Goal: Task Accomplishment & Management: Manage account settings

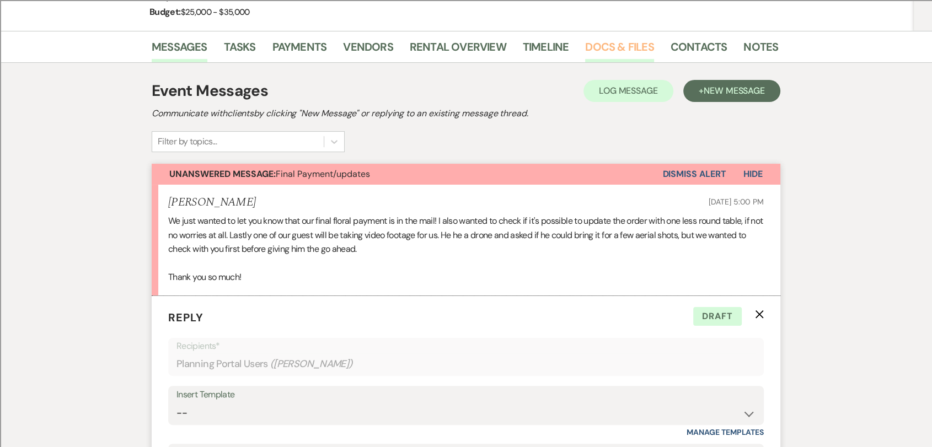
click at [615, 48] on link "Docs & Files" at bounding box center [619, 50] width 68 height 24
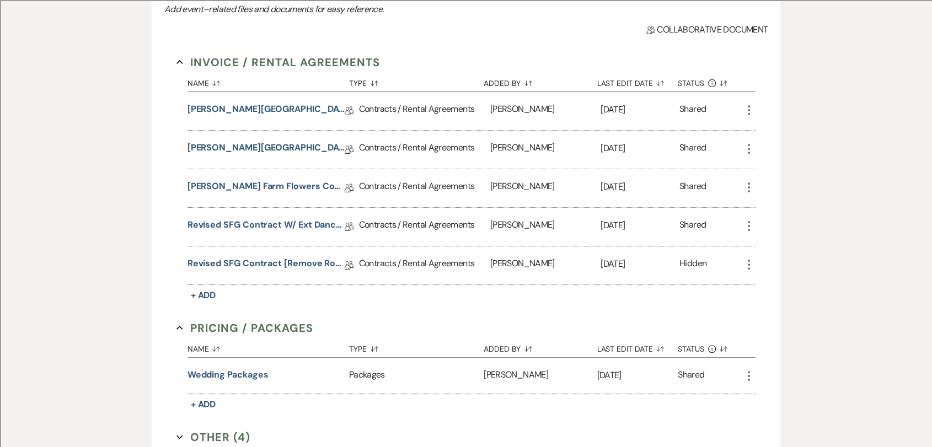
scroll to position [306, 0]
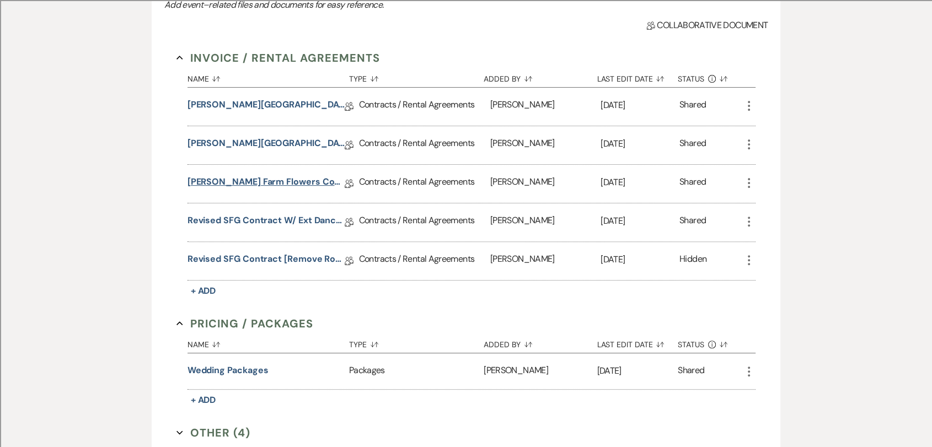
click at [287, 183] on link "[PERSON_NAME] Farm Flowers Contract" at bounding box center [265, 183] width 157 height 17
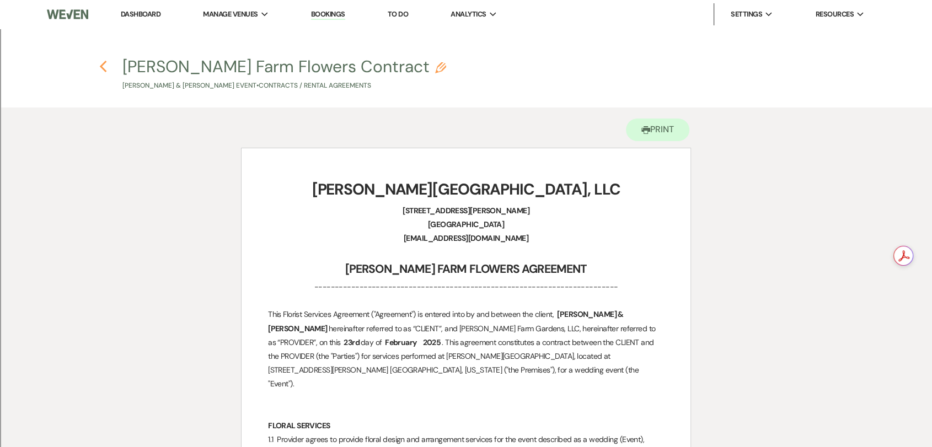
click at [103, 71] on use "button" at bounding box center [102, 67] width 7 height 12
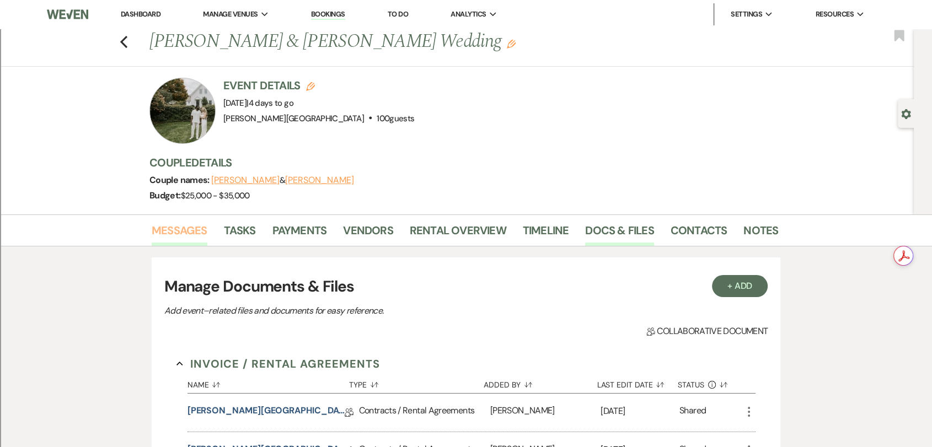
click at [186, 233] on link "Messages" at bounding box center [180, 234] width 56 height 24
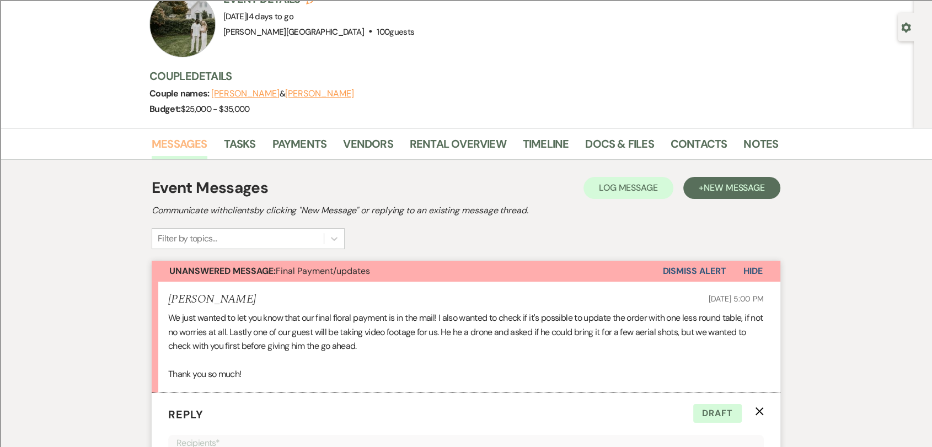
scroll to position [58, 0]
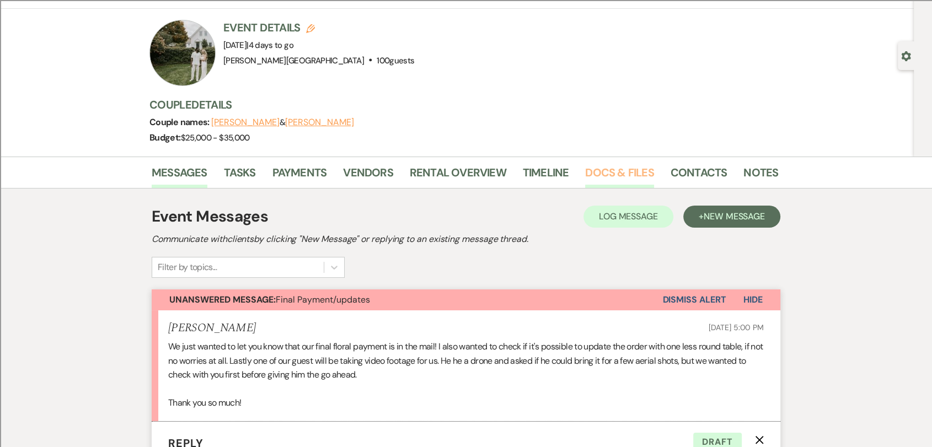
click at [623, 175] on link "Docs & Files" at bounding box center [619, 176] width 68 height 24
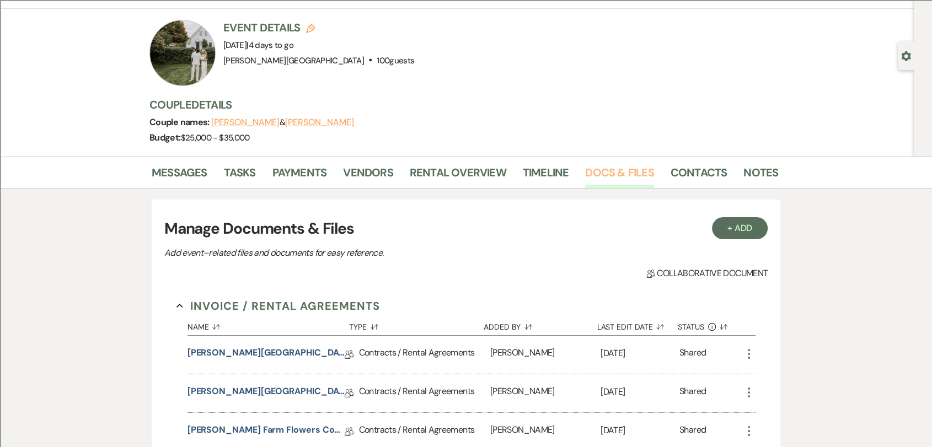
click at [621, 171] on link "Docs & Files" at bounding box center [619, 176] width 68 height 24
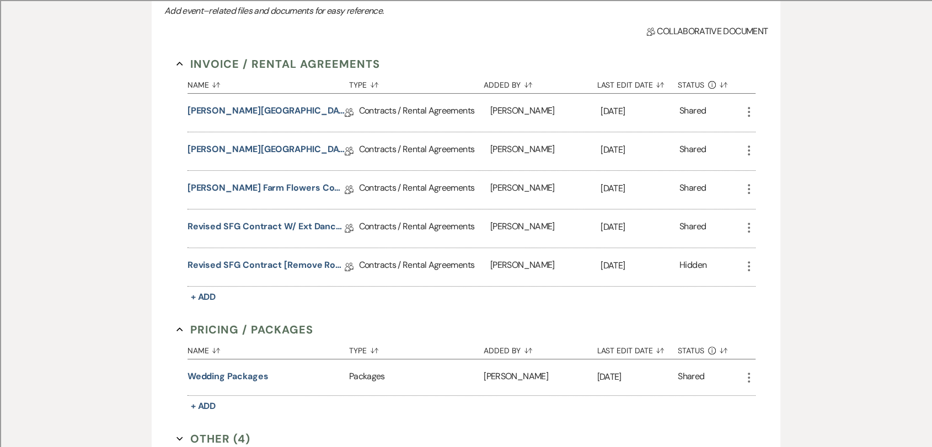
scroll to position [303, 0]
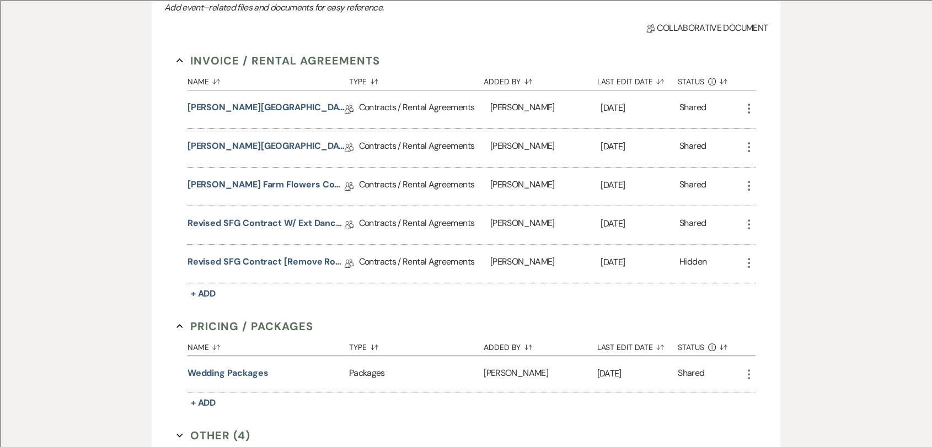
click at [745, 265] on icon "More" at bounding box center [748, 262] width 13 height 13
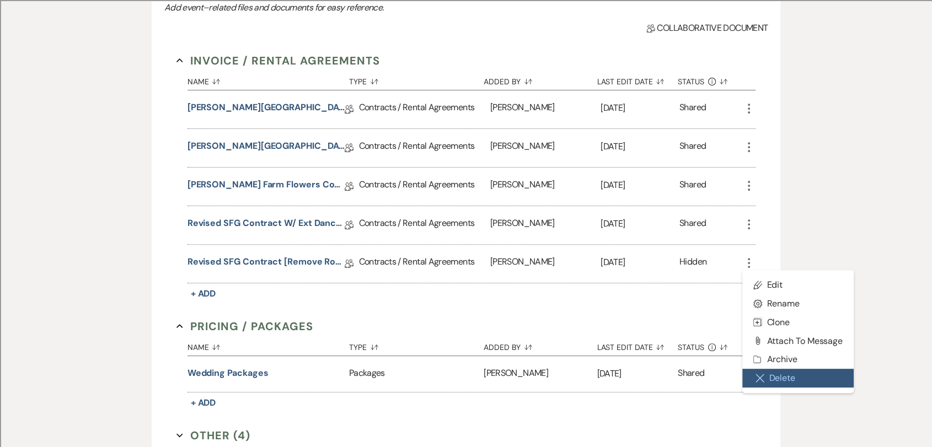
click at [801, 375] on button "Close Delete X Delete" at bounding box center [797, 378] width 111 height 19
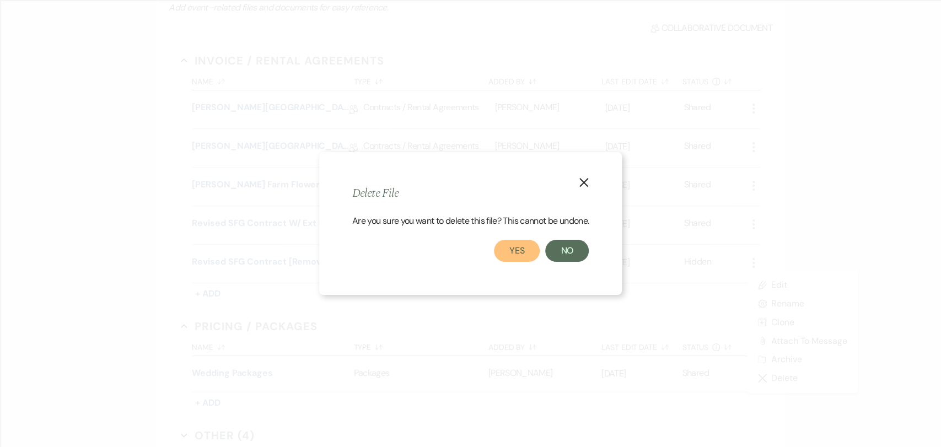
click at [519, 255] on button "Yes" at bounding box center [517, 251] width 46 height 22
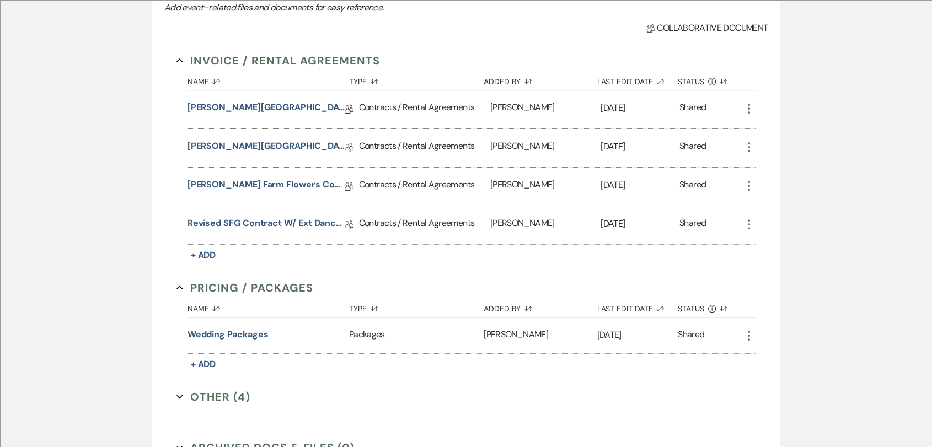
click at [746, 183] on icon "More" at bounding box center [748, 185] width 13 height 13
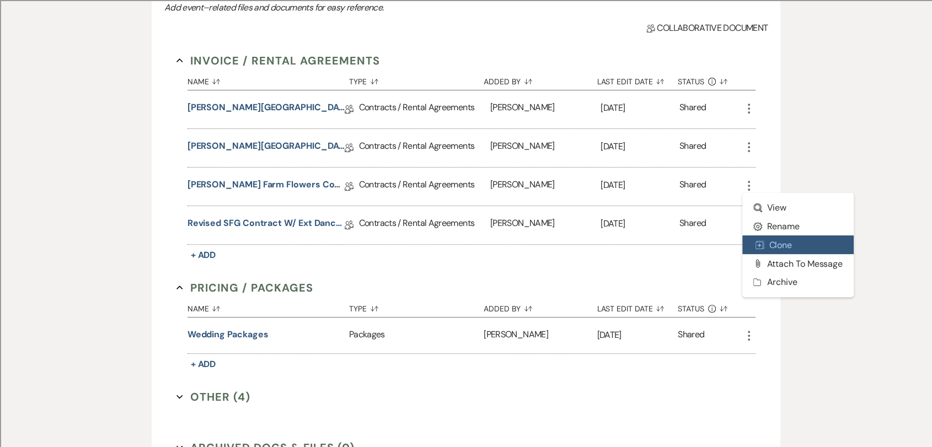
click at [802, 239] on button "Duplicate Clone" at bounding box center [797, 244] width 111 height 19
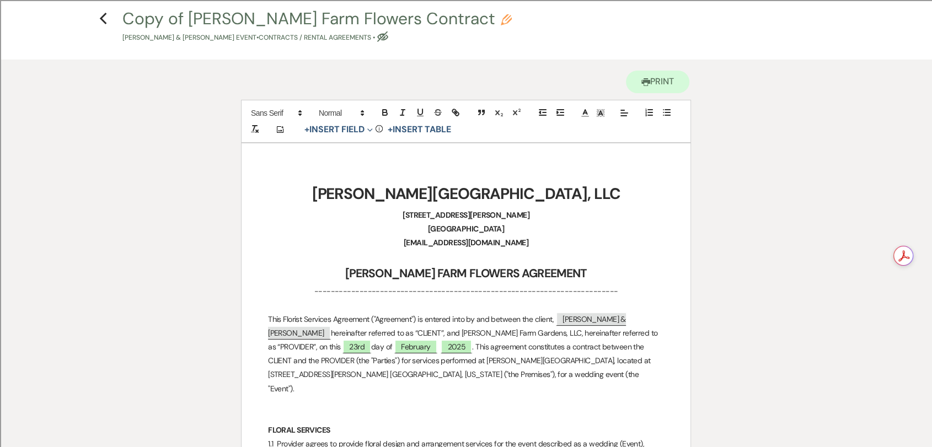
scroll to position [122, 0]
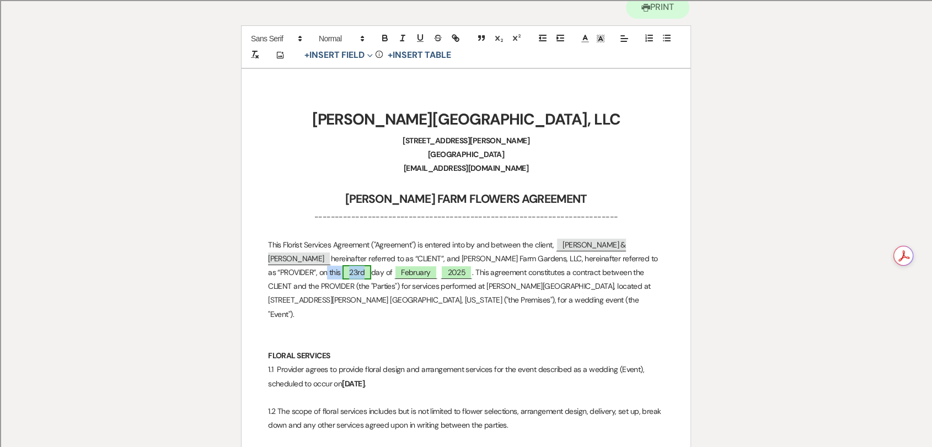
click at [371, 265] on span "23rd" at bounding box center [356, 272] width 29 height 14
select select "owner"
select select "Number"
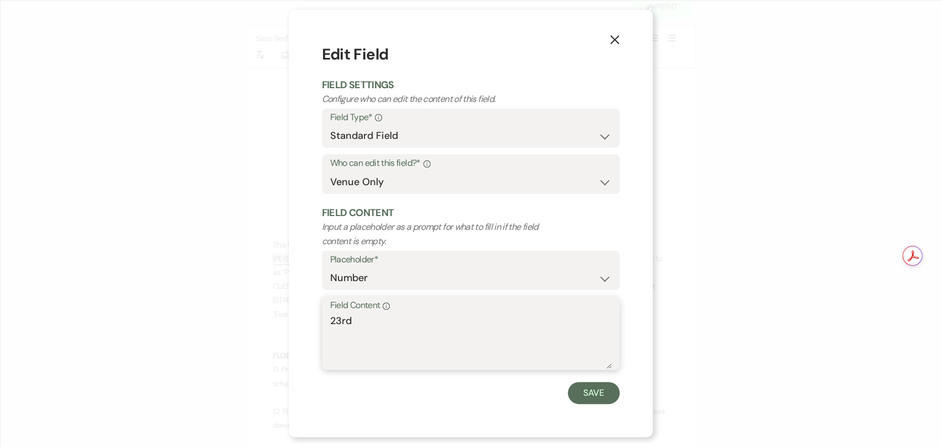
click at [344, 323] on textarea "23rd" at bounding box center [470, 341] width 281 height 55
type textarea "24th"
click at [593, 396] on button "Save" at bounding box center [594, 393] width 52 height 22
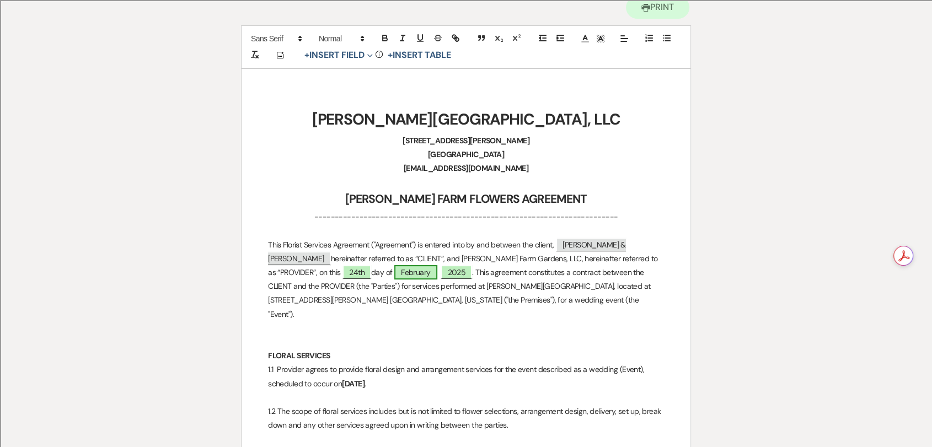
click at [394, 271] on span "February" at bounding box center [415, 272] width 43 height 14
select select "owner"
select select "custom_placeholder"
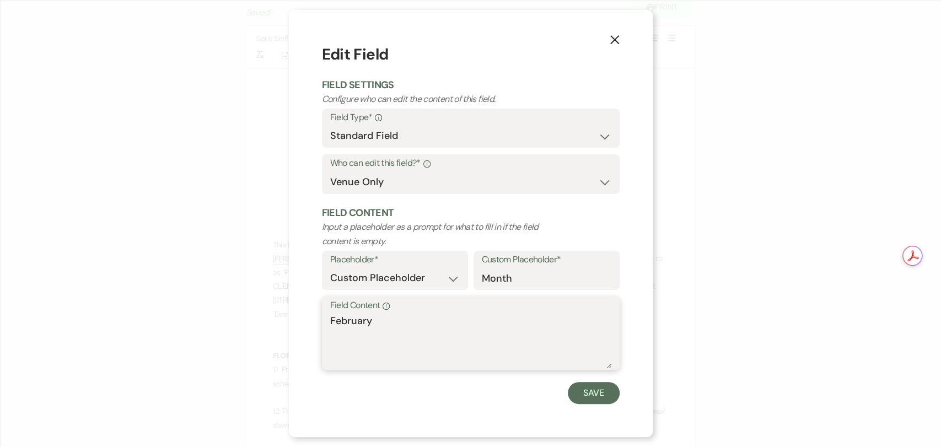
drag, startPoint x: 406, startPoint y: 333, endPoint x: 283, endPoint y: 312, distance: 124.2
click at [283, 312] on div "X Edit Field Field Settings Configure who can edit the content of this field. F…" at bounding box center [470, 223] width 941 height 447
type textarea "August"
click at [606, 382] on button "Save" at bounding box center [594, 393] width 52 height 22
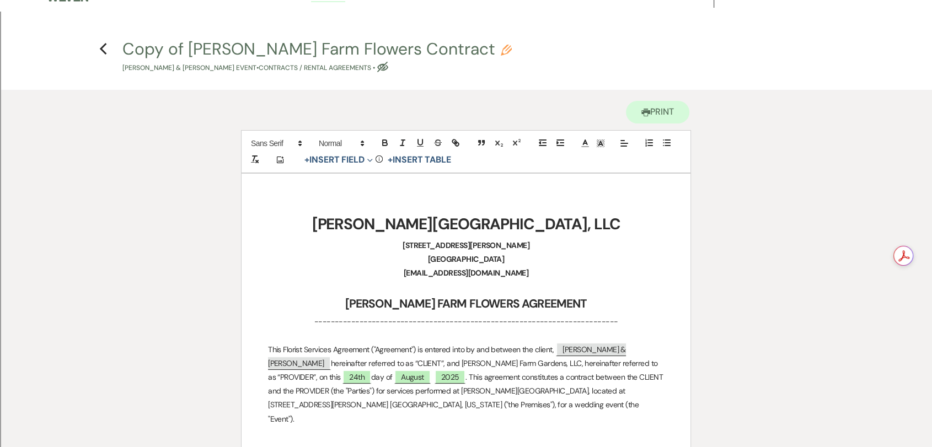
scroll to position [0, 0]
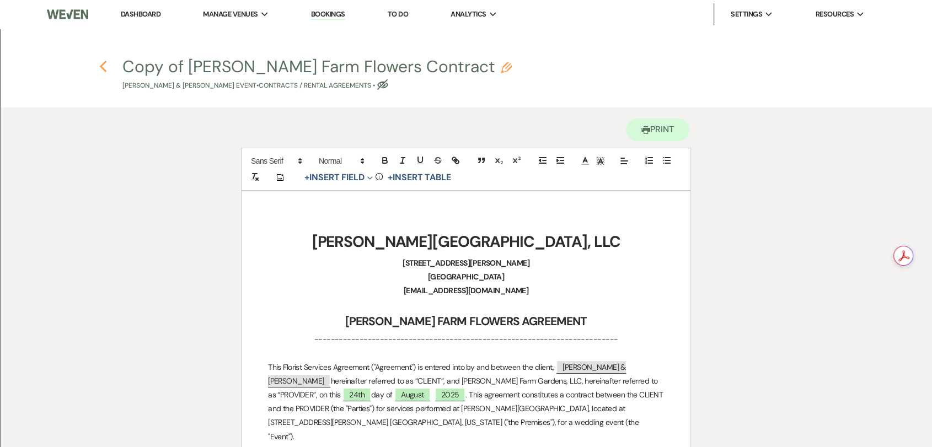
click at [104, 69] on use "button" at bounding box center [102, 67] width 7 height 12
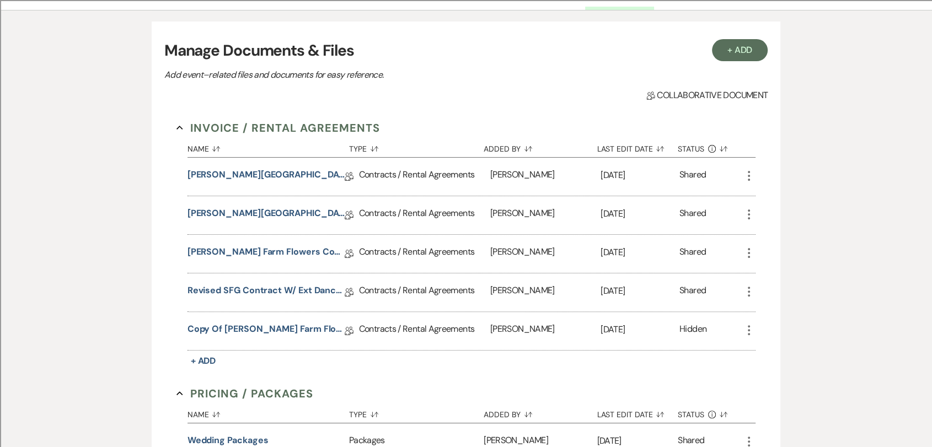
scroll to position [242, 0]
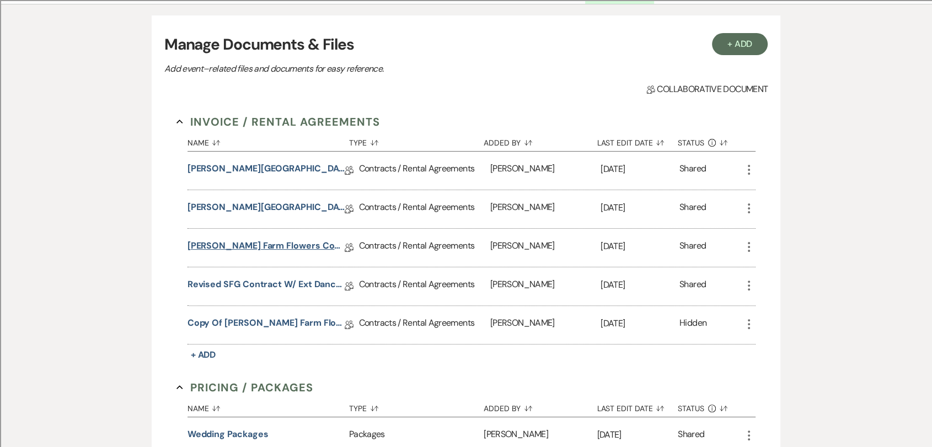
click at [268, 250] on link "[PERSON_NAME] Farm Flowers Contract" at bounding box center [265, 247] width 157 height 17
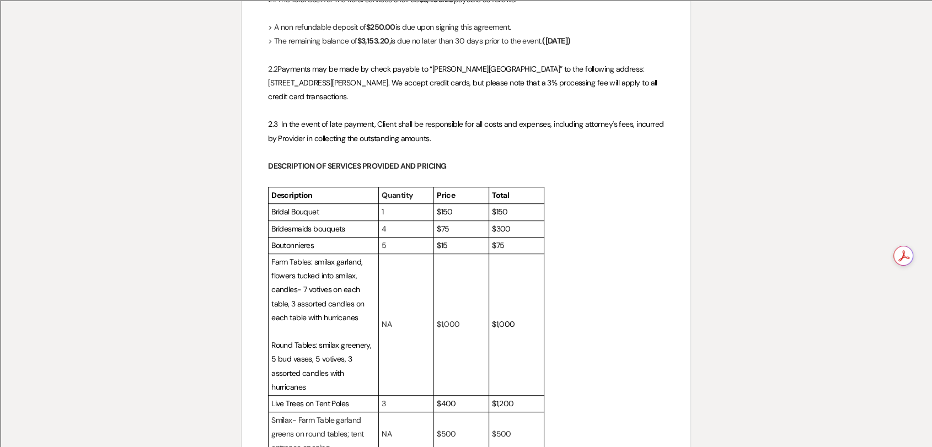
scroll to position [674, 0]
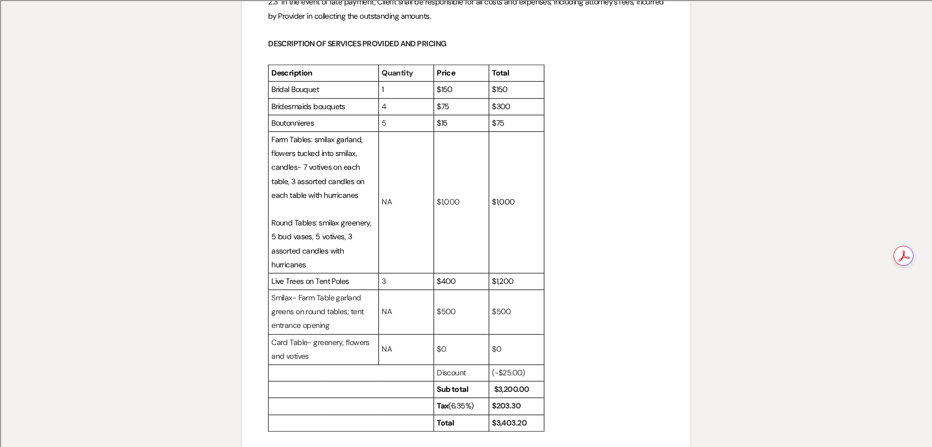
click at [248, 288] on div "[PERSON_NAME][GEOGRAPHIC_DATA], LLC [STREET_ADDRESS][PERSON_NAME] [GEOGRAPHIC_D…" at bounding box center [465, 389] width 449 height 1828
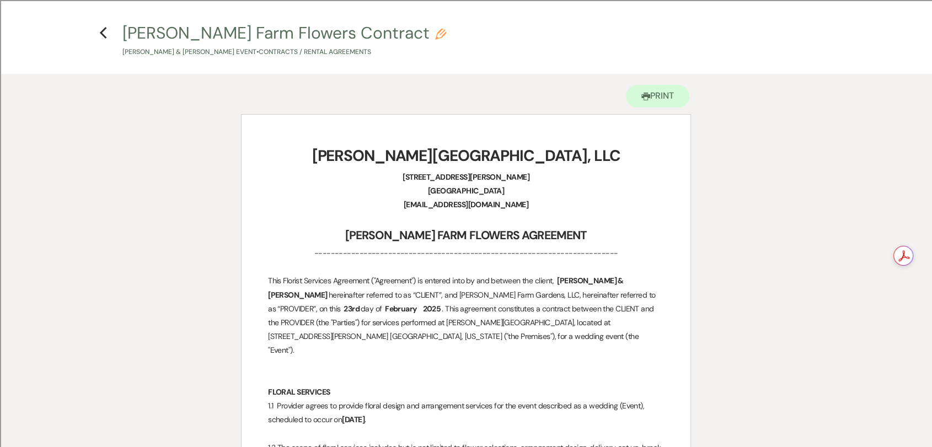
scroll to position [0, 0]
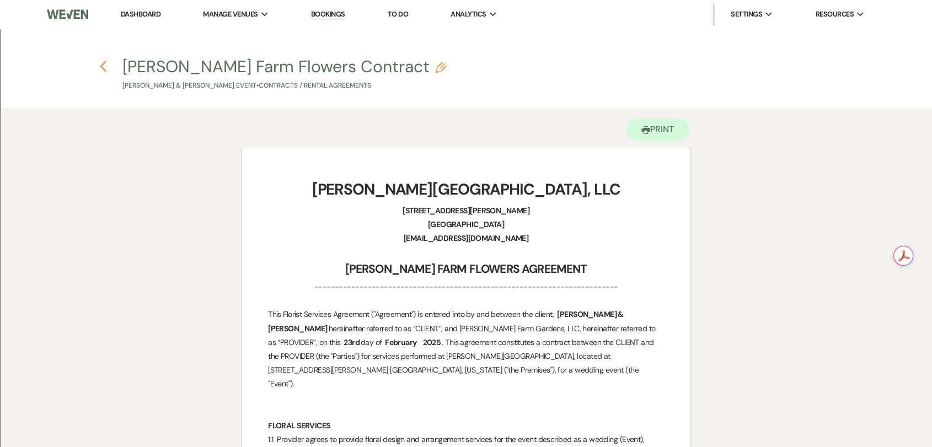
click at [103, 67] on icon "Previous" at bounding box center [103, 66] width 8 height 13
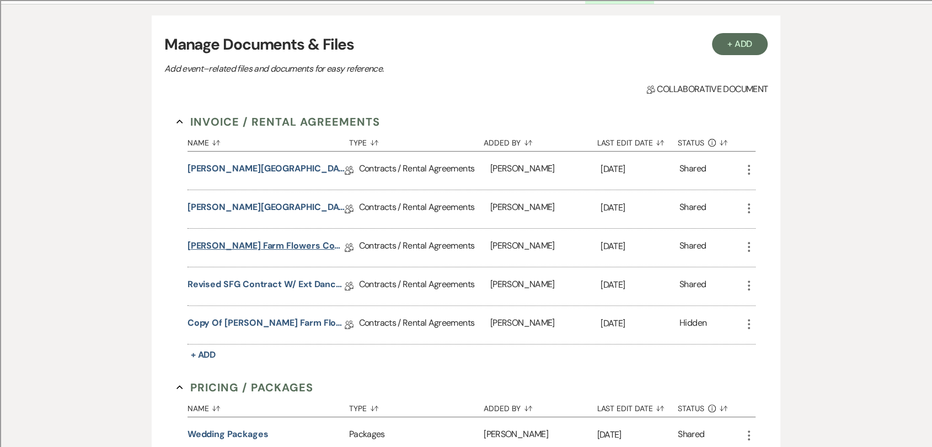
click at [309, 250] on link "[PERSON_NAME] Farm Flowers Contract" at bounding box center [265, 247] width 157 height 17
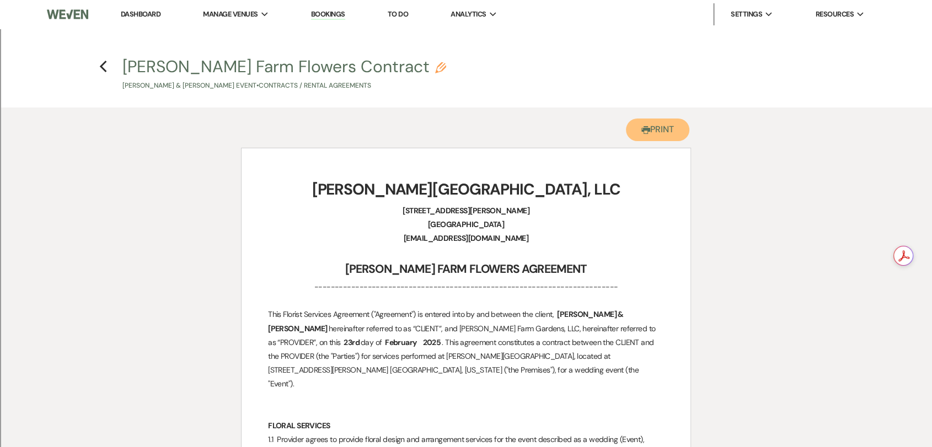
click at [677, 129] on button "Printer Print" at bounding box center [657, 130] width 63 height 23
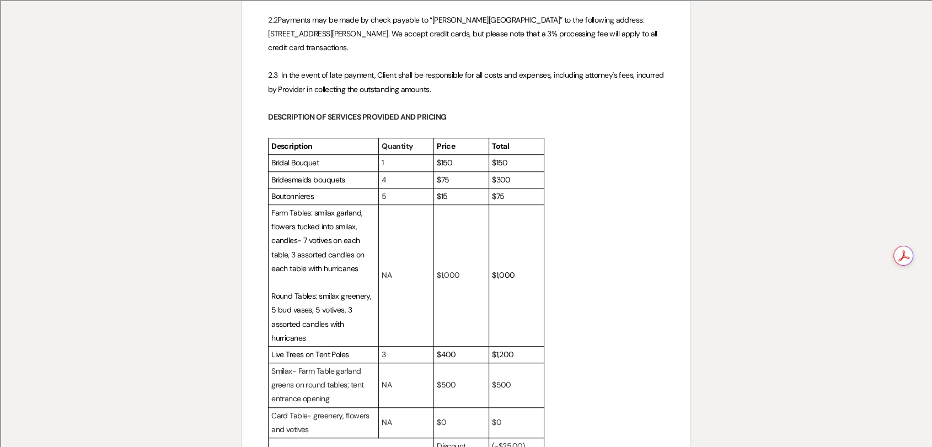
scroll to position [613, 0]
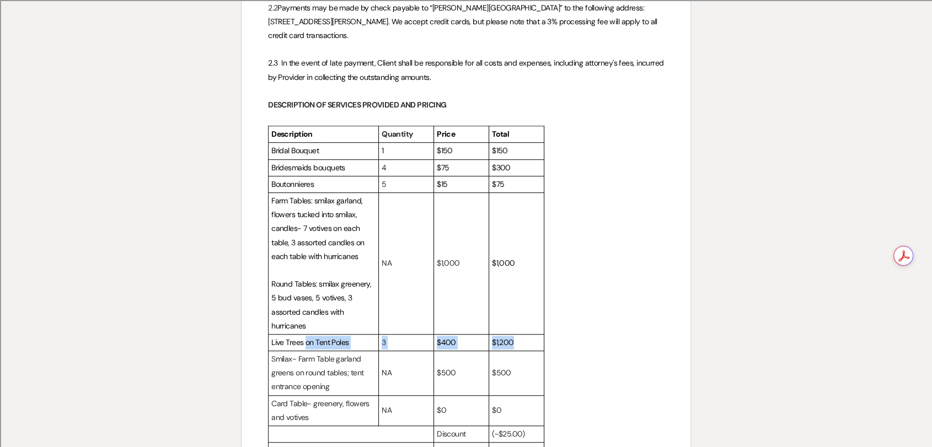
drag, startPoint x: 307, startPoint y: 332, endPoint x: 539, endPoint y: 320, distance: 232.4
click at [539, 334] on tr "Live Trees on Tent Poles 3 $400 $1,200" at bounding box center [407, 342] width 276 height 17
click at [624, 308] on div "Description Quantity Price Total Bridal Bouquet 1 $150 $150 Bridesmaids bouquet…" at bounding box center [466, 309] width 396 height 367
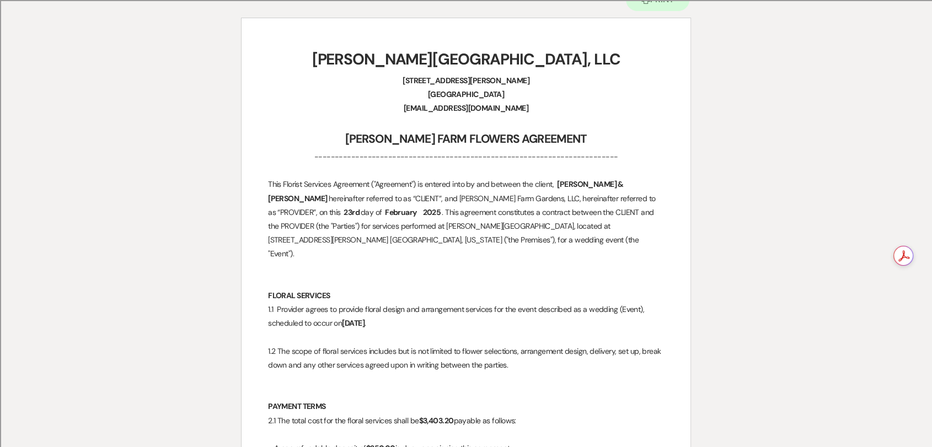
scroll to position [0, 0]
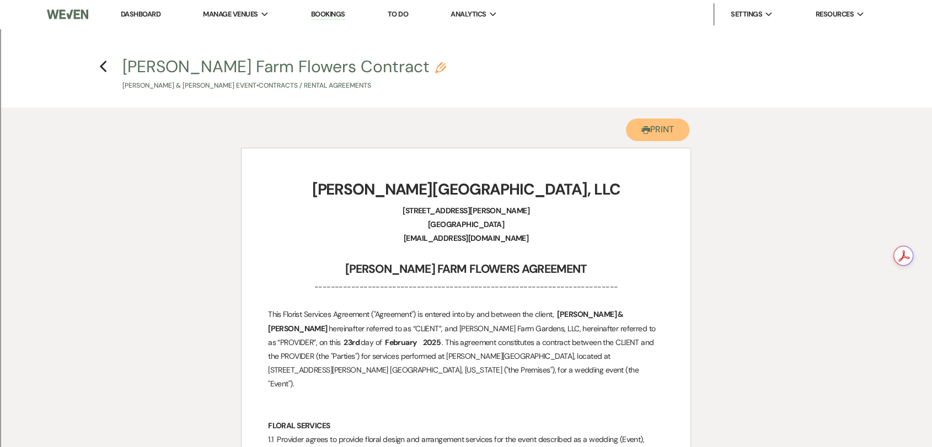
click at [647, 128] on use "button" at bounding box center [645, 130] width 9 height 8
click at [671, 128] on button "Printer Print" at bounding box center [657, 130] width 63 height 23
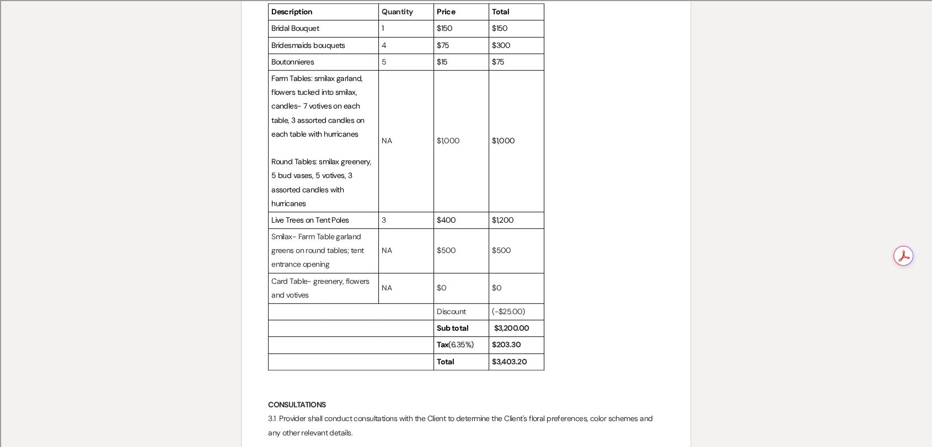
scroll to position [490, 0]
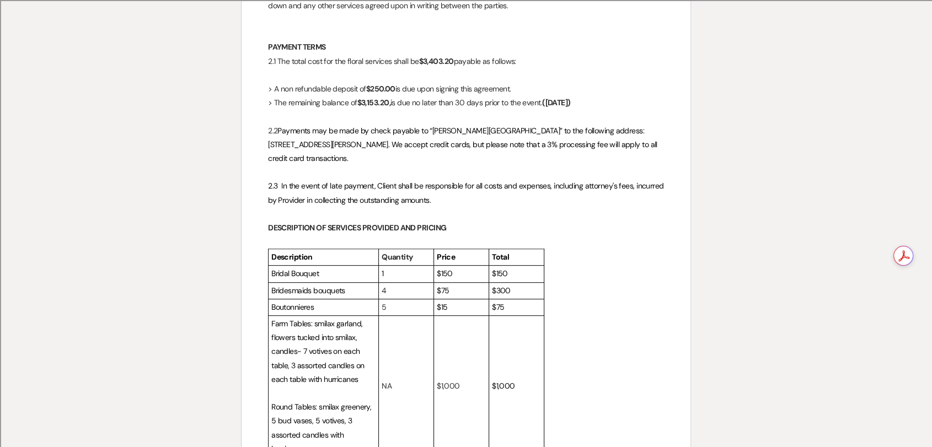
click at [463, 221] on p "DESCRIPTION OF SERVICES PROVIDED AND PRICING" at bounding box center [466, 228] width 396 height 14
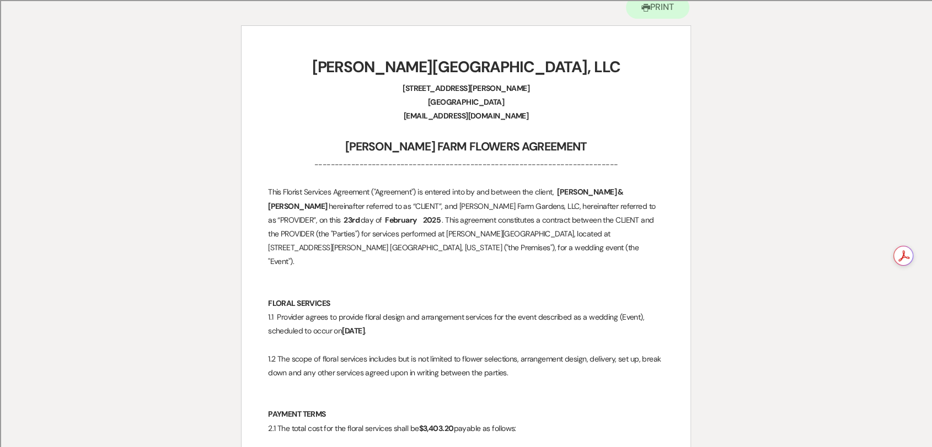
scroll to position [0, 0]
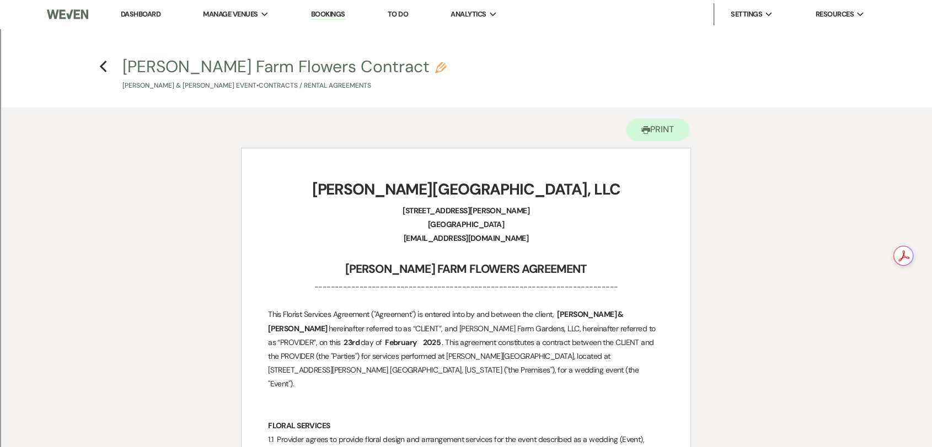
click at [92, 63] on h4 "Previous [PERSON_NAME] Farm Flowers Contract Pencil [PERSON_NAME] & [PERSON_NAM…" at bounding box center [466, 73] width 794 height 36
click at [94, 65] on h4 "Previous [PERSON_NAME] Farm Flowers Contract Pencil [PERSON_NAME] & [PERSON_NAM…" at bounding box center [466, 73] width 794 height 36
click at [103, 68] on use "button" at bounding box center [102, 67] width 7 height 12
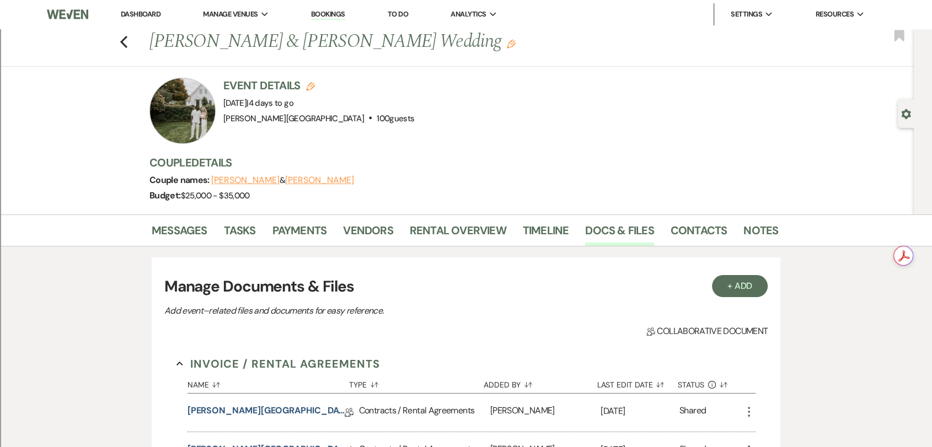
scroll to position [242, 0]
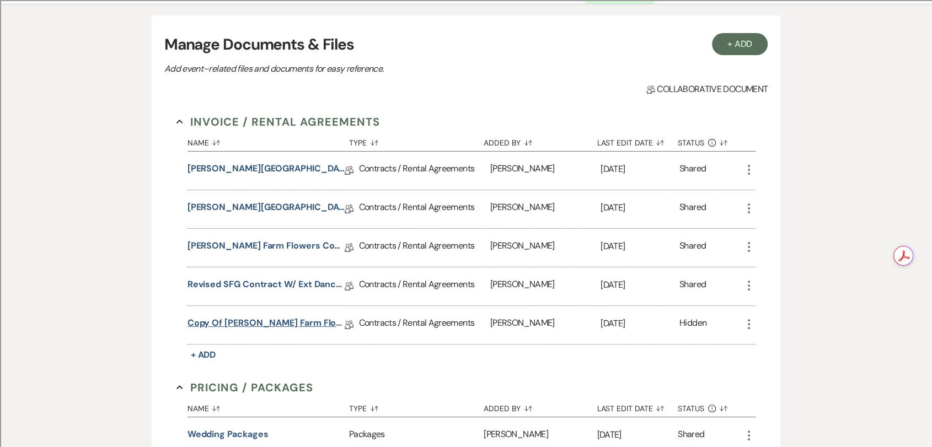
click at [272, 321] on link "Copy of [PERSON_NAME] Farm Flowers Contract" at bounding box center [265, 324] width 157 height 17
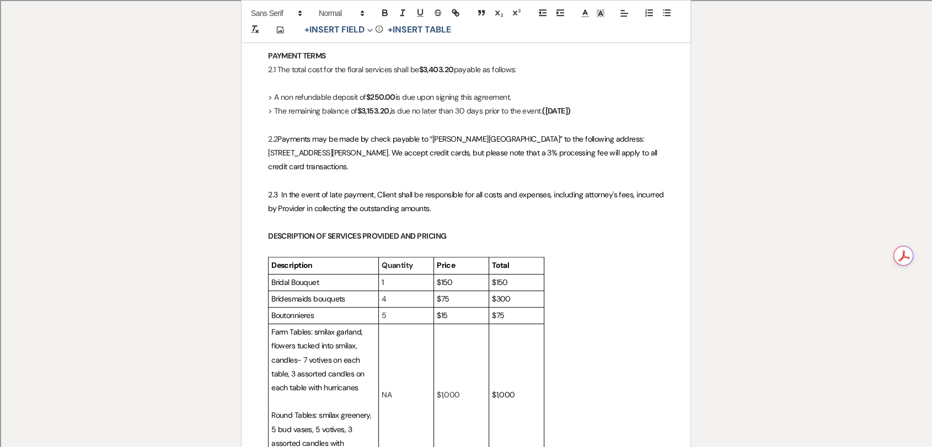
scroll to position [613, 0]
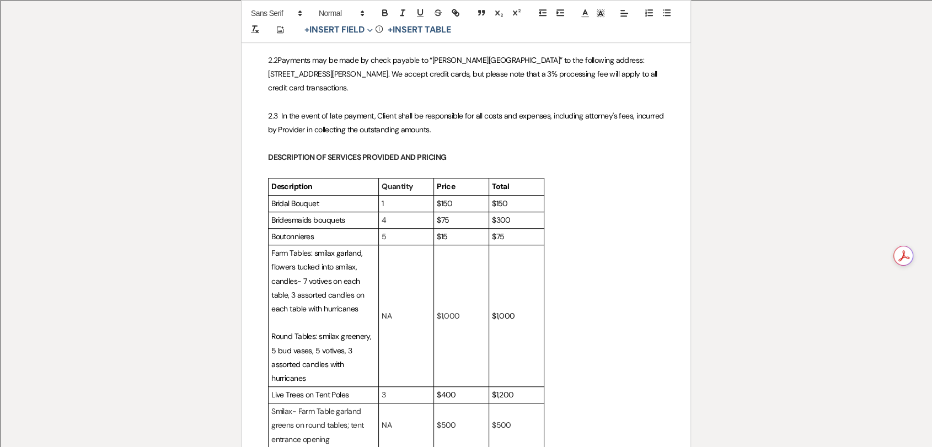
click at [493, 164] on p at bounding box center [466, 171] width 396 height 14
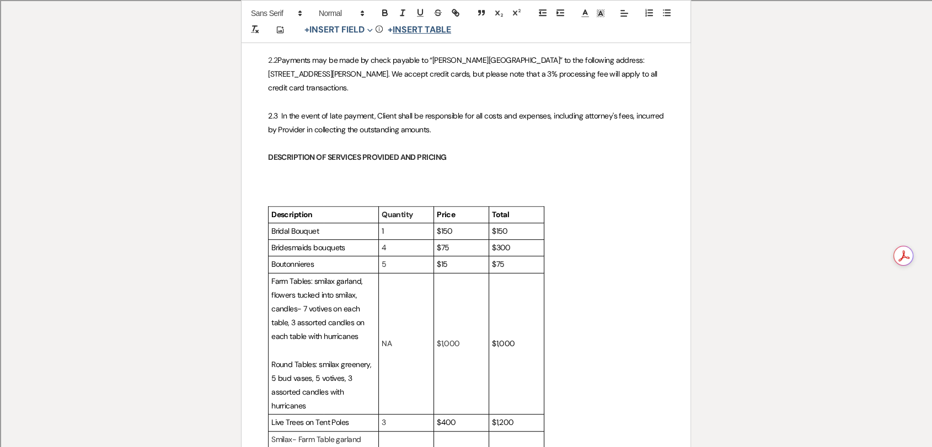
click at [414, 28] on button "+ Insert Table" at bounding box center [419, 29] width 71 height 13
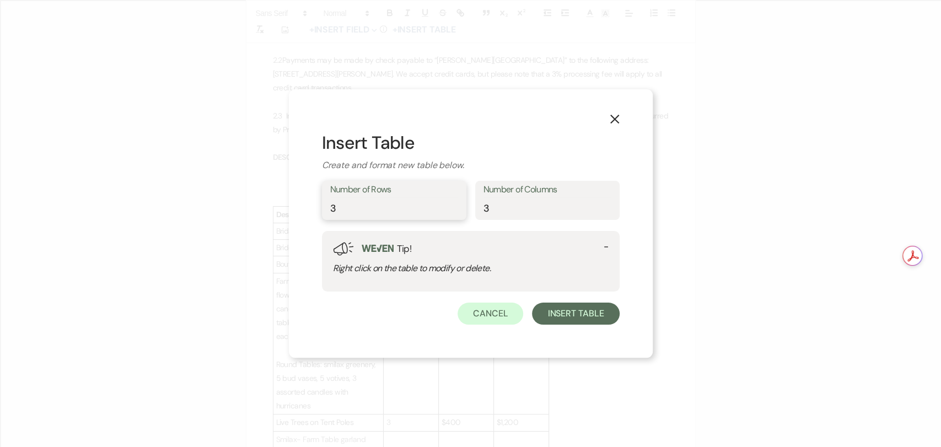
drag, startPoint x: 349, startPoint y: 210, endPoint x: 316, endPoint y: 207, distance: 32.6
click at [316, 207] on div "X Insert Table Create and format new table below. Number of Rows 3 Number of Co…" at bounding box center [471, 223] width 364 height 269
type input "15"
drag, startPoint x: 527, startPoint y: 212, endPoint x: 474, endPoint y: 207, distance: 53.1
click at [474, 207] on div "Number of Rows 15 Number of Columns 3" at bounding box center [471, 201] width 298 height 40
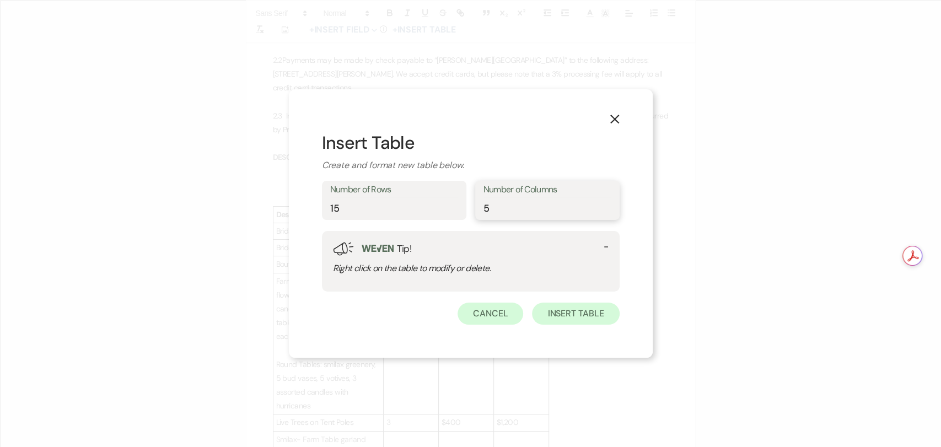
type input "5"
click at [591, 318] on button "Insert table" at bounding box center [575, 314] width 87 height 22
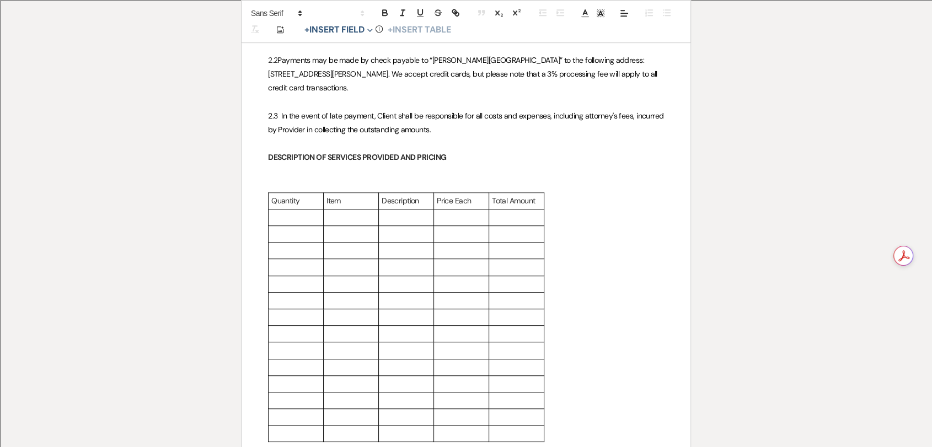
click at [520, 194] on p "Total Amount" at bounding box center [516, 201] width 49 height 14
click at [467, 194] on p "Price Each" at bounding box center [461, 201] width 49 height 14
drag, startPoint x: 322, startPoint y: 173, endPoint x: 300, endPoint y: 178, distance: 22.0
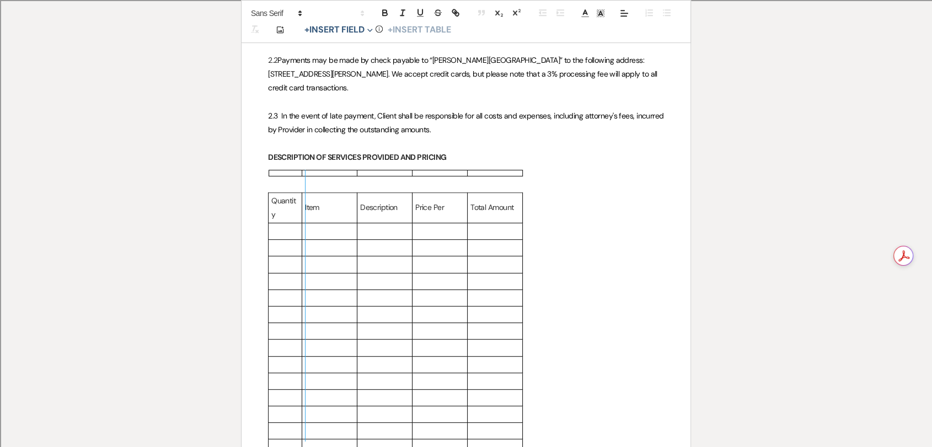
click at [302, 174] on div at bounding box center [302, 173] width 1 height 6
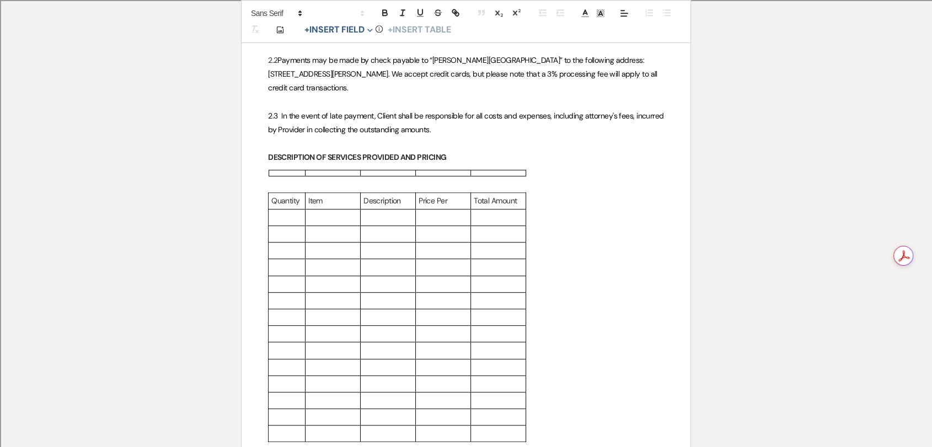
click at [290, 194] on p "Quantity" at bounding box center [286, 201] width 31 height 14
click at [387, 14] on icon "button" at bounding box center [385, 14] width 4 height 3
click at [310, 174] on div at bounding box center [467, 173] width 396 height 7
click at [358, 176] on div at bounding box center [334, 173] width 55 height 7
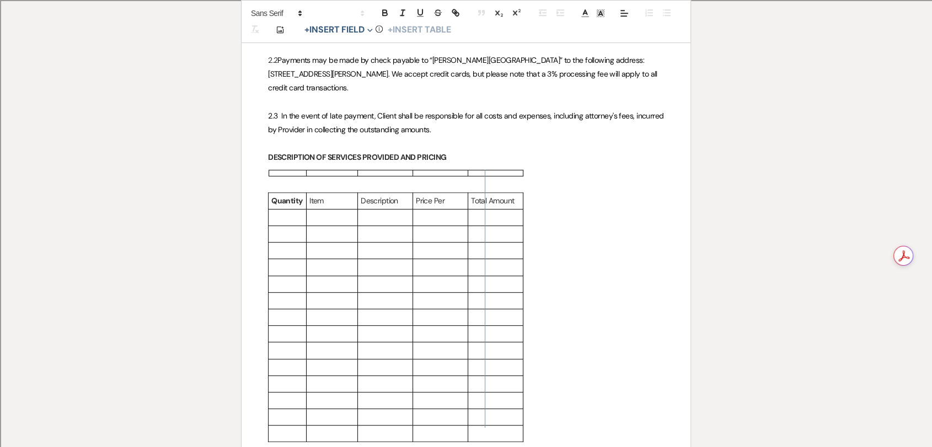
drag, startPoint x: 413, startPoint y: 173, endPoint x: 485, endPoint y: 178, distance: 72.4
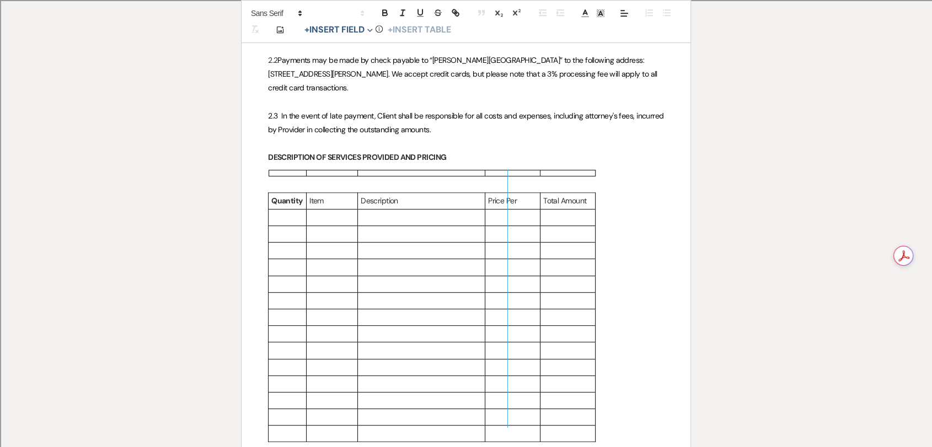
drag, startPoint x: 484, startPoint y: 173, endPoint x: 507, endPoint y: 173, distance: 22.6
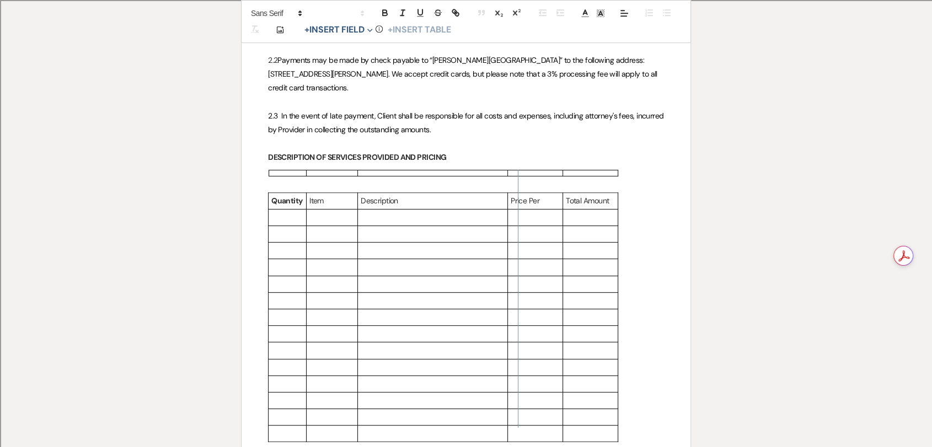
click at [520, 171] on div at bounding box center [535, 173] width 55 height 7
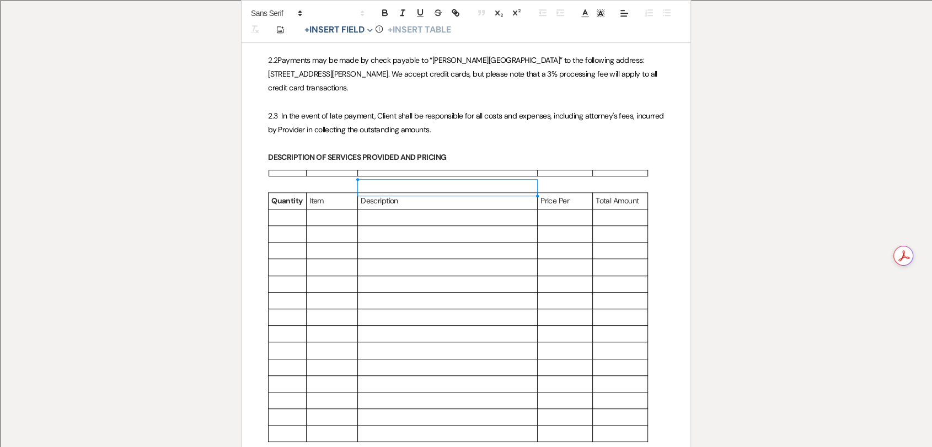
click at [535, 192] on td "Description" at bounding box center [448, 200] width 180 height 17
drag, startPoint x: 537, startPoint y: 175, endPoint x: 549, endPoint y: 173, distance: 11.7
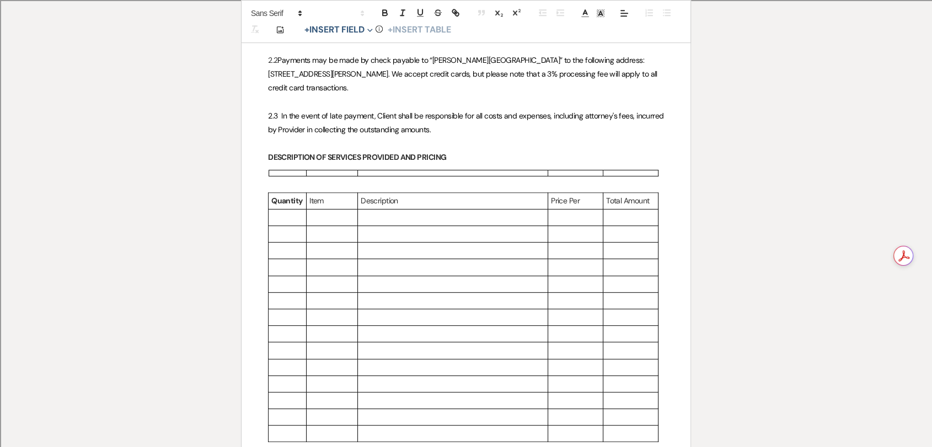
click at [298, 211] on p at bounding box center [287, 218] width 32 height 14
click at [328, 211] on p at bounding box center [331, 218] width 45 height 14
click at [381, 211] on p at bounding box center [453, 218] width 184 height 14
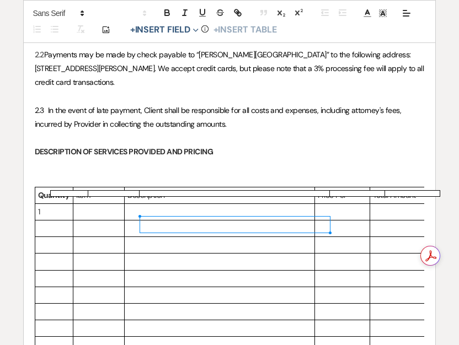
click at [159, 237] on td at bounding box center [219, 245] width 190 height 17
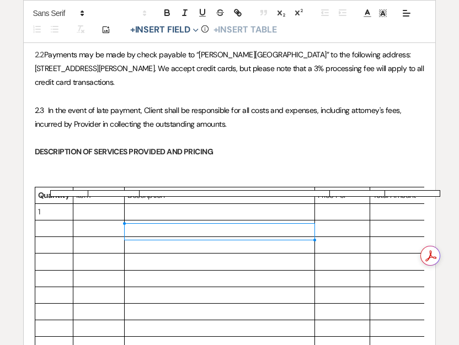
click at [163, 238] on p at bounding box center [219, 245] width 184 height 14
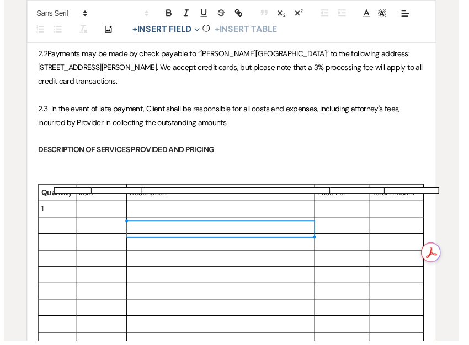
scroll to position [613, 0]
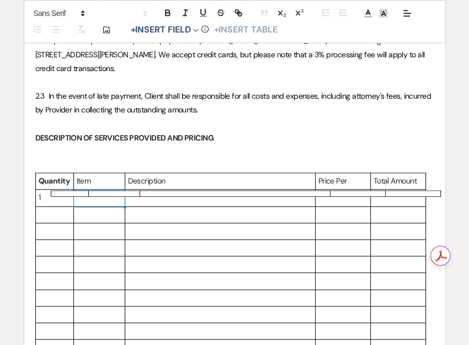
click at [103, 202] on p at bounding box center [99, 198] width 45 height 14
click at [146, 202] on p at bounding box center [220, 198] width 184 height 14
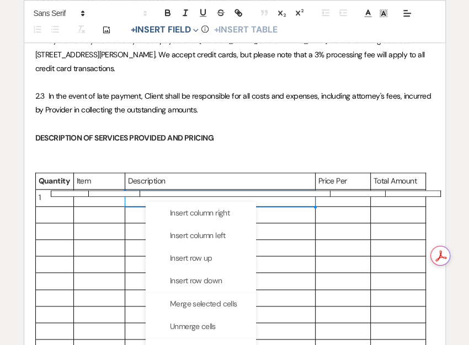
click at [205, 143] on p "DESCRIPTION OF SERVICES PROVIDED AND PRICING" at bounding box center [234, 138] width 399 height 14
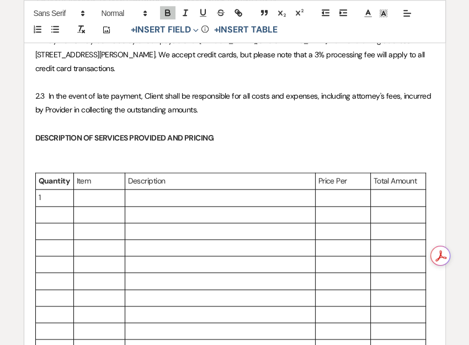
click at [199, 150] on p at bounding box center [234, 152] width 399 height 14
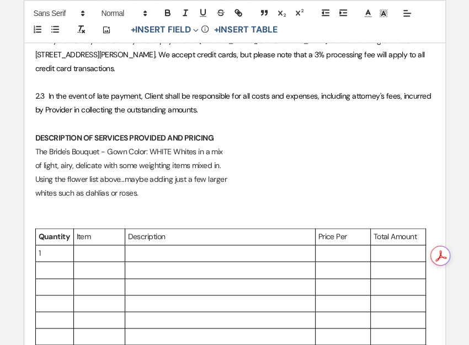
click at [36, 152] on p "The Bride's Bouquet - Gown Color: WHITE Whites in a mix" at bounding box center [234, 152] width 399 height 14
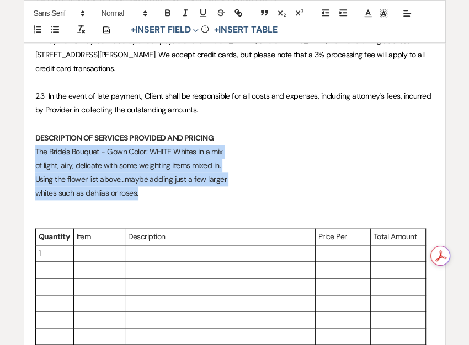
drag, startPoint x: 142, startPoint y: 191, endPoint x: 35, endPoint y: 147, distance: 116.0
copy div "The Bride's Bouquet - Gown Color: WHITE Whites in a mix of light, airy, delicat…"
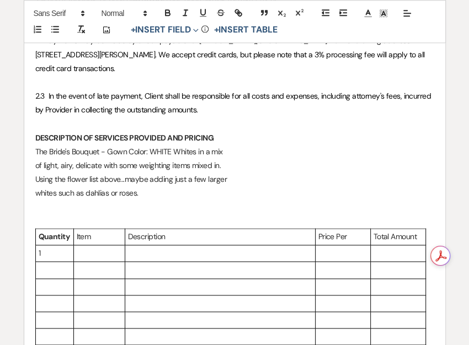
click at [143, 253] on p at bounding box center [220, 253] width 184 height 14
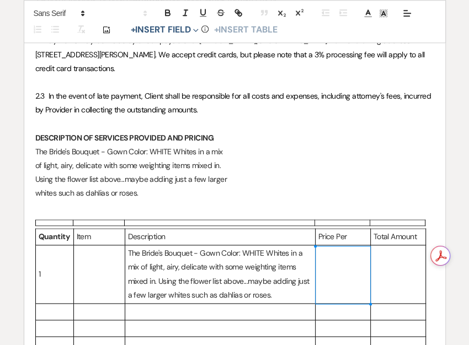
click at [354, 264] on td at bounding box center [342, 274] width 55 height 58
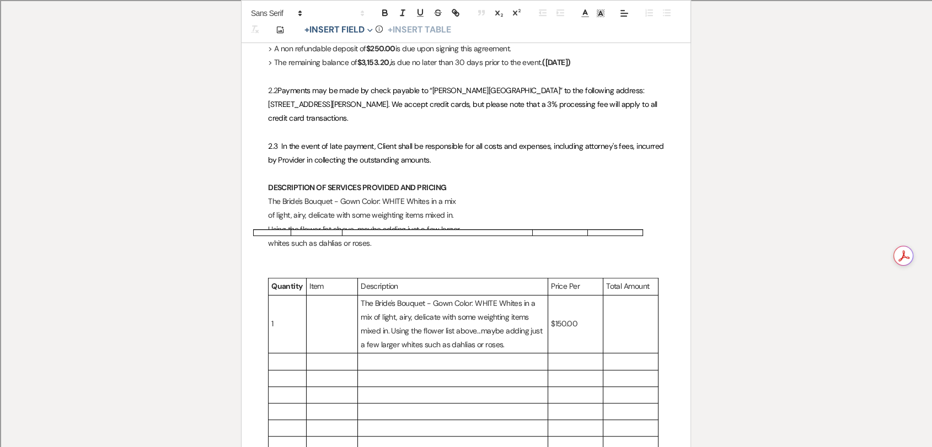
scroll to position [611, 0]
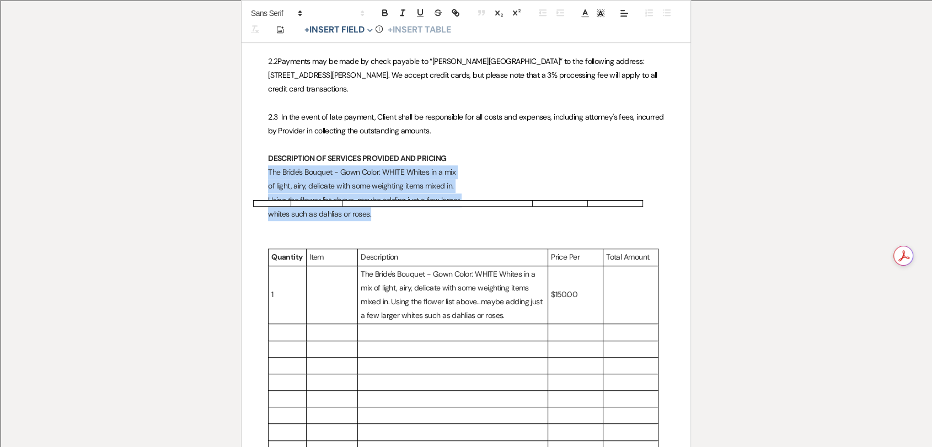
drag, startPoint x: 270, startPoint y: 158, endPoint x: 457, endPoint y: 195, distance: 191.2
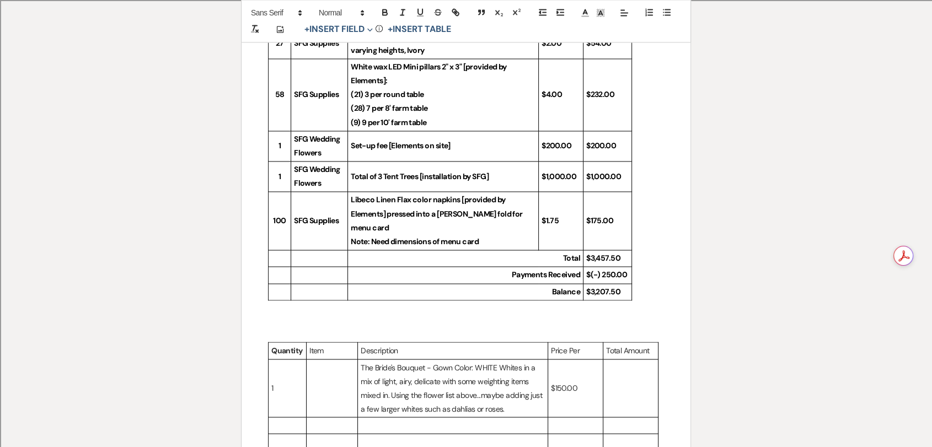
scroll to position [1775, 0]
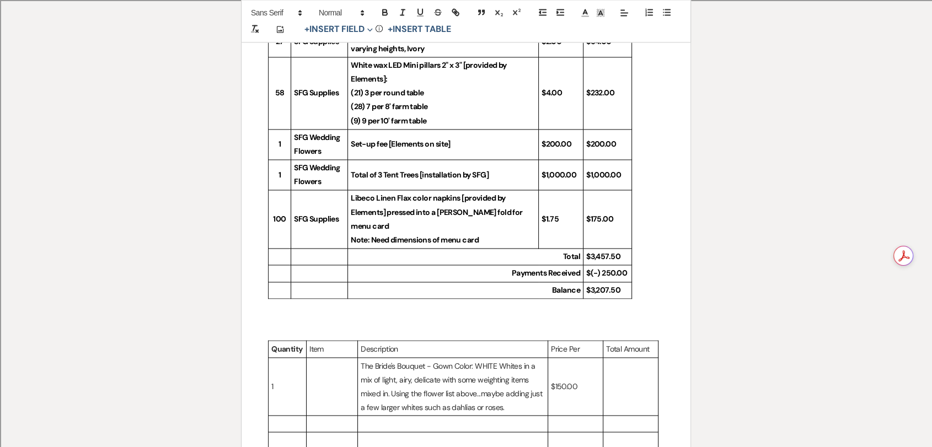
click at [471, 160] on td "Total of 3 Tent Trees [installation by SFG]" at bounding box center [443, 175] width 191 height 30
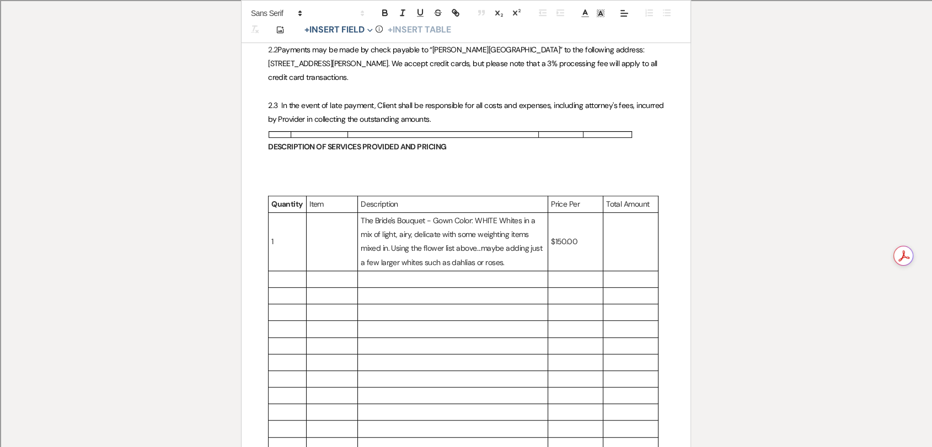
scroll to position [611, 0]
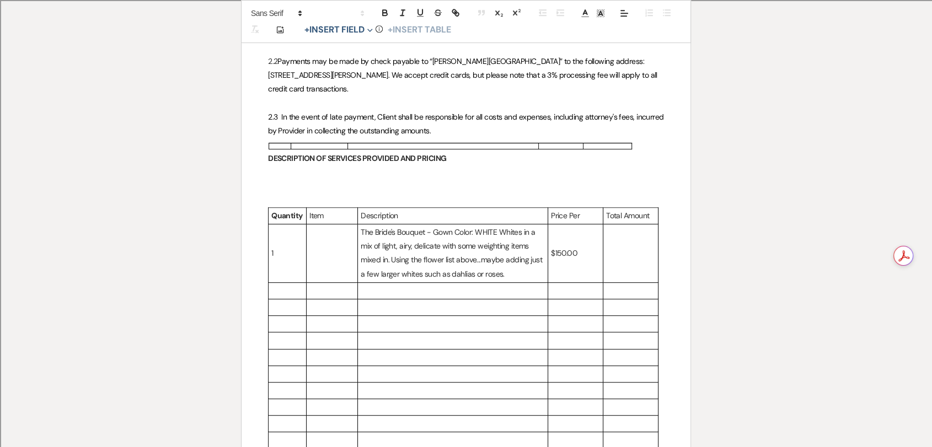
click at [393, 179] on p at bounding box center [466, 186] width 396 height 14
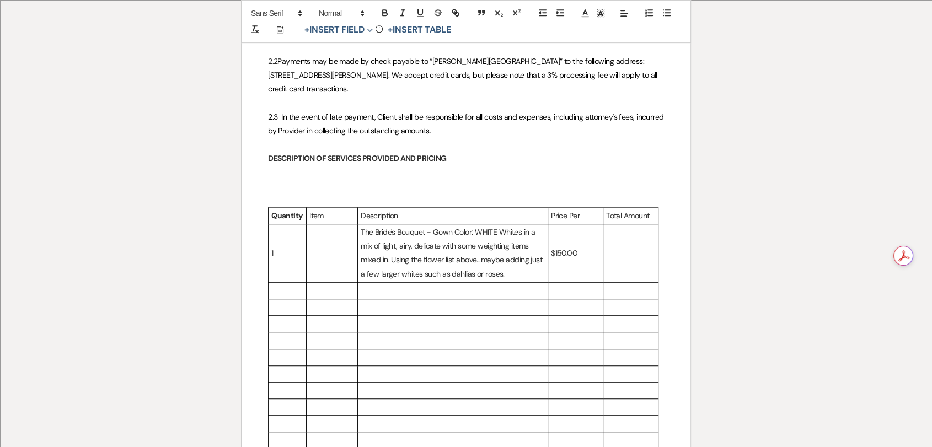
click at [346, 179] on p at bounding box center [466, 186] width 396 height 14
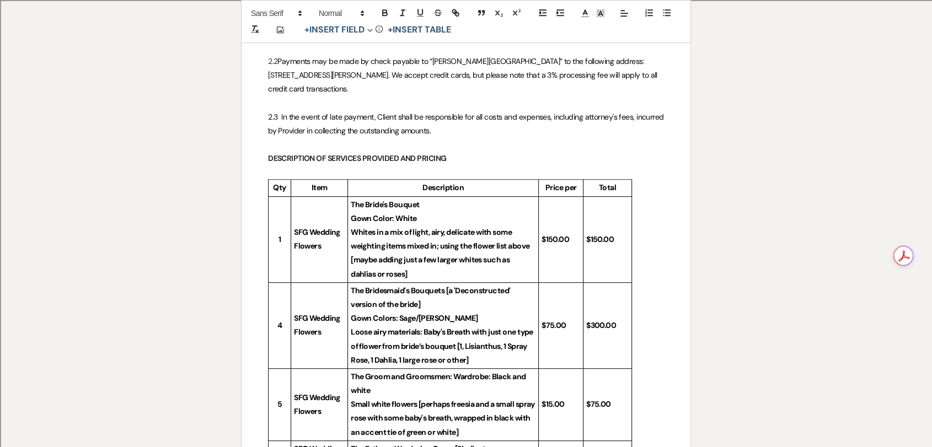
click at [430, 198] on p "The Bride's Bouquet" at bounding box center [443, 205] width 185 height 14
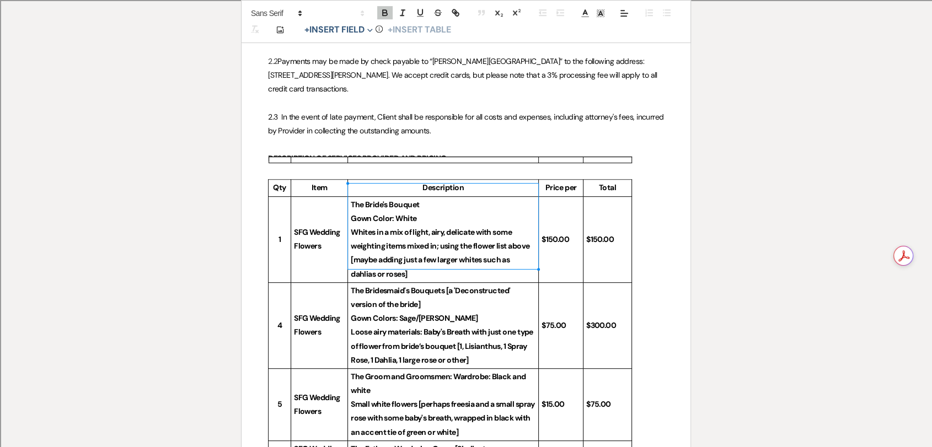
click at [430, 198] on p "The Bride's Bouquet" at bounding box center [443, 205] width 185 height 14
click at [351, 226] on p "Whites in a mix of light, airy, delicate with some weighting items mixed in; us…" at bounding box center [443, 254] width 185 height 56
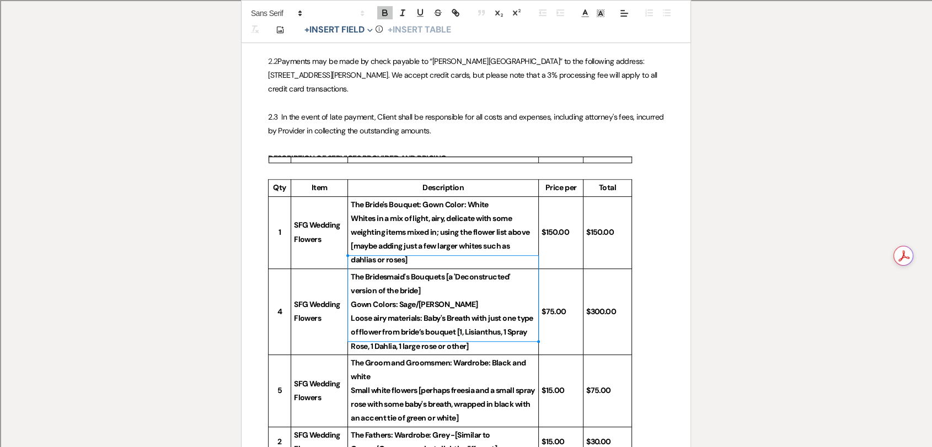
click at [350, 292] on td "The Bridesmaid's Bouquets [a 'Deconstructed' version of the bride] Gown Colors:…" at bounding box center [443, 312] width 191 height 86
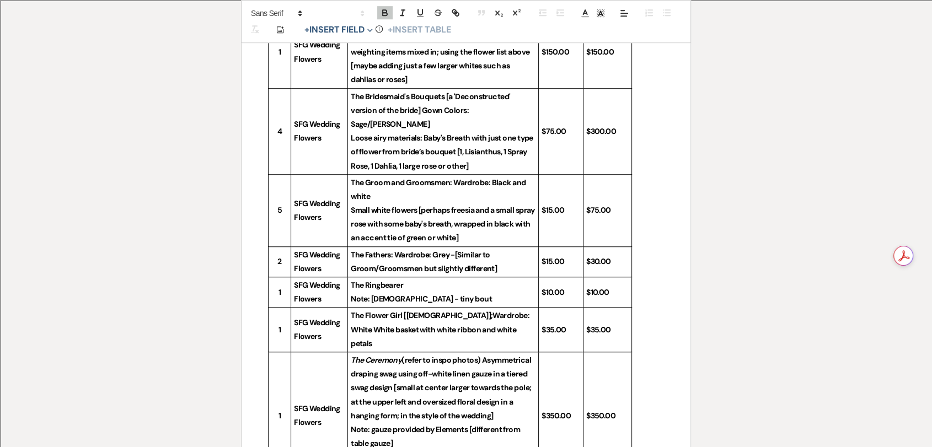
scroll to position [795, 0]
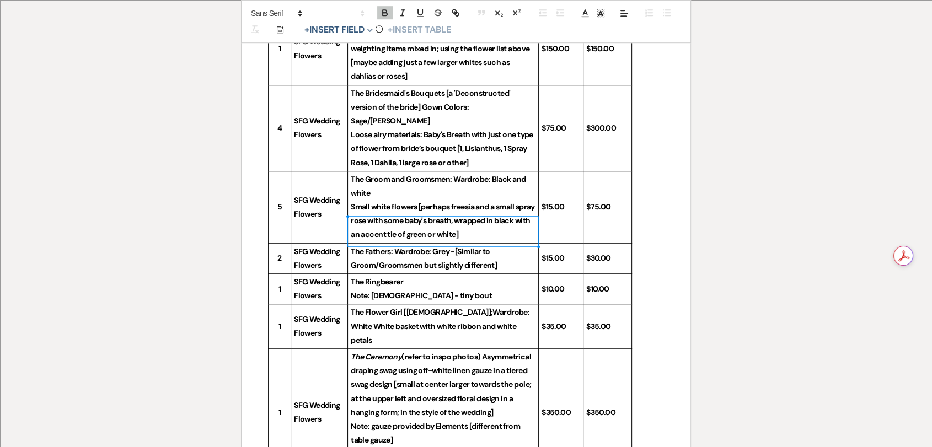
click at [454, 246] on strong "The Fathers: Wardrobe: Grey -[Similar to Groom/Groomsmen but slightly different]" at bounding box center [424, 258] width 146 height 24
click at [420, 275] on p "The Ringbearer" at bounding box center [443, 282] width 185 height 14
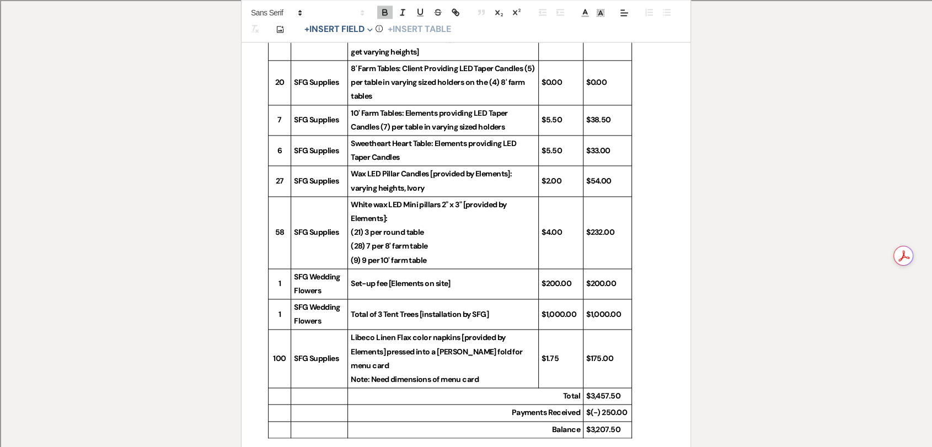
scroll to position [1653, 0]
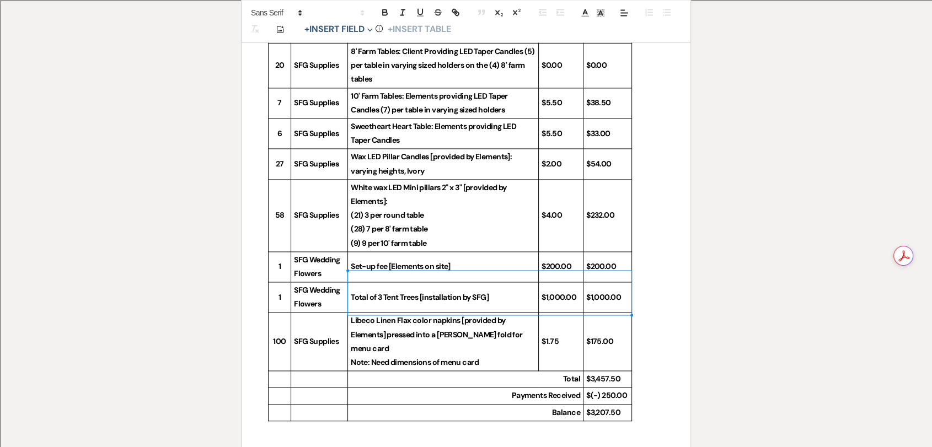
drag, startPoint x: 609, startPoint y: 291, endPoint x: 491, endPoint y: 289, distance: 118.0
click at [491, 313] on tr "100 SFG Supplies Libeco Linen Flax color napkins [provided by Elements] pressed…" at bounding box center [450, 342] width 363 height 58
click at [590, 336] on strong "$175.00" at bounding box center [599, 341] width 27 height 10
click at [593, 336] on strong "$175.00" at bounding box center [599, 341] width 27 height 10
click at [601, 336] on strong "$175.00" at bounding box center [599, 341] width 27 height 10
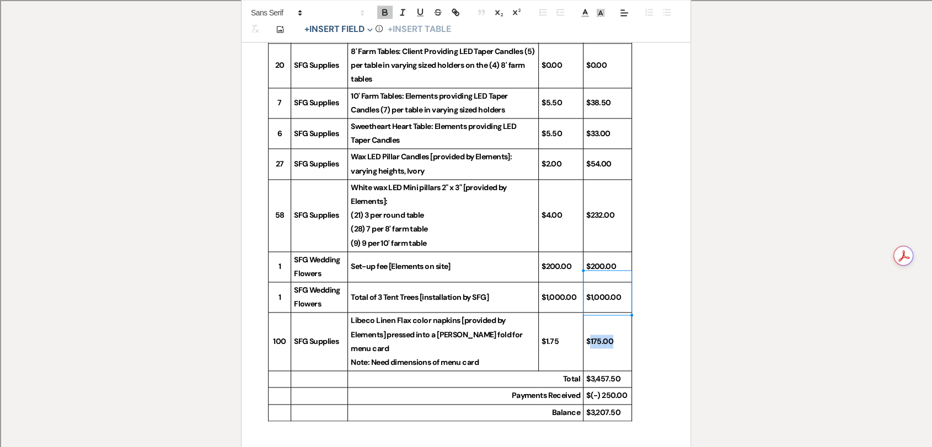
click at [601, 336] on strong "$175.00" at bounding box center [599, 341] width 27 height 10
click at [384, 14] on icon "button" at bounding box center [385, 13] width 10 height 10
click at [594, 292] on strong "$1,000.00" at bounding box center [603, 297] width 35 height 10
click at [388, 12] on icon "button" at bounding box center [385, 13] width 10 height 10
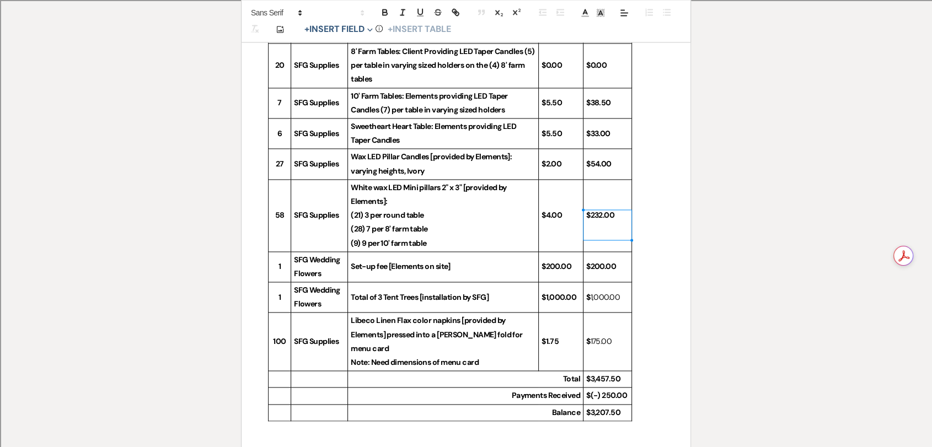
click at [605, 261] on strong "$200.00" at bounding box center [601, 266] width 30 height 10
click at [382, 10] on icon "button" at bounding box center [385, 13] width 10 height 10
click at [601, 210] on strong "$232.00" at bounding box center [600, 215] width 28 height 10
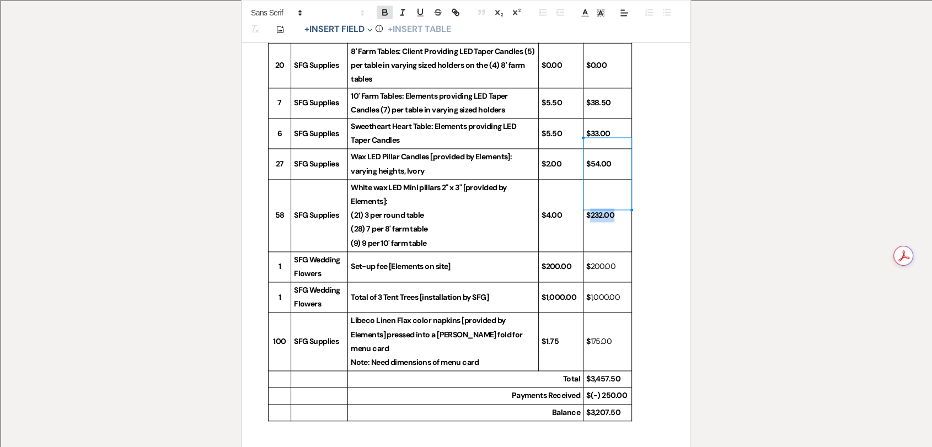
click at [387, 8] on icon "button" at bounding box center [385, 13] width 10 height 10
click at [594, 159] on strong "$54.00" at bounding box center [598, 164] width 25 height 10
click at [384, 13] on icon "button" at bounding box center [385, 14] width 4 height 3
click at [604, 128] on strong "$33.00" at bounding box center [598, 133] width 24 height 10
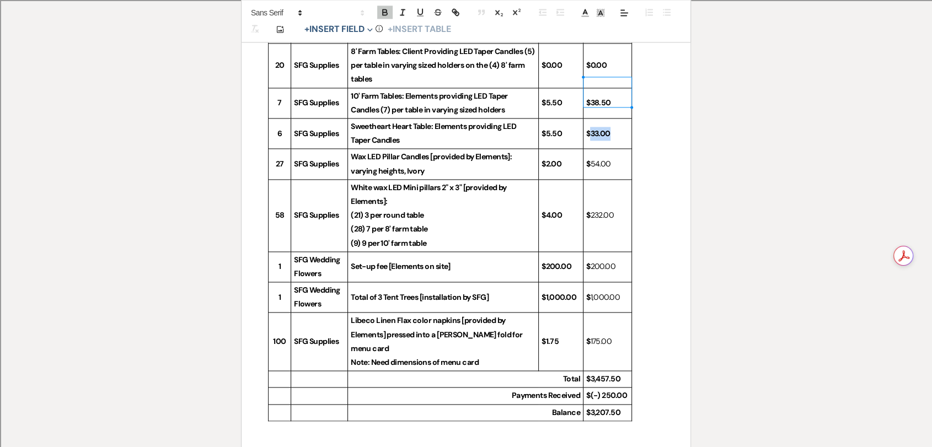
click at [604, 128] on strong "$33.00" at bounding box center [598, 133] width 24 height 10
click at [380, 8] on button "button" at bounding box center [384, 12] width 15 height 13
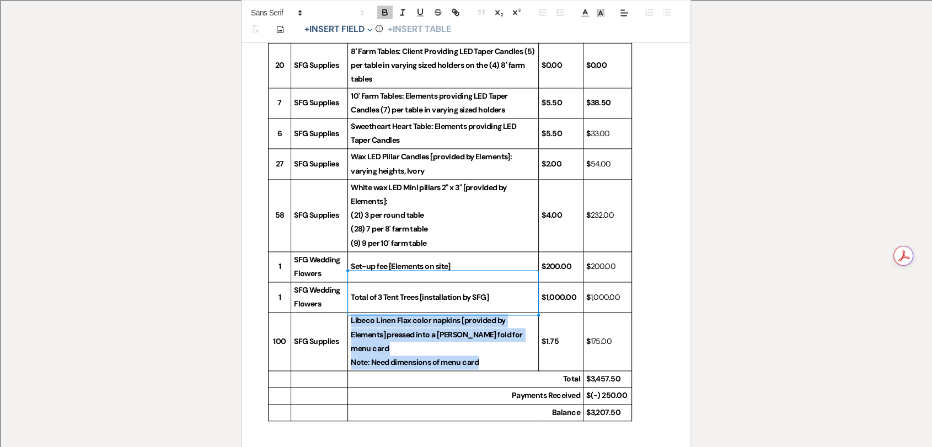
drag, startPoint x: 487, startPoint y: 304, endPoint x: 351, endPoint y: 275, distance: 139.7
click at [351, 313] on td "Libeco Linen Flax color napkins [provided by Elements] pressed into a [PERSON_N…" at bounding box center [443, 342] width 191 height 58
click at [388, 9] on icon "button" at bounding box center [385, 13] width 10 height 10
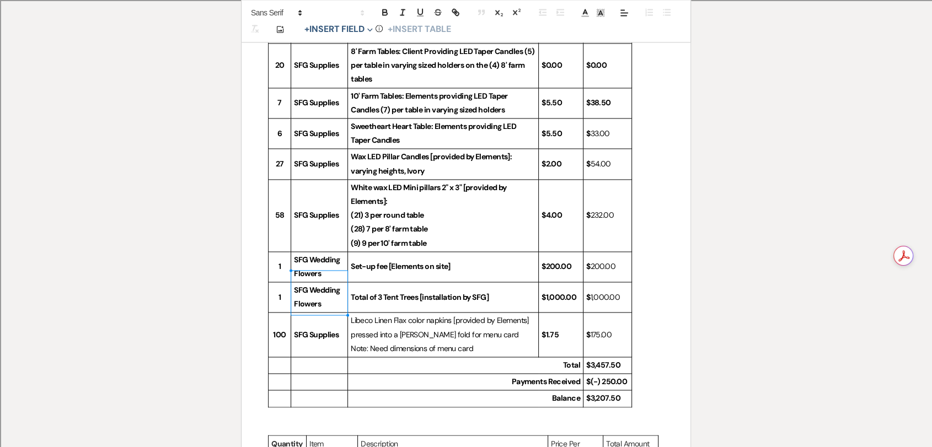
drag, startPoint x: 341, startPoint y: 293, endPoint x: 298, endPoint y: 287, distance: 43.0
click at [298, 328] on p "SFG Supplies" at bounding box center [319, 335] width 51 height 14
click at [294, 330] on strong "SFG Supplies" at bounding box center [316, 335] width 45 height 10
drag, startPoint x: 293, startPoint y: 288, endPoint x: 319, endPoint y: 290, distance: 26.0
click at [319, 330] on strong "SFG Supplies" at bounding box center [316, 335] width 45 height 10
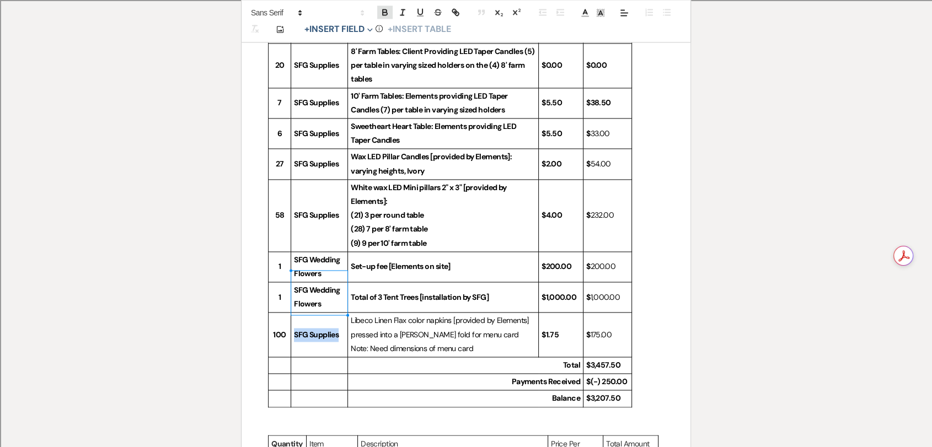
click at [388, 11] on icon "button" at bounding box center [385, 13] width 10 height 10
click at [275, 330] on strong "100" at bounding box center [279, 335] width 13 height 10
click at [377, 8] on button "button" at bounding box center [384, 12] width 15 height 13
click at [285, 291] on p "1" at bounding box center [279, 298] width 17 height 14
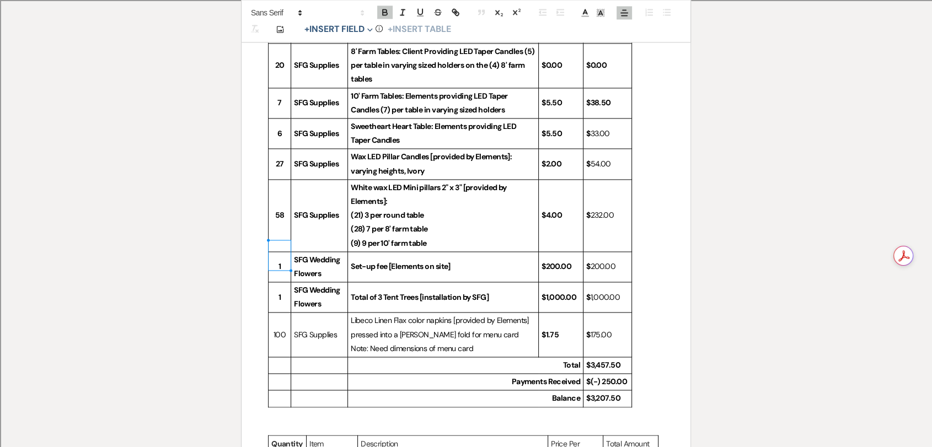
click at [285, 291] on p "1" at bounding box center [279, 298] width 17 height 14
drag, startPoint x: 282, startPoint y: 254, endPoint x: 278, endPoint y: 248, distance: 8.0
click at [278, 291] on p "1" at bounding box center [279, 298] width 17 height 14
click at [385, 6] on button "button" at bounding box center [384, 12] width 15 height 13
click at [280, 210] on strong "58" at bounding box center [279, 215] width 9 height 10
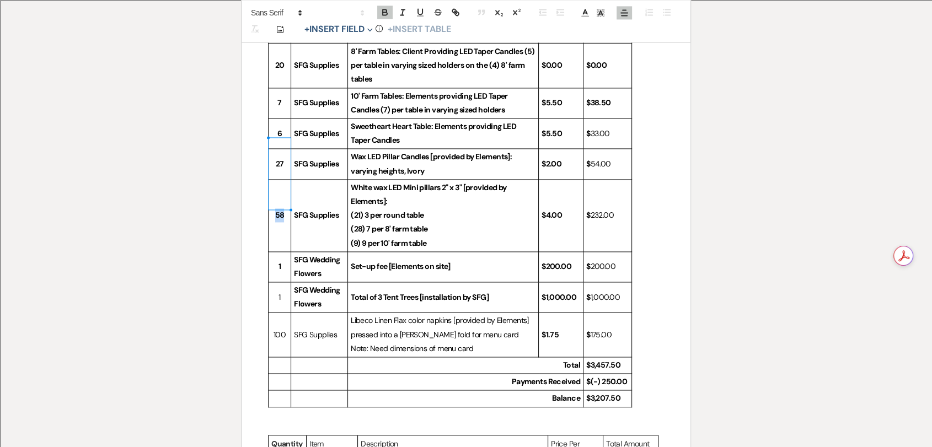
click at [280, 210] on strong "58" at bounding box center [279, 215] width 9 height 10
click at [387, 12] on icon "button" at bounding box center [385, 13] width 10 height 10
click at [278, 261] on strong "1" at bounding box center [279, 266] width 2 height 10
click at [384, 13] on icon "button" at bounding box center [385, 13] width 10 height 10
click at [283, 157] on p "27" at bounding box center [279, 164] width 17 height 14
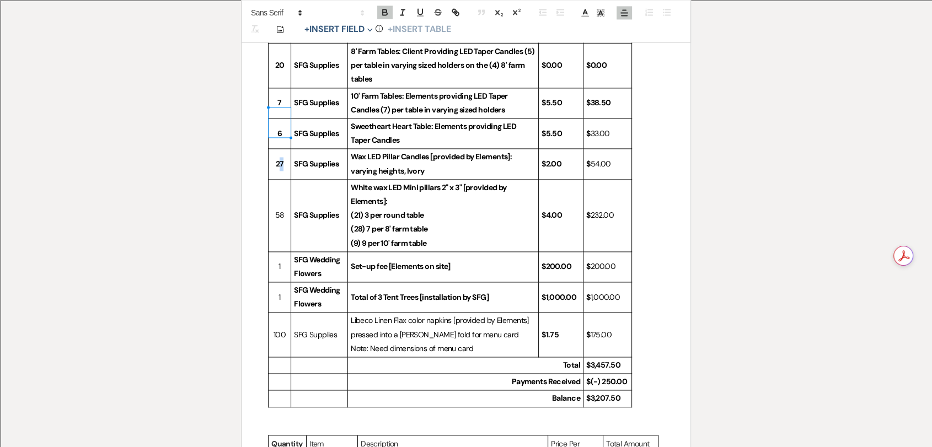
click at [283, 157] on p "27" at bounding box center [279, 164] width 17 height 14
drag, startPoint x: 283, startPoint y: 120, endPoint x: 275, endPoint y: 123, distance: 8.7
click at [275, 157] on p "27" at bounding box center [279, 164] width 17 height 14
click at [388, 11] on icon "button" at bounding box center [385, 13] width 10 height 10
drag, startPoint x: 283, startPoint y: 92, endPoint x: 276, endPoint y: 93, distance: 7.8
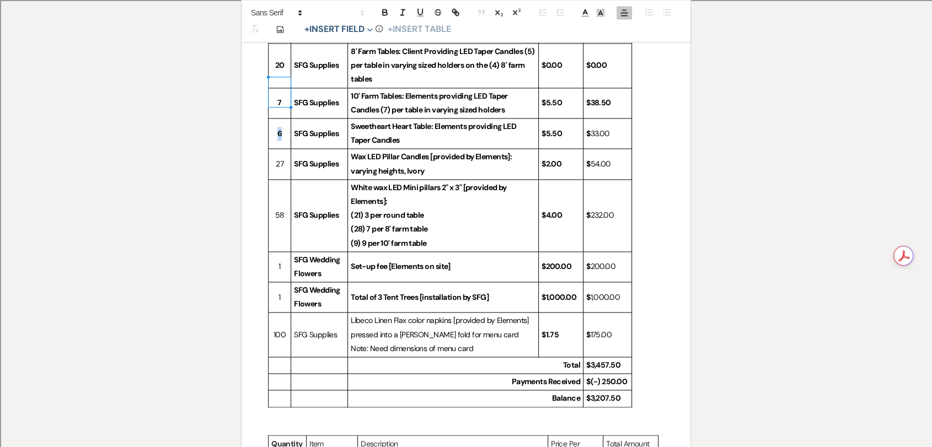
click at [276, 127] on p "6" at bounding box center [279, 134] width 17 height 14
click at [381, 15] on icon "button" at bounding box center [385, 13] width 10 height 10
click at [283, 96] on p "7" at bounding box center [279, 103] width 17 height 14
click at [379, 10] on button "button" at bounding box center [384, 12] width 15 height 13
click at [302, 98] on strong "SFG Supplies" at bounding box center [316, 103] width 45 height 10
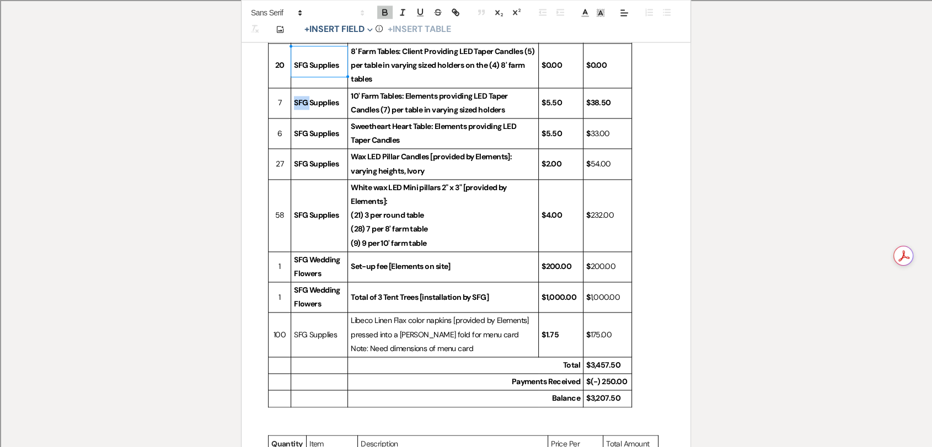
click at [302, 98] on strong "SFG Supplies" at bounding box center [316, 103] width 45 height 10
click at [382, 14] on icon "button" at bounding box center [385, 13] width 10 height 10
click at [326, 128] on strong "SFG Supplies" at bounding box center [316, 133] width 45 height 10
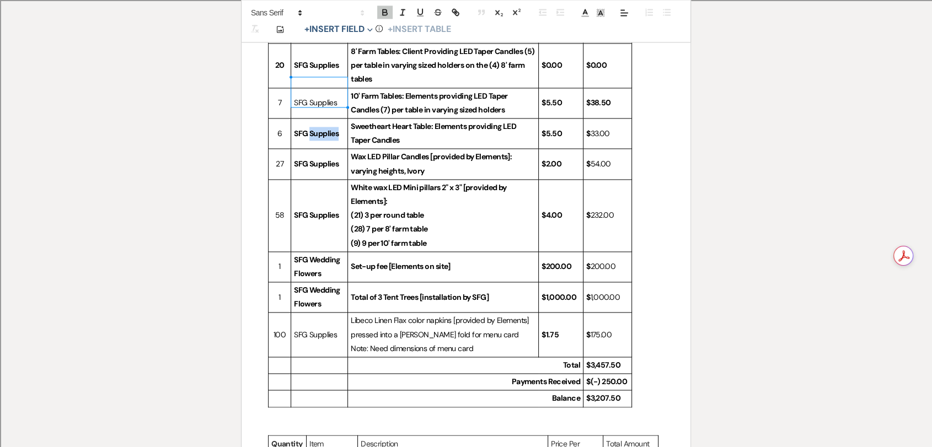
click at [326, 128] on strong "SFG Supplies" at bounding box center [316, 133] width 45 height 10
click at [383, 8] on icon "button" at bounding box center [385, 13] width 10 height 10
click at [318, 159] on strong "SFG Supplies" at bounding box center [316, 164] width 45 height 10
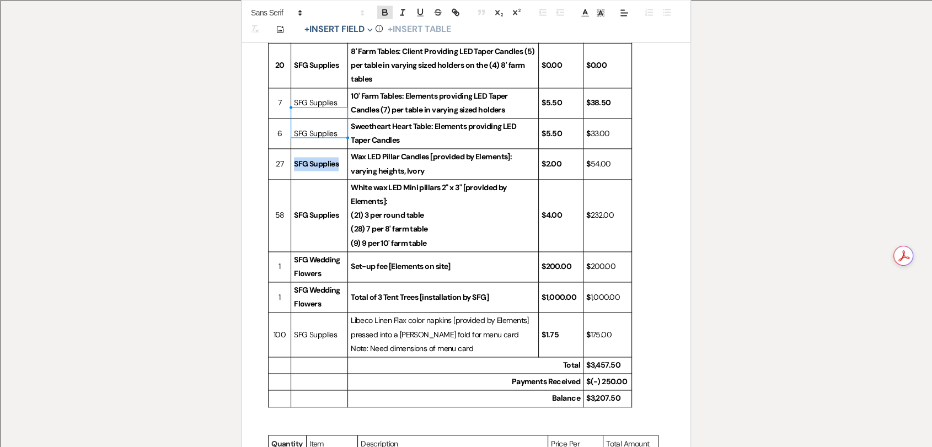
click at [380, 12] on icon "button" at bounding box center [385, 13] width 10 height 10
click at [313, 210] on strong "SFG Supplies" at bounding box center [316, 215] width 45 height 10
click at [383, 13] on icon "button" at bounding box center [385, 14] width 4 height 3
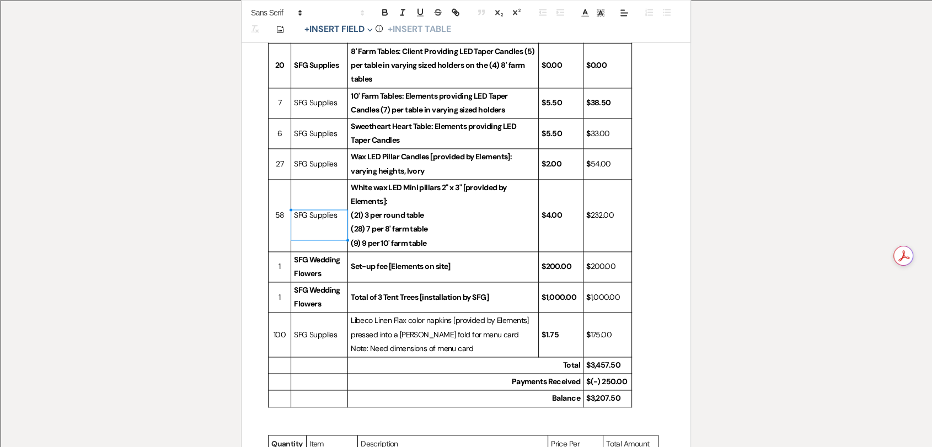
click at [313, 255] on strong "SFG Wedding Flowers" at bounding box center [317, 267] width 47 height 24
click at [385, 15] on icon "button" at bounding box center [385, 14] width 4 height 3
click at [326, 285] on strong "SFG Wedding Flowers" at bounding box center [317, 297] width 47 height 24
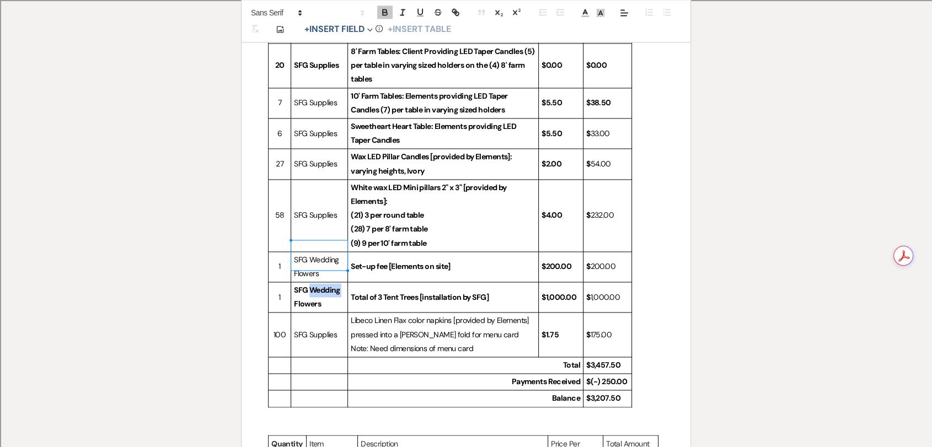
click at [326, 285] on strong "SFG Wedding Flowers" at bounding box center [317, 297] width 47 height 24
click at [388, 14] on icon "button" at bounding box center [385, 13] width 10 height 10
click at [405, 292] on strong "Total of 3 Tent Trees [installation by SFG]" at bounding box center [420, 297] width 138 height 10
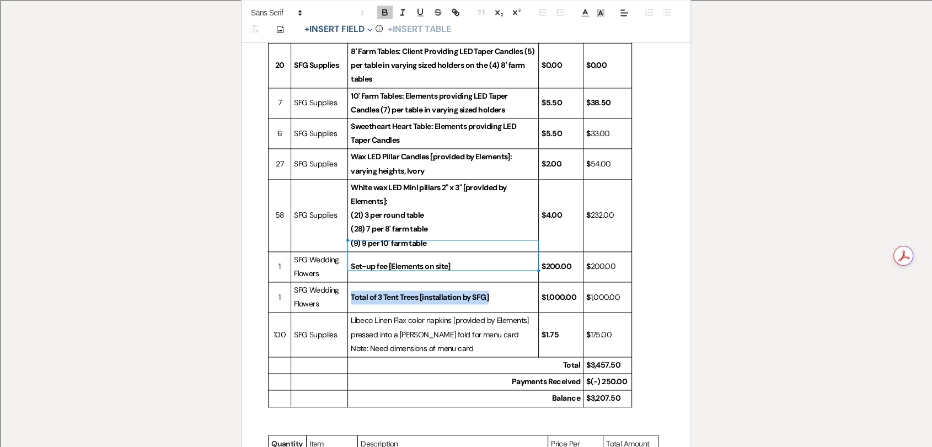
click at [405, 292] on strong "Total of 3 Tent Trees [installation by SFG]" at bounding box center [420, 297] width 138 height 10
click at [389, 13] on icon "button" at bounding box center [385, 13] width 10 height 10
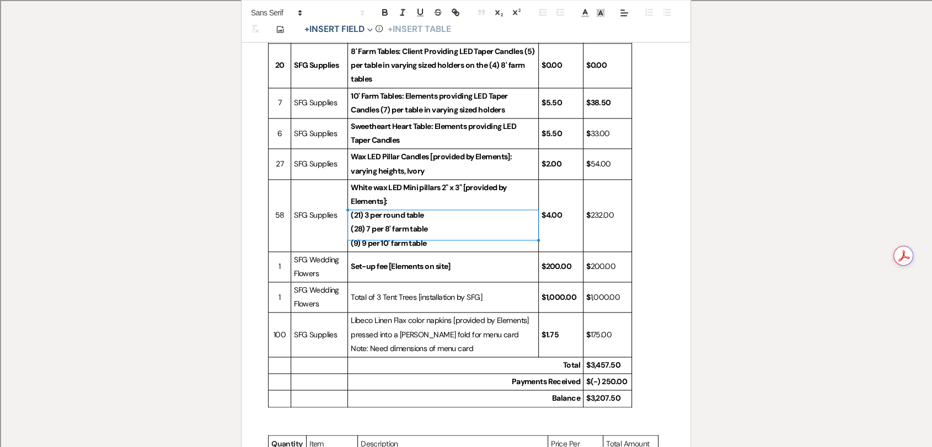
click at [406, 261] on strong "Set-up fee [Elements on site]" at bounding box center [401, 266] width 100 height 10
click at [405, 260] on p "Set-up fee [Elements on site]" at bounding box center [443, 267] width 185 height 14
click at [400, 261] on strong "Set-up fee [Elements on site]" at bounding box center [401, 266] width 100 height 10
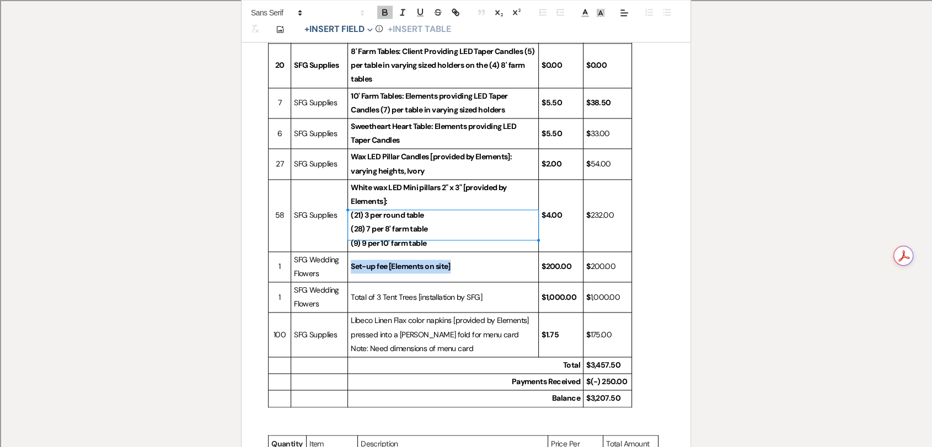
click at [400, 261] on strong "Set-up fee [Elements on site]" at bounding box center [401, 266] width 100 height 10
click at [383, 12] on icon "button" at bounding box center [385, 11] width 4 height 3
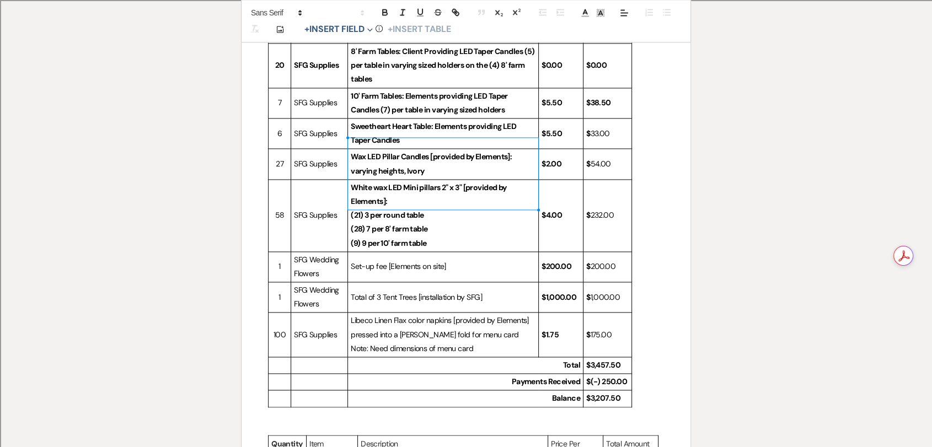
click at [390, 224] on strong "(28) 7 per 8' farm table" at bounding box center [389, 229] width 77 height 10
click at [389, 224] on strong "(28) 7 per 8' farm table" at bounding box center [389, 229] width 77 height 10
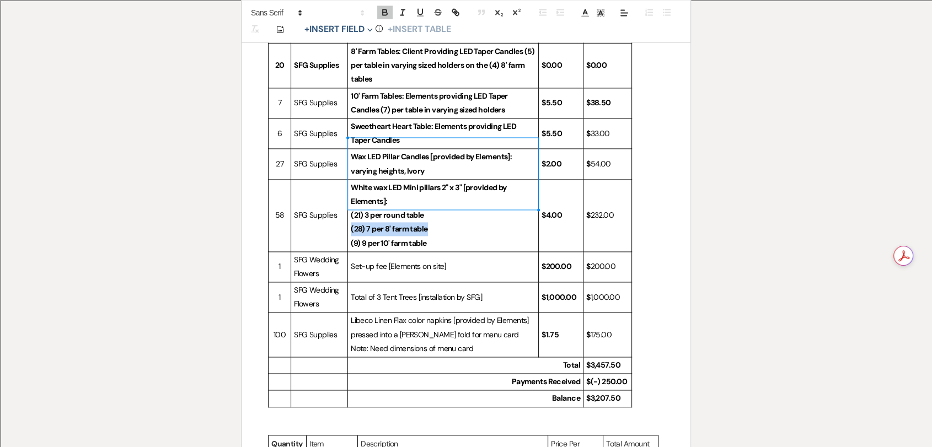
click at [389, 224] on strong "(28) 7 per 8' farm table" at bounding box center [389, 229] width 77 height 10
click at [423, 238] on strong "(9) 9 per 10' farm table" at bounding box center [389, 243] width 76 height 10
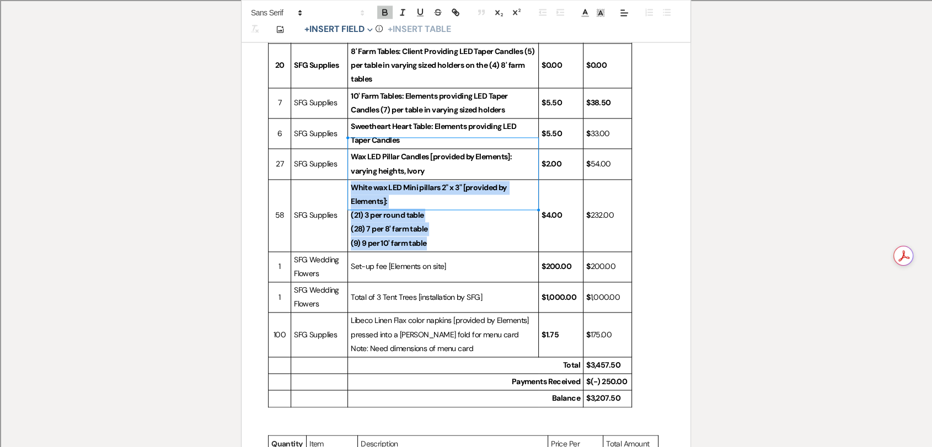
drag, startPoint x: 430, startPoint y: 203, endPoint x: 353, endPoint y: 144, distance: 96.8
click at [353, 179] on td "White wax LED Mini pillars 2" x 3" [provided by Elements]: (21) 3 per round tab…" at bounding box center [443, 215] width 191 height 72
click at [386, 15] on icon "button" at bounding box center [385, 14] width 4 height 3
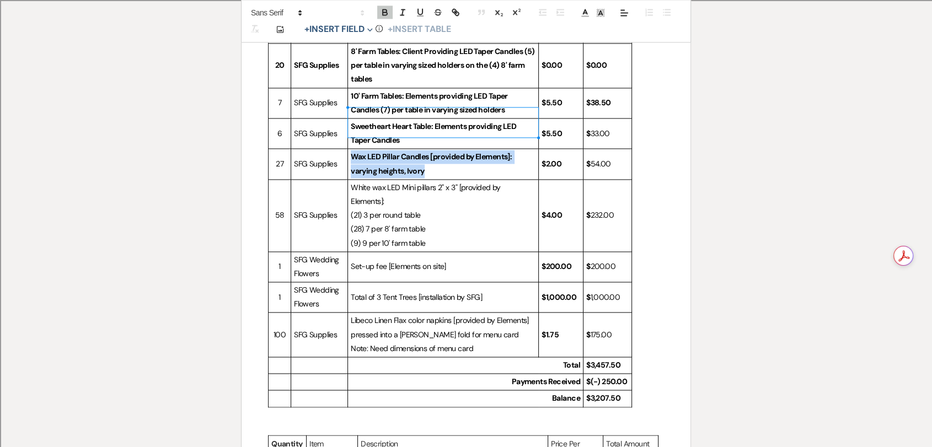
drag, startPoint x: 436, startPoint y: 125, endPoint x: 351, endPoint y: 108, distance: 86.1
click at [351, 150] on p "Wax LED Pillar Candles [provided by Elements]: varying heights, Ivory" at bounding box center [443, 164] width 185 height 28
click at [387, 13] on icon "button" at bounding box center [385, 14] width 4 height 3
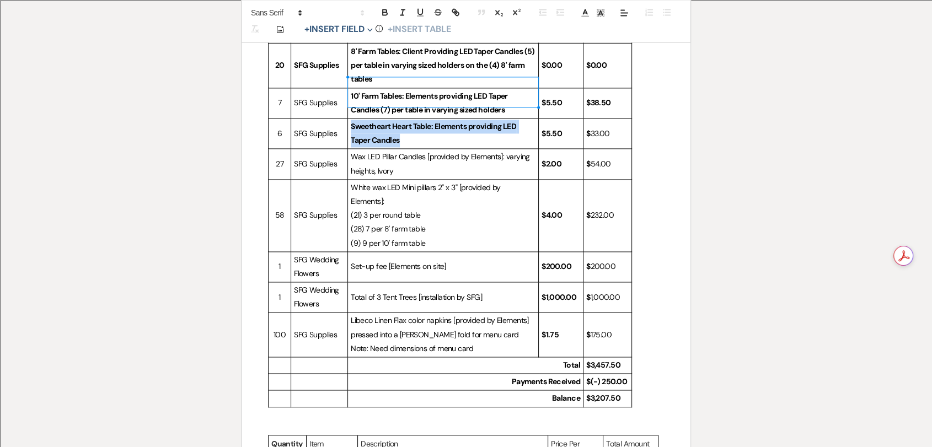
drag, startPoint x: 421, startPoint y: 94, endPoint x: 351, endPoint y: 87, distance: 70.3
click at [351, 120] on p "Sweetheart Heart Table: Elements providing LED Taper Candles" at bounding box center [443, 134] width 185 height 28
click at [384, 12] on icon "button" at bounding box center [385, 13] width 10 height 10
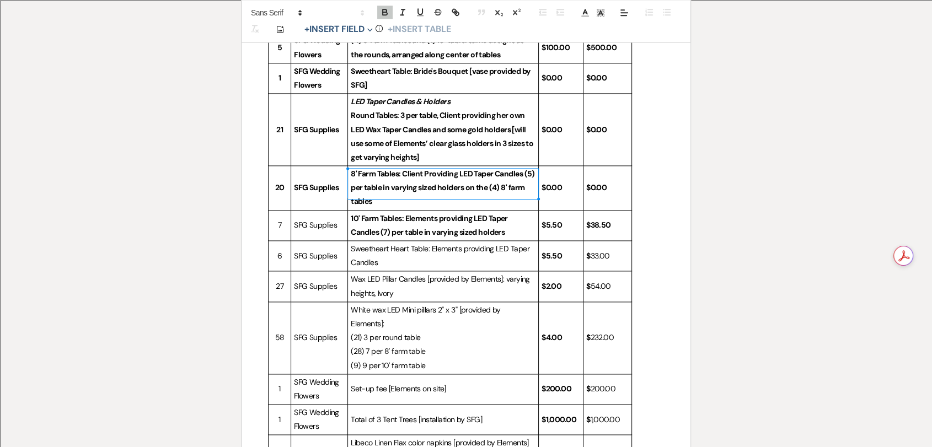
drag, startPoint x: 508, startPoint y: 190, endPoint x: 351, endPoint y: 174, distance: 158.0
click at [351, 212] on p "10' Farm Tables: Elements providing LED Taper Candles (7) per table in varying …" at bounding box center [443, 226] width 185 height 28
click at [383, 9] on icon "button" at bounding box center [385, 13] width 10 height 10
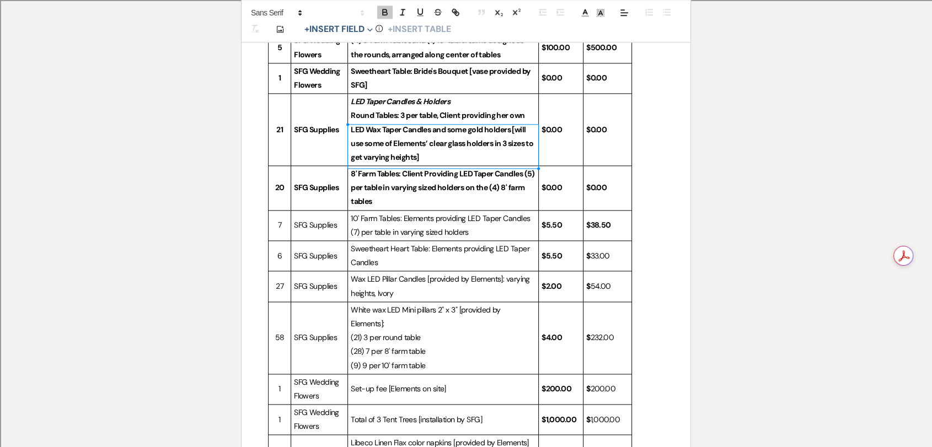
drag, startPoint x: 391, startPoint y: 158, endPoint x: 351, endPoint y: 132, distance: 47.4
click at [351, 169] on strong "8' Farm Tables: Client Providing LED Taper Candles (5) per table in varying siz…" at bounding box center [443, 187] width 185 height 37
drag, startPoint x: 381, startPoint y: 10, endPoint x: 393, endPoint y: 61, distance: 51.5
click at [382, 10] on icon "button" at bounding box center [385, 13] width 10 height 10
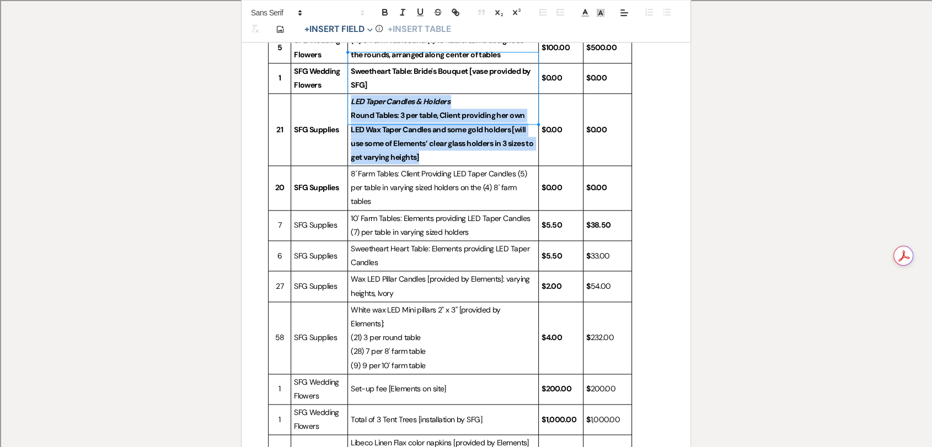
drag, startPoint x: 438, startPoint y: 120, endPoint x: 352, endPoint y: 57, distance: 106.1
click at [352, 94] on td "LED Taper Candles & Holders Round Tables: 3 per table, Client providing her own…" at bounding box center [443, 130] width 191 height 72
click at [384, 14] on icon "button" at bounding box center [385, 14] width 4 height 3
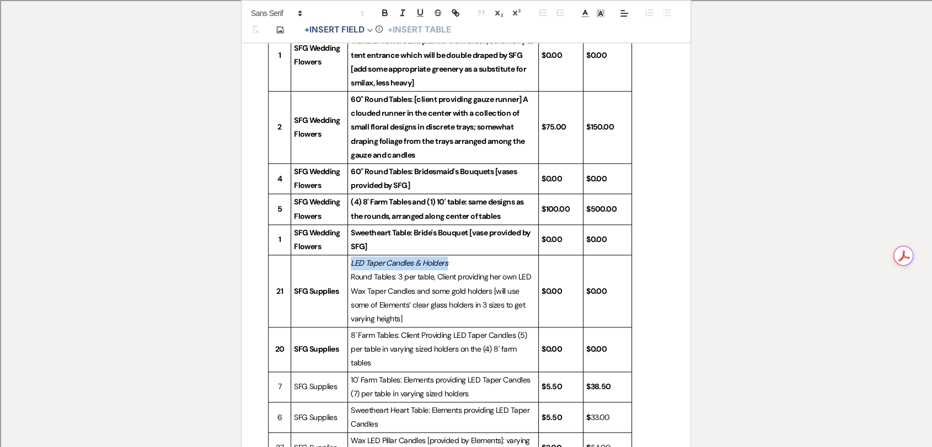
scroll to position [1346, 0]
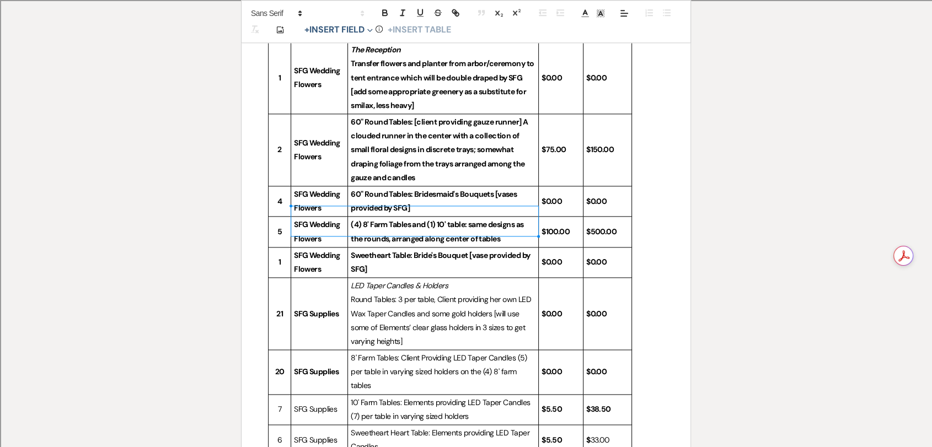
drag, startPoint x: 375, startPoint y: 226, endPoint x: 360, endPoint y: 218, distance: 17.0
click at [359, 249] on p "Sweetheart Table: Bride's Bouquet [vase provided by SFG]" at bounding box center [443, 263] width 185 height 28
drag, startPoint x: 374, startPoint y: 226, endPoint x: 355, endPoint y: 212, distance: 24.0
click at [355, 249] on p "Sweetheart Table: Bride's Bouquet [vase provided by SFG]" at bounding box center [443, 263] width 185 height 28
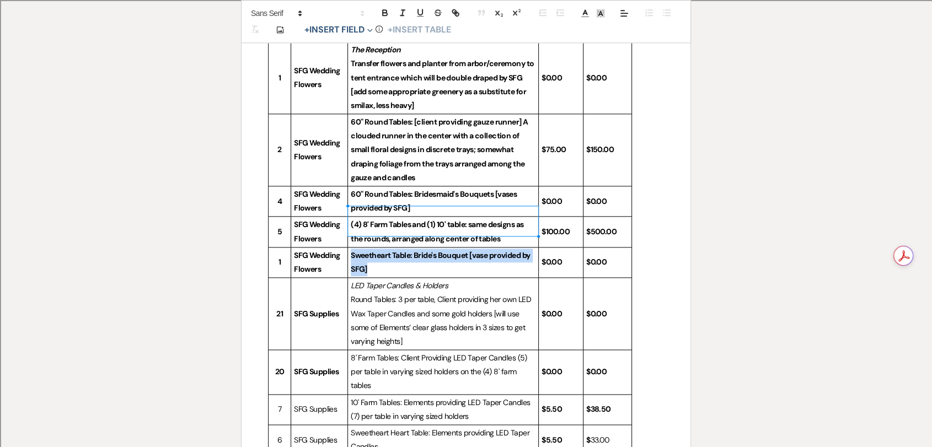
drag, startPoint x: 371, startPoint y: 226, endPoint x: 351, endPoint y: 211, distance: 24.5
click at [351, 249] on p "Sweetheart Table: Bride's Bouquet [vase provided by SFG]" at bounding box center [443, 263] width 185 height 28
click at [388, 13] on icon "button" at bounding box center [385, 13] width 10 height 10
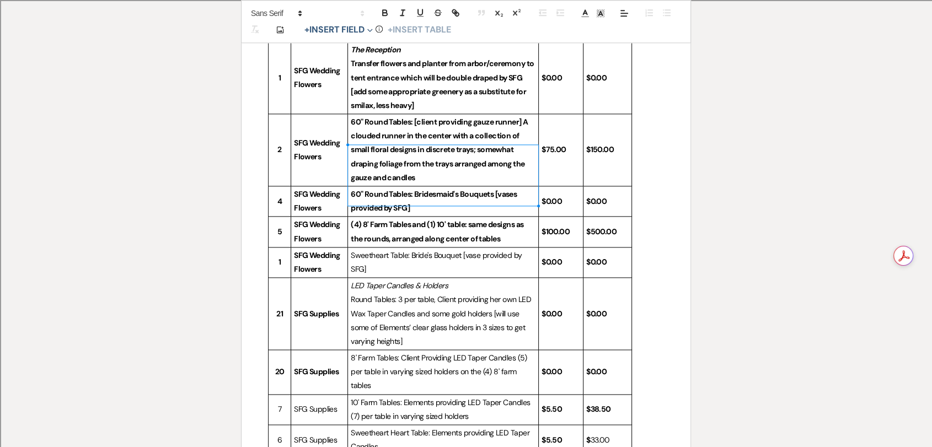
drag, startPoint x: 503, startPoint y: 197, endPoint x: 358, endPoint y: 178, distance: 146.3
click at [358, 218] on p "(4) 8' Farm Tables and (1) 10' table: same designs as the rounds, arranged alon…" at bounding box center [443, 232] width 185 height 28
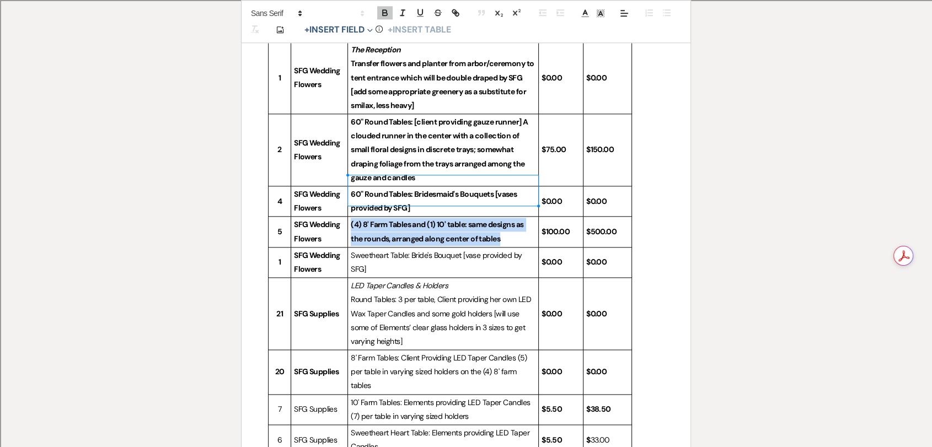
drag, startPoint x: 501, startPoint y: 196, endPoint x: 352, endPoint y: 173, distance: 151.2
click at [351, 218] on p "(4) 8' Farm Tables and (1) 10' table: same designs as the rounds, arranged alon…" at bounding box center [443, 232] width 185 height 28
click at [384, 13] on icon "button" at bounding box center [385, 14] width 4 height 3
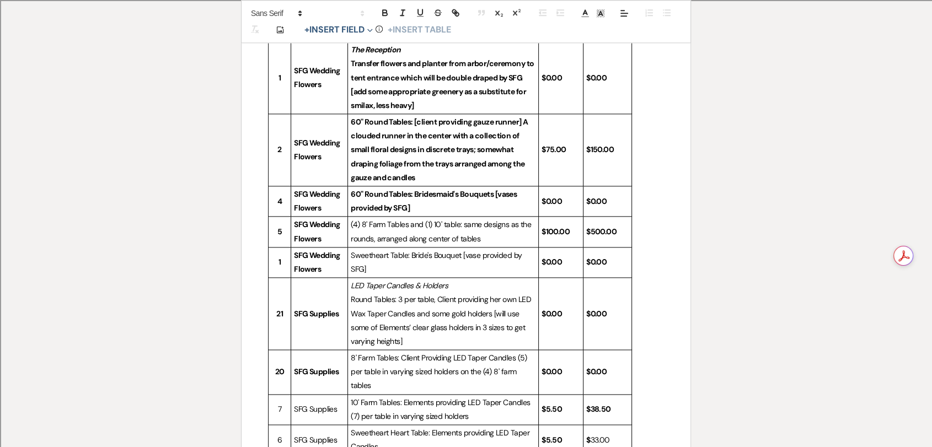
click at [423, 189] on strong "60" Round Tables: Bridesmaid's Bouquets [vases provided by SFG]" at bounding box center [435, 201] width 168 height 24
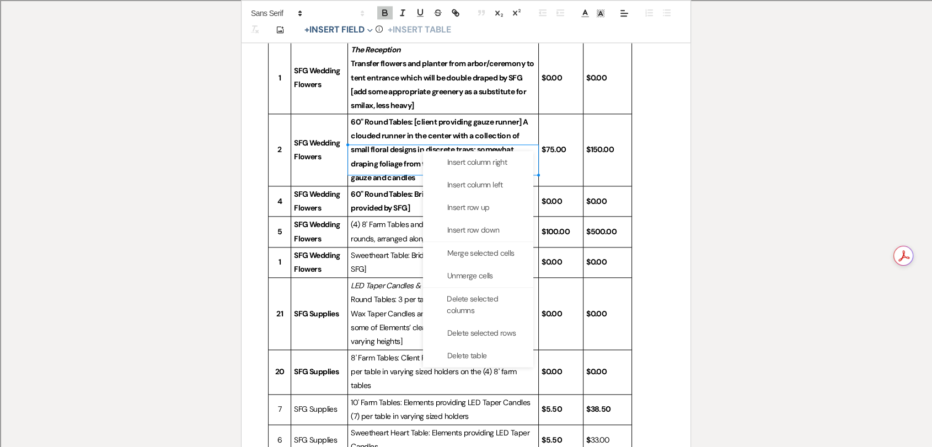
click at [398, 189] on strong "60" Round Tables: Bridesmaid's Bouquets [vases provided by SFG]" at bounding box center [435, 201] width 168 height 24
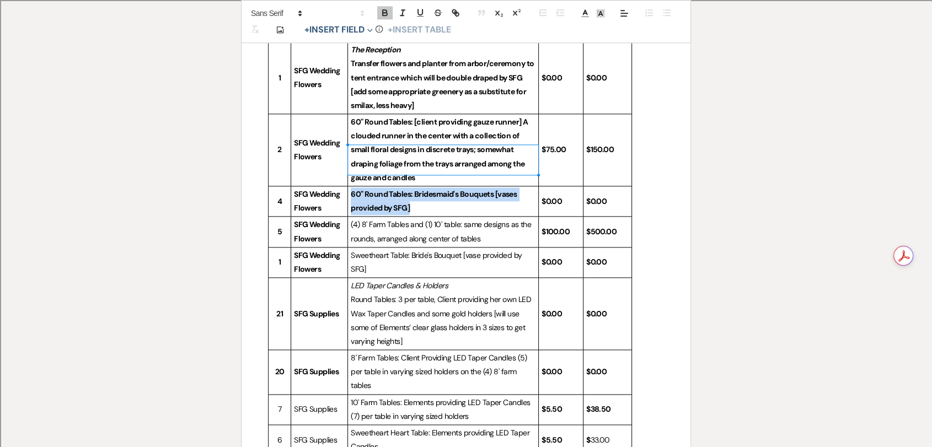
drag, startPoint x: 412, startPoint y: 166, endPoint x: 352, endPoint y: 153, distance: 61.5
click at [352, 187] on p "60" Round Tables: Bridesmaid's Bouquets [vases provided by SFG]" at bounding box center [443, 201] width 185 height 28
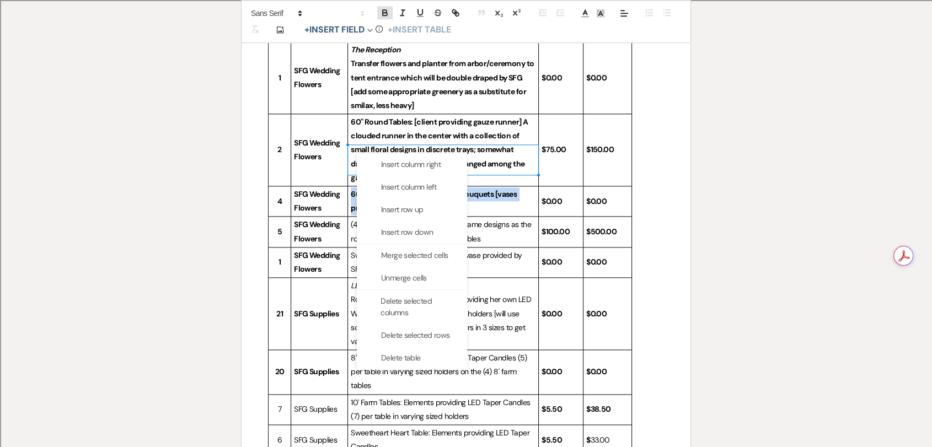
click at [385, 11] on icon "button" at bounding box center [385, 13] width 10 height 10
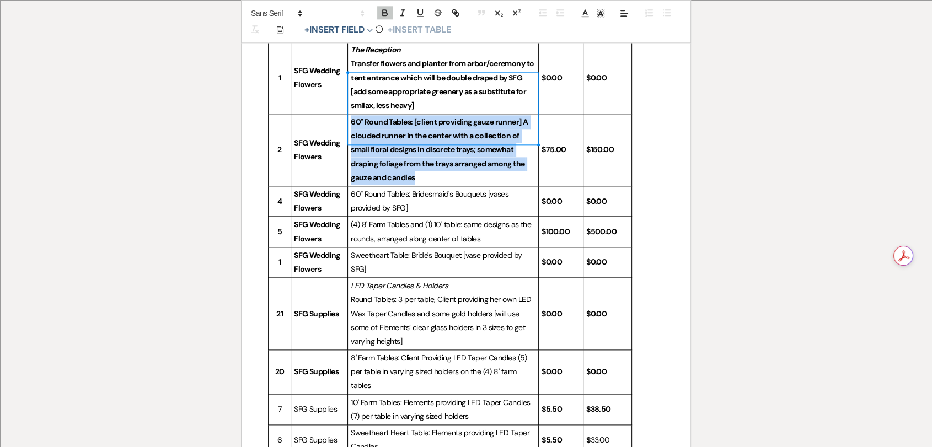
drag, startPoint x: 420, startPoint y: 138, endPoint x: 352, endPoint y: 82, distance: 88.2
click at [352, 115] on p "60" Round Tables: [client providing gauze runner] A clouded runner in the cente…" at bounding box center [443, 149] width 185 height 69
click at [380, 12] on icon "button" at bounding box center [385, 13] width 10 height 10
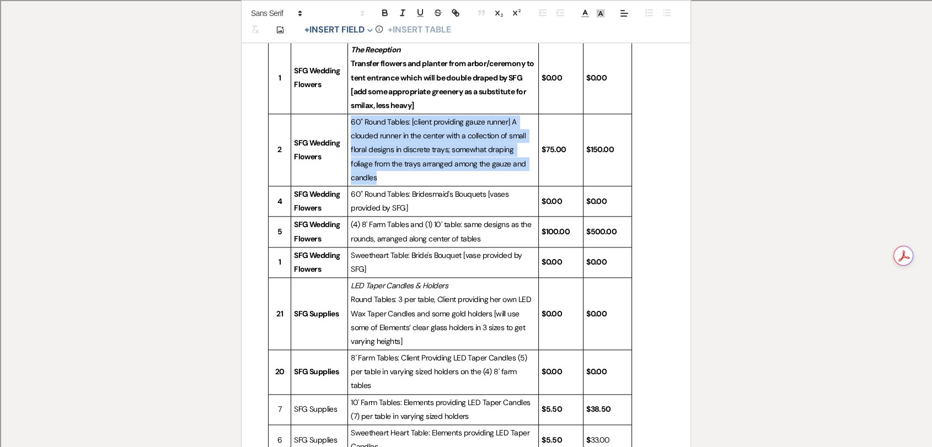
scroll to position [1224, 0]
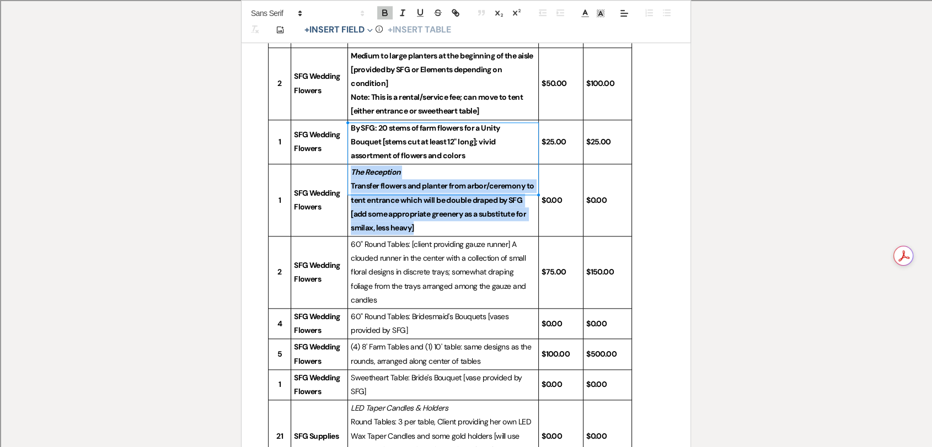
drag, startPoint x: 420, startPoint y: 184, endPoint x: 351, endPoint y: 133, distance: 85.2
click at [351, 164] on td "The Reception Transfer flowers and planter from arbor/ceremony to tent entrance…" at bounding box center [443, 200] width 191 height 72
click at [386, 19] on button "button" at bounding box center [384, 12] width 15 height 13
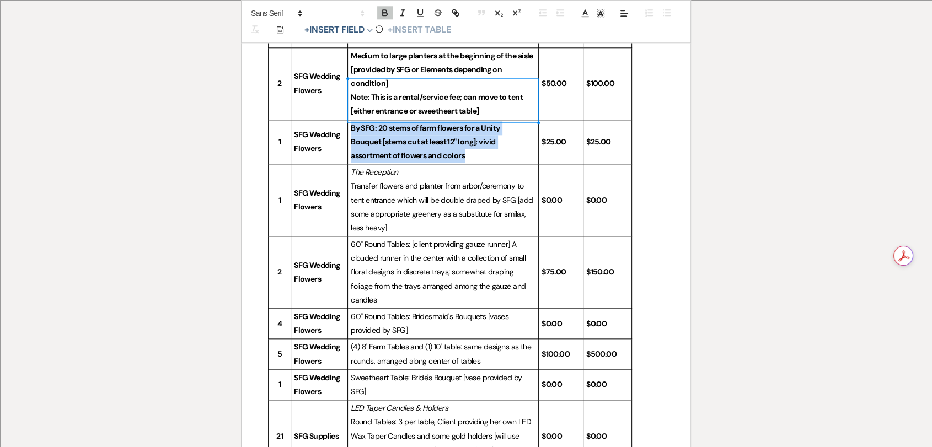
drag, startPoint x: 465, startPoint y: 113, endPoint x: 352, endPoint y: 89, distance: 116.0
click at [352, 121] on p "By SFG: 20 stems of farm flowers for a Unity Bouquet [stems cut at least 12" lo…" at bounding box center [443, 142] width 185 height 42
click at [384, 15] on icon "button" at bounding box center [385, 14] width 4 height 3
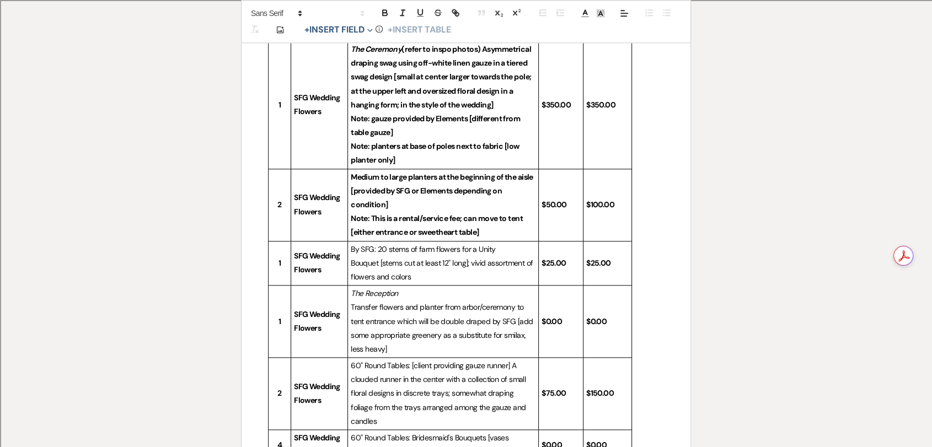
scroll to position [1102, 0]
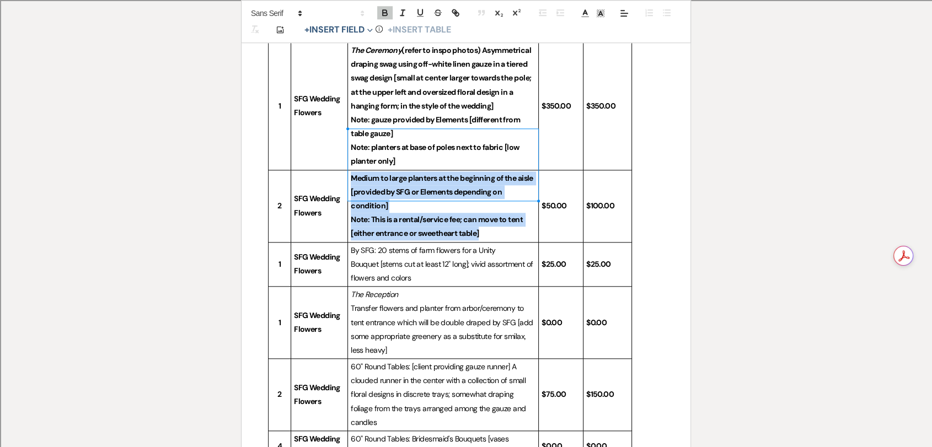
drag, startPoint x: 489, startPoint y: 187, endPoint x: 353, endPoint y: 138, distance: 144.4
click at [353, 170] on td "Medium to large planters at the beginning of the aisle [provided by SFG or Elem…" at bounding box center [443, 206] width 191 height 72
click at [389, 9] on icon "button" at bounding box center [385, 13] width 10 height 10
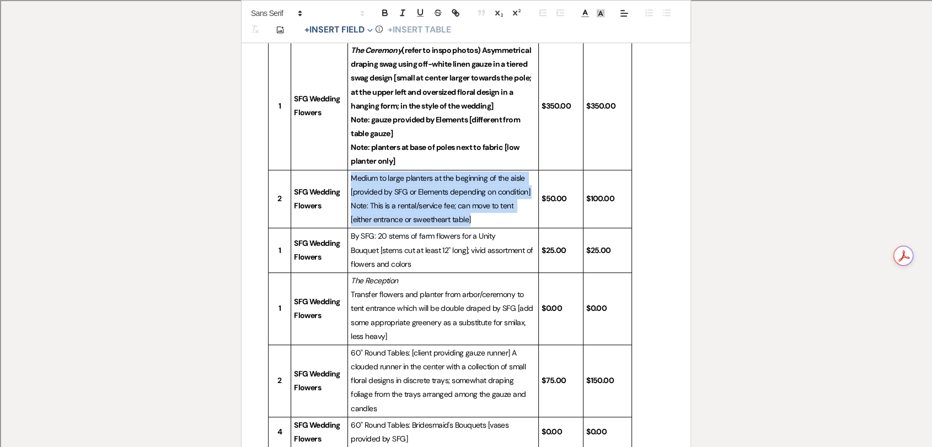
scroll to position [979, 0]
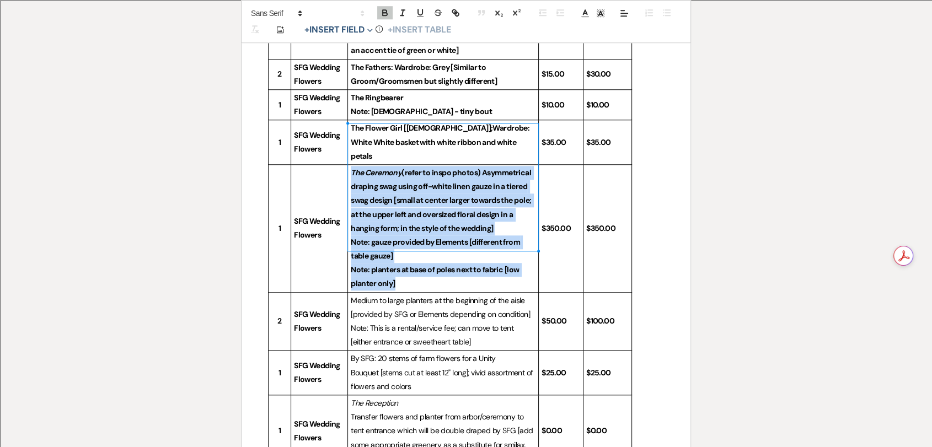
drag, startPoint x: 403, startPoint y: 240, endPoint x: 351, endPoint y: 133, distance: 118.9
click at [351, 164] on td "The Ceremony (refer to inspo photos) Asymmetrical draping swag using off-white …" at bounding box center [443, 228] width 191 height 128
click at [384, 12] on icon "button" at bounding box center [385, 13] width 10 height 10
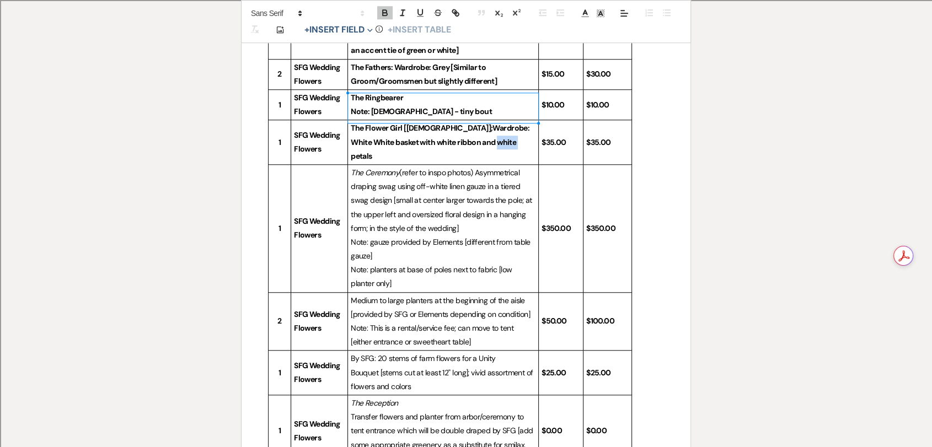
drag, startPoint x: 507, startPoint y: 116, endPoint x: 480, endPoint y: 111, distance: 27.9
click at [480, 121] on p "The Flower Girl [[DEMOGRAPHIC_DATA]];Wardrobe: White White basket with white ri…" at bounding box center [443, 142] width 185 height 42
click at [488, 123] on strong "The Flower Girl [[DEMOGRAPHIC_DATA]];Wardrobe: White White basket with white ri…" at bounding box center [441, 141] width 180 height 37
click at [506, 123] on strong "The Flower Girl [[DEMOGRAPHIC_DATA]];Wardrobe: White White basket with white ri…" at bounding box center [441, 141] width 180 height 37
drag, startPoint x: 528, startPoint y: 114, endPoint x: 351, endPoint y: 106, distance: 176.6
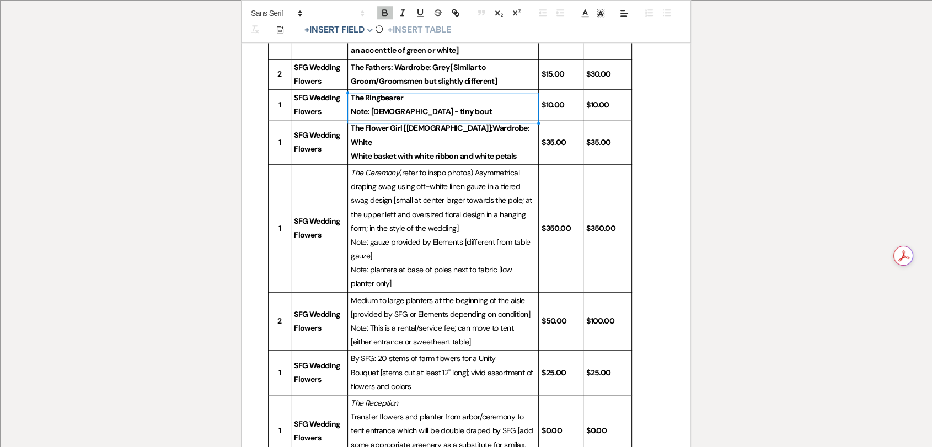
click at [351, 120] on td "The Flower Girl [[DEMOGRAPHIC_DATA]];Wardrobe: White White basket with white ri…" at bounding box center [443, 142] width 191 height 45
click at [384, 8] on icon "button" at bounding box center [385, 13] width 10 height 10
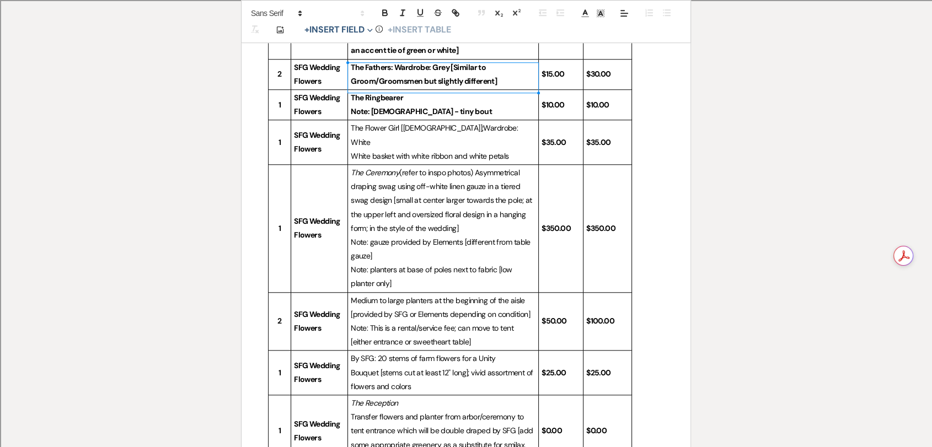
drag, startPoint x: 492, startPoint y: 82, endPoint x: 351, endPoint y: 72, distance: 141.0
click at [351, 90] on td "The Ringbearer Note: [DEMOGRAPHIC_DATA] - tiny bout" at bounding box center [443, 105] width 191 height 30
click at [387, 8] on icon "button" at bounding box center [385, 13] width 10 height 10
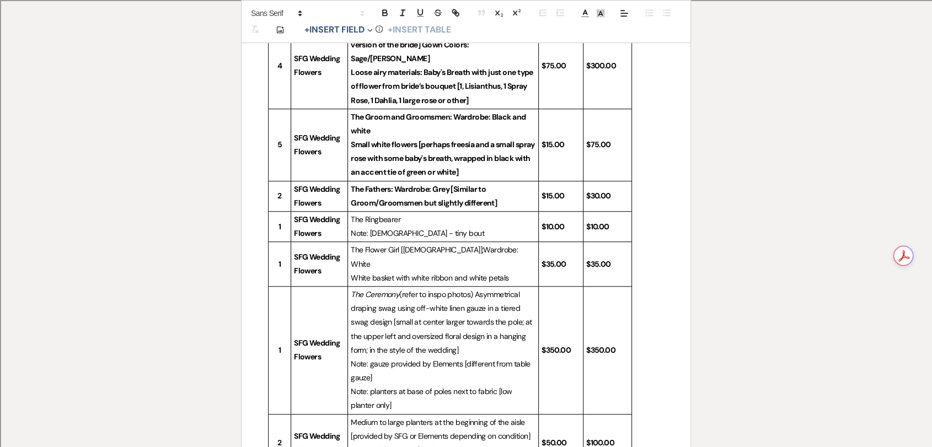
scroll to position [856, 0]
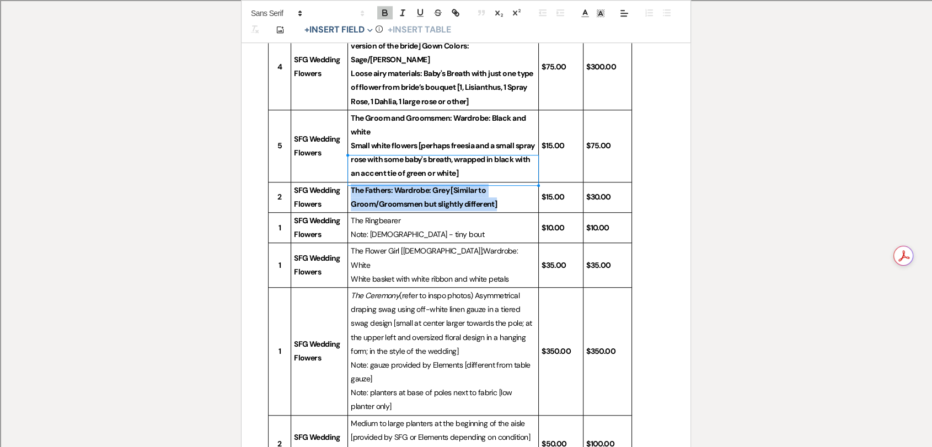
drag, startPoint x: 495, startPoint y: 175, endPoint x: 352, endPoint y: 164, distance: 143.8
click at [352, 185] on strong "The Fathers: Wardrobe: Grey [Similar to Groom/Groomsmen but slightly different]" at bounding box center [424, 197] width 146 height 24
click at [383, 11] on icon "button" at bounding box center [385, 13] width 10 height 10
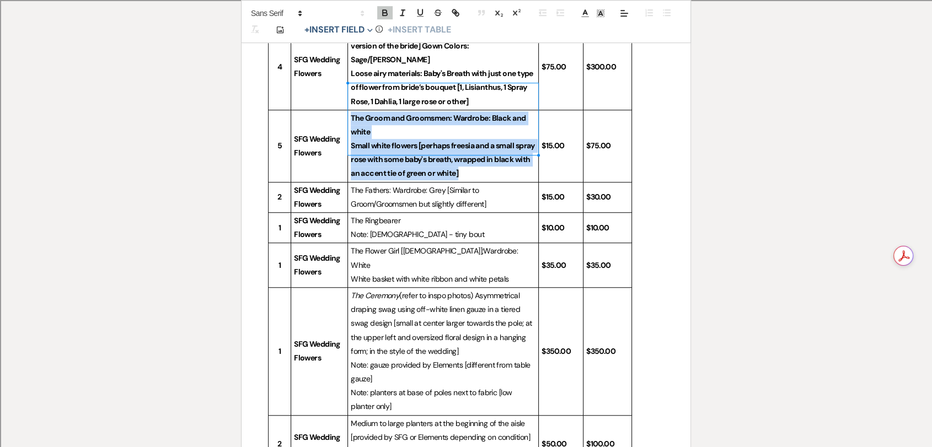
drag, startPoint x: 501, startPoint y: 143, endPoint x: 355, endPoint y: 67, distance: 164.7
click at [351, 110] on td "The Groom and Groomsmen: Wardrobe: Black and white Small white flowers [perhaps…" at bounding box center [443, 146] width 191 height 72
click at [386, 9] on icon "button" at bounding box center [385, 13] width 10 height 10
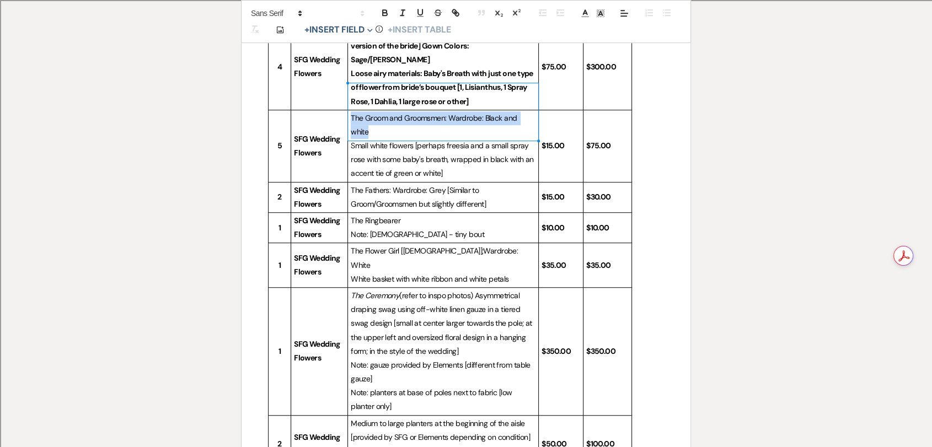
click at [418, 139] on p "Small white flowers [perhaps freesia and a small spray rose with some baby's br…" at bounding box center [443, 160] width 185 height 42
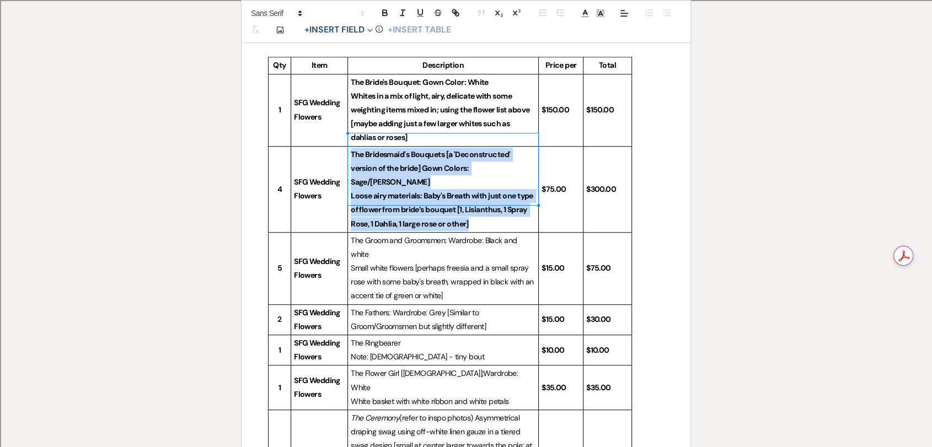
drag, startPoint x: 474, startPoint y: 194, endPoint x: 352, endPoint y: 142, distance: 132.9
click at [352, 146] on td "The Bridesmaid's Bouquets [a 'Deconstructed' version of the bride] Gown Colors:…" at bounding box center [443, 189] width 191 height 86
click at [384, 13] on icon "button" at bounding box center [385, 14] width 4 height 3
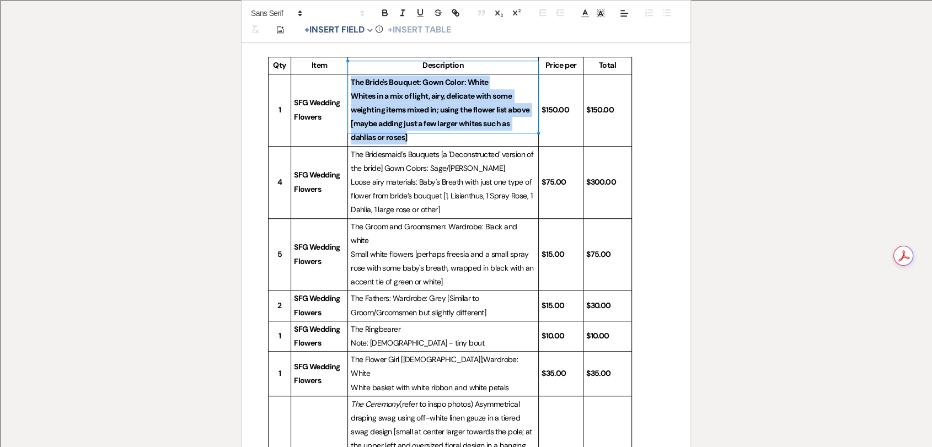
drag, startPoint x: 414, startPoint y: 124, endPoint x: 351, endPoint y: 66, distance: 85.0
click at [351, 74] on td "The Bride's Bouquet: Gown Color: White Whites in a mix of light, airy, delicate…" at bounding box center [443, 110] width 191 height 72
click at [383, 14] on icon "button" at bounding box center [385, 14] width 4 height 3
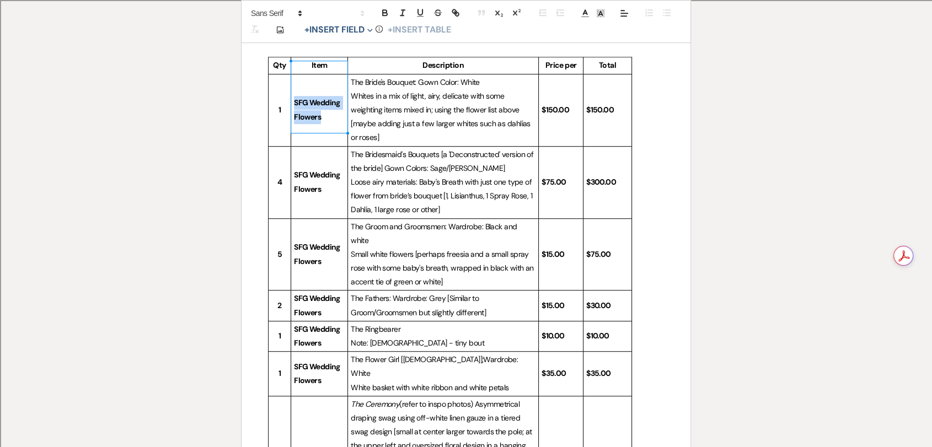
drag, startPoint x: 332, startPoint y: 108, endPoint x: 329, endPoint y: 48, distance: 60.2
click at [295, 96] on p "SFG Wedding Flowers" at bounding box center [319, 110] width 51 height 28
click at [388, 11] on icon "button" at bounding box center [385, 13] width 10 height 10
click at [331, 170] on strong "SFG Wedding Flowers" at bounding box center [317, 182] width 47 height 24
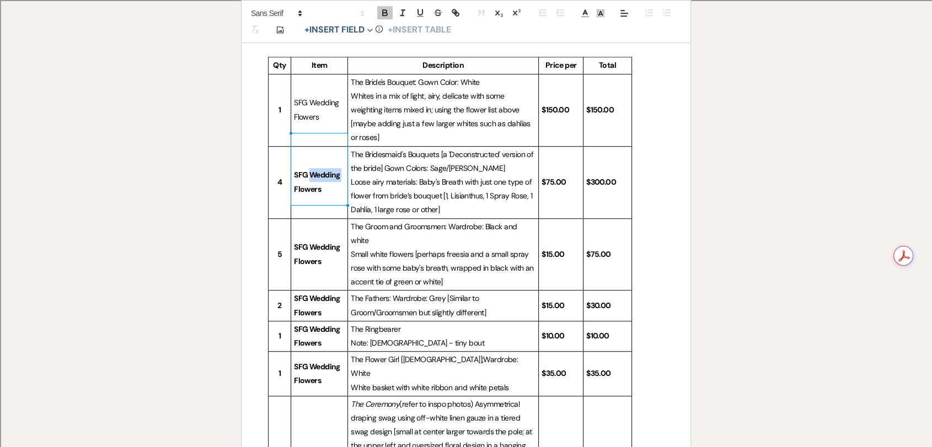
click at [330, 170] on strong "SFG Wedding Flowers" at bounding box center [317, 182] width 47 height 24
drag, startPoint x: 332, startPoint y: 179, endPoint x: 295, endPoint y: 157, distance: 42.7
click at [295, 168] on p "SFG Wedding Flowers" at bounding box center [319, 182] width 51 height 28
click at [390, 14] on button "button" at bounding box center [384, 12] width 15 height 13
drag, startPoint x: 331, startPoint y: 244, endPoint x: 291, endPoint y: 224, distance: 44.1
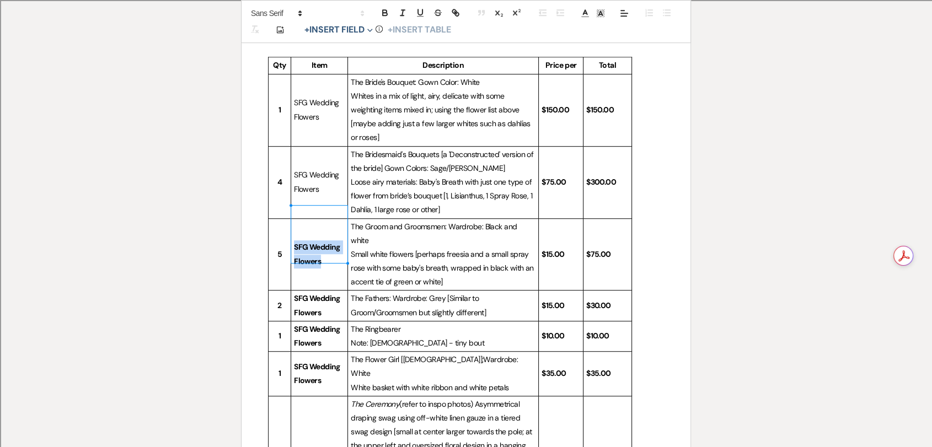
click at [291, 224] on td "SFG Wedding Flowers" at bounding box center [319, 254] width 57 height 72
click at [383, 10] on icon "button" at bounding box center [385, 11] width 4 height 3
drag, startPoint x: 322, startPoint y: 284, endPoint x: 317, endPoint y: 221, distance: 63.6
click at [294, 292] on p "SFG Wedding Flowers" at bounding box center [319, 306] width 51 height 28
click at [385, 10] on icon "button" at bounding box center [385, 13] width 10 height 10
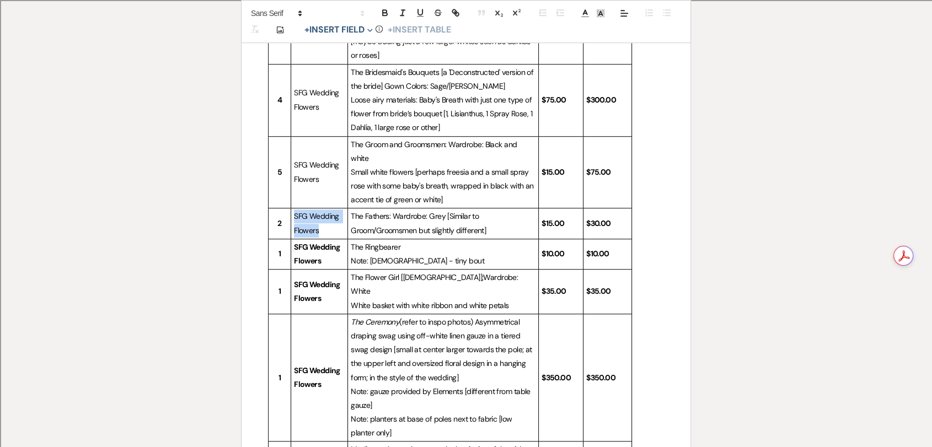
scroll to position [917, 0]
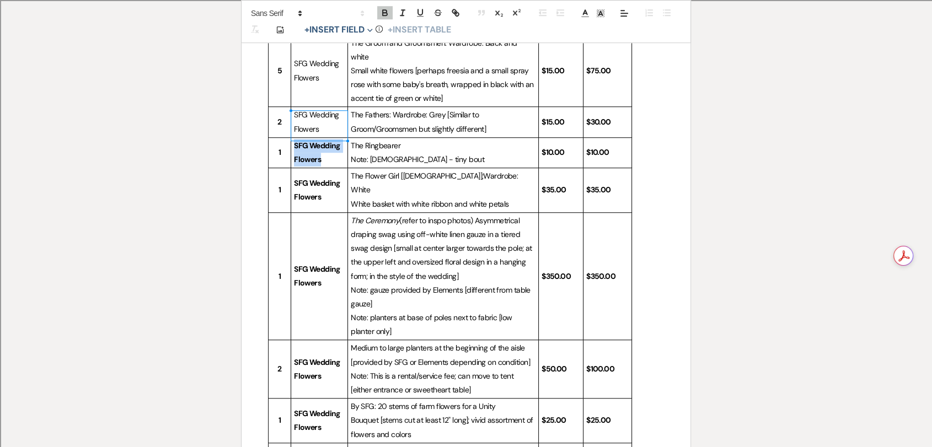
drag, startPoint x: 328, startPoint y: 130, endPoint x: 293, endPoint y: 117, distance: 36.7
click at [294, 139] on p "SFG Wedding Flowers" at bounding box center [319, 153] width 51 height 28
click at [384, 13] on icon "button" at bounding box center [385, 13] width 10 height 10
drag, startPoint x: 332, startPoint y: 156, endPoint x: 292, endPoint y: 148, distance: 41.5
click at [292, 168] on td "SFG Wedding Flowers" at bounding box center [319, 190] width 57 height 45
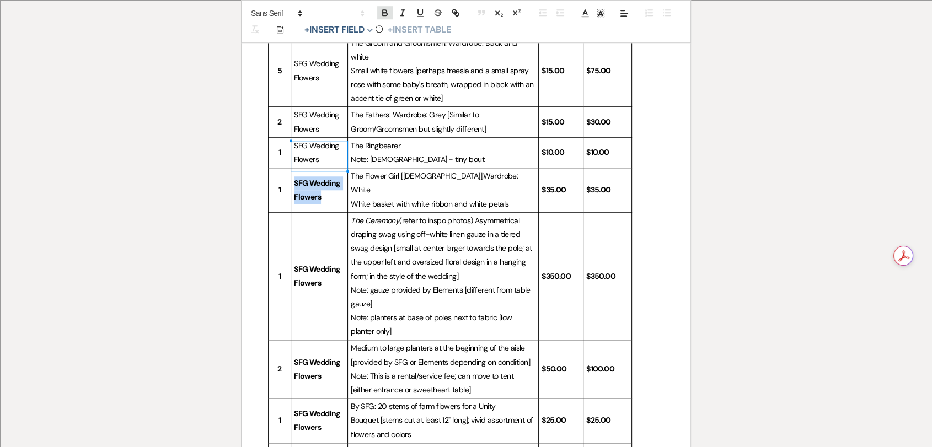
click at [383, 12] on icon "button" at bounding box center [385, 13] width 10 height 10
drag, startPoint x: 322, startPoint y: 246, endPoint x: 299, endPoint y: 223, distance: 32.7
click at [299, 262] on p "SFG Wedding Flowers" at bounding box center [319, 276] width 51 height 28
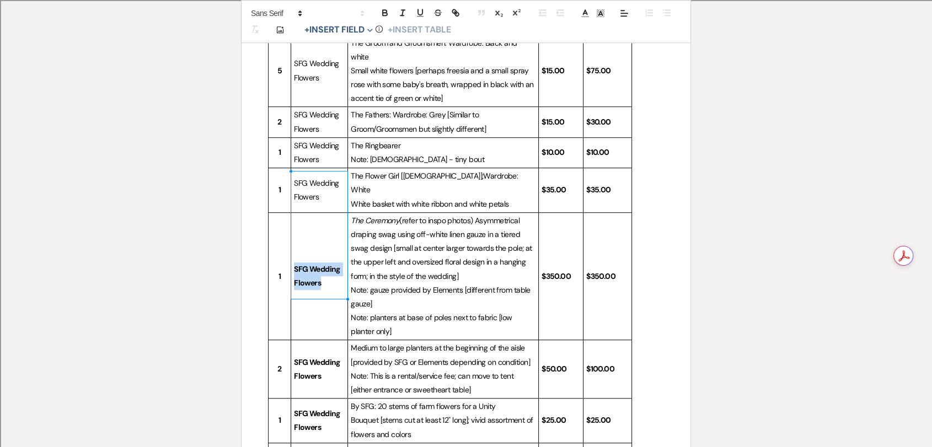
drag, startPoint x: 322, startPoint y: 241, endPoint x: 294, endPoint y: 232, distance: 29.6
click at [294, 262] on p "SFG Wedding Flowers" at bounding box center [319, 276] width 51 height 28
click at [388, 17] on icon "button" at bounding box center [385, 13] width 10 height 10
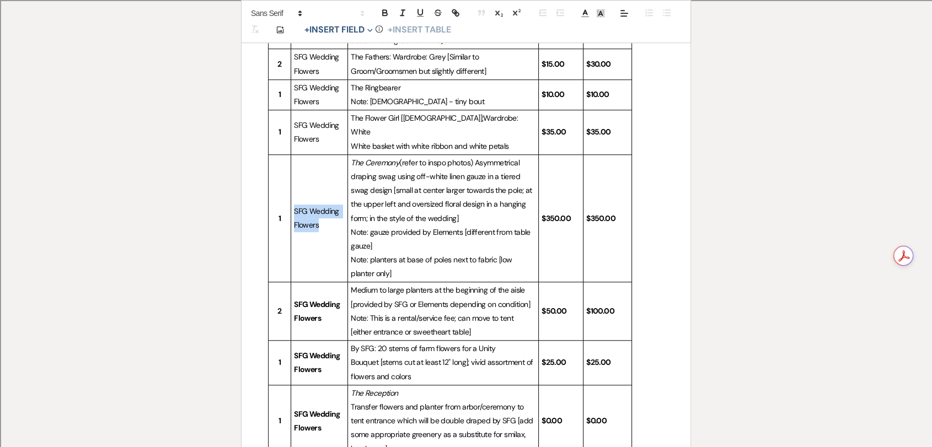
scroll to position [1040, 0]
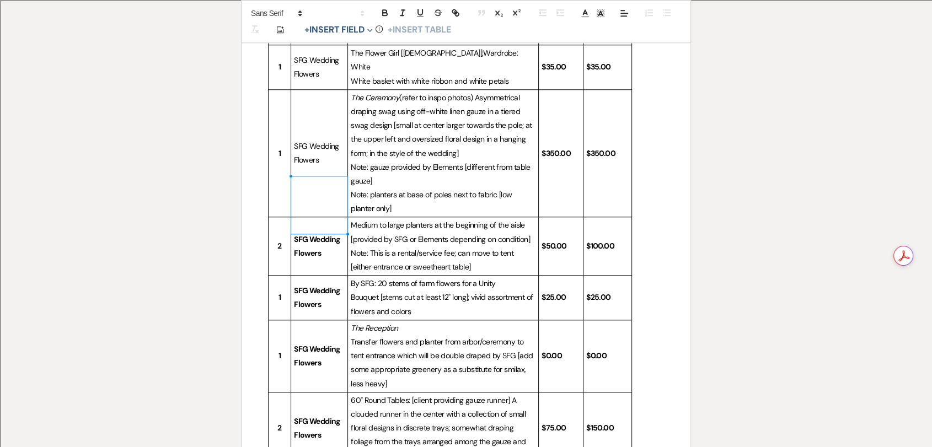
drag, startPoint x: 323, startPoint y: 212, endPoint x: 296, endPoint y: 198, distance: 30.8
click at [296, 233] on p "SFG Wedding Flowers" at bounding box center [319, 247] width 51 height 28
click at [319, 234] on strong "SFG Wedding Flowers" at bounding box center [317, 246] width 47 height 24
click at [318, 234] on strong "SFG Wedding Flowers" at bounding box center [317, 246] width 47 height 24
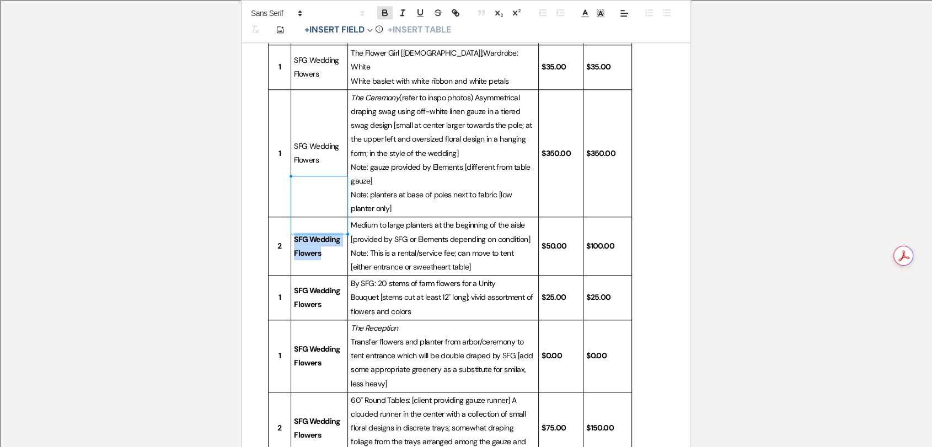
click at [380, 7] on button "button" at bounding box center [384, 12] width 15 height 13
click at [312, 286] on strong "SFG Wedding Flowers" at bounding box center [317, 298] width 47 height 24
click at [387, 8] on icon "button" at bounding box center [385, 13] width 10 height 10
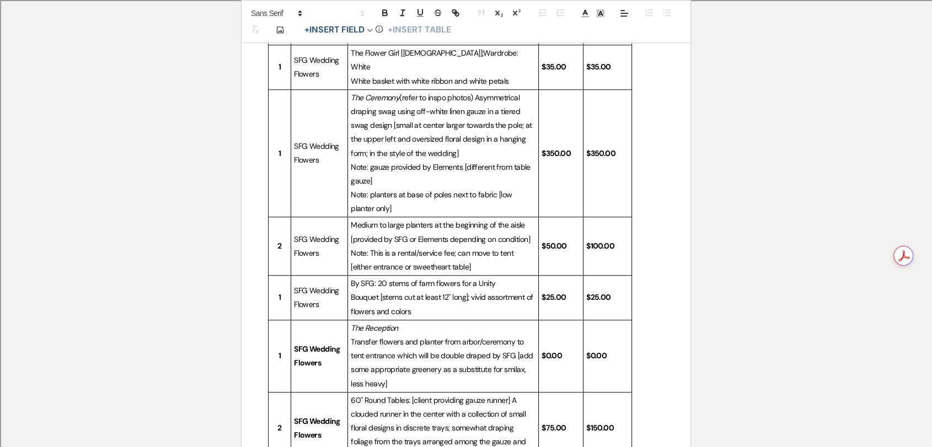
click at [313, 344] on strong "SFG Wedding Flowers" at bounding box center [317, 356] width 47 height 24
click at [383, 10] on icon "button" at bounding box center [385, 11] width 4 height 3
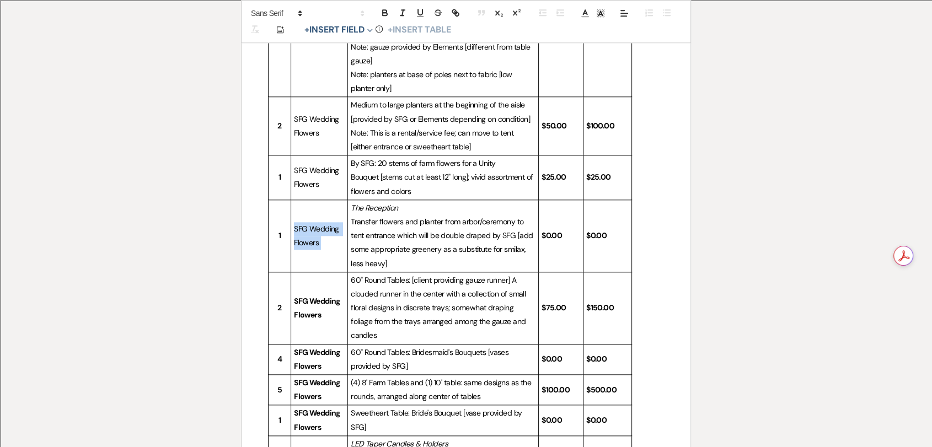
scroll to position [1163, 0]
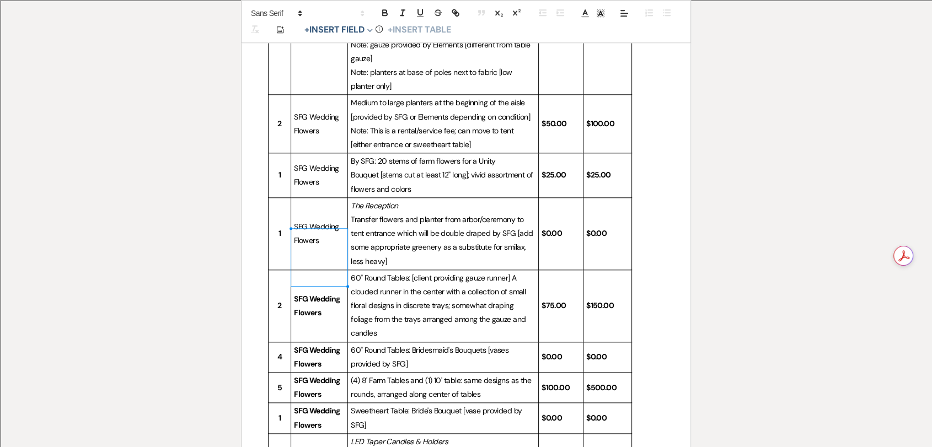
click at [311, 292] on p "SFG Wedding Flowers" at bounding box center [319, 306] width 51 height 28
click at [379, 10] on button "button" at bounding box center [384, 12] width 15 height 13
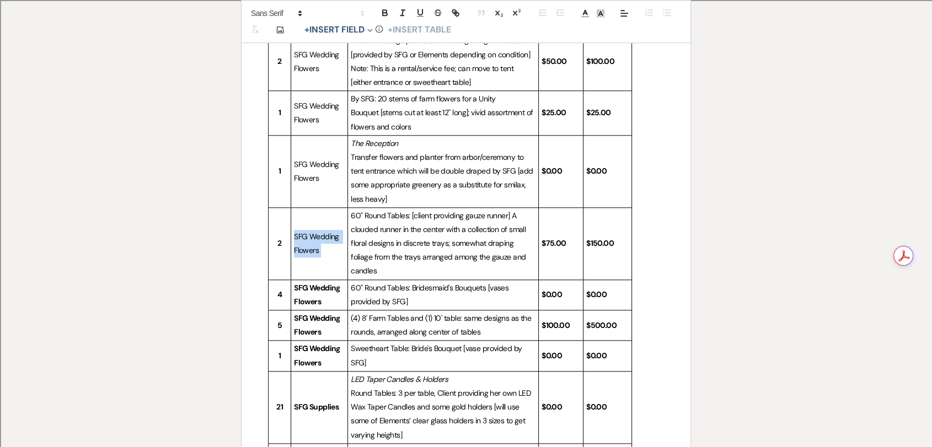
scroll to position [1285, 0]
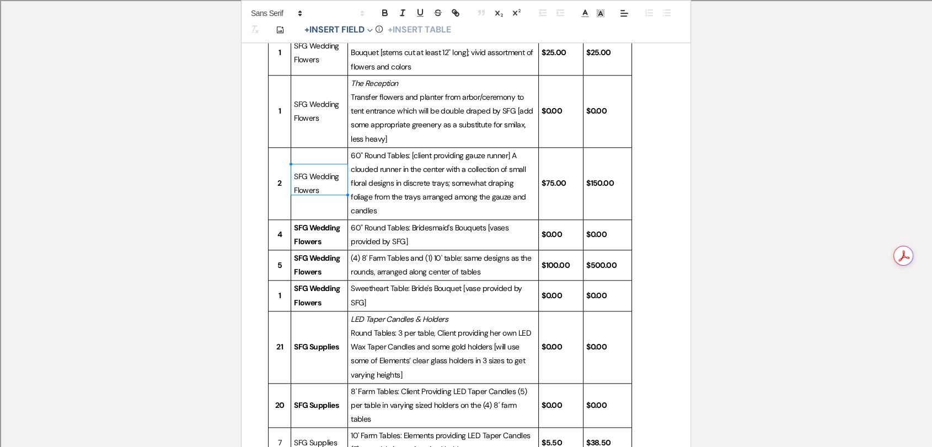
click at [315, 223] on strong "SFG Wedding Flowers" at bounding box center [317, 235] width 47 height 24
click at [385, 9] on icon "button" at bounding box center [385, 13] width 10 height 10
click at [326, 253] on strong "SFG Wedding Flowers" at bounding box center [317, 265] width 47 height 24
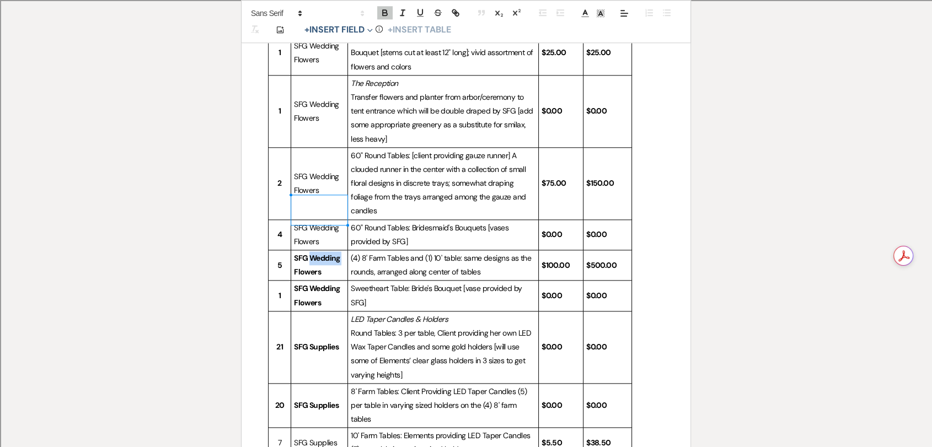
click at [326, 253] on strong "SFG Wedding Flowers" at bounding box center [317, 265] width 47 height 24
click at [384, 11] on icon "button" at bounding box center [385, 13] width 10 height 10
click at [325, 283] on strong "SFG Wedding Flowers" at bounding box center [317, 295] width 47 height 24
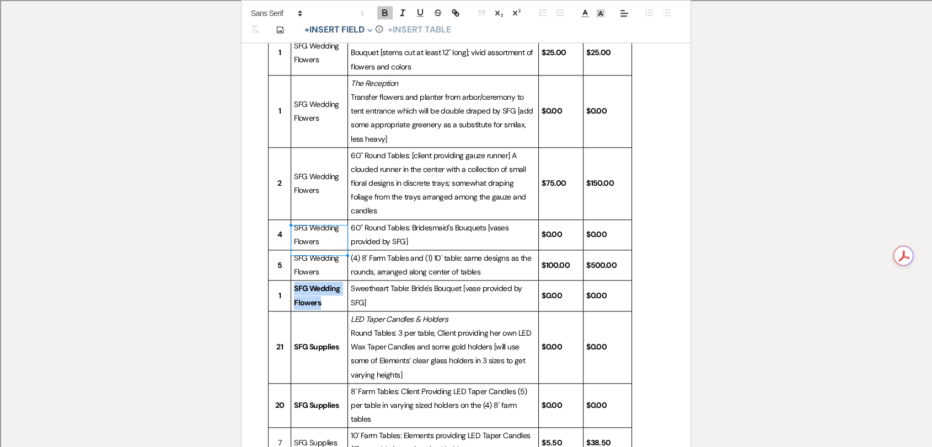
click at [325, 283] on strong "SFG Wedding Flowers" at bounding box center [317, 295] width 47 height 24
click at [380, 13] on icon "button" at bounding box center [385, 13] width 10 height 10
click at [319, 340] on p "SFG Supplies" at bounding box center [319, 347] width 51 height 14
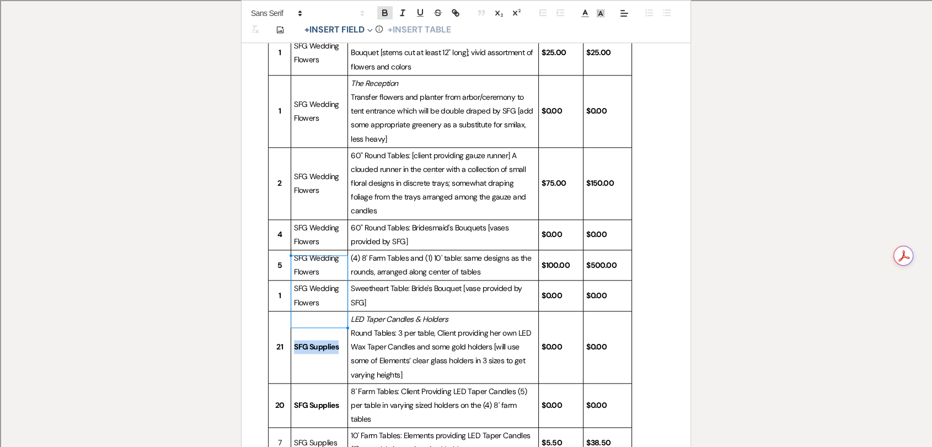
click at [381, 13] on icon "button" at bounding box center [385, 13] width 10 height 10
click at [321, 400] on strong "SFG Supplies" at bounding box center [316, 405] width 45 height 10
click at [320, 400] on strong "SFG Supplies" at bounding box center [316, 405] width 45 height 10
click at [390, 10] on button "button" at bounding box center [384, 12] width 15 height 13
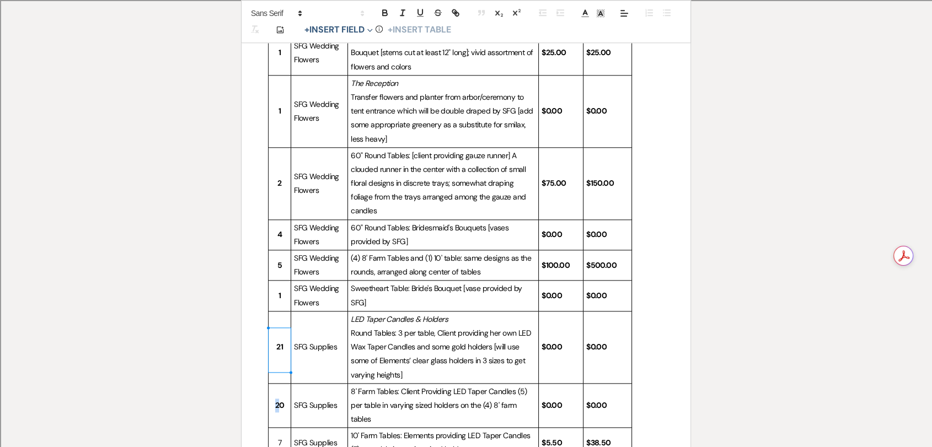
click at [280, 399] on p "20" at bounding box center [279, 406] width 17 height 14
click at [282, 399] on p "20" at bounding box center [279, 406] width 17 height 14
click at [284, 383] on td "20" at bounding box center [280, 405] width 23 height 45
click at [280, 400] on strong "20" at bounding box center [279, 405] width 9 height 10
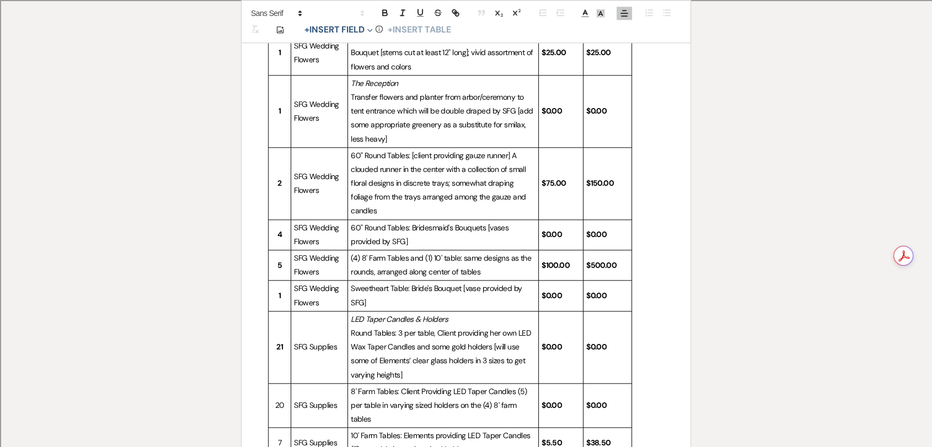
click at [278, 342] on strong "21" at bounding box center [279, 347] width 7 height 10
click at [281, 289] on p "1" at bounding box center [279, 296] width 17 height 14
click at [278, 259] on p "5" at bounding box center [279, 266] width 17 height 14
click at [277, 228] on p "4" at bounding box center [279, 235] width 17 height 14
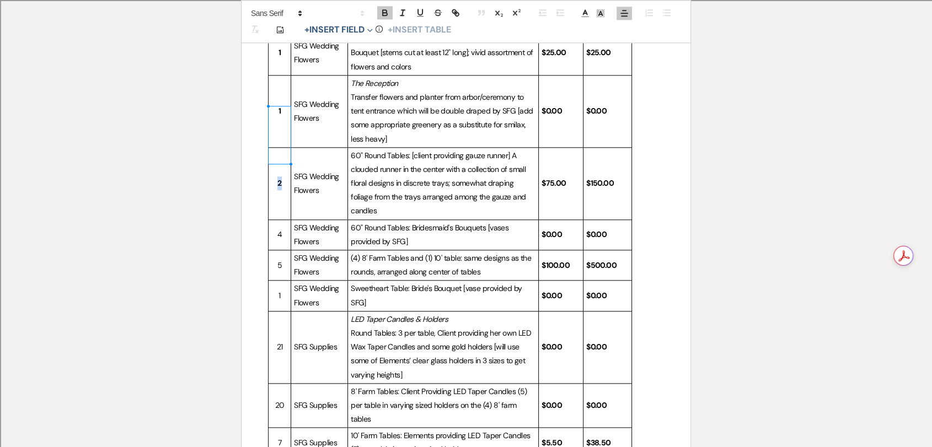
click at [276, 176] on p "2" at bounding box center [279, 183] width 17 height 14
click at [277, 104] on p "1" at bounding box center [279, 111] width 17 height 14
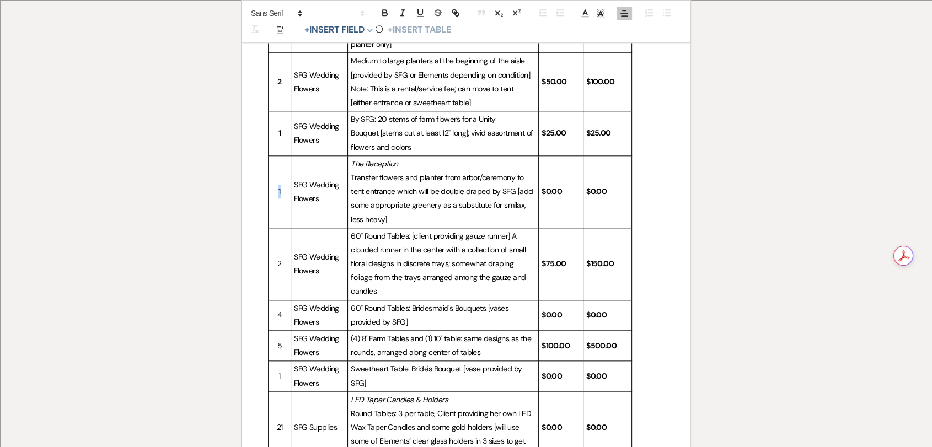
scroll to position [1163, 0]
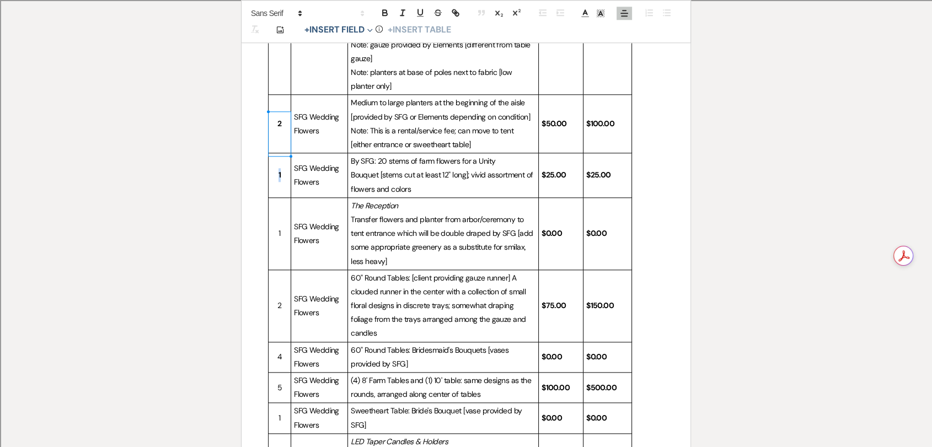
drag, startPoint x: 282, startPoint y: 132, endPoint x: 276, endPoint y: 132, distance: 5.5
click at [276, 168] on p "1" at bounding box center [279, 175] width 17 height 14
drag, startPoint x: 285, startPoint y: 79, endPoint x: 276, endPoint y: 82, distance: 9.2
click at [276, 117] on p "2" at bounding box center [279, 124] width 17 height 14
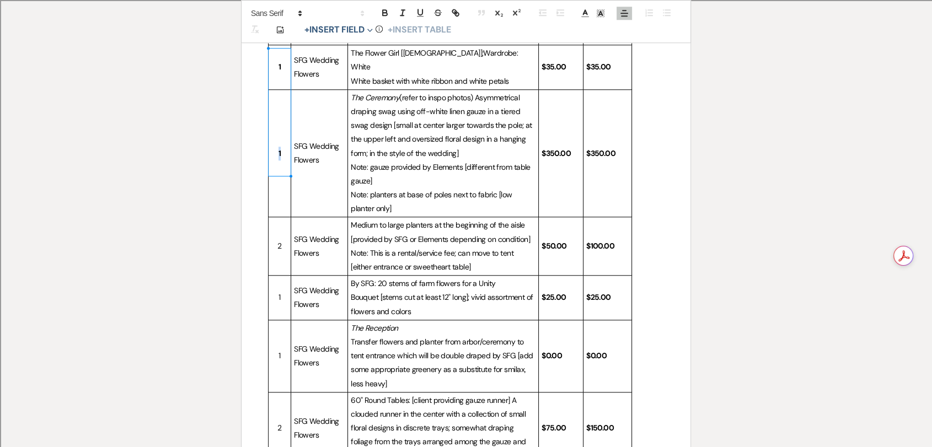
drag, startPoint x: 274, startPoint y: 107, endPoint x: 282, endPoint y: 107, distance: 8.3
click at [282, 147] on p "1" at bounding box center [279, 154] width 17 height 14
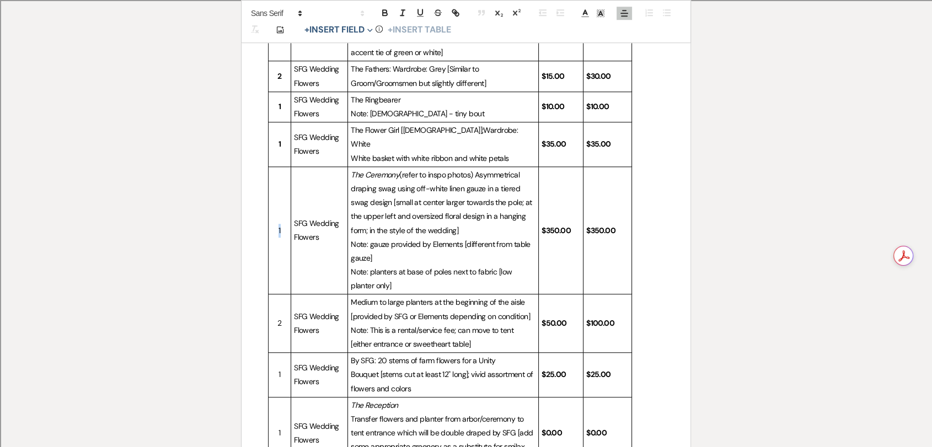
scroll to position [856, 0]
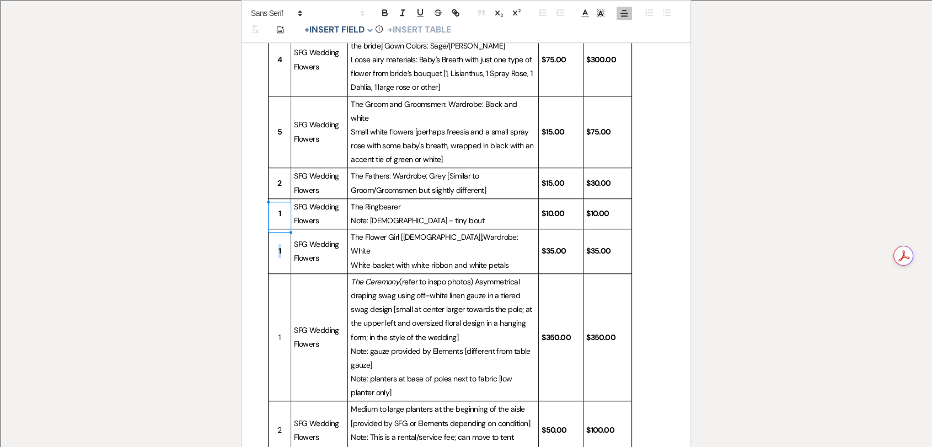
drag, startPoint x: 282, startPoint y: 217, endPoint x: 272, endPoint y: 216, distance: 9.4
click at [272, 244] on p "1" at bounding box center [279, 251] width 17 height 14
click at [278, 207] on p "1" at bounding box center [279, 214] width 17 height 14
drag, startPoint x: 282, startPoint y: 153, endPoint x: 276, endPoint y: 154, distance: 6.7
click at [276, 176] on p "2" at bounding box center [279, 183] width 17 height 14
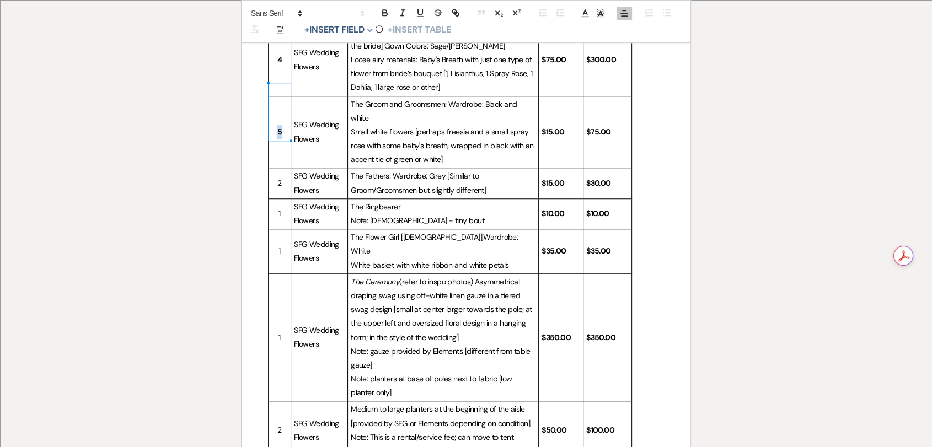
drag, startPoint x: 282, startPoint y: 109, endPoint x: 277, endPoint y: 110, distance: 5.6
click at [277, 125] on p "5" at bounding box center [279, 132] width 17 height 14
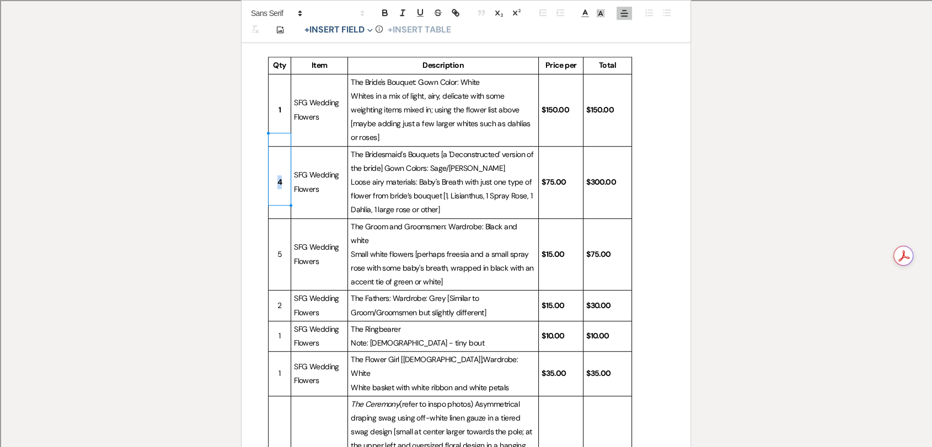
drag, startPoint x: 287, startPoint y: 172, endPoint x: 275, endPoint y: 169, distance: 11.9
click at [275, 175] on p "4" at bounding box center [279, 182] width 17 height 14
drag, startPoint x: 283, startPoint y: 100, endPoint x: 277, endPoint y: 99, distance: 6.1
click at [277, 103] on p "1" at bounding box center [279, 110] width 17 height 14
click at [553, 105] on strong "$150.00" at bounding box center [555, 110] width 28 height 10
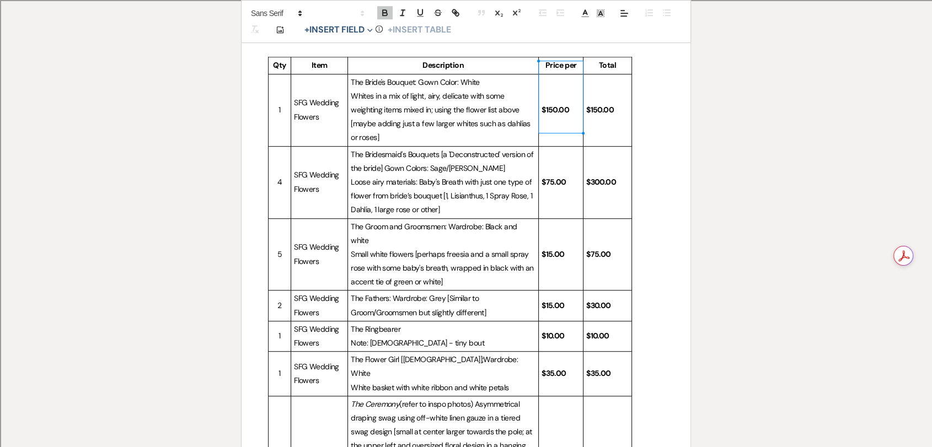
click at [553, 105] on strong "$150.00" at bounding box center [555, 110] width 28 height 10
click at [587, 105] on strong "$150.00" at bounding box center [600, 110] width 28 height 10
click at [592, 105] on strong "$150.00" at bounding box center [600, 110] width 28 height 10
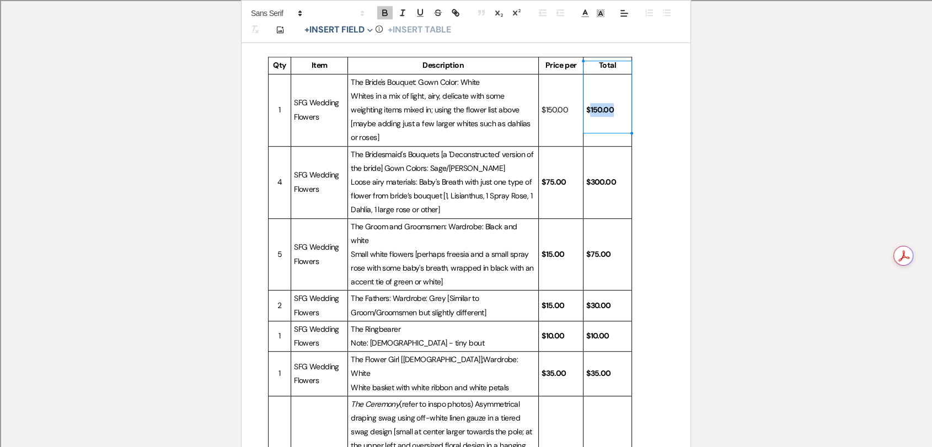
click at [592, 105] on strong "$150.00" at bounding box center [600, 110] width 28 height 10
click at [589, 177] on strong "$300.00" at bounding box center [601, 182] width 30 height 10
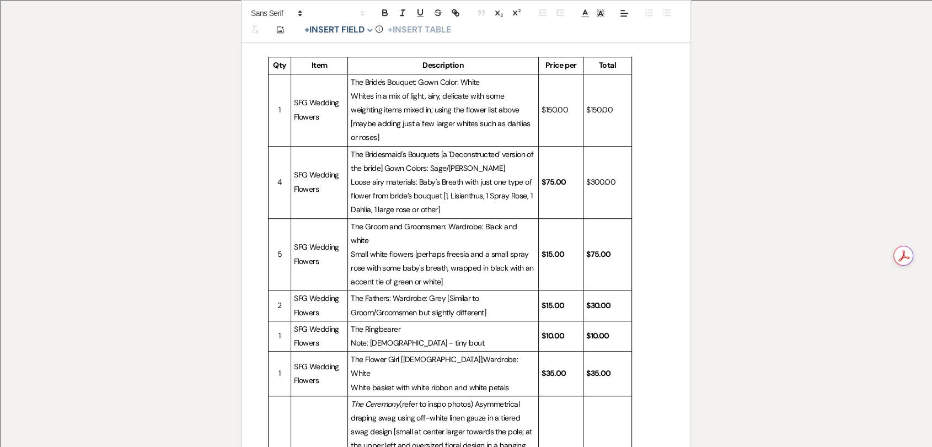
click at [549, 177] on strong "$75.00" at bounding box center [553, 182] width 25 height 10
click at [548, 177] on strong "$75.00" at bounding box center [553, 182] width 25 height 10
click at [554, 249] on strong "$15.00" at bounding box center [552, 254] width 23 height 10
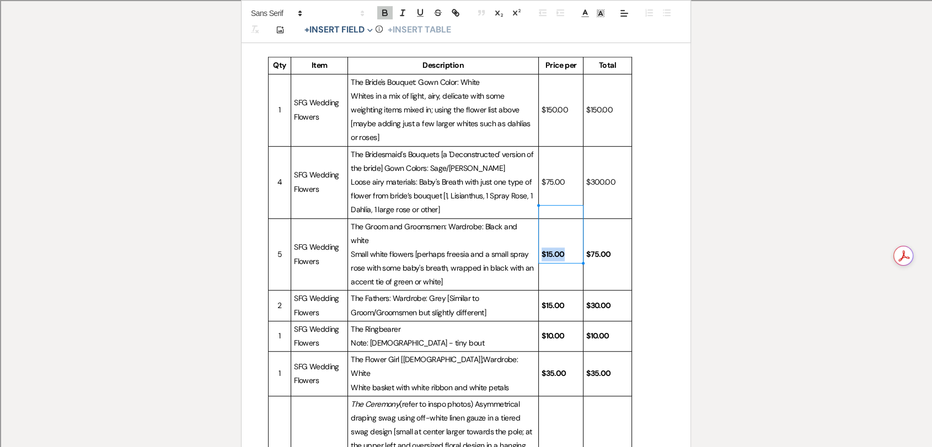
click at [554, 249] on strong "$15.00" at bounding box center [552, 254] width 23 height 10
click at [605, 249] on strong "$75.00" at bounding box center [598, 254] width 25 height 10
click at [604, 249] on strong "$75.00" at bounding box center [598, 254] width 25 height 10
click at [602, 300] on strong "$30.00" at bounding box center [598, 305] width 25 height 10
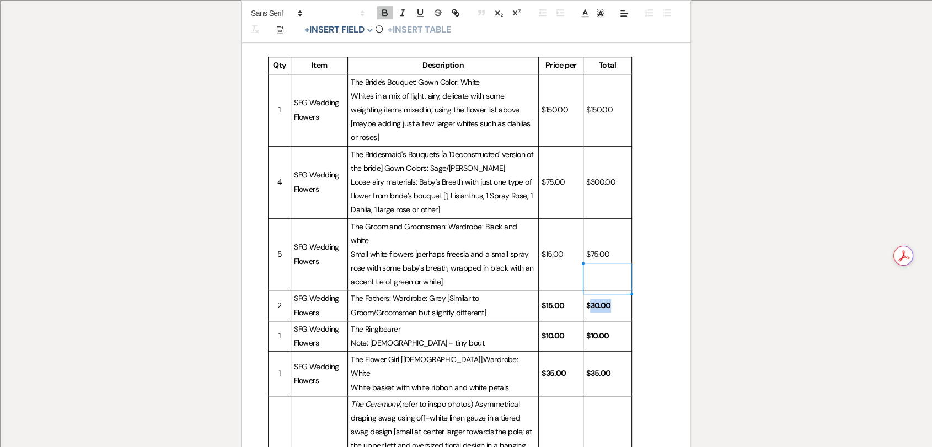
click at [602, 300] on strong "$30.00" at bounding box center [598, 305] width 25 height 10
click at [546, 300] on strong "$15.00" at bounding box center [552, 305] width 23 height 10
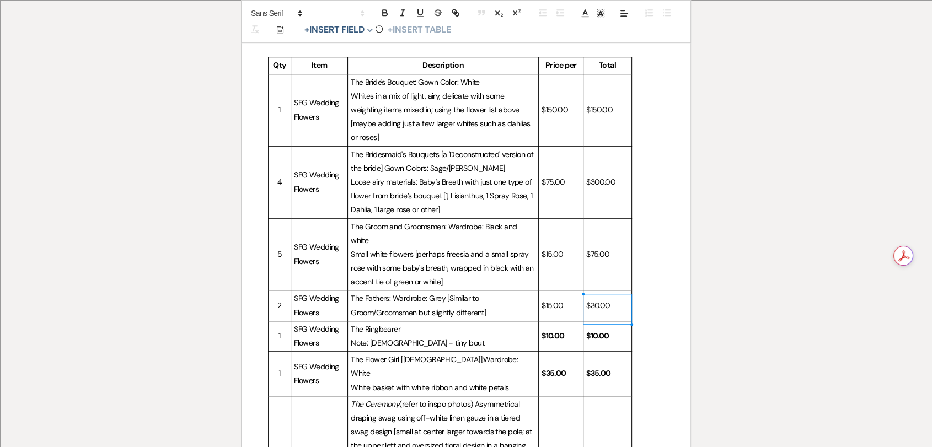
click at [594, 331] on strong "$10.00" at bounding box center [597, 336] width 23 height 10
click at [593, 331] on strong "$10.00" at bounding box center [597, 336] width 23 height 10
click at [556, 331] on strong "$10.00" at bounding box center [552, 336] width 23 height 10
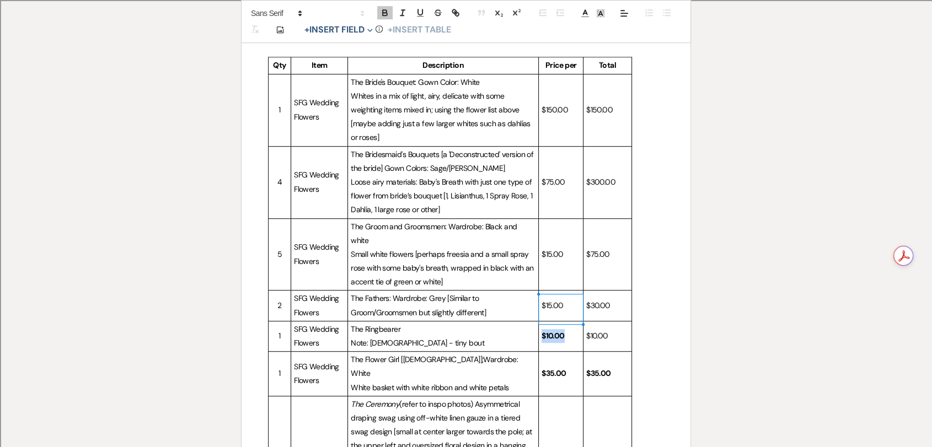
click at [556, 331] on strong "$10.00" at bounding box center [552, 336] width 23 height 10
click at [597, 368] on strong "$35.00" at bounding box center [598, 373] width 25 height 10
click at [550, 368] on strong "$35.00" at bounding box center [553, 373] width 25 height 10
click at [549, 368] on strong "$35.00" at bounding box center [553, 373] width 25 height 10
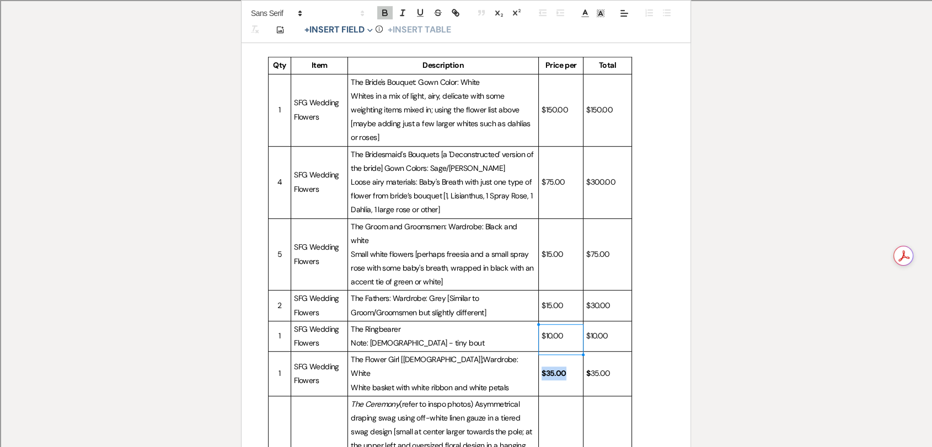
click at [549, 368] on strong "$35.00" at bounding box center [553, 373] width 25 height 10
click at [592, 368] on span "35.00" at bounding box center [600, 373] width 20 height 10
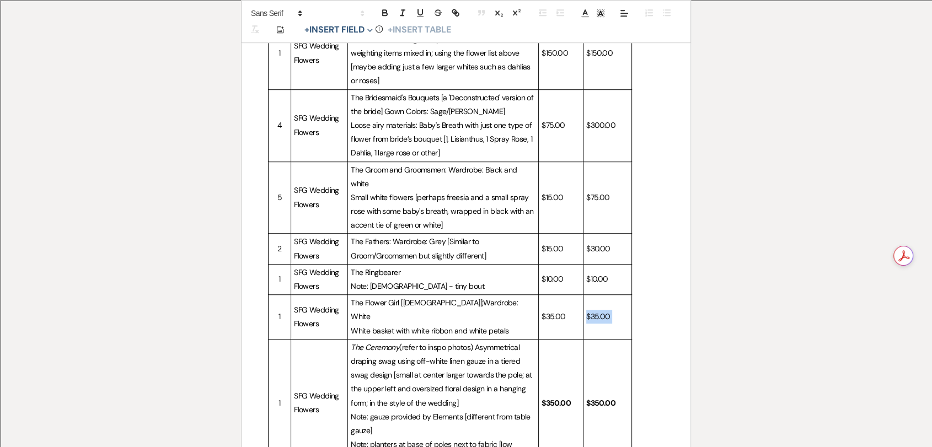
scroll to position [856, 0]
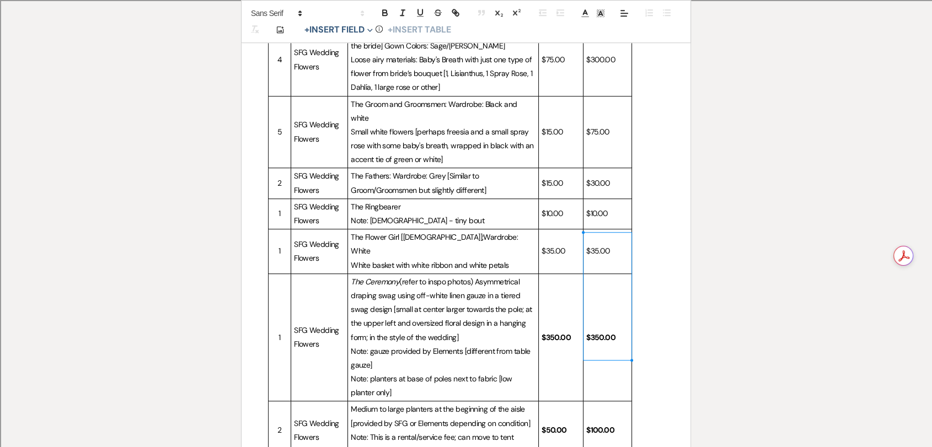
click at [599, 332] on strong "$350.00" at bounding box center [600, 337] width 29 height 10
click at [558, 332] on strong "$350.00" at bounding box center [555, 337] width 29 height 10
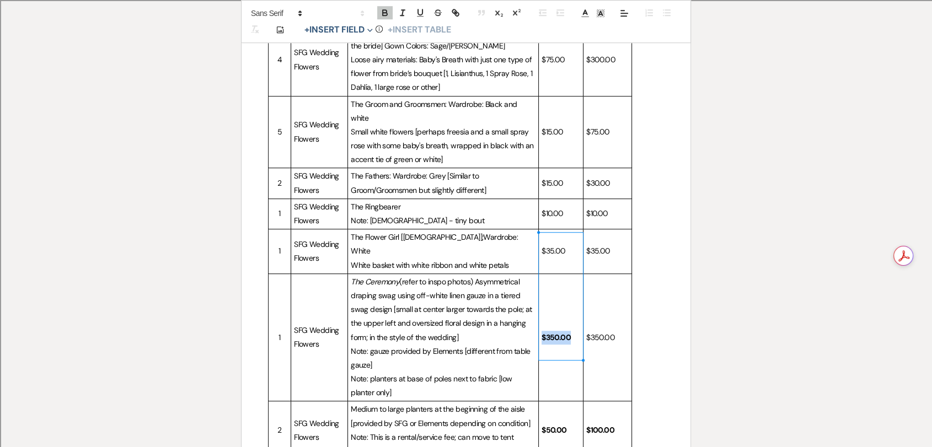
click at [558, 332] on strong "$350.00" at bounding box center [555, 337] width 29 height 10
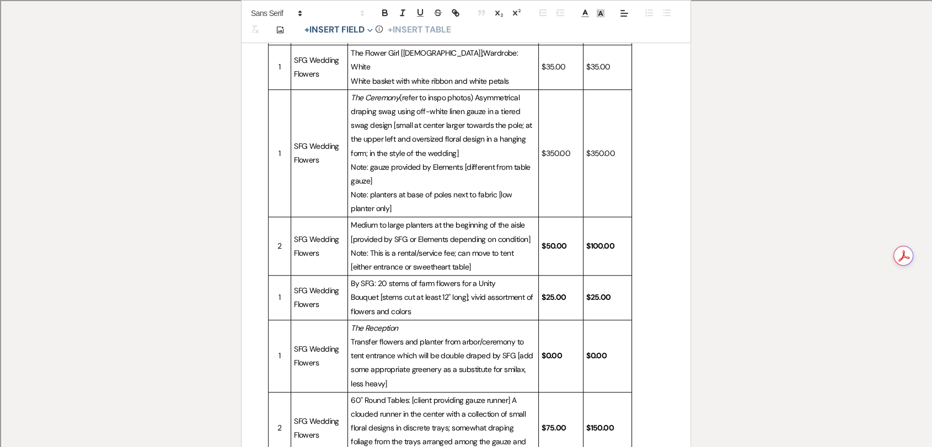
click at [607, 241] on strong "$100.00" at bounding box center [600, 246] width 28 height 10
click at [553, 241] on strong "$50.00" at bounding box center [553, 246] width 25 height 10
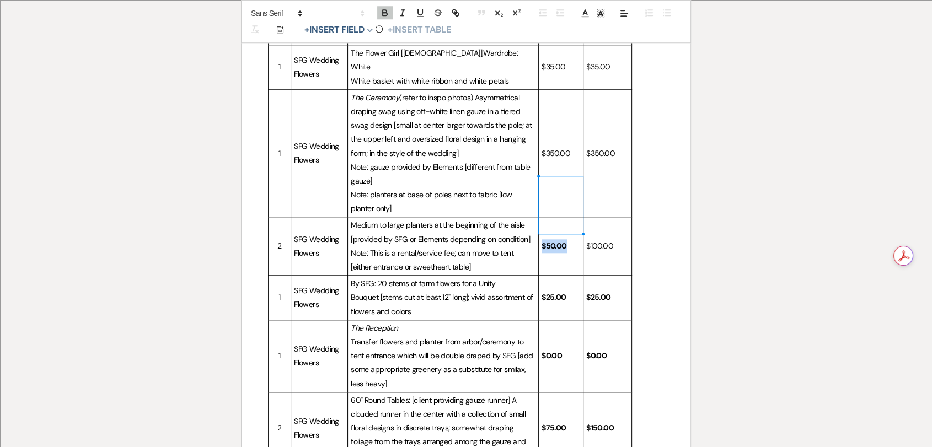
click at [553, 241] on strong "$50.00" at bounding box center [553, 246] width 25 height 10
click at [593, 292] on strong "$25.00" at bounding box center [598, 297] width 25 height 10
click at [550, 292] on strong "$25.00" at bounding box center [553, 297] width 25 height 10
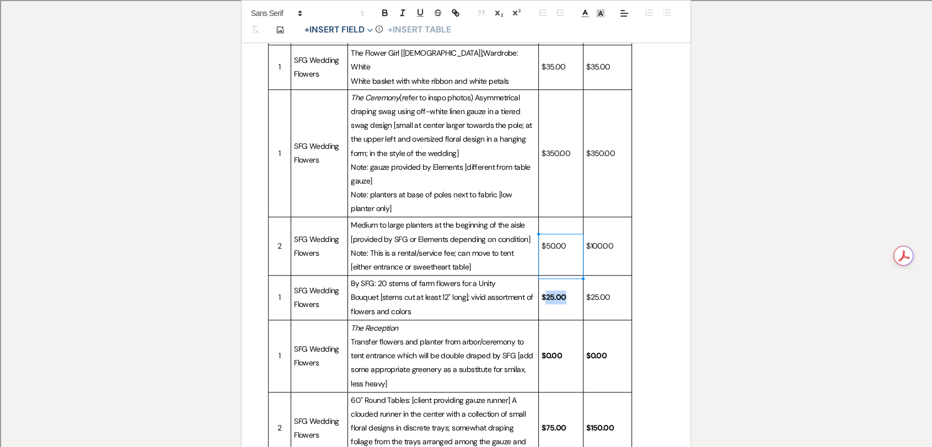
click at [550, 292] on strong "$25.00" at bounding box center [553, 297] width 25 height 10
click at [554, 351] on strong "$0.00" at bounding box center [551, 356] width 20 height 10
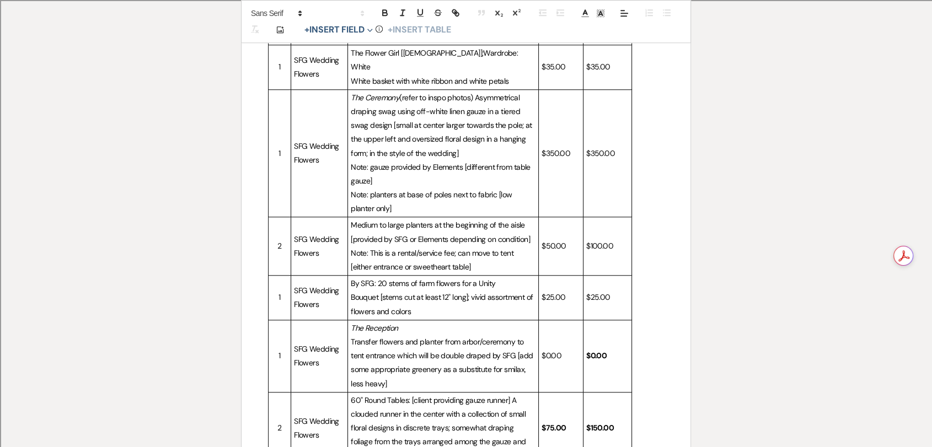
click at [605, 351] on strong "$0.00" at bounding box center [596, 356] width 20 height 10
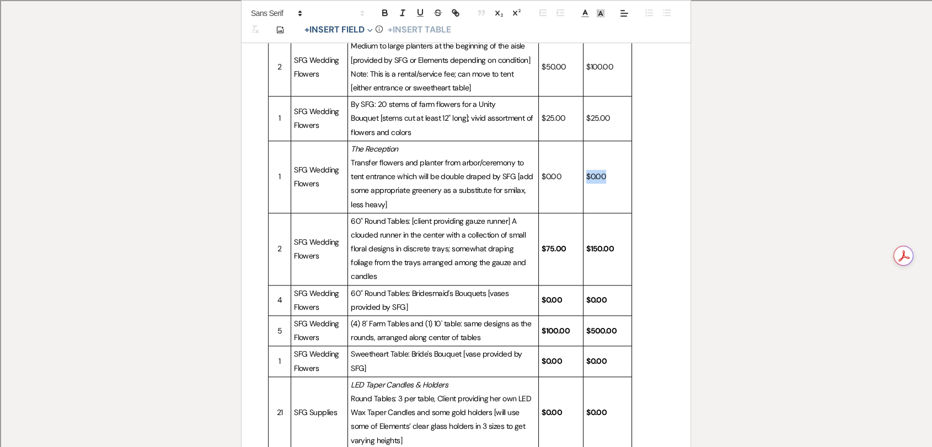
scroll to position [1224, 0]
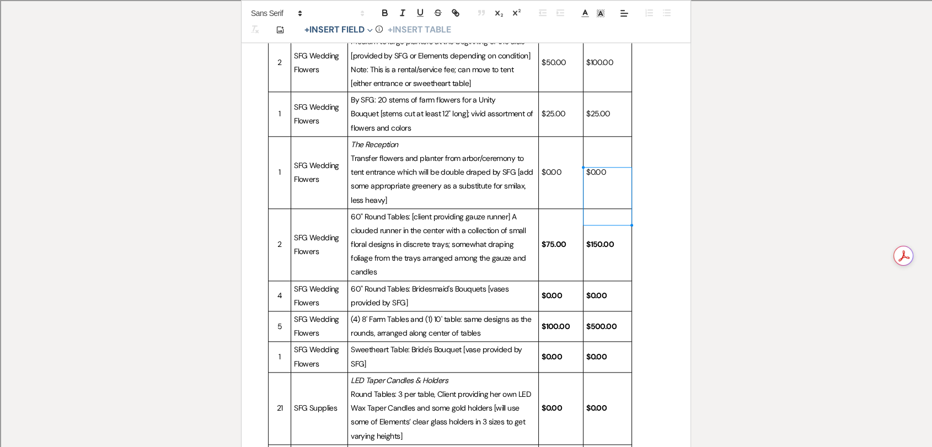
click at [601, 239] on strong "$150.00" at bounding box center [600, 244] width 28 height 10
click at [548, 239] on strong "$75.00" at bounding box center [553, 244] width 25 height 10
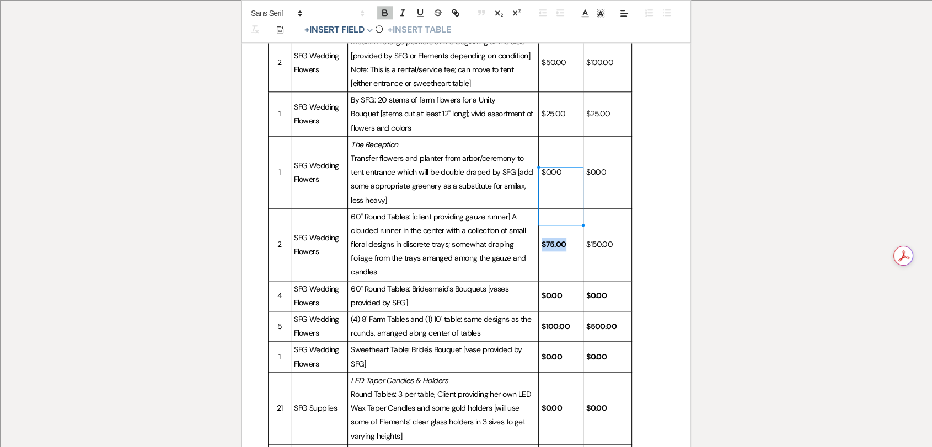
click at [548, 239] on strong "$75.00" at bounding box center [553, 244] width 25 height 10
click at [604, 291] on strong "$0.00" at bounding box center [596, 296] width 20 height 10
click at [556, 291] on strong "$0.00" at bounding box center [551, 296] width 20 height 10
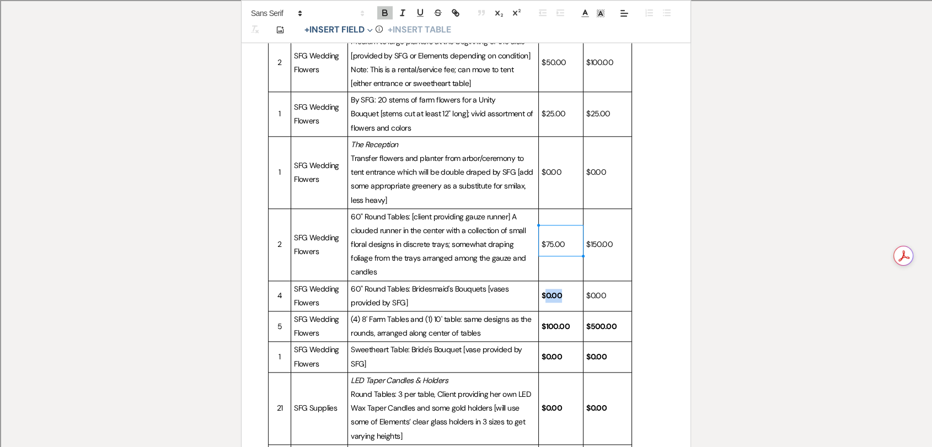
click at [556, 291] on strong "$0.00" at bounding box center [551, 296] width 20 height 10
click at [598, 321] on strong "$500.00" at bounding box center [601, 326] width 30 height 10
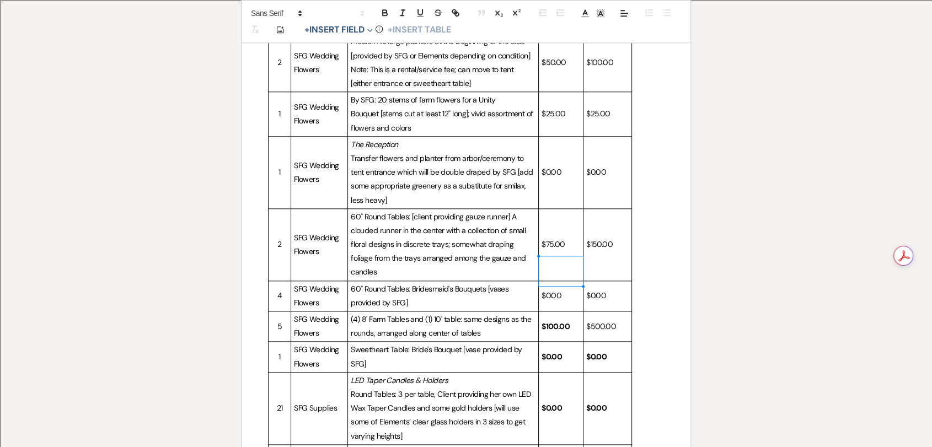
click at [562, 321] on strong "$100.00" at bounding box center [555, 326] width 28 height 10
drag, startPoint x: 551, startPoint y: 271, endPoint x: 540, endPoint y: 270, distance: 10.5
click at [540, 312] on td "$ 100.00" at bounding box center [561, 327] width 45 height 30
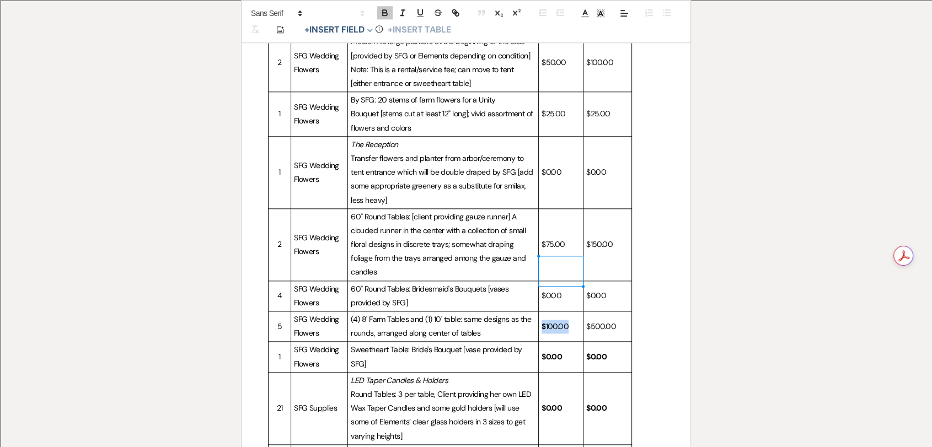
click at [544, 321] on strong "$" at bounding box center [543, 326] width 4 height 10
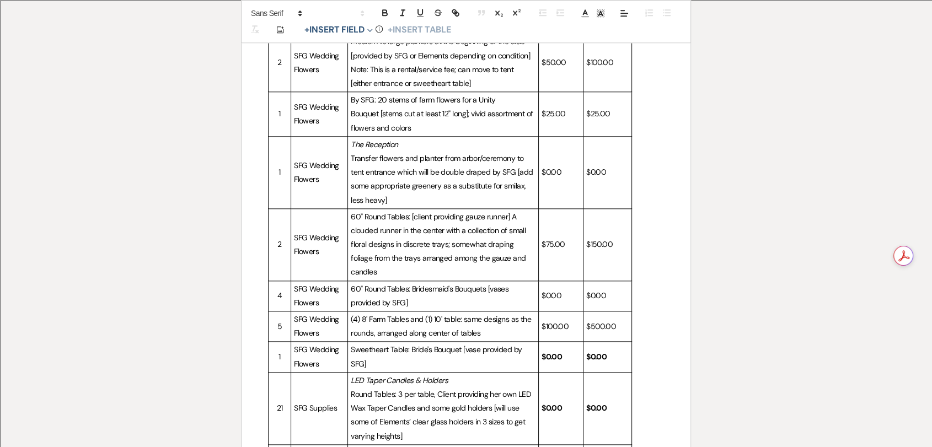
click at [553, 352] on strong "$0.00" at bounding box center [551, 357] width 20 height 10
click at [597, 352] on strong "$0.00" at bounding box center [596, 357] width 20 height 10
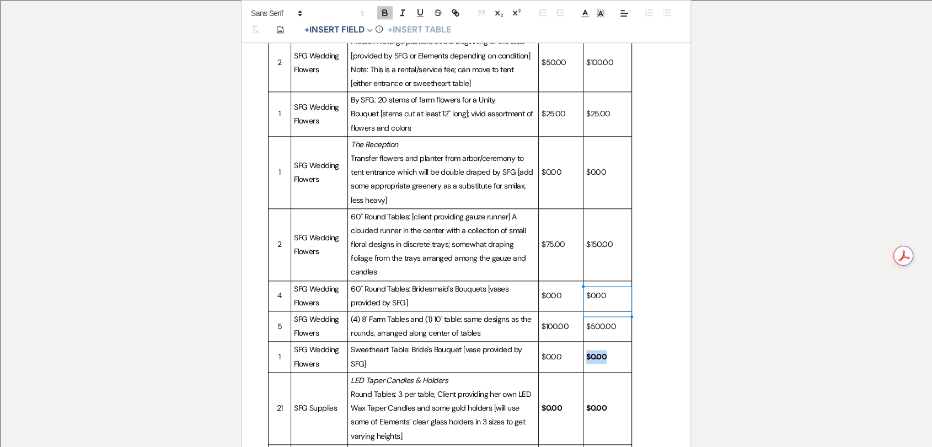
click at [597, 352] on strong "$0.00" at bounding box center [596, 357] width 20 height 10
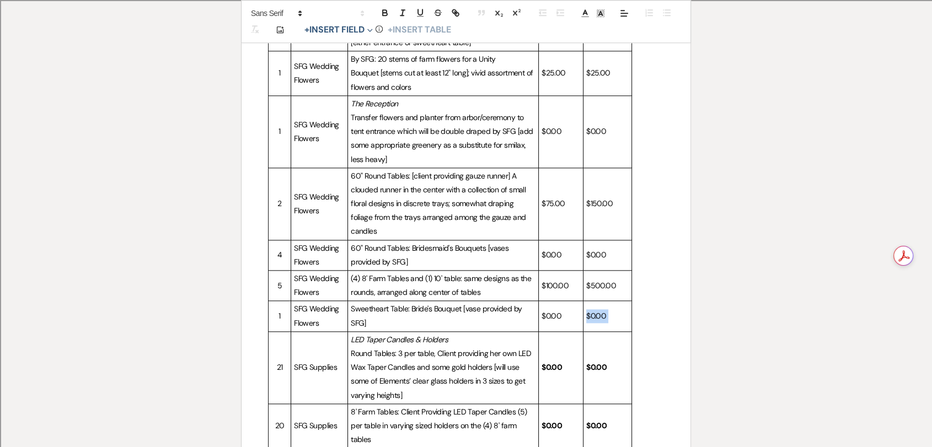
scroll to position [1346, 0]
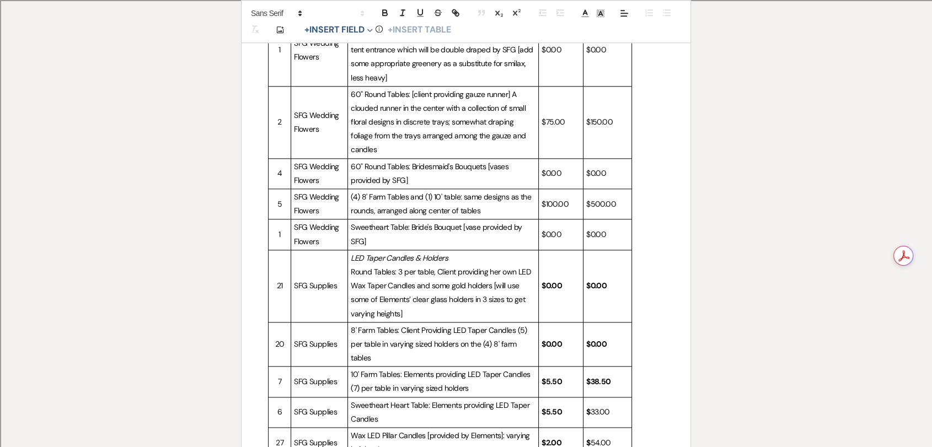
click at [600, 281] on strong "$0.00" at bounding box center [596, 286] width 20 height 10
click at [551, 281] on strong "$0.00" at bounding box center [551, 286] width 20 height 10
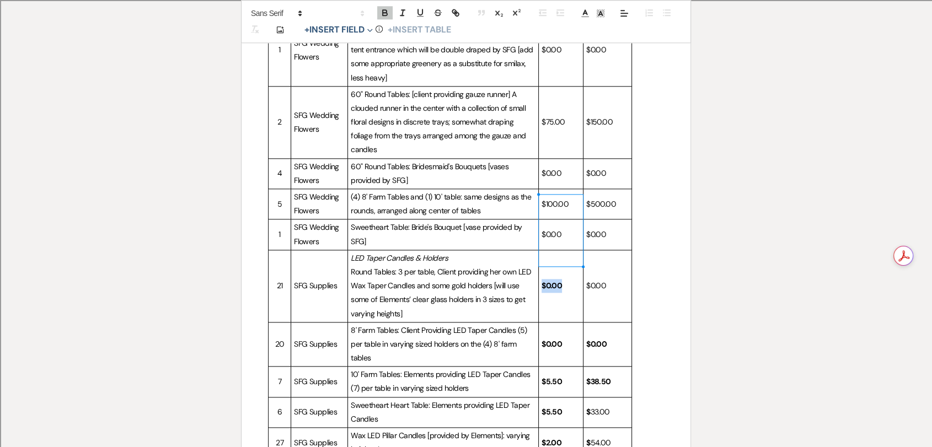
click at [551, 281] on strong "$0.00" at bounding box center [551, 286] width 20 height 10
click at [592, 339] on strong "$0.00" at bounding box center [596, 344] width 20 height 10
click at [551, 339] on strong "$0.00" at bounding box center [551, 344] width 20 height 10
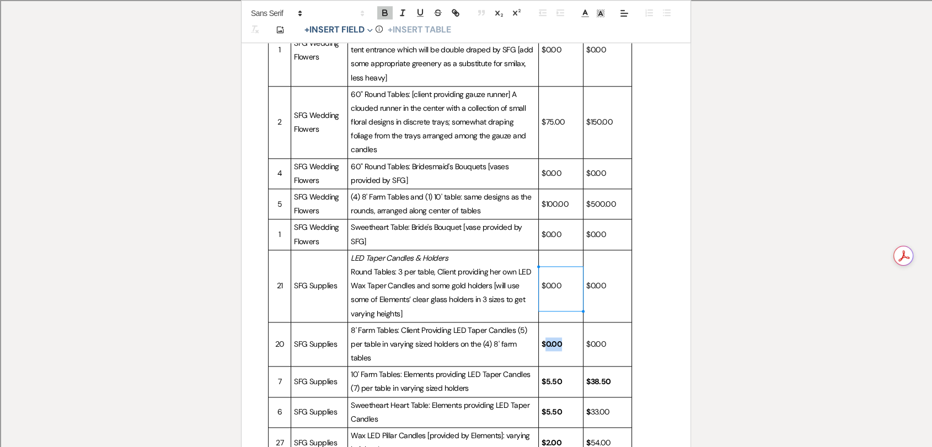
click at [551, 339] on strong "$0.00" at bounding box center [551, 344] width 20 height 10
click at [555, 377] on strong "$5.50" at bounding box center [551, 382] width 20 height 10
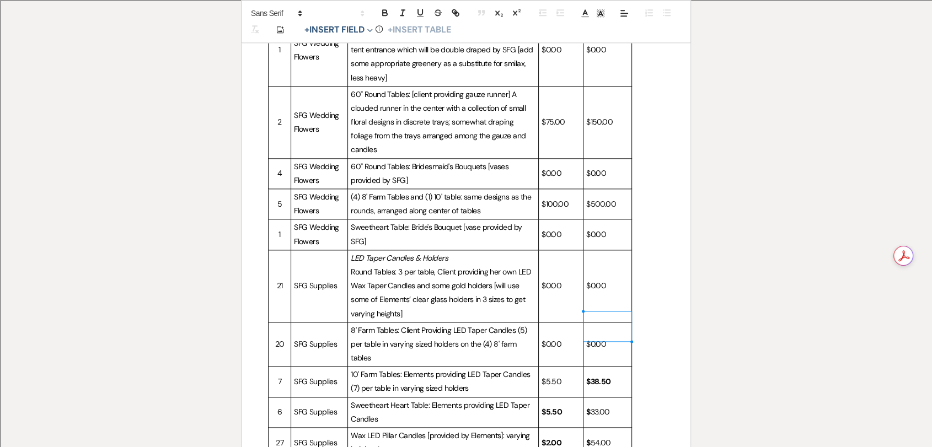
click at [588, 377] on strong "$38.50" at bounding box center [598, 382] width 25 height 10
click at [595, 407] on span "33.00" at bounding box center [599, 412] width 19 height 10
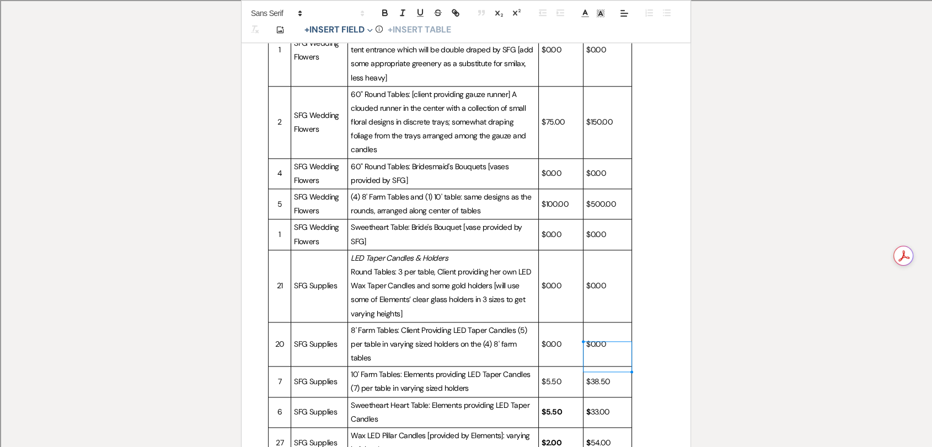
click at [586, 407] on strong "$" at bounding box center [588, 412] width 4 height 10
click at [594, 407] on span "33.00" at bounding box center [599, 412] width 19 height 10
click at [550, 407] on strong "$5.50" at bounding box center [551, 412] width 20 height 10
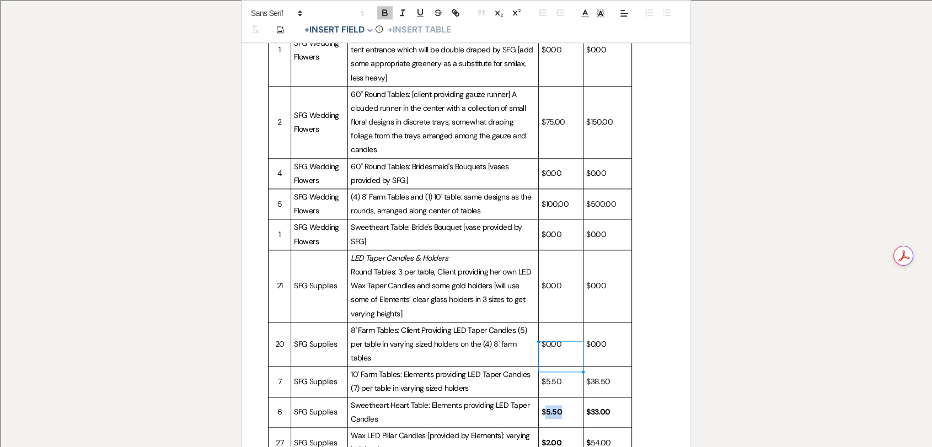
click at [550, 407] on strong "$5.50" at bounding box center [551, 412] width 20 height 10
click at [592, 407] on strong "$33.00" at bounding box center [598, 412] width 24 height 10
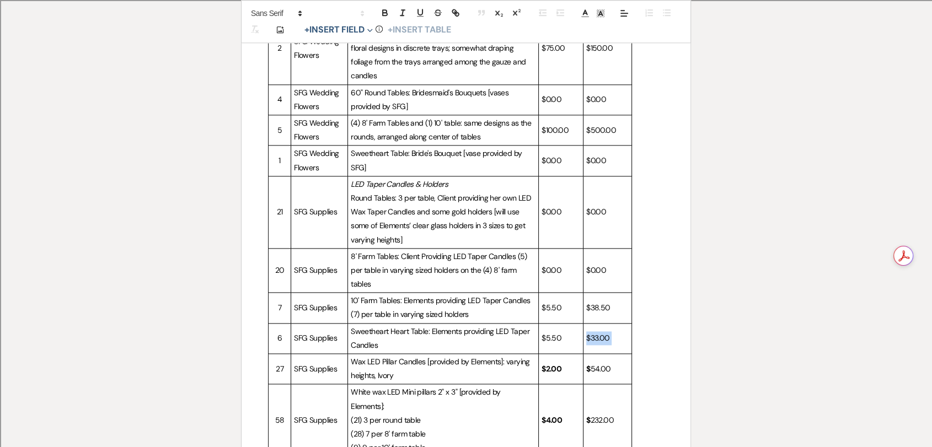
scroll to position [1469, 0]
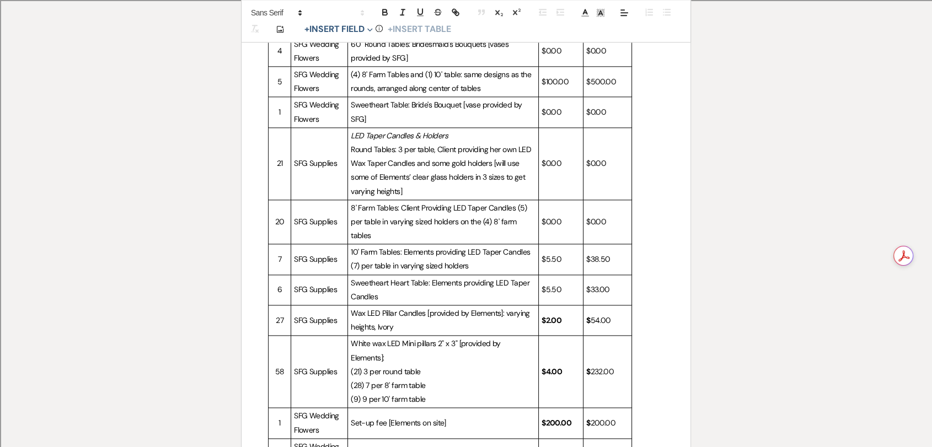
click at [595, 315] on span "54.00" at bounding box center [600, 320] width 20 height 10
click at [554, 315] on strong "$2.00" at bounding box center [551, 320] width 20 height 10
click at [553, 315] on strong "$2.00" at bounding box center [551, 320] width 20 height 10
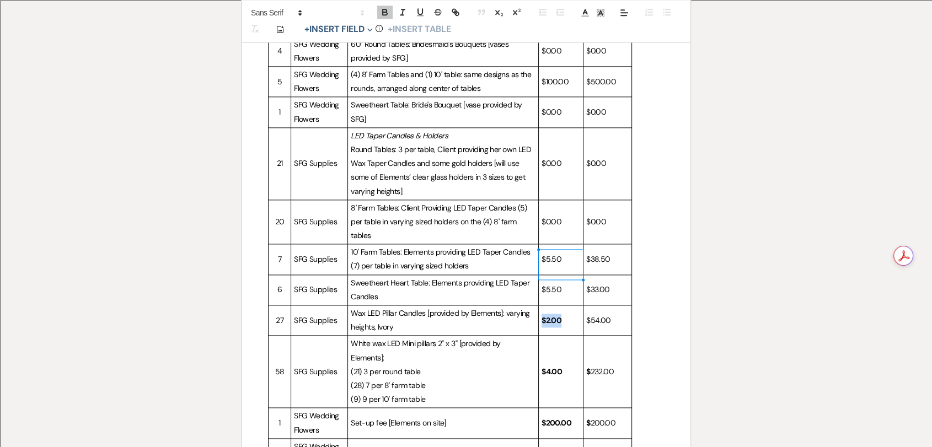
click at [553, 315] on strong "$2.00" at bounding box center [551, 320] width 20 height 10
click at [553, 367] on strong "$4.00" at bounding box center [551, 372] width 20 height 10
click at [595, 367] on span "232.00" at bounding box center [602, 372] width 24 height 10
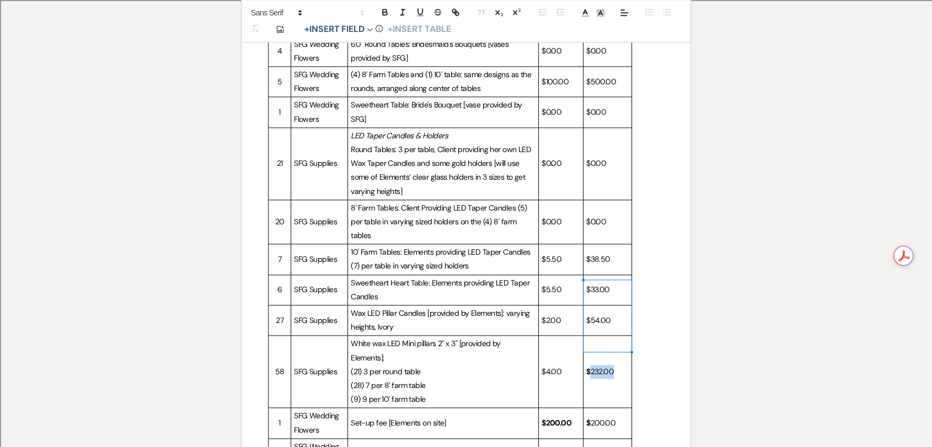
click at [595, 367] on span "232.00" at bounding box center [602, 372] width 24 height 10
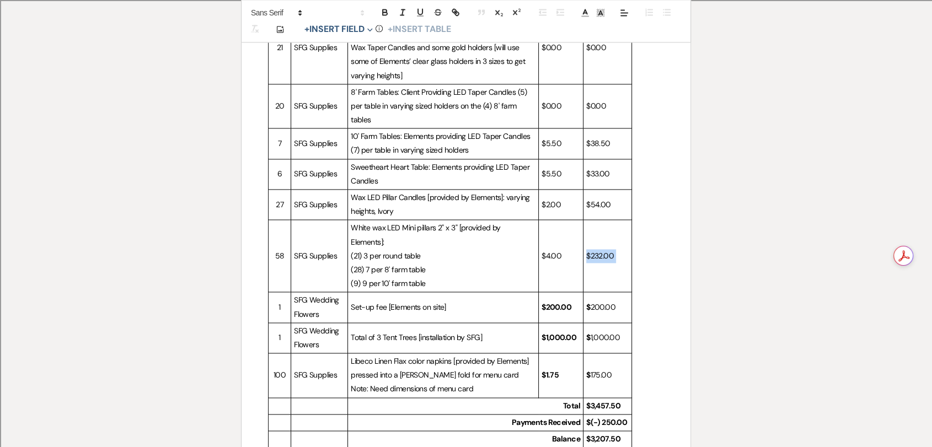
scroll to position [1592, 0]
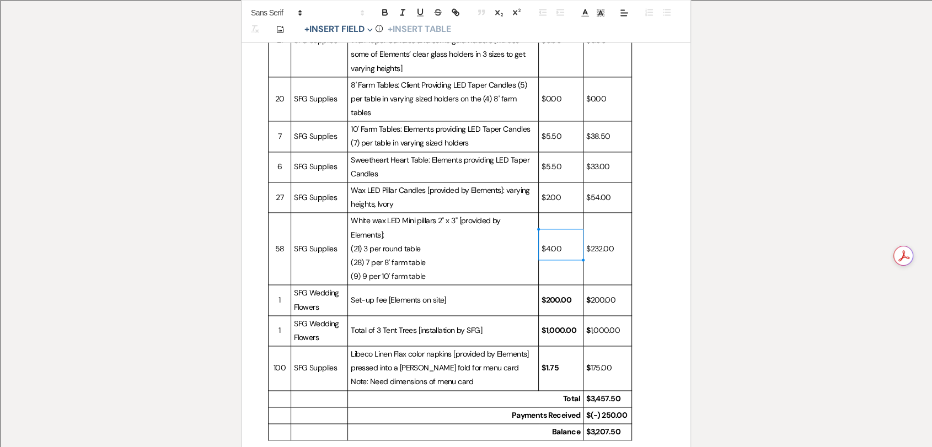
click at [555, 295] on strong "$200.00" at bounding box center [556, 300] width 30 height 10
click at [587, 293] on p "$ 200.00" at bounding box center [607, 300] width 42 height 14
click at [587, 325] on strong "$" at bounding box center [588, 330] width 4 height 10
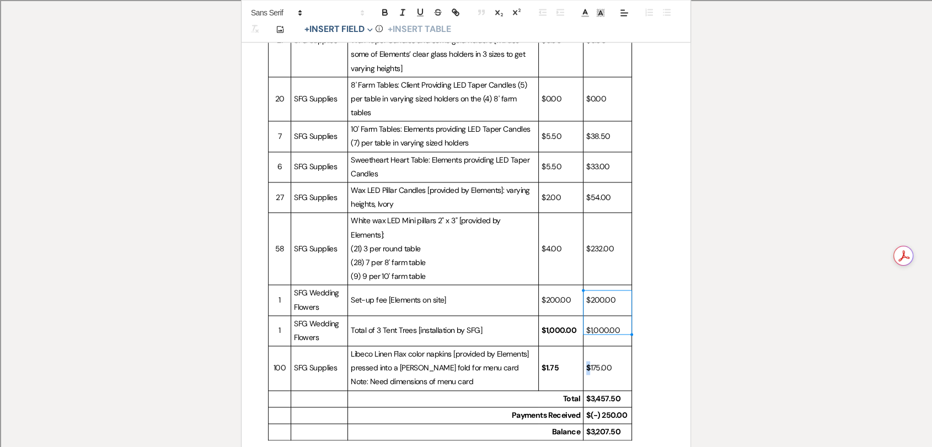
click at [585, 346] on td "$ 175.00" at bounding box center [607, 368] width 49 height 45
click at [549, 363] on strong "$1.75" at bounding box center [549, 368] width 17 height 10
click at [554, 325] on strong "$1,000.00" at bounding box center [558, 330] width 35 height 10
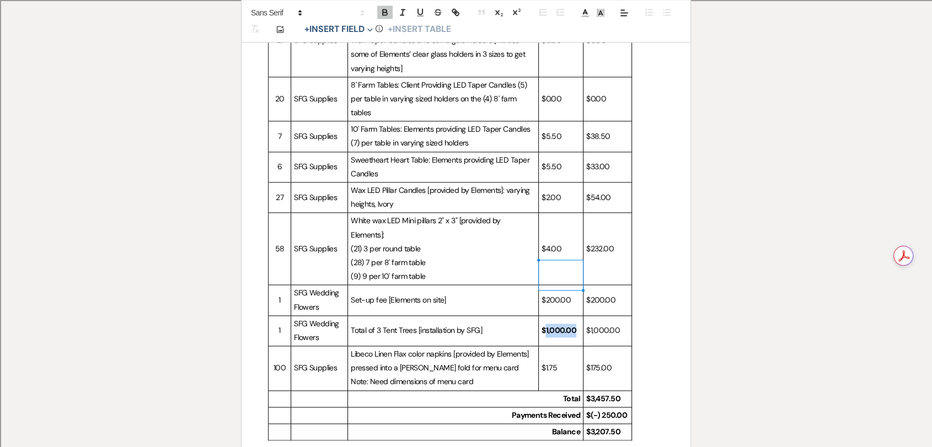
click at [554, 325] on strong "$1,000.00" at bounding box center [558, 330] width 35 height 10
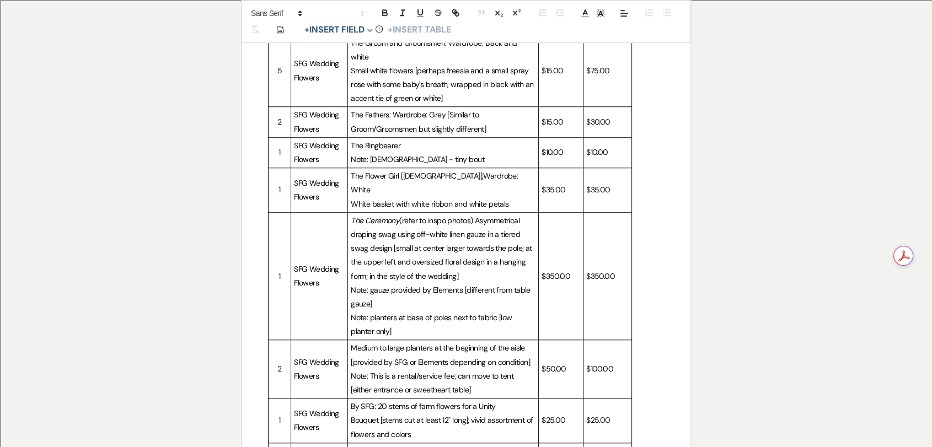
scroll to position [611, 0]
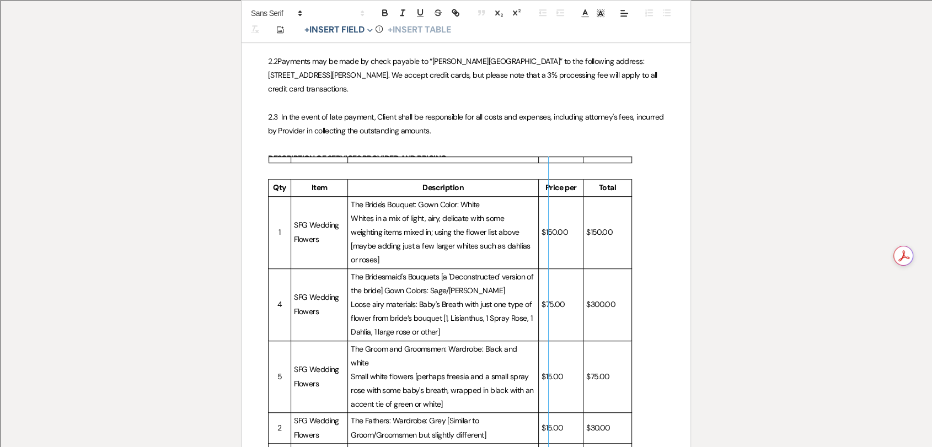
drag, startPoint x: 539, startPoint y: 160, endPoint x: 549, endPoint y: 161, distance: 9.4
click at [549, 161] on div at bounding box center [467, 160] width 396 height 7
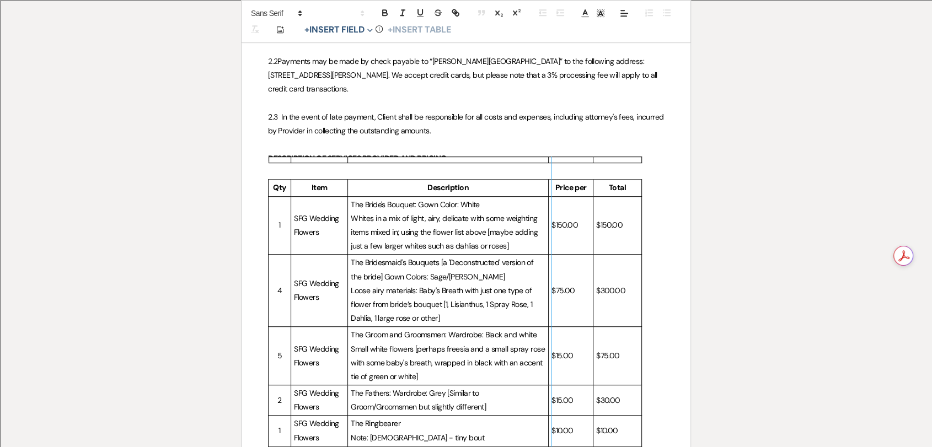
click at [551, 162] on div at bounding box center [467, 160] width 396 height 7
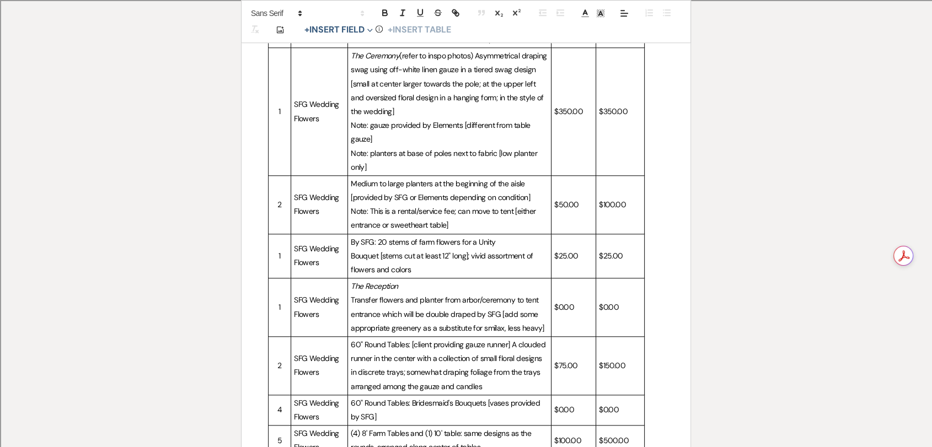
scroll to position [979, 0]
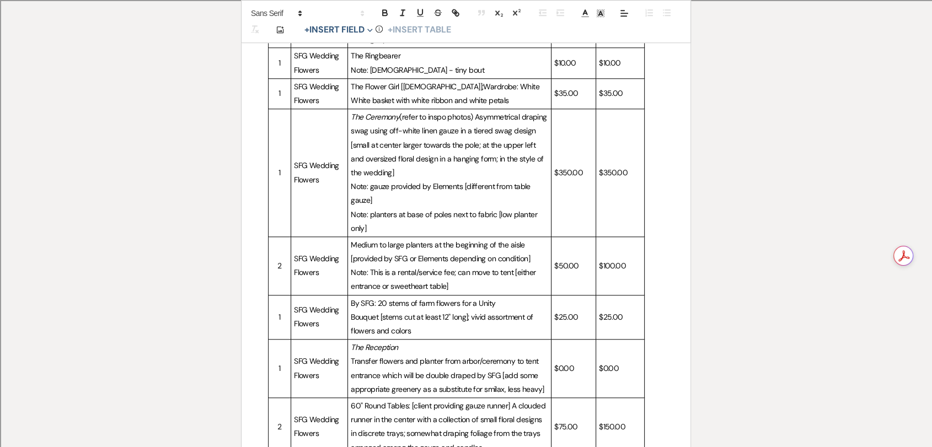
click at [362, 181] on span "Note: gauze provided by Elements [different from table gauze]" at bounding box center [441, 193] width 181 height 24
click at [361, 210] on span "Note: planters at base of poles next to fabric [low planter only]" at bounding box center [445, 222] width 188 height 24
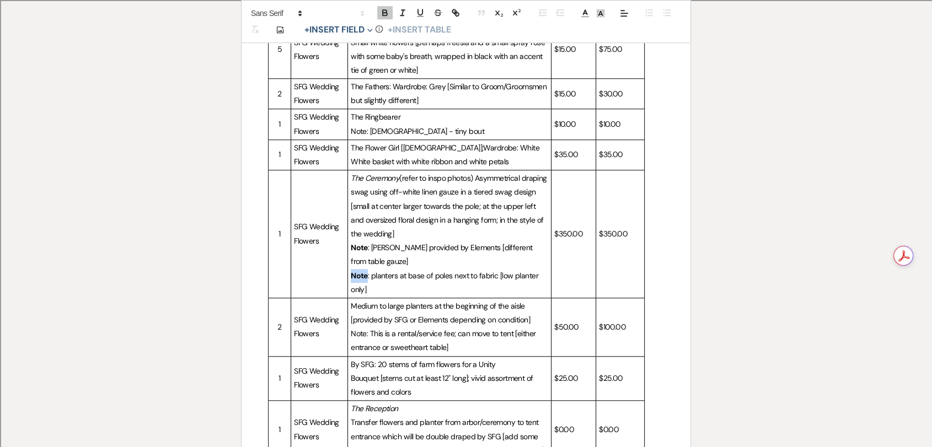
scroll to position [917, 0]
click at [355, 127] on span "Note: [DEMOGRAPHIC_DATA] - tiny bout" at bounding box center [417, 132] width 133 height 10
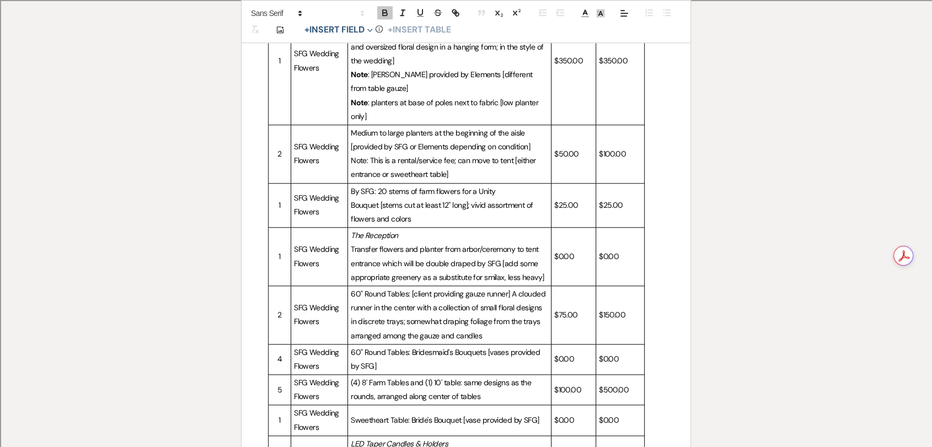
scroll to position [1102, 0]
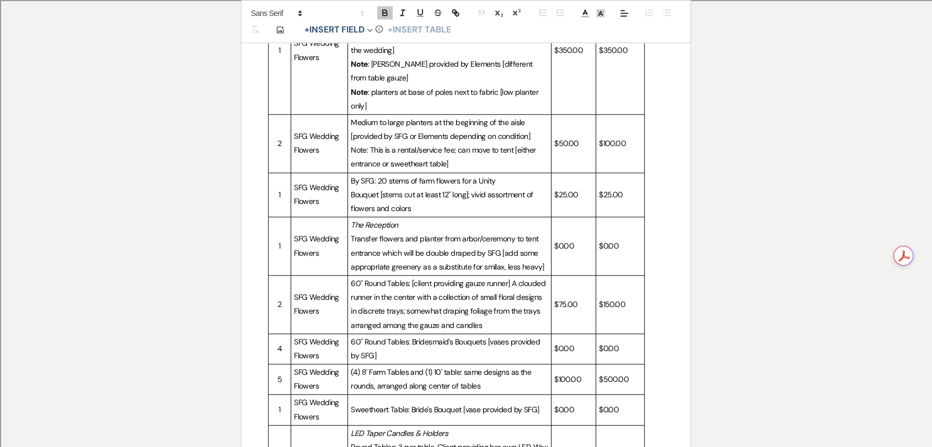
click at [362, 145] on span "Note: This is a rental/service fee; can move to tent [either entrance or sweeth…" at bounding box center [444, 157] width 187 height 24
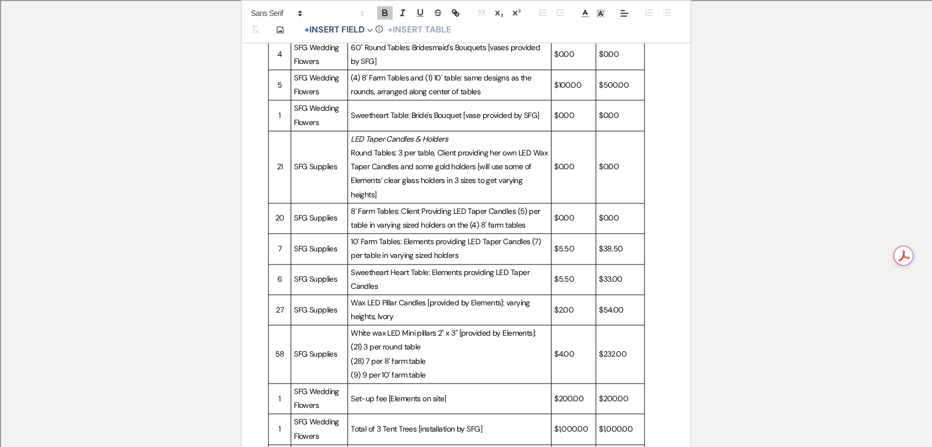
scroll to position [1469, 0]
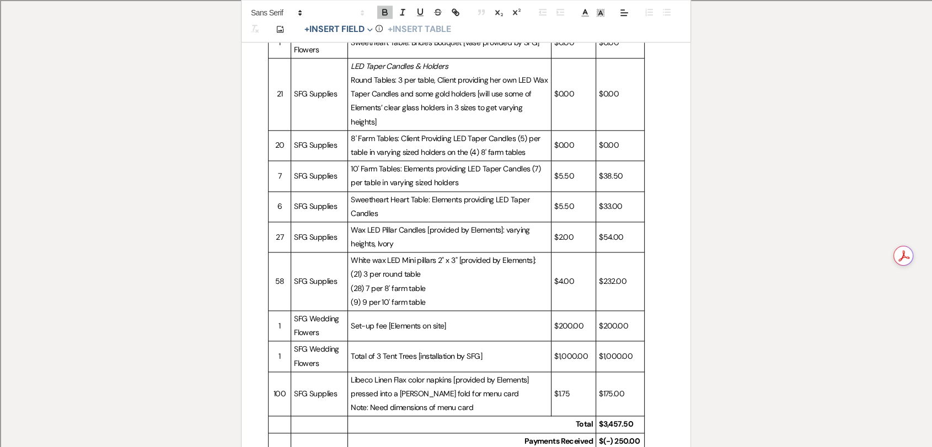
click at [360, 402] on span "Note: Need dimensions of menu card" at bounding box center [412, 407] width 122 height 10
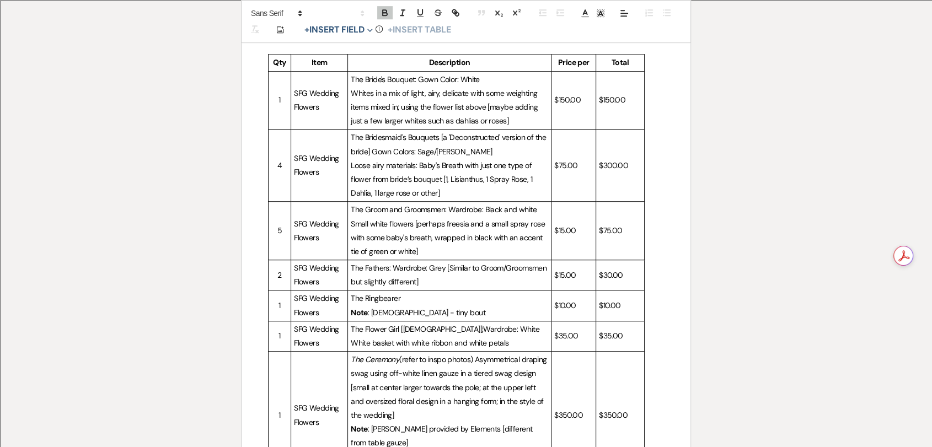
scroll to position [734, 0]
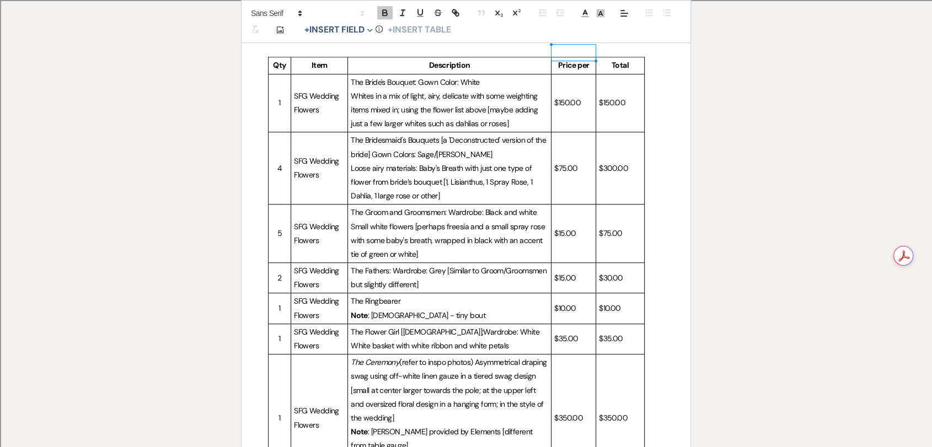
click at [551, 57] on td "Price per" at bounding box center [573, 65] width 45 height 17
click at [542, 58] on p "Description" at bounding box center [449, 65] width 197 height 14
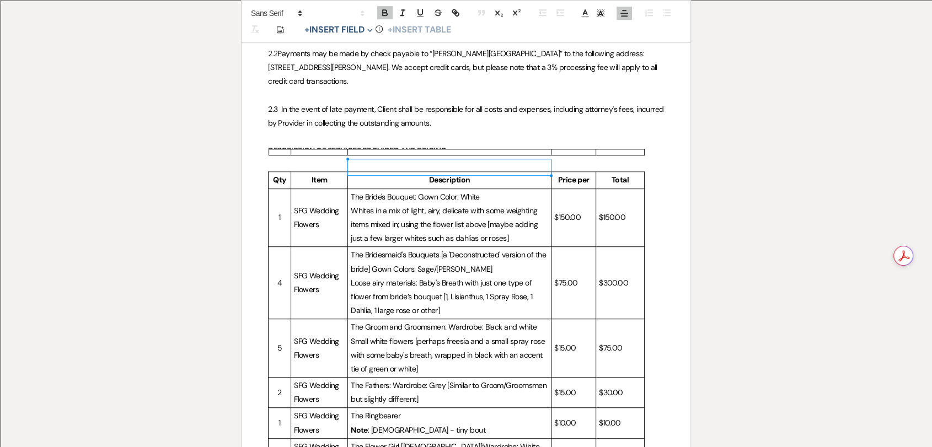
scroll to position [611, 0]
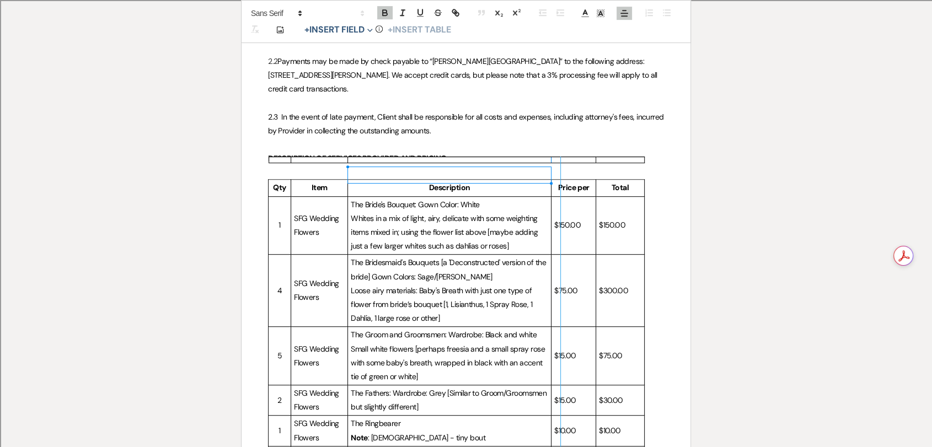
drag, startPoint x: 549, startPoint y: 160, endPoint x: 559, endPoint y: 160, distance: 9.9
click at [559, 160] on div at bounding box center [467, 160] width 396 height 7
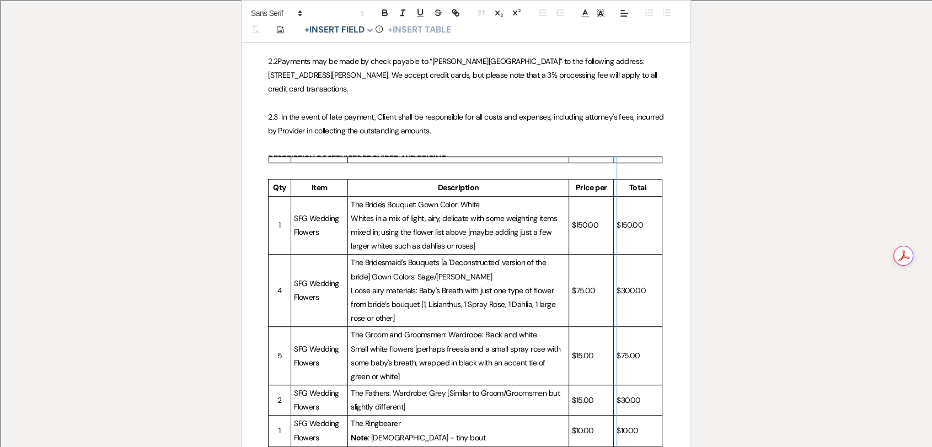
click at [614, 160] on div at bounding box center [613, 160] width 1 height 6
click at [611, 162] on div at bounding box center [593, 160] width 48 height 7
click at [661, 160] on div at bounding box center [661, 160] width 1 height 6
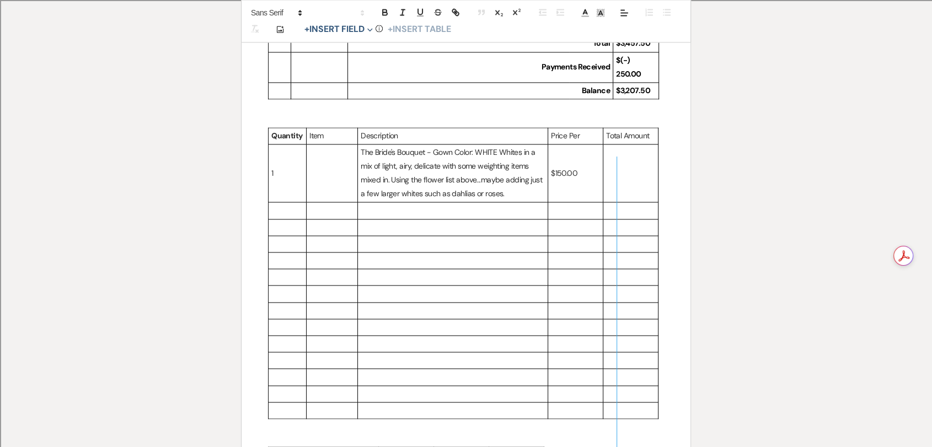
scroll to position [1714, 0]
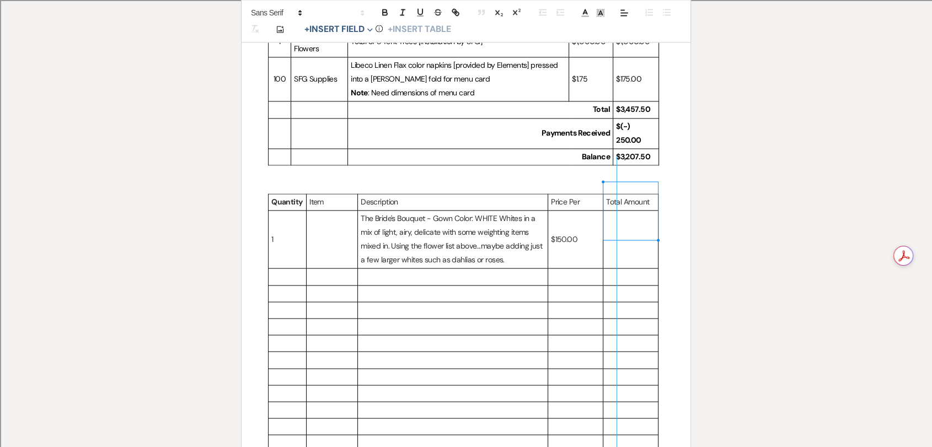
click at [642, 210] on td at bounding box center [630, 239] width 55 height 58
click at [638, 179] on p at bounding box center [466, 186] width 396 height 14
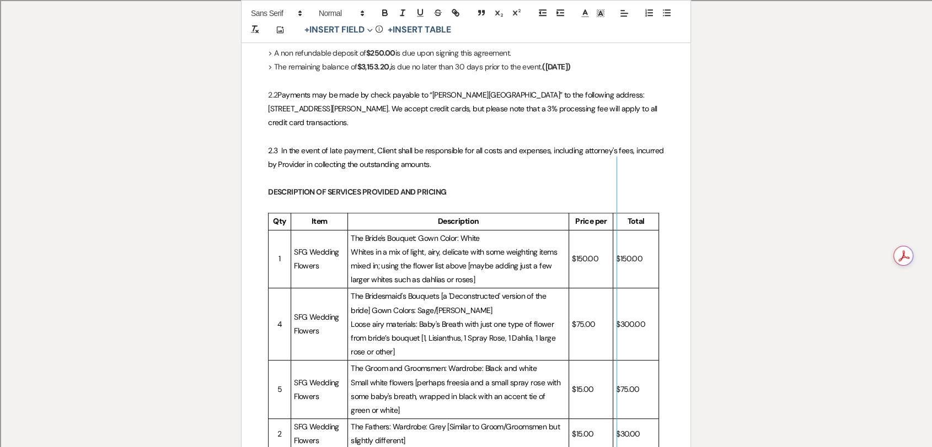
scroll to position [673, 0]
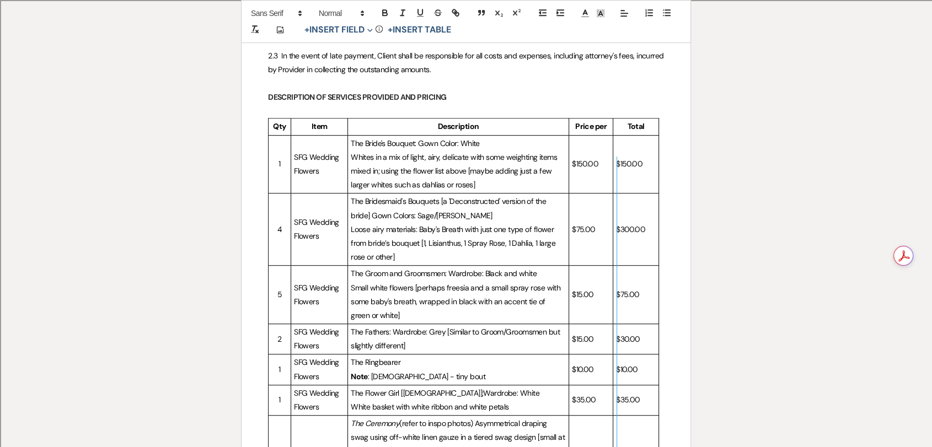
click at [654, 120] on p "Total" at bounding box center [636, 127] width 40 height 14
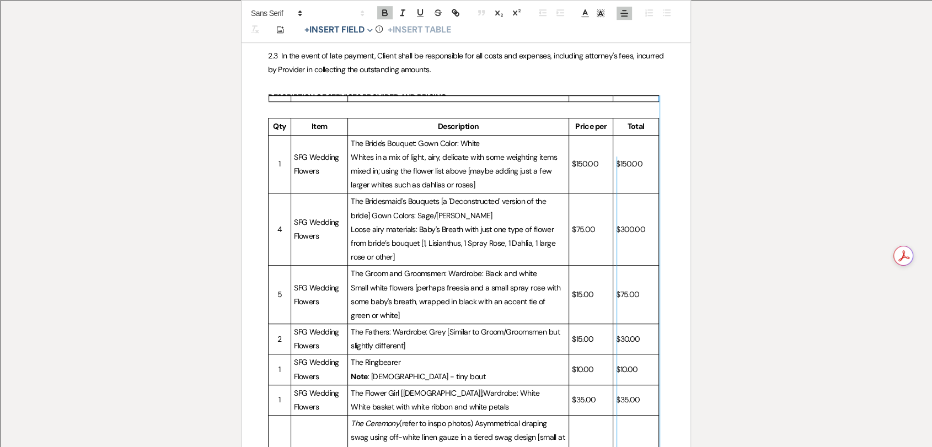
click at [658, 98] on div at bounding box center [658, 99] width 1 height 6
click at [659, 98] on div at bounding box center [659, 99] width 1 height 6
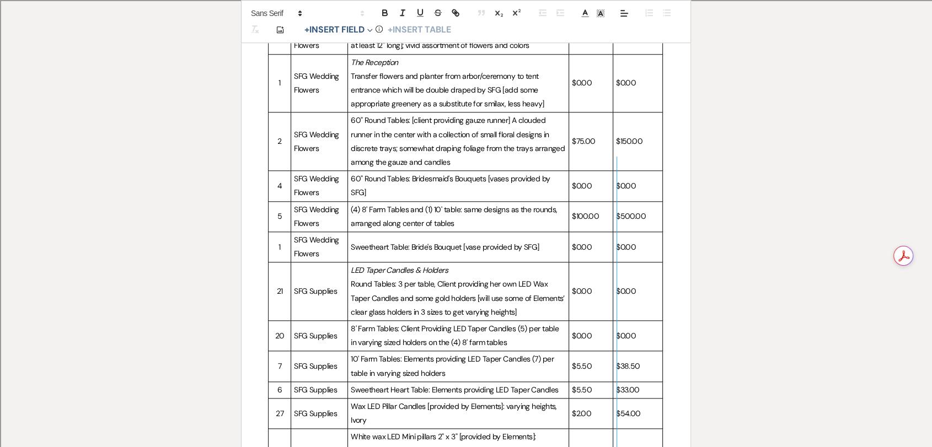
scroll to position [1408, 0]
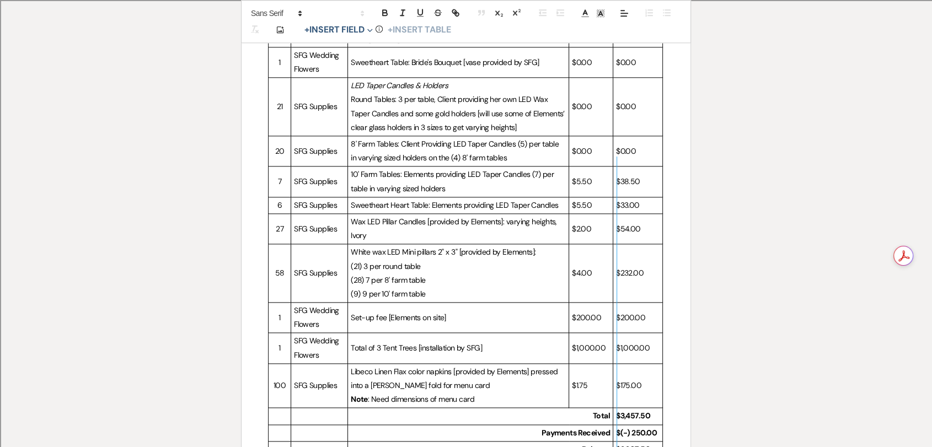
click at [630, 363] on td "$175.00" at bounding box center [638, 385] width 50 height 45
click at [598, 379] on p "$1.75" at bounding box center [591, 386] width 38 height 14
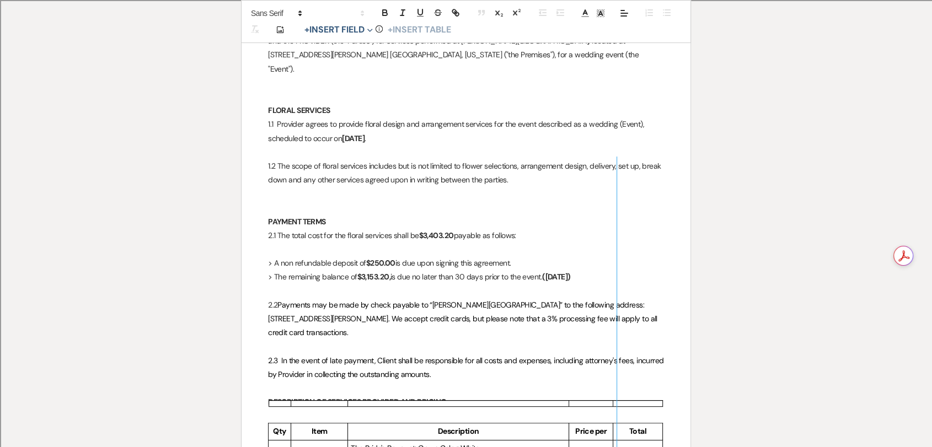
scroll to position [366, 0]
click at [429, 232] on strong "$3,403.20" at bounding box center [435, 237] width 35 height 10
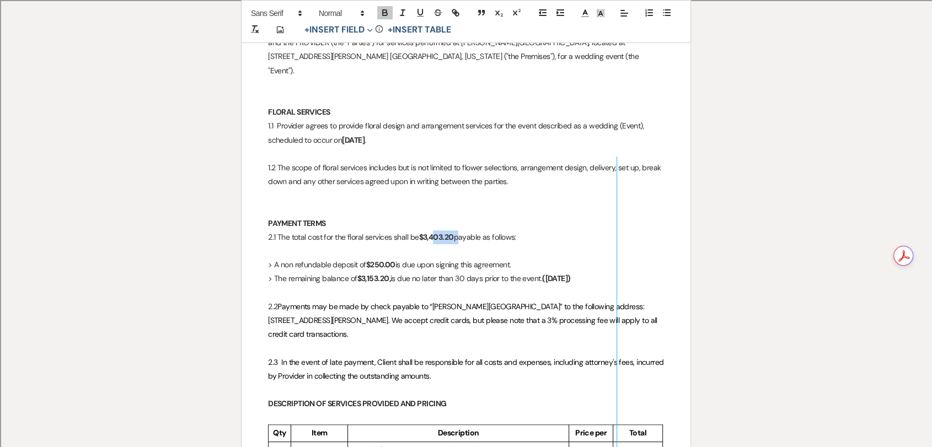
drag, startPoint x: 435, startPoint y: 222, endPoint x: 458, endPoint y: 222, distance: 23.2
click at [458, 230] on p "2.1 The total cost for the floral services shall be $3,403.20 payable as follow…" at bounding box center [466, 237] width 396 height 14
drag, startPoint x: 413, startPoint y: 249, endPoint x: 419, endPoint y: 249, distance: 6.1
click at [419, 258] on p "> A non refundable deposit of $250.00 is due upon signing this agreement." at bounding box center [466, 265] width 396 height 14
click at [420, 258] on p "> A non refundable deposit of $250.00 has been received upon signing this agree…" at bounding box center [466, 265] width 396 height 14
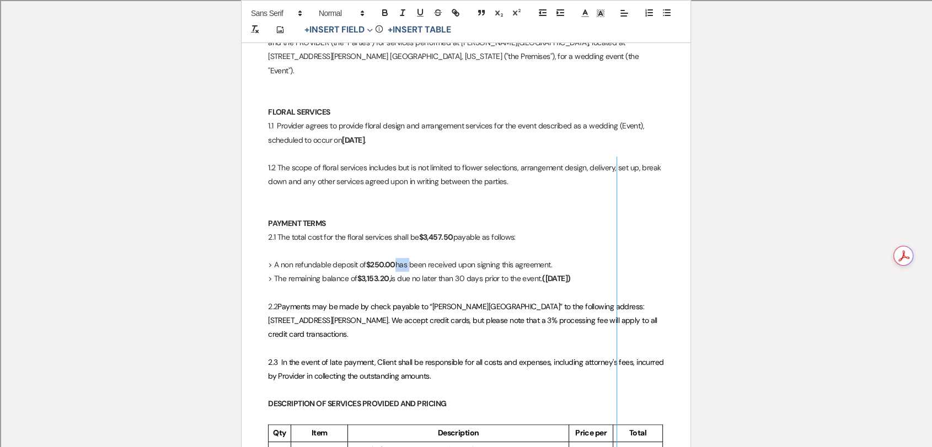
click at [420, 258] on p "> A non refundable deposit of $250.00 has been received upon signing this agree…" at bounding box center [466, 265] width 396 height 14
click at [439, 258] on p "> A non refundable deposit of $250.00 was been received upon signing this agree…" at bounding box center [466, 265] width 396 height 14
click at [386, 273] on strong "$3,153.20," at bounding box center [373, 278] width 33 height 10
click at [483, 272] on p "> The remaining balance of $3,207.50, is due no later than 30 days prior to the…" at bounding box center [466, 279] width 396 height 14
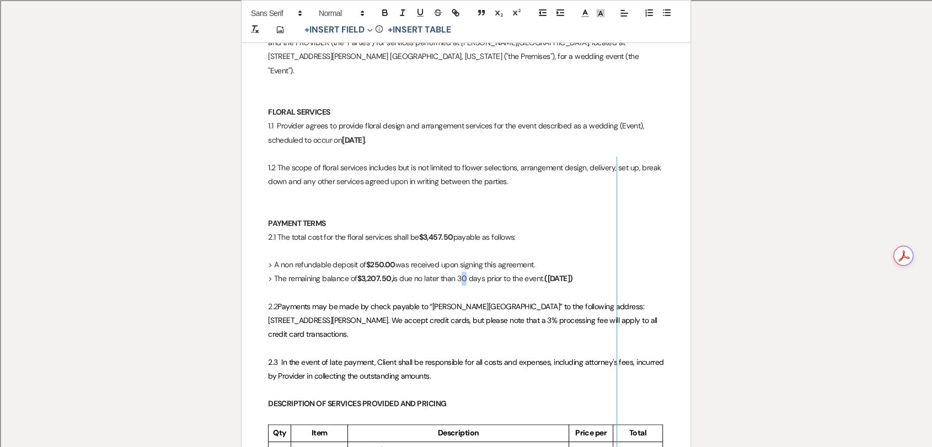
click at [481, 272] on p "> The remaining balance of $3,207.50, is due no later than 30 days prior to the…" at bounding box center [466, 279] width 396 height 14
drag, startPoint x: 485, startPoint y: 262, endPoint x: 480, endPoint y: 265, distance: 6.2
click at [480, 272] on p "> The remaining balance of $3,207.50, is due no later than 30 days prior to the…" at bounding box center [466, 279] width 396 height 14
click at [552, 286] on p at bounding box center [466, 293] width 396 height 14
drag, startPoint x: 578, startPoint y: 264, endPoint x: 563, endPoint y: 265, distance: 14.4
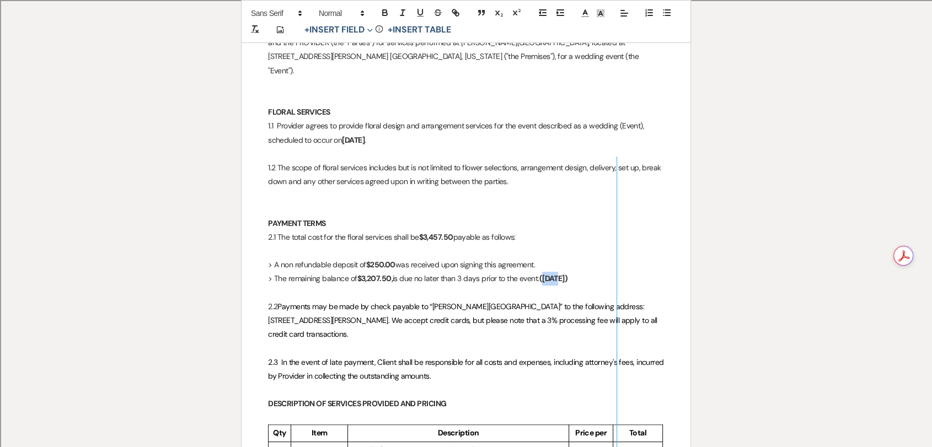
click at [563, 273] on strong "([DATE])" at bounding box center [553, 278] width 29 height 10
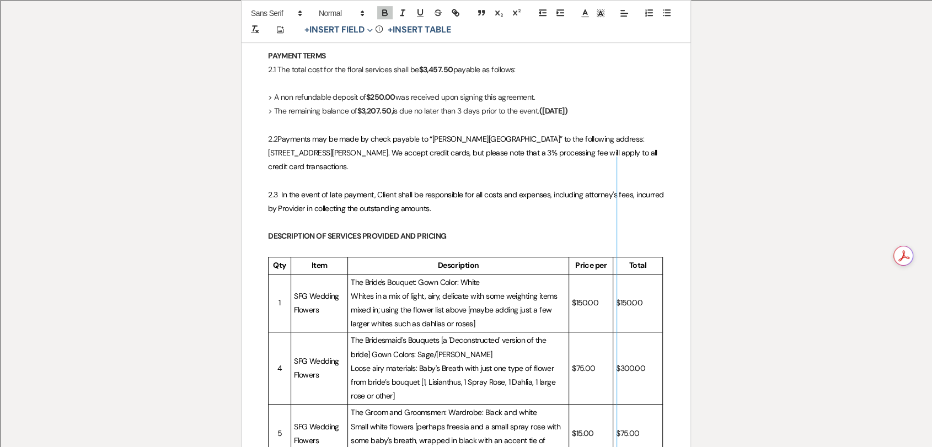
scroll to position [489, 0]
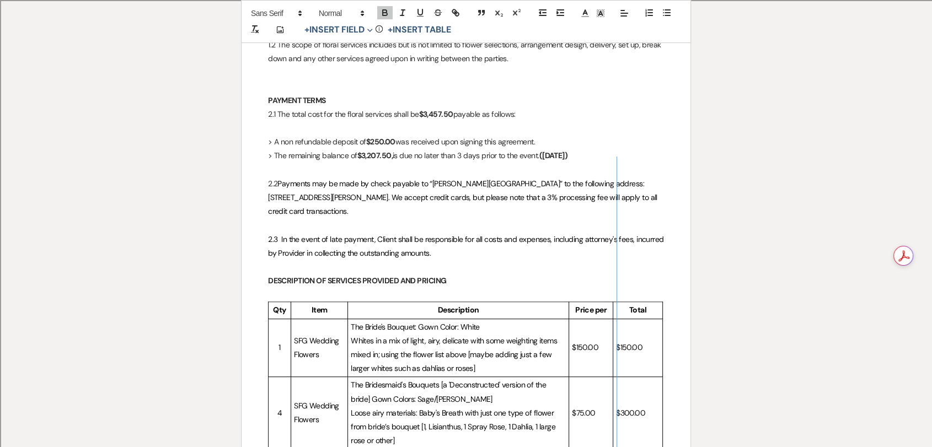
click at [462, 274] on p "DESCRIPTION OF SERVICES PROVIDED AND PRICING" at bounding box center [466, 281] width 396 height 14
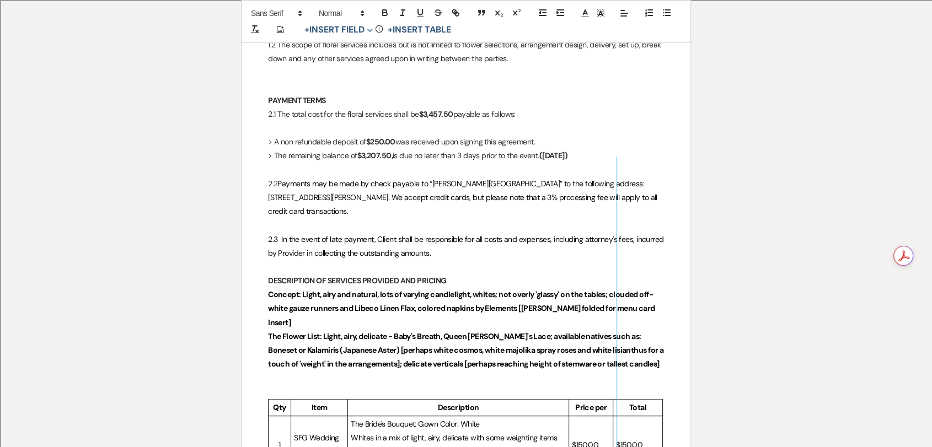
click at [479, 274] on p "DESCRIPTION OF SERVICES PROVIDED AND PRICING" at bounding box center [466, 281] width 396 height 14
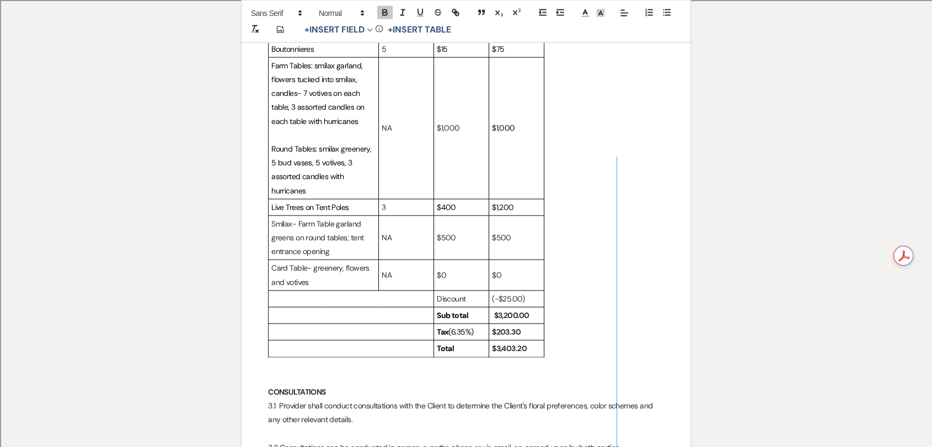
scroll to position [2388, 0]
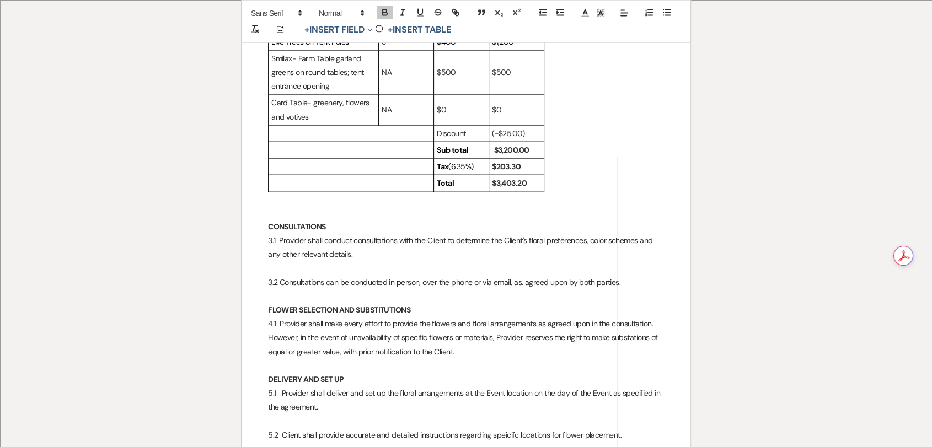
click at [444, 176] on p "Total" at bounding box center [461, 183] width 49 height 14
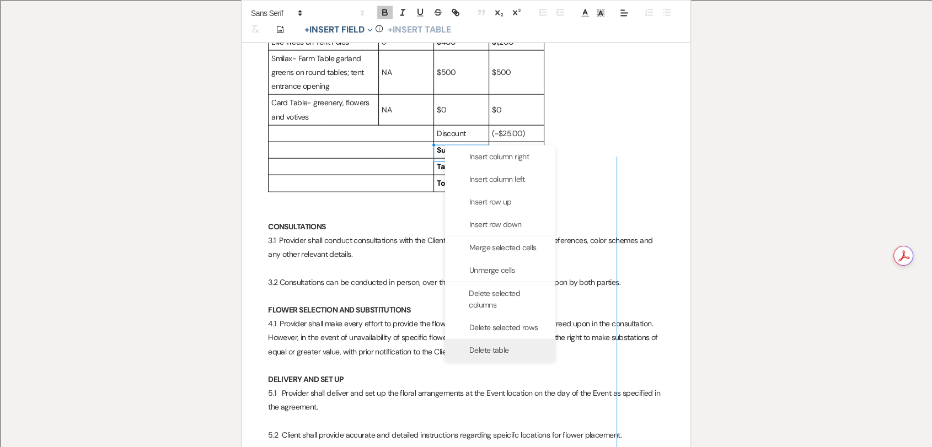
click at [506, 345] on span "Delete table" at bounding box center [488, 351] width 39 height 12
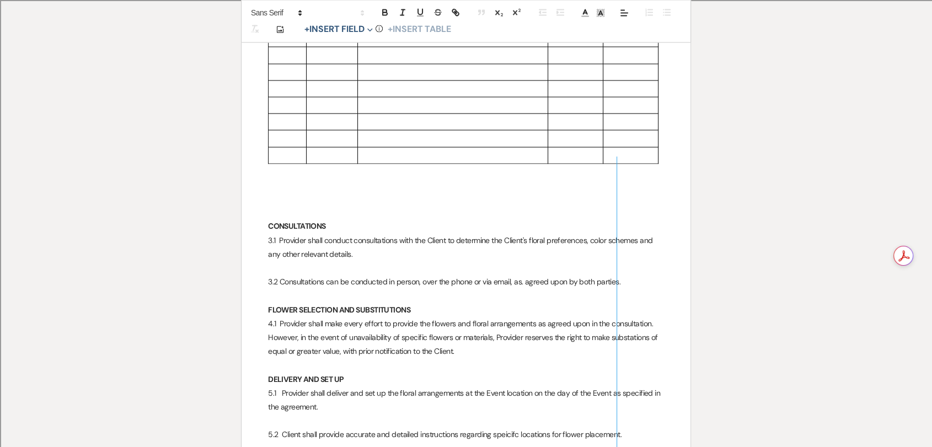
scroll to position [1777, 0]
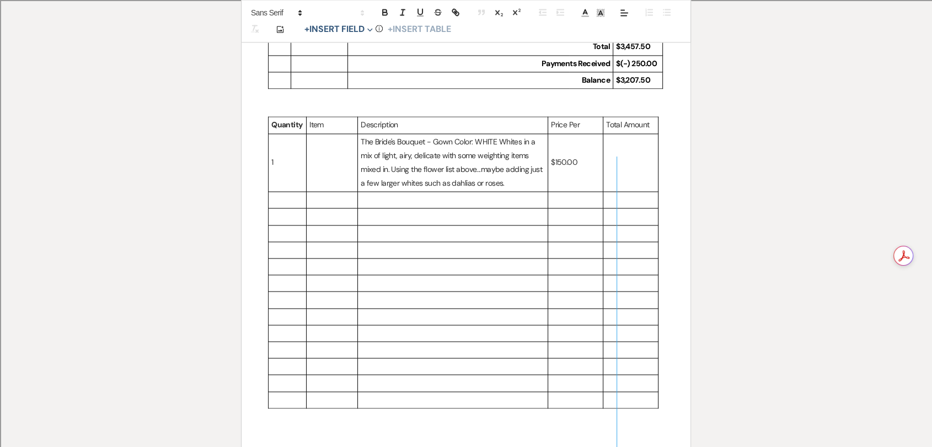
drag, startPoint x: 487, startPoint y: 217, endPoint x: 415, endPoint y: 128, distance: 114.8
click at [415, 135] on p "The Bride's Bouquet - Gown Color: WHITE Whites in a mix of light, airy, delicat…" at bounding box center [453, 163] width 184 height 56
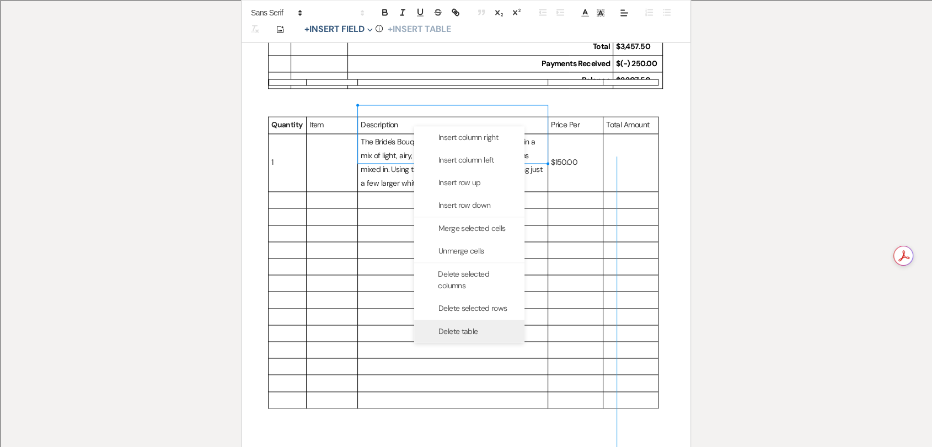
click at [470, 326] on span "Delete table" at bounding box center [457, 331] width 39 height 12
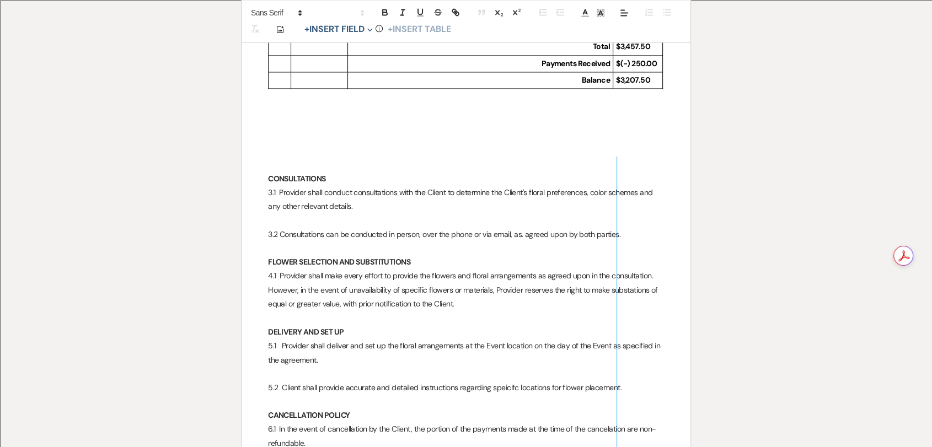
click at [419, 158] on p at bounding box center [466, 165] width 396 height 14
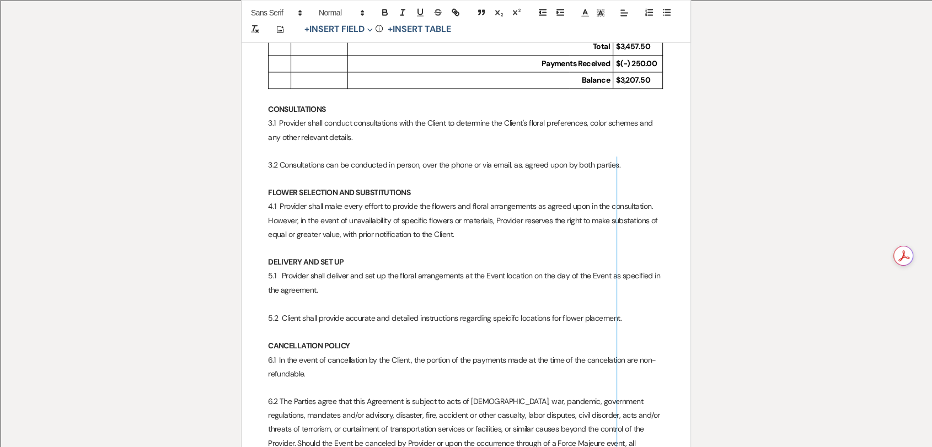
click at [486, 208] on p "4.1 Provider shall make every effort to provide the flowers and floral arrangem…" at bounding box center [466, 221] width 396 height 42
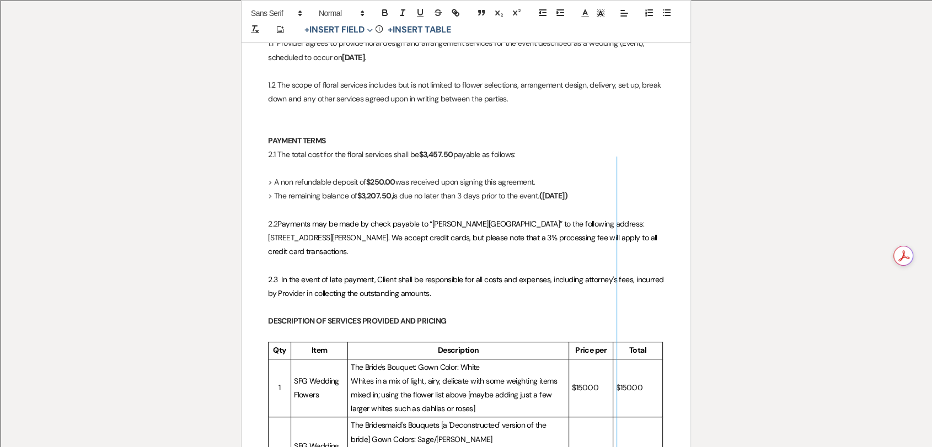
scroll to position [429, 0]
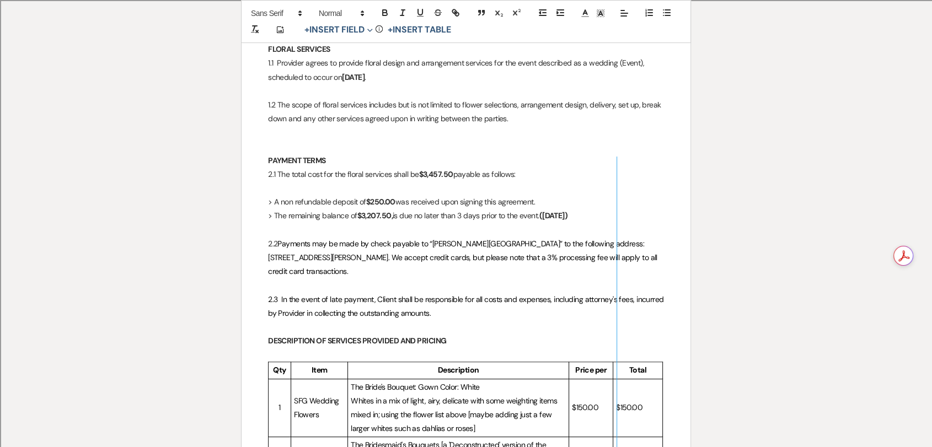
click at [472, 334] on p "DESCRIPTION OF SERVICES PROVIDED AND PRICING" at bounding box center [466, 341] width 396 height 14
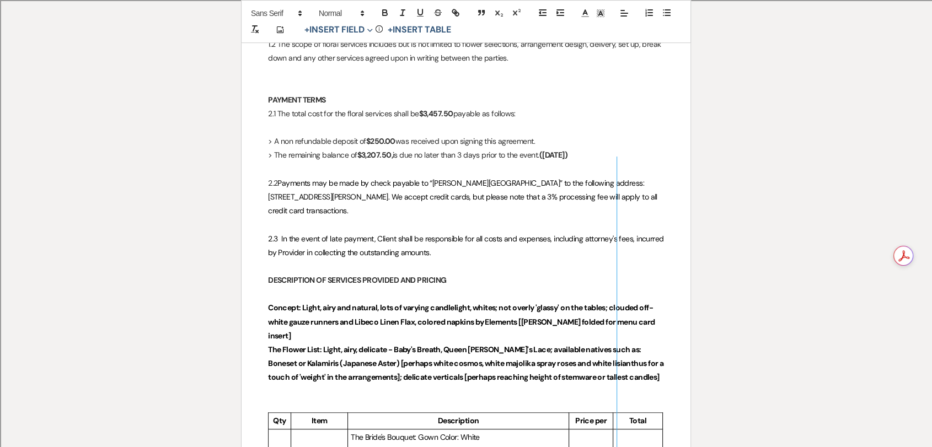
scroll to position [551, 0]
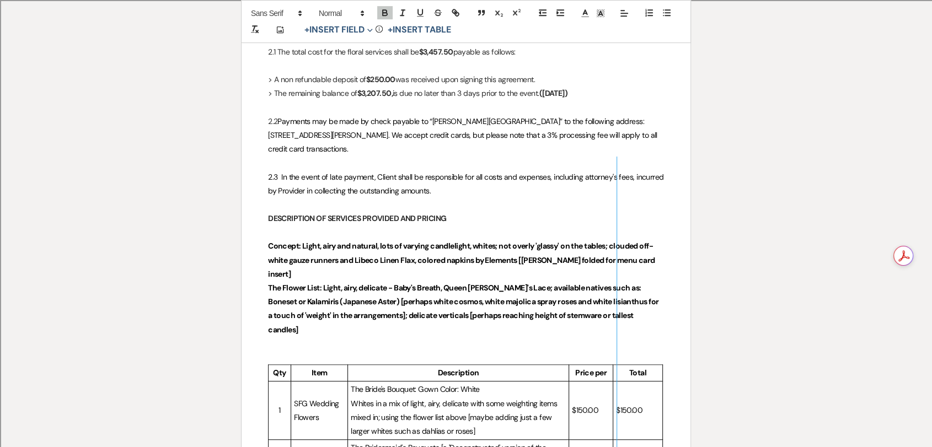
click at [650, 251] on p "Concept: Light, airy and natural, lots of varying candlelight, whites; not over…" at bounding box center [466, 260] width 396 height 42
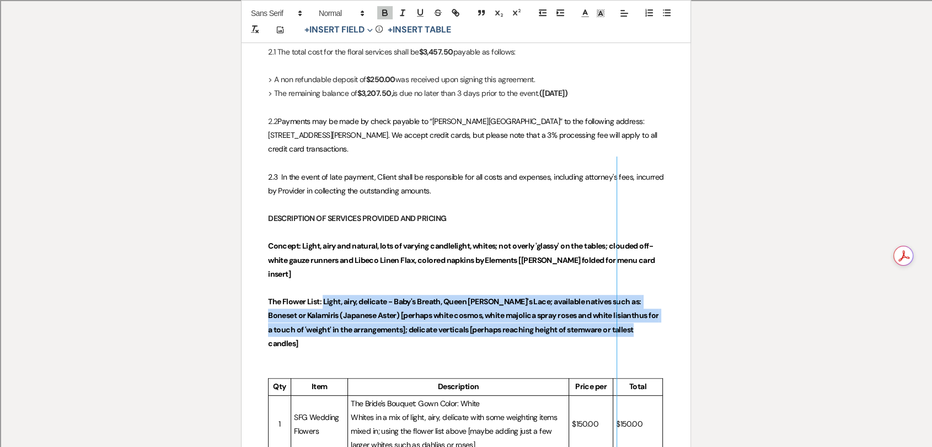
drag, startPoint x: 636, startPoint y: 304, endPoint x: 322, endPoint y: 275, distance: 315.1
click at [322, 295] on p "The Flower List: Light, airy, delicate - Baby's Breath, Queen [PERSON_NAME]'s L…" at bounding box center [466, 323] width 396 height 56
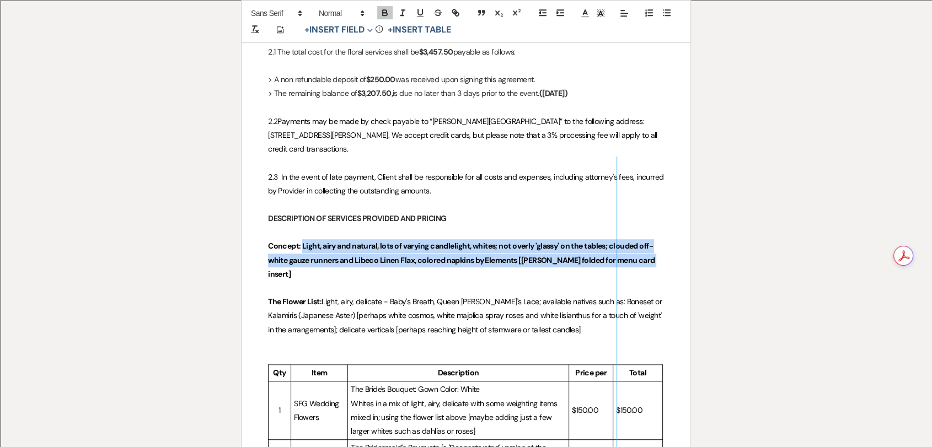
drag, startPoint x: 644, startPoint y: 245, endPoint x: 301, endPoint y: 235, distance: 343.1
click at [301, 239] on p "Concept: Light, airy and natural, lots of varying candlelight, whites; not over…" at bounding box center [466, 260] width 396 height 42
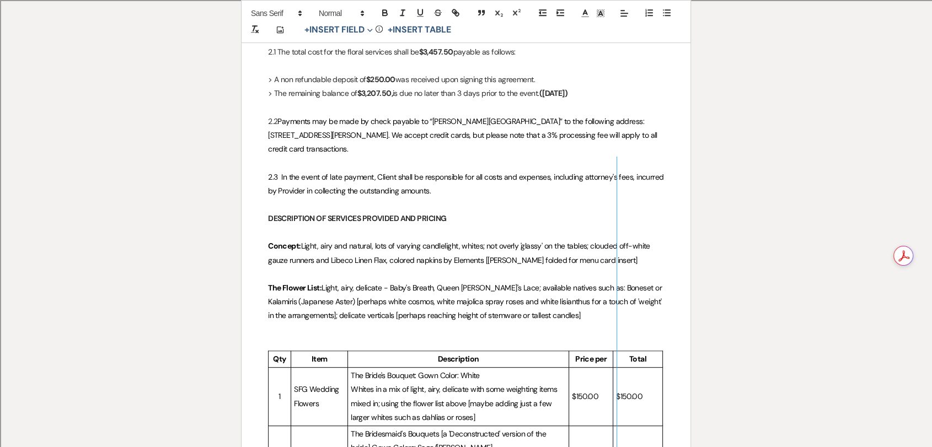
click at [395, 239] on p "Concept: Light, airy and natural, lots of varying candlelight, whites; not over…" at bounding box center [466, 253] width 396 height 28
click at [398, 267] on p "﻿" at bounding box center [466, 274] width 396 height 14
click at [389, 337] on p at bounding box center [466, 344] width 396 height 14
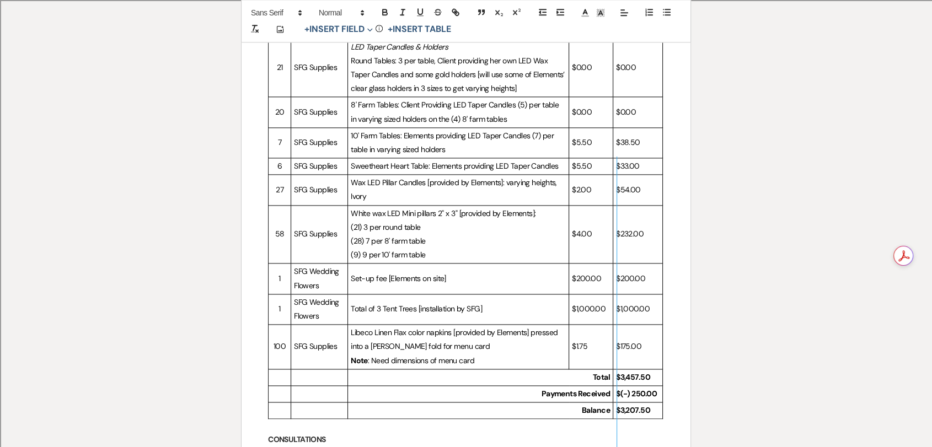
scroll to position [1576, 0]
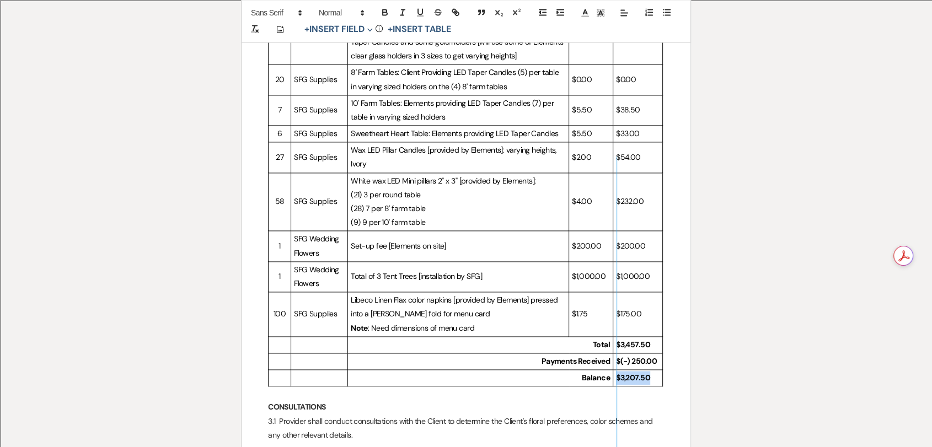
drag, startPoint x: 655, startPoint y: 351, endPoint x: 618, endPoint y: 349, distance: 37.6
click at [618, 371] on p "$3,207.50" at bounding box center [638, 378] width 44 height 14
copy strong "$3,207.50"
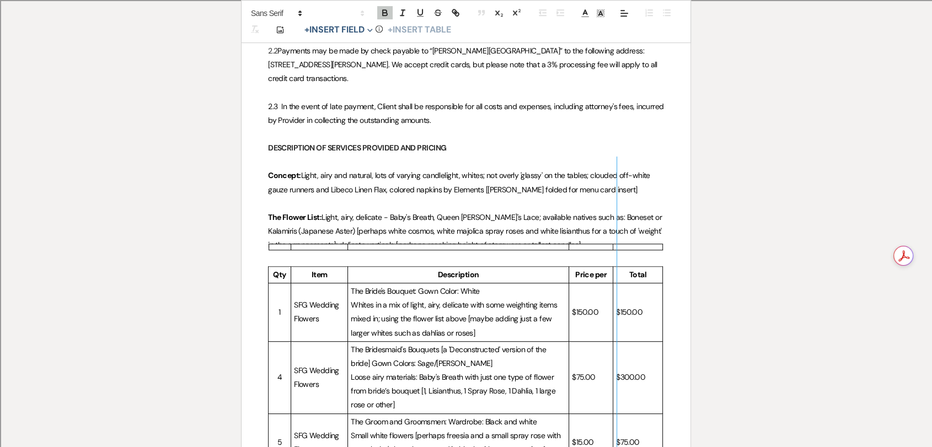
scroll to position [474, 0]
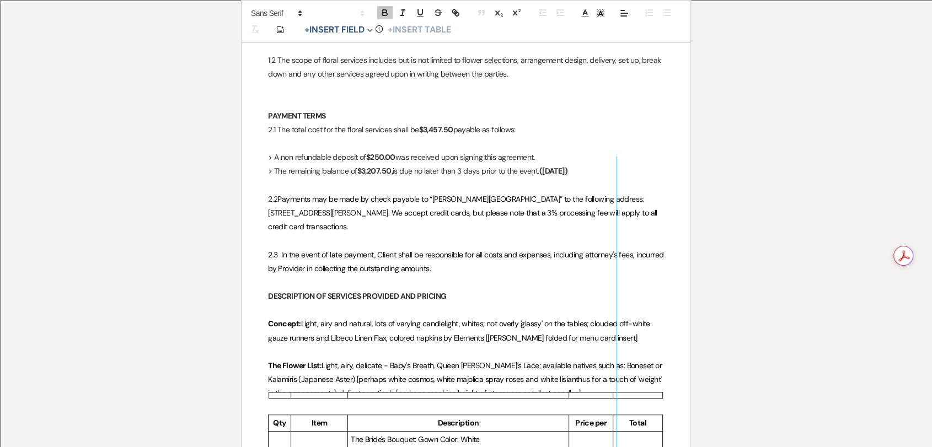
click at [445, 125] on strong "$3,457.50" at bounding box center [435, 130] width 34 height 10
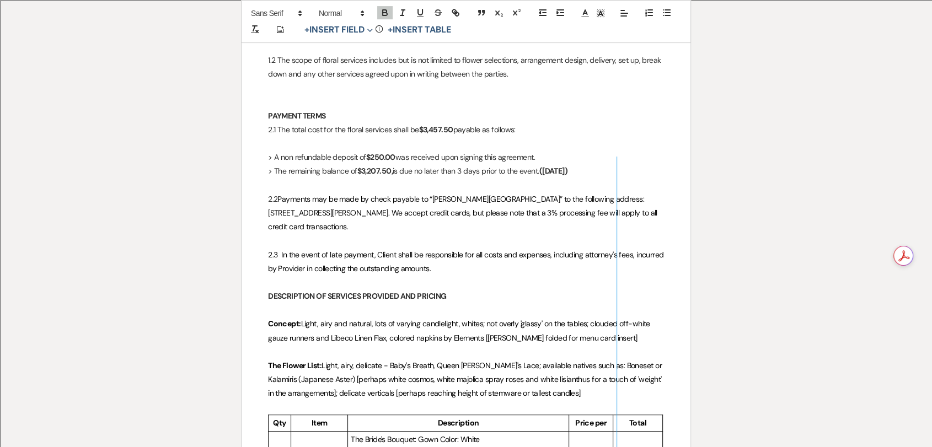
click at [445, 125] on strong "$3,457.50" at bounding box center [435, 130] width 34 height 10
copy strong "3,457.50"
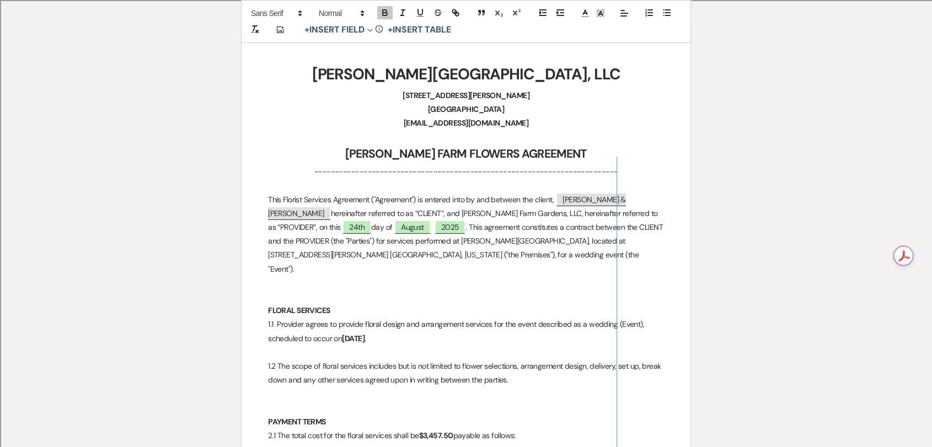
scroll to position [0, 0]
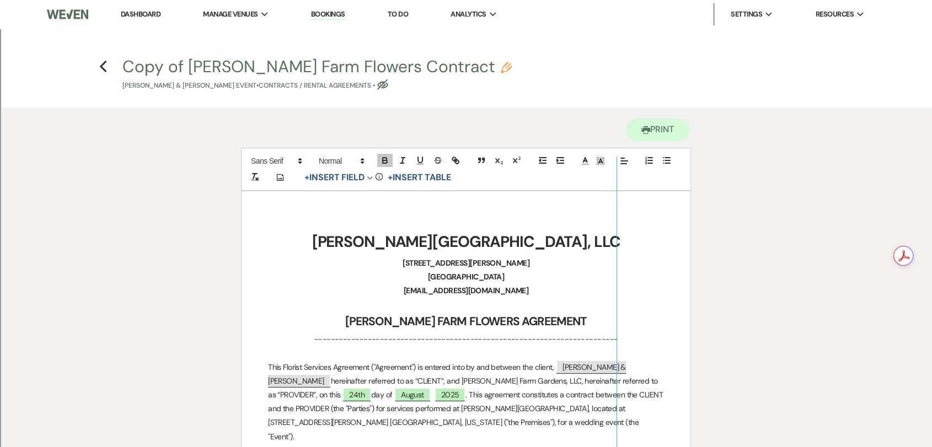
click at [153, 67] on button "Copy of [PERSON_NAME] Farm Flowers Contract Pencil [PERSON_NAME] & [PERSON_NAME…" at bounding box center [316, 74] width 389 height 33
select select "10"
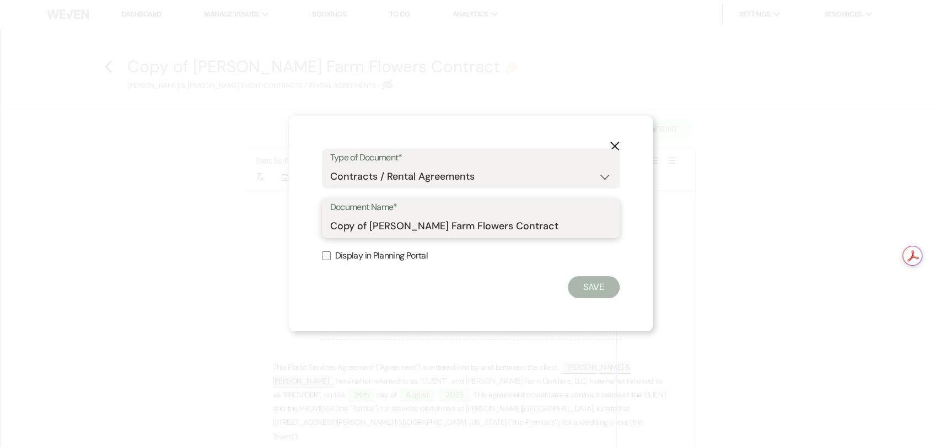
drag, startPoint x: 372, startPoint y: 229, endPoint x: 328, endPoint y: 224, distance: 43.8
click at [328, 224] on div "Document Name* Copy of [PERSON_NAME] Farm Flowers Contract" at bounding box center [471, 218] width 298 height 40
type input "Final [PERSON_NAME] Farm Flowers Contract"
click at [580, 292] on button "Save" at bounding box center [594, 287] width 52 height 22
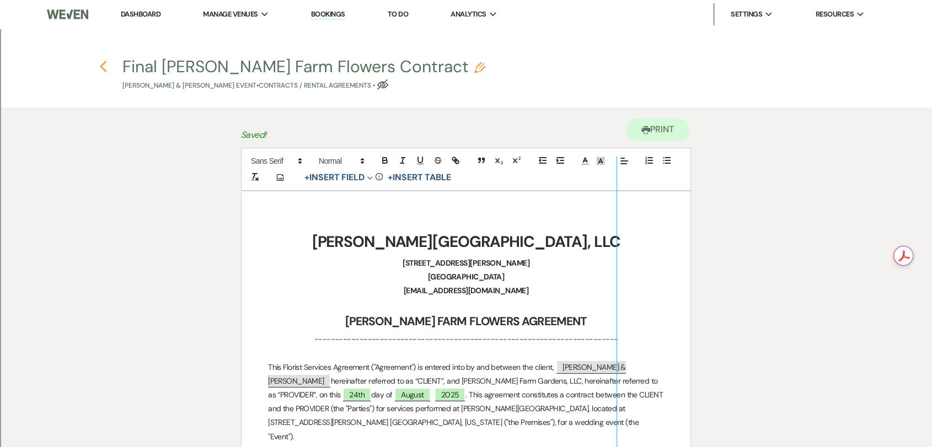
click at [103, 65] on use "button" at bounding box center [102, 67] width 7 height 12
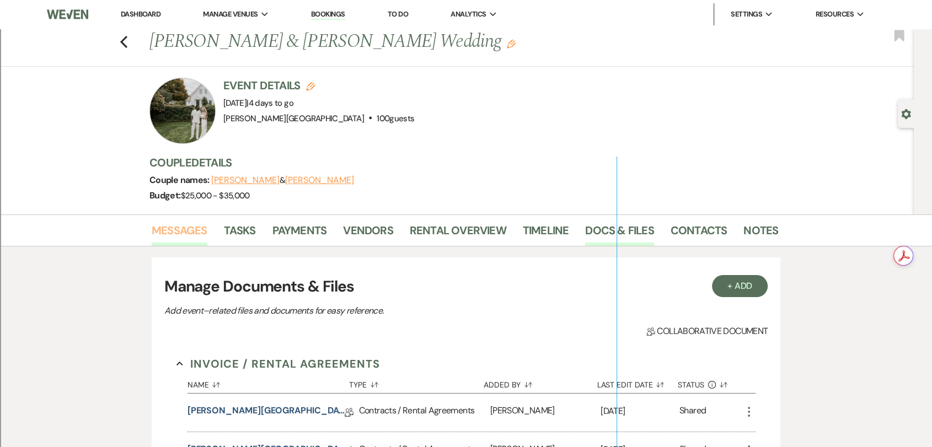
click at [181, 224] on link "Messages" at bounding box center [180, 234] width 56 height 24
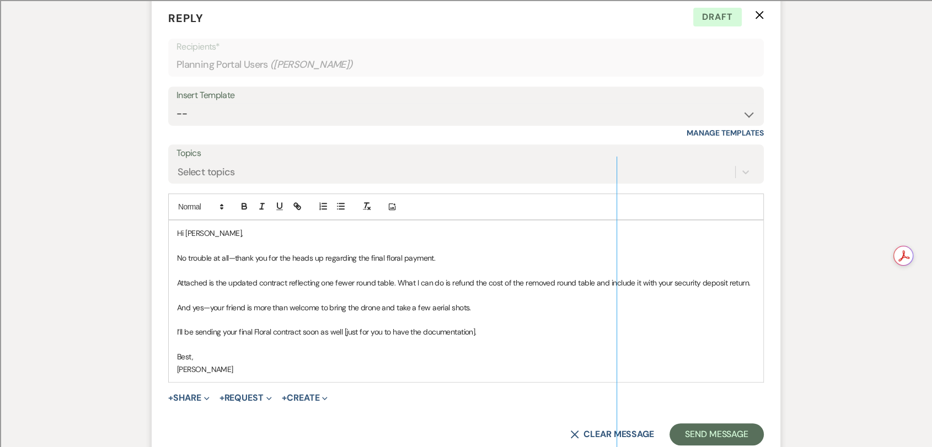
scroll to position [487, 0]
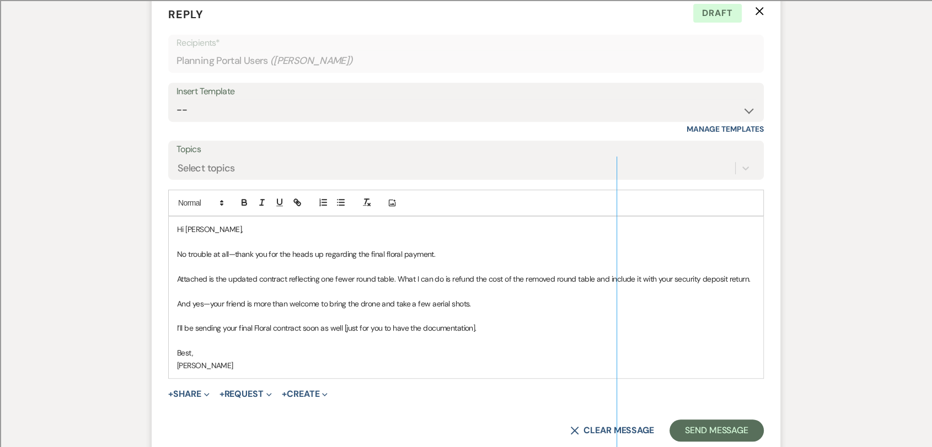
click at [396, 277] on p "Attached is the updated contract reflecting one fewer round table. What I can d…" at bounding box center [466, 279] width 578 height 12
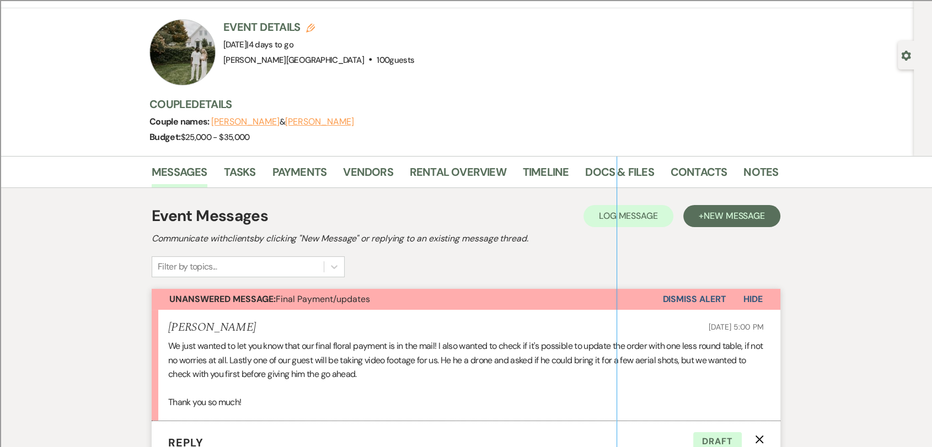
scroll to position [58, 0]
click at [168, 343] on p "We just wanted to let you know that our final floral payment is in the mail! I …" at bounding box center [465, 361] width 595 height 42
click at [591, 165] on link "Docs & Files" at bounding box center [619, 176] width 68 height 24
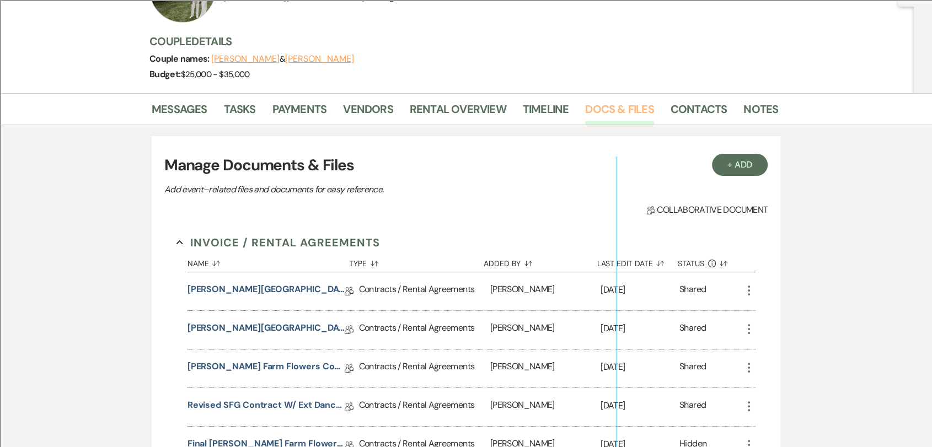
scroll to position [303, 0]
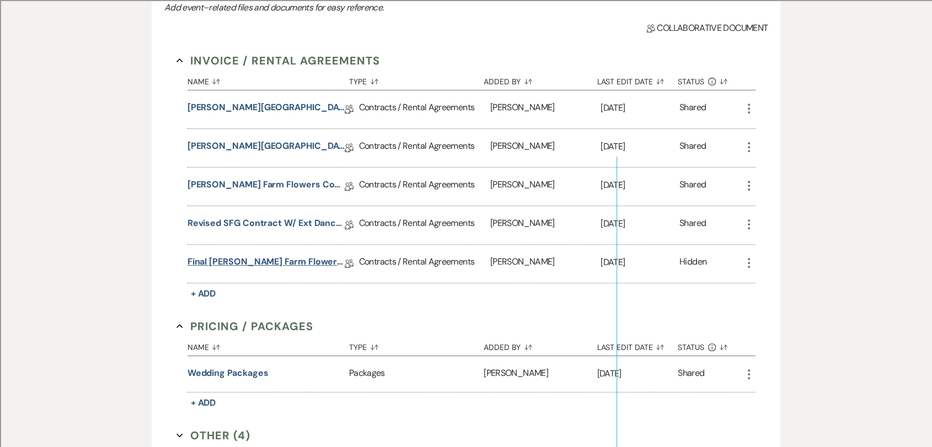
click at [299, 264] on link "Final [PERSON_NAME] Farm Flowers Contract" at bounding box center [265, 263] width 157 height 17
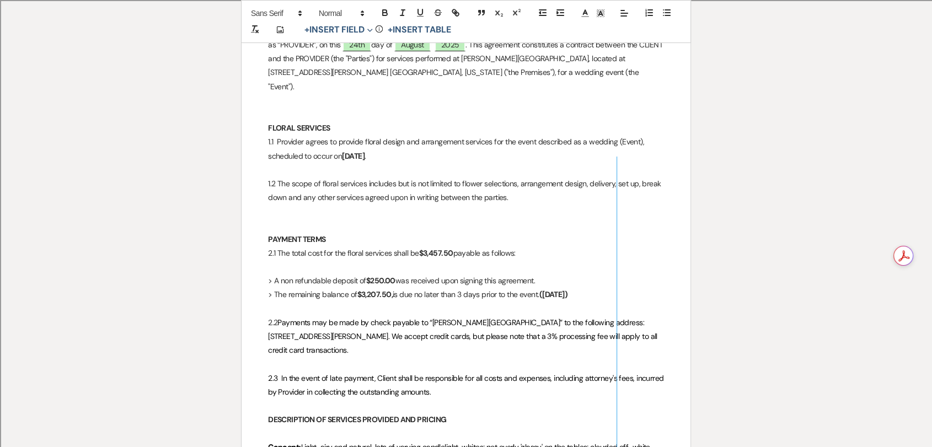
scroll to position [490, 0]
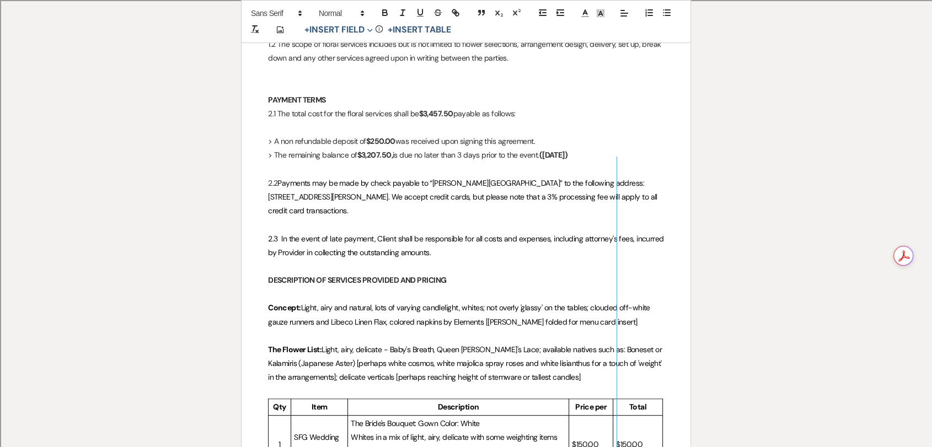
click at [431, 109] on strong "$3,457.50" at bounding box center [435, 114] width 34 height 10
drag, startPoint x: 434, startPoint y: 98, endPoint x: 446, endPoint y: 99, distance: 11.0
click at [446, 109] on strong "$3,457.50" at bounding box center [435, 114] width 34 height 10
drag, startPoint x: 378, startPoint y: 142, endPoint x: 397, endPoint y: 147, distance: 19.8
click at [397, 148] on p "> The remaining balance of $3,207.50, is due no later than 3 days prior to the …" at bounding box center [466, 155] width 396 height 14
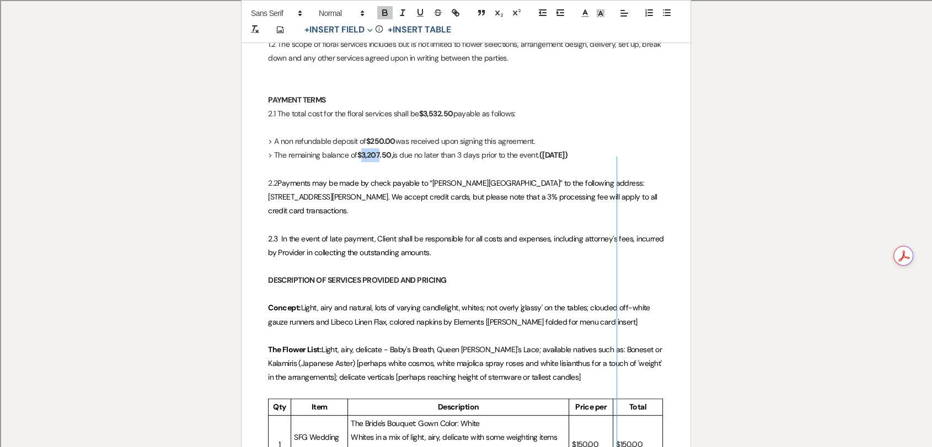
click at [391, 150] on strong "$3,207.50," at bounding box center [374, 155] width 35 height 10
click at [390, 150] on strong "$3,207.50," at bounding box center [374, 155] width 35 height 10
click at [505, 148] on p "> The remaining balance of $3,282.50, is due no later than 3 days prior to the …" at bounding box center [466, 155] width 396 height 14
click at [454, 148] on p "> The remaining balance of $3,282.50, is due no later than 3 days prior to the …" at bounding box center [466, 155] width 396 height 14
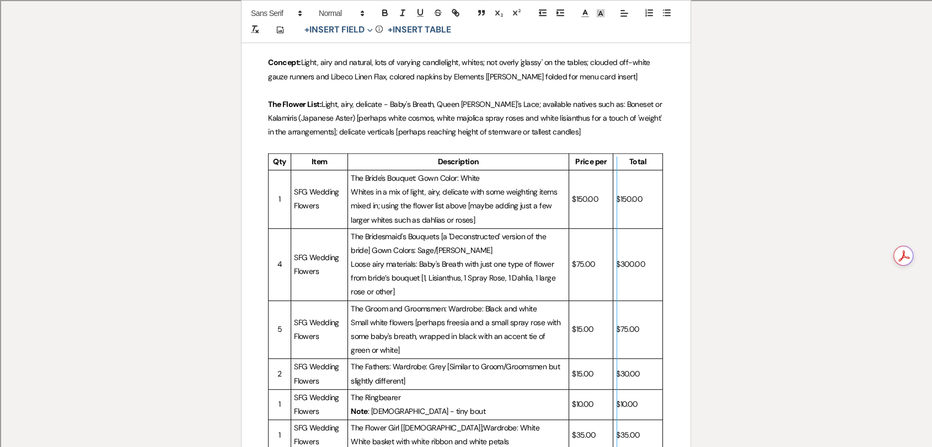
scroll to position [428, 0]
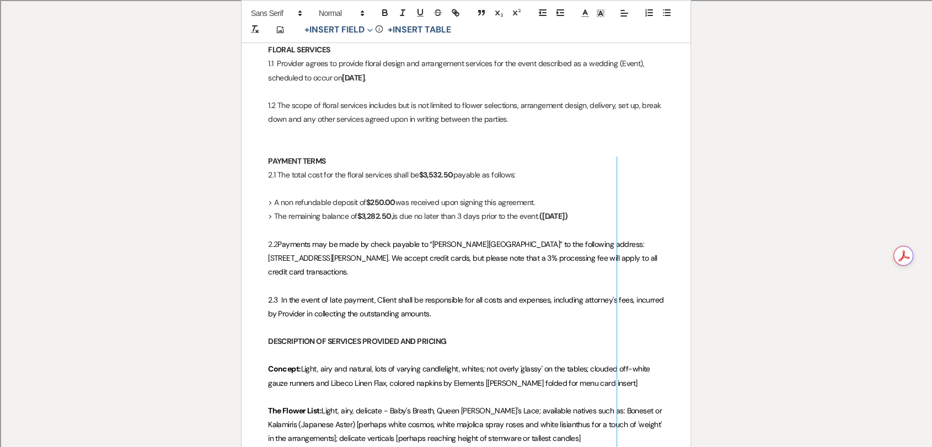
click at [442, 170] on strong "$3,532.50" at bounding box center [435, 175] width 34 height 10
copy strong "3,532.50"
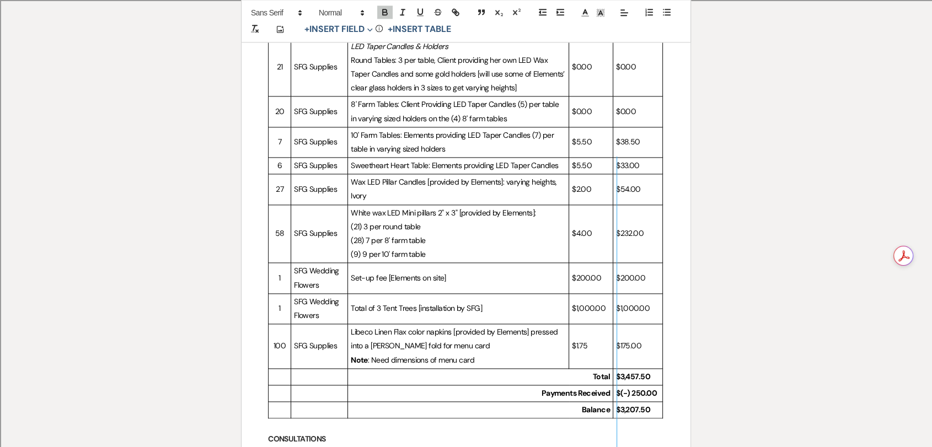
scroll to position [1715, 0]
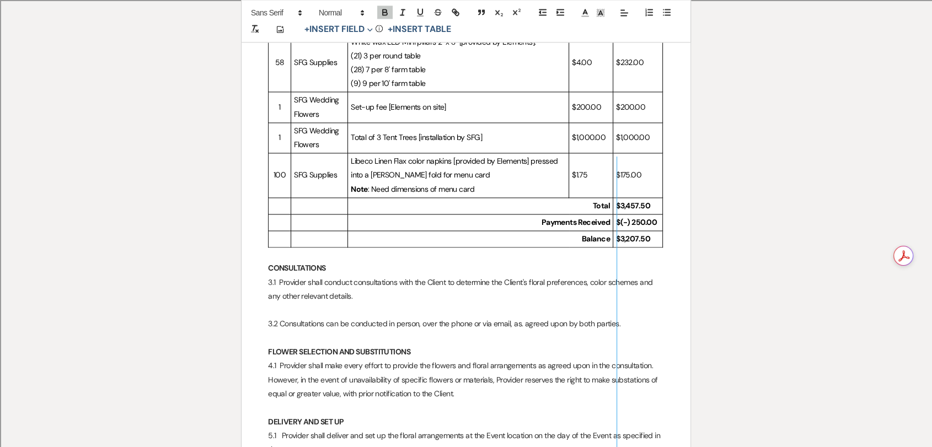
click at [638, 201] on strong "$3,457.50" at bounding box center [633, 206] width 34 height 10
click at [614, 197] on td "3,532.50" at bounding box center [638, 205] width 50 height 17
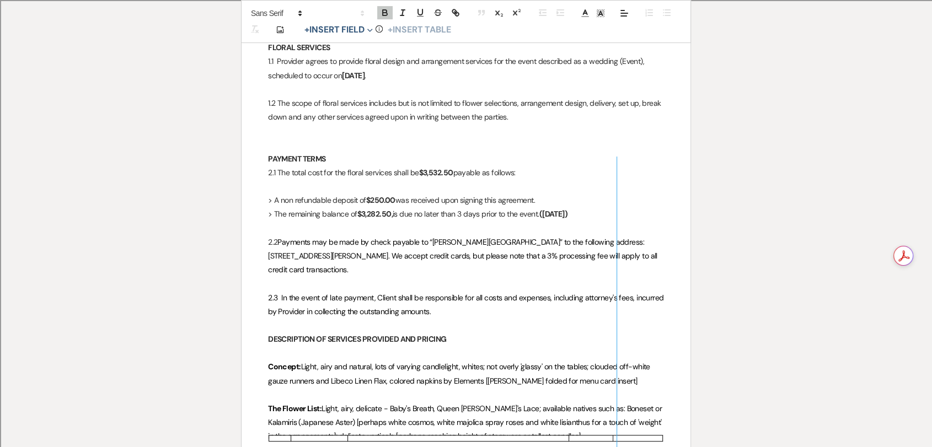
scroll to position [428, 0]
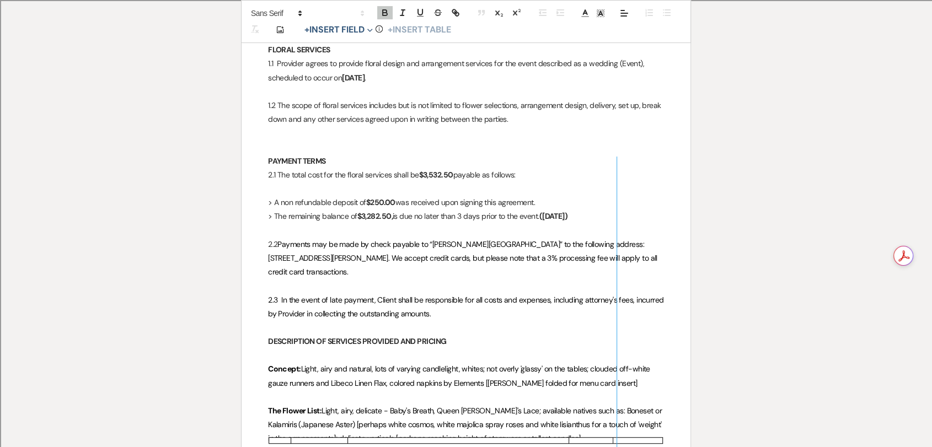
click at [392, 211] on strong "$3,282.50," at bounding box center [374, 216] width 35 height 10
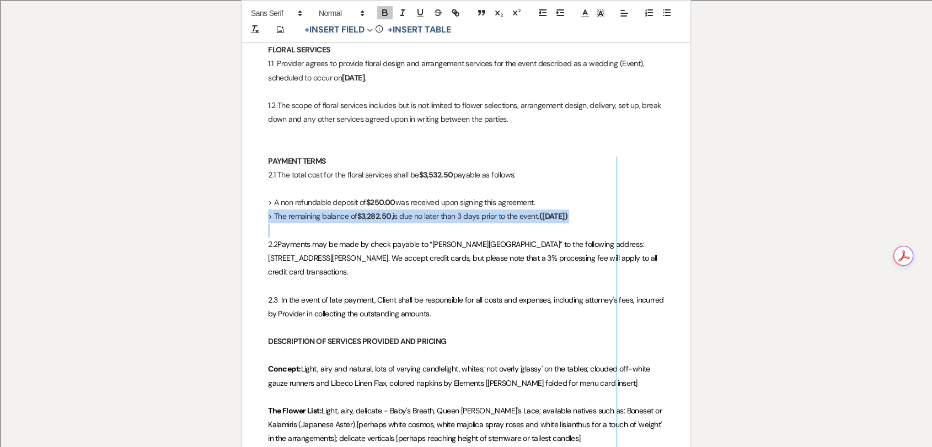
click at [392, 211] on strong "$3,282.50," at bounding box center [374, 216] width 35 height 10
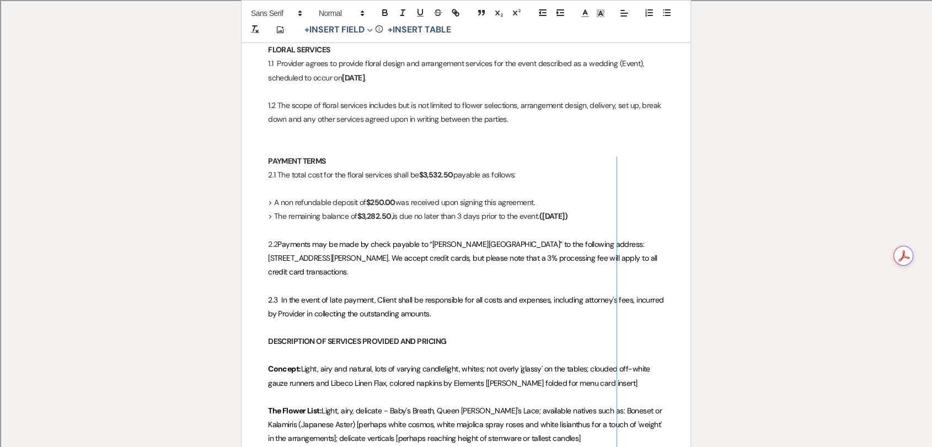
click at [420, 196] on p "> A non refundable deposit of $250.00 was received upon signing this agreement." at bounding box center [466, 203] width 396 height 14
click at [390, 211] on strong "$3,282.50," at bounding box center [374, 216] width 35 height 10
copy strong "3,282.50"
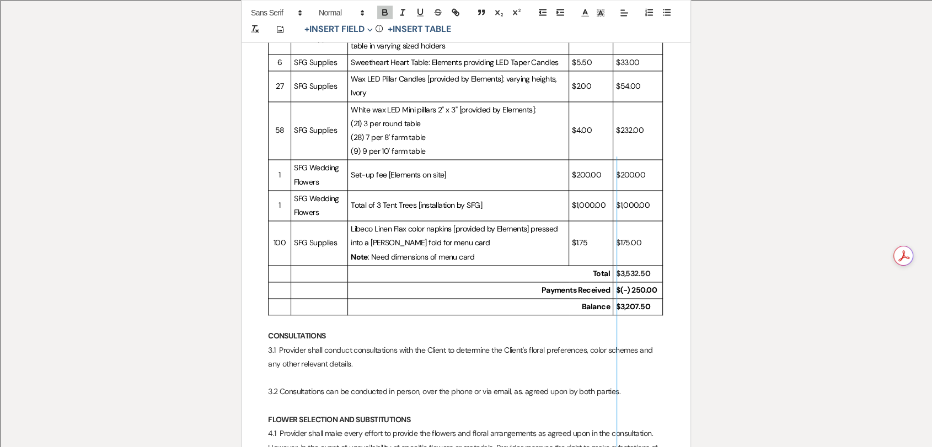
scroll to position [1654, 0]
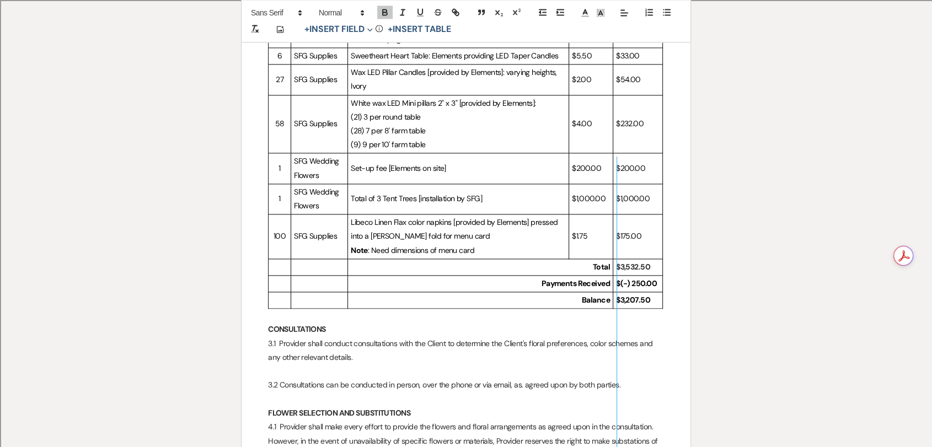
click at [629, 295] on strong "$3,207.50" at bounding box center [633, 300] width 34 height 10
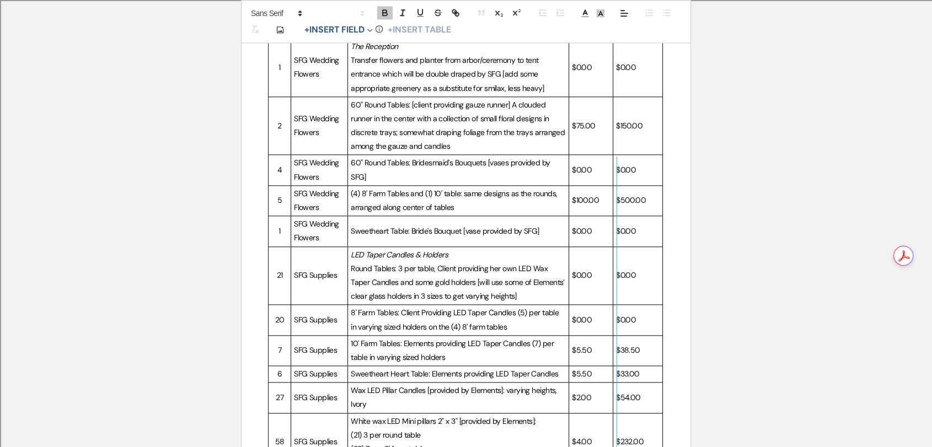
scroll to position [1225, 0]
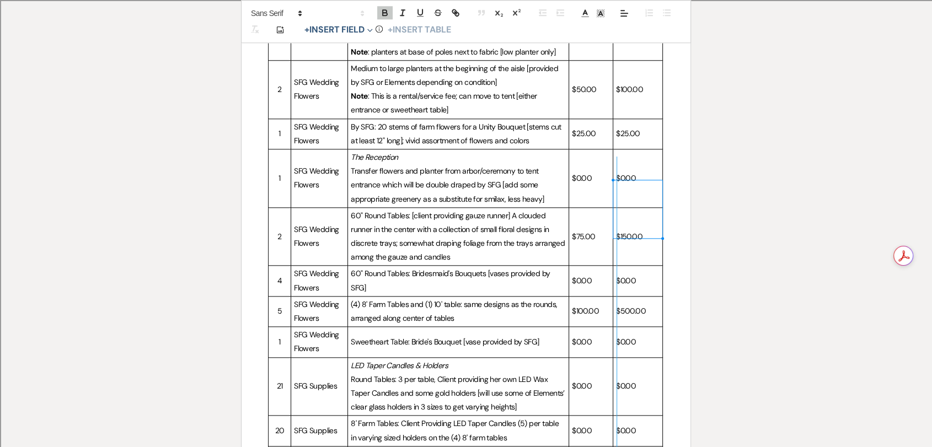
click at [626, 232] on span "$150.00" at bounding box center [629, 237] width 26 height 10
click at [275, 230] on p "2" at bounding box center [279, 237] width 17 height 14
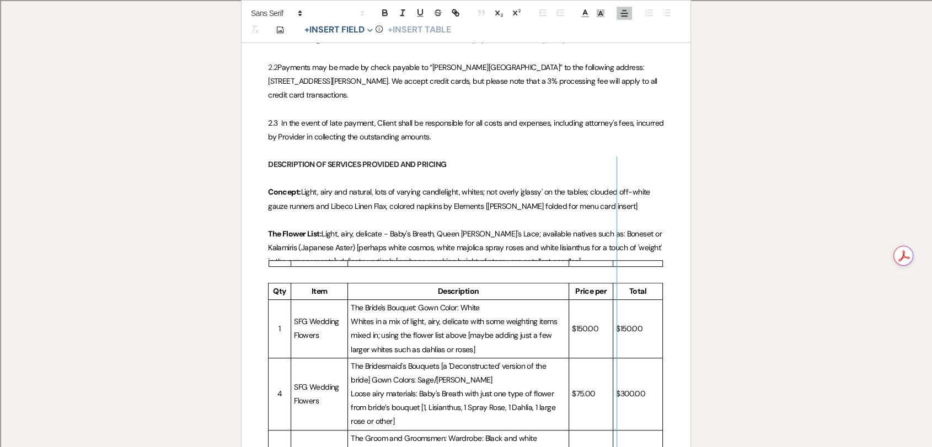
scroll to position [490, 0]
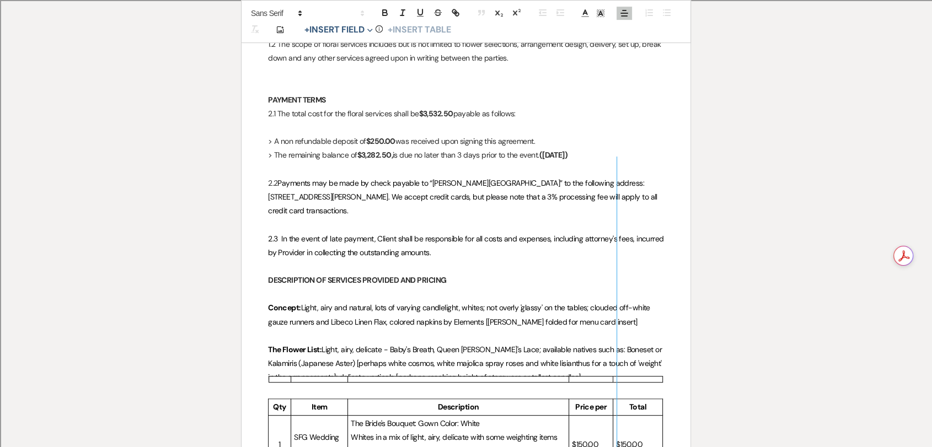
click at [428, 109] on strong "$3,532.50" at bounding box center [435, 114] width 34 height 10
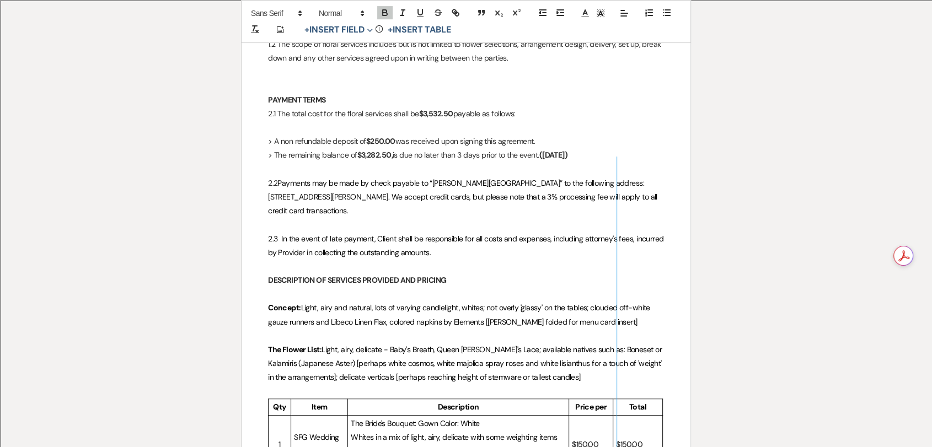
click at [428, 109] on strong "$3,532.50" at bounding box center [435, 114] width 34 height 10
copy strong "3,532.50"
click at [387, 150] on strong "$3,282.50," at bounding box center [374, 155] width 35 height 10
copy strong "3,282.50"
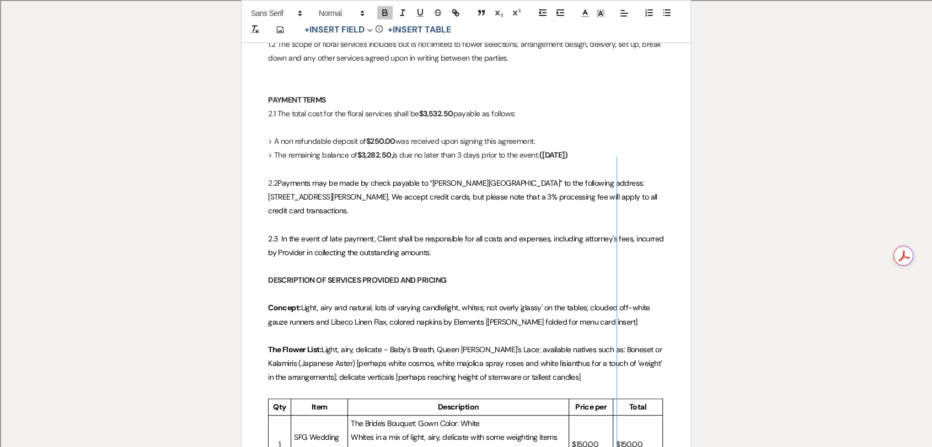
click at [375, 218] on p at bounding box center [466, 225] width 396 height 14
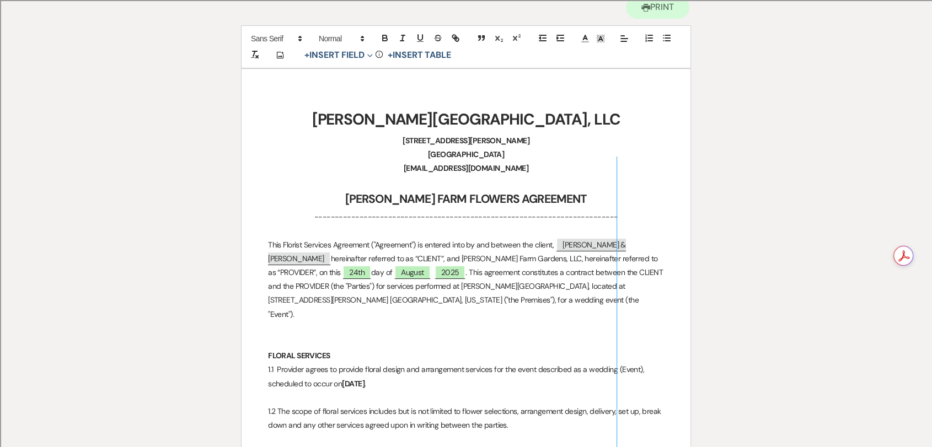
scroll to position [0, 0]
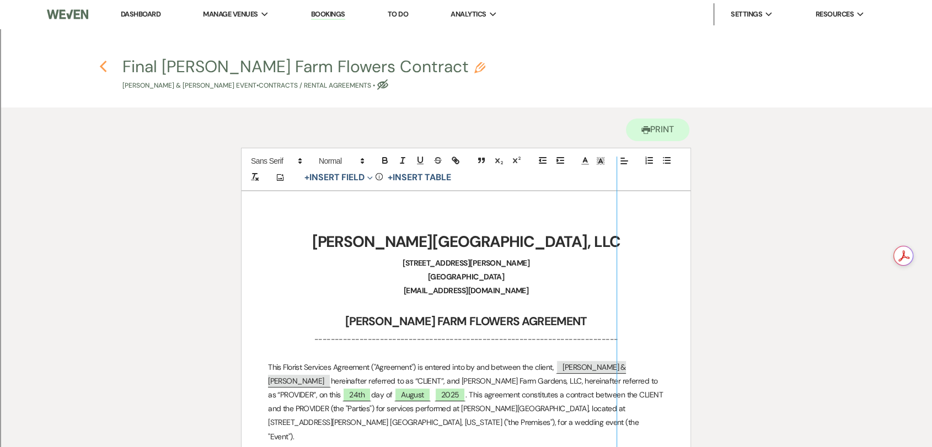
click at [103, 68] on icon "Previous" at bounding box center [103, 66] width 8 height 13
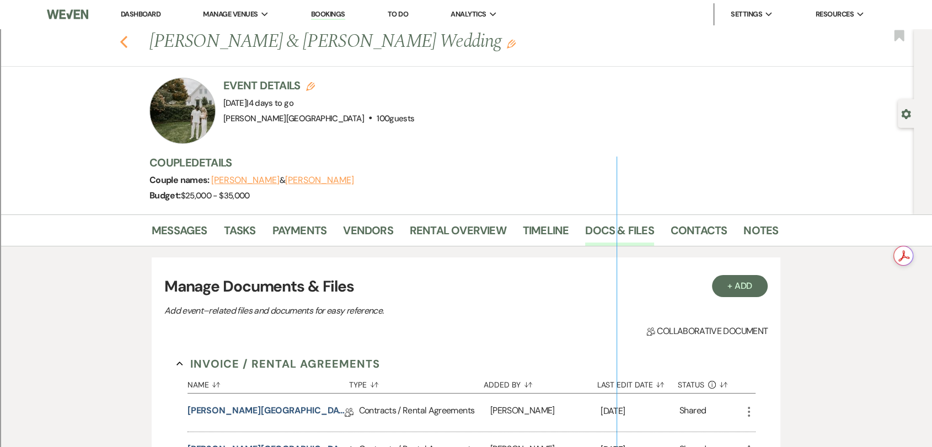
click at [128, 46] on icon "Previous" at bounding box center [124, 41] width 8 height 13
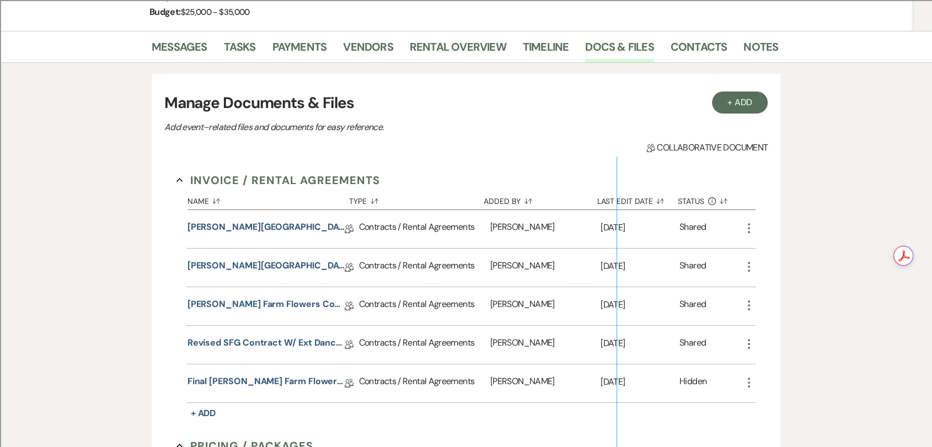
select select "8"
select select "2"
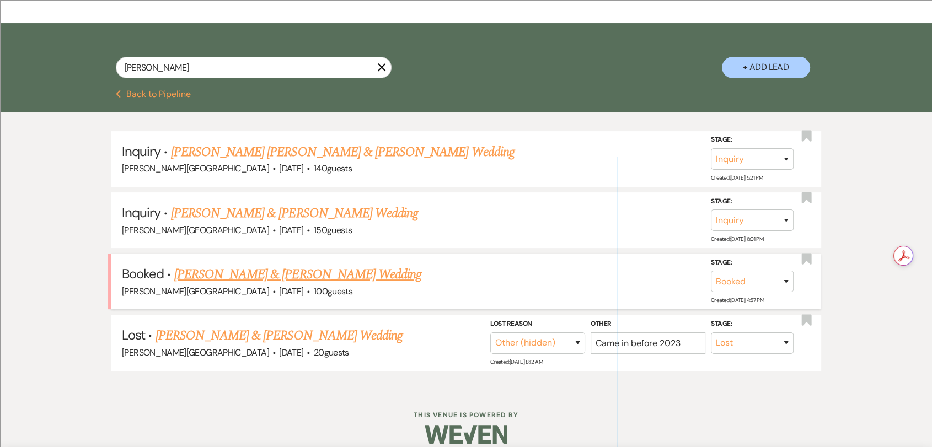
click at [270, 275] on link "[PERSON_NAME] & [PERSON_NAME] Wedding" at bounding box center [297, 275] width 247 height 20
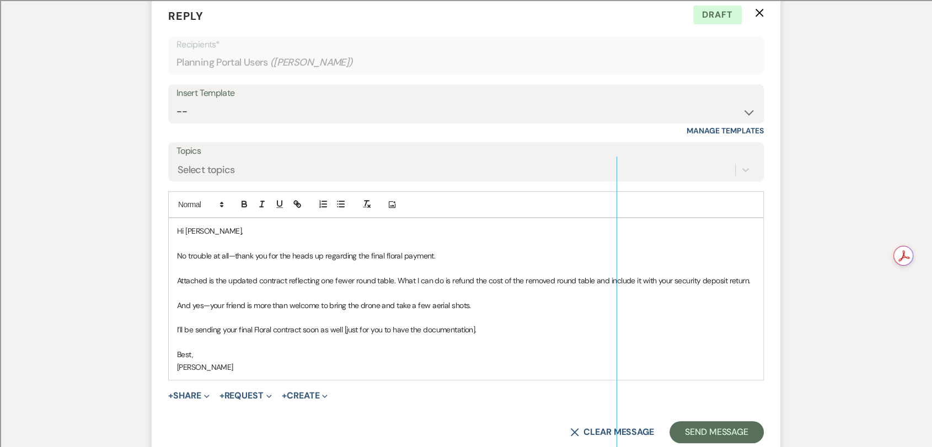
scroll to position [487, 0]
click at [257, 277] on p "Attached is the updated contract reflecting one fewer round table. What I can d…" at bounding box center [466, 279] width 578 height 12
drag, startPoint x: 176, startPoint y: 326, endPoint x: 237, endPoint y: 332, distance: 60.4
click at [237, 332] on p "I’ll be sending your final Floral contract soon as well [just for you to have t…" at bounding box center [466, 328] width 578 height 12
click at [398, 276] on p "Attached is the updated contract reflecting one fewer round table. What I can d…" at bounding box center [466, 279] width 578 height 12
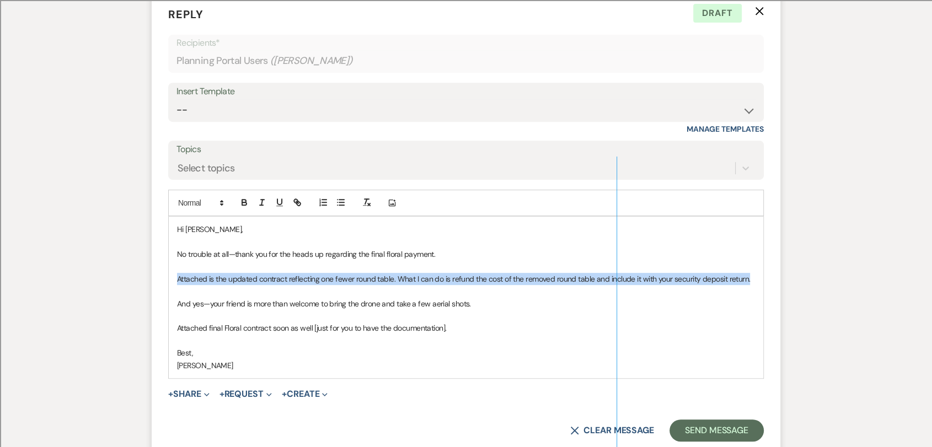
drag, startPoint x: 749, startPoint y: 277, endPoint x: 172, endPoint y: 277, distance: 577.3
click at [172, 277] on div "Hi [PERSON_NAME], No trouble at all—thank you for the heads up regarding the fi…" at bounding box center [466, 298] width 594 height 162
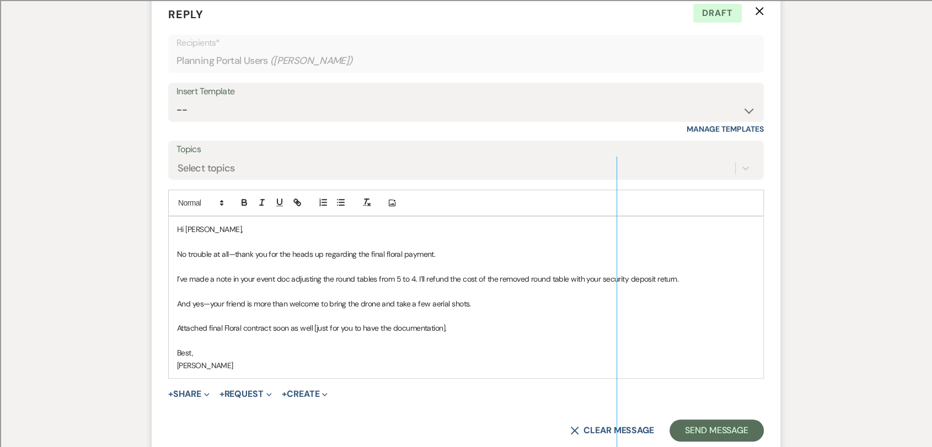
click at [416, 276] on p "I’ve made a note in your event doc adjusting the round tables from 5 to 4. I’ll…" at bounding box center [466, 279] width 578 height 12
click at [615, 277] on p "I’ve made a note in your event doc adjusting the round tables from 5 to 4. What…" at bounding box center [466, 279] width 578 height 12
drag, startPoint x: 732, startPoint y: 278, endPoint x: 421, endPoint y: 279, distance: 311.0
click at [421, 279] on p "I’ve made a note in your event doc adjusting the round tables from 5 to 4. What…" at bounding box center [466, 279] width 578 height 12
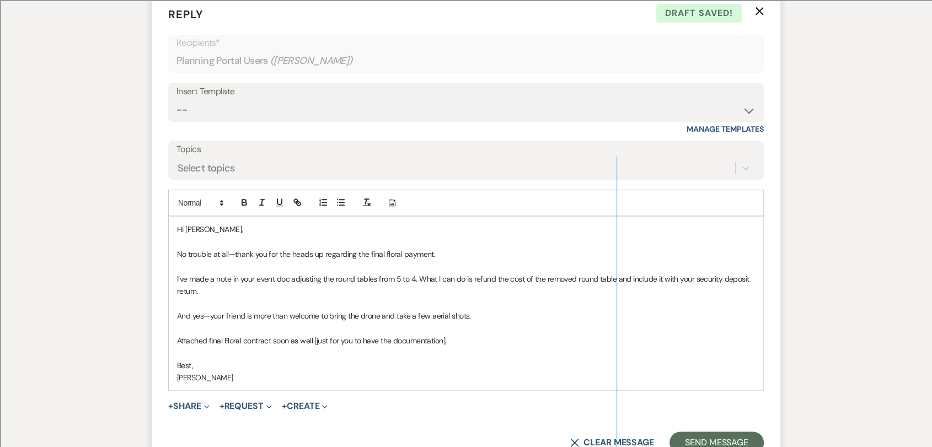
click at [479, 318] on p "And yes—your friend is more than welcome to bring the drone and take a few aeri…" at bounding box center [466, 316] width 578 height 12
click at [210, 338] on p "Attached final Floral contract soon as well [just for you to have the documenta…" at bounding box center [466, 341] width 578 height 12
drag, startPoint x: 298, startPoint y: 340, endPoint x: 315, endPoint y: 340, distance: 16.5
click at [315, 340] on p "Attached is your final Floral contract soon as well [just for you to have the d…" at bounding box center [466, 341] width 578 height 12
drag, startPoint x: 335, startPoint y: 341, endPoint x: 296, endPoint y: 341, distance: 39.7
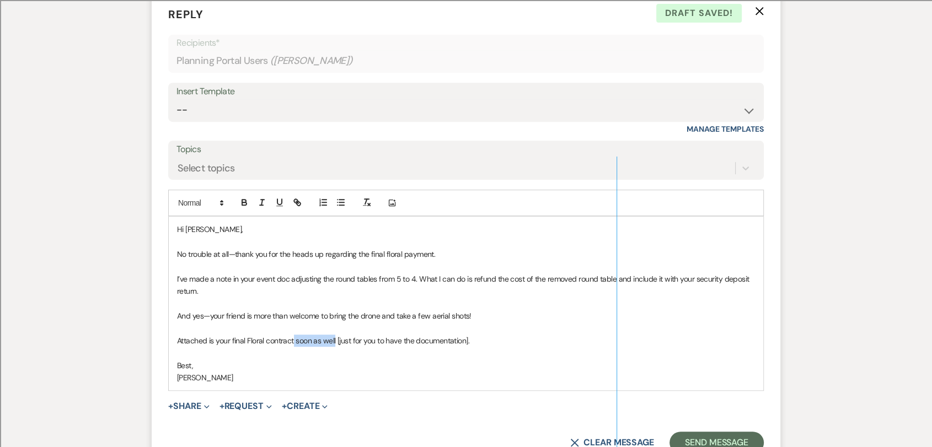
click at [296, 341] on p "Attached is your final Floral contract soon as well [just for you to have the d…" at bounding box center [466, 341] width 578 height 12
click at [300, 338] on p "Attached is your final Floral contract [just for you to have the documentation]." at bounding box center [466, 341] width 578 height 12
click at [232, 339] on p "Attached is your final Floral contract [just for you to have the documentation]." at bounding box center [466, 341] width 578 height 12
click at [243, 340] on p "Attached is your SFG final Floral contract [just for you to have the documentat…" at bounding box center [466, 341] width 578 height 12
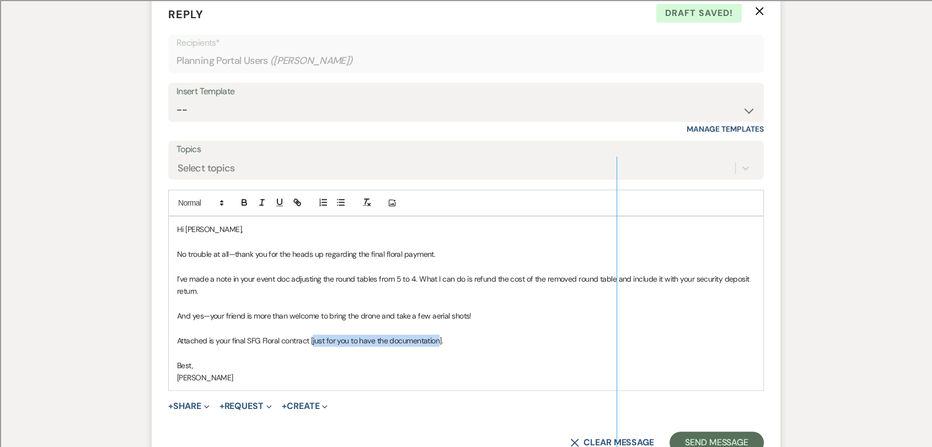
drag, startPoint x: 314, startPoint y: 341, endPoint x: 442, endPoint y: 345, distance: 128.5
click at [442, 345] on p "Attached is your final SFG Floral contract [just for you to have the documentat…" at bounding box center [466, 341] width 578 height 12
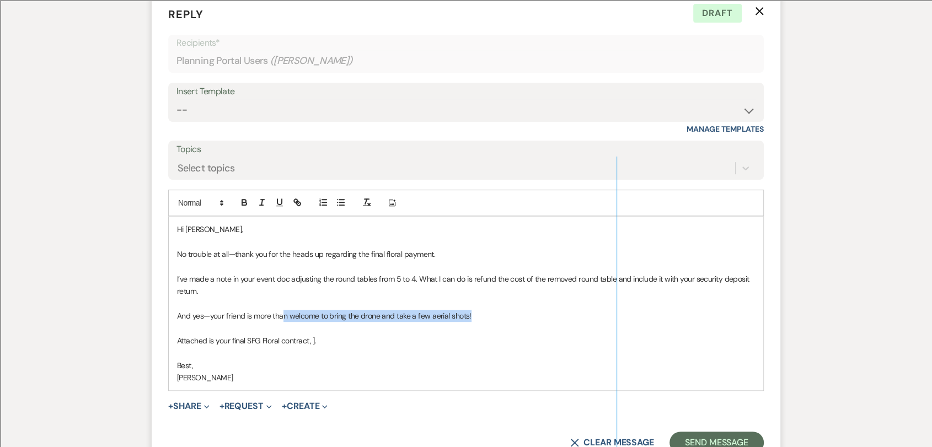
drag, startPoint x: 482, startPoint y: 315, endPoint x: 282, endPoint y: 318, distance: 200.2
click at [282, 318] on p "And yes—your friend is more than welcome to bring the drone and take a few aeri…" at bounding box center [466, 316] width 578 height 12
click at [314, 350] on p at bounding box center [466, 353] width 578 height 12
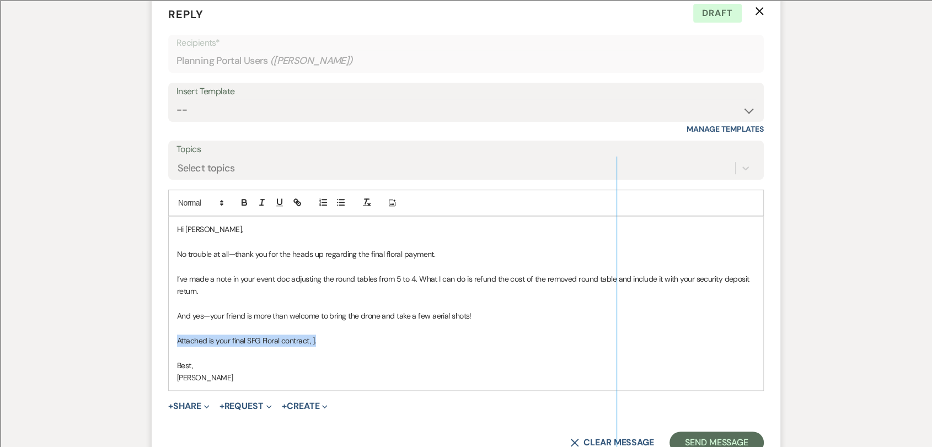
drag, startPoint x: 320, startPoint y: 343, endPoint x: 176, endPoint y: 337, distance: 144.0
click at [177, 337] on p "Attached is your final SFG Floral contract, ]." at bounding box center [466, 341] width 578 height 12
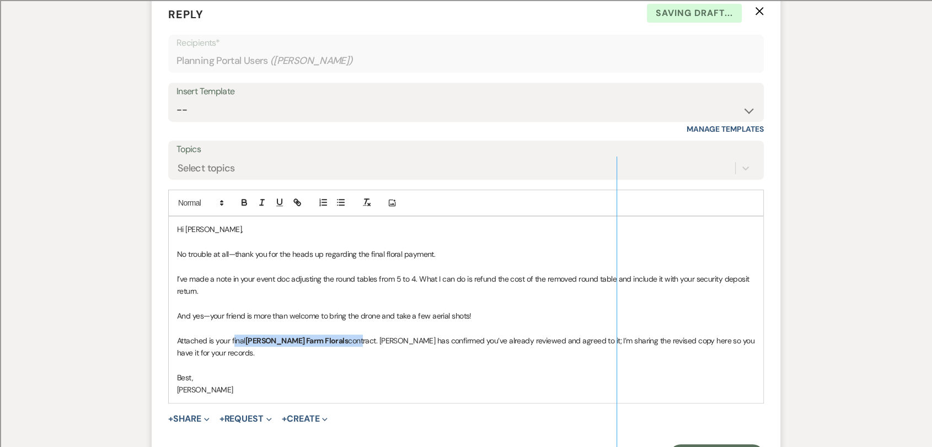
drag, startPoint x: 234, startPoint y: 336, endPoint x: 324, endPoint y: 336, distance: 89.9
click at [324, 336] on p "Attached is your final [PERSON_NAME] Farm Florals contract. [PERSON_NAME] has c…" at bounding box center [466, 347] width 578 height 25
click at [330, 359] on p at bounding box center [466, 365] width 578 height 12
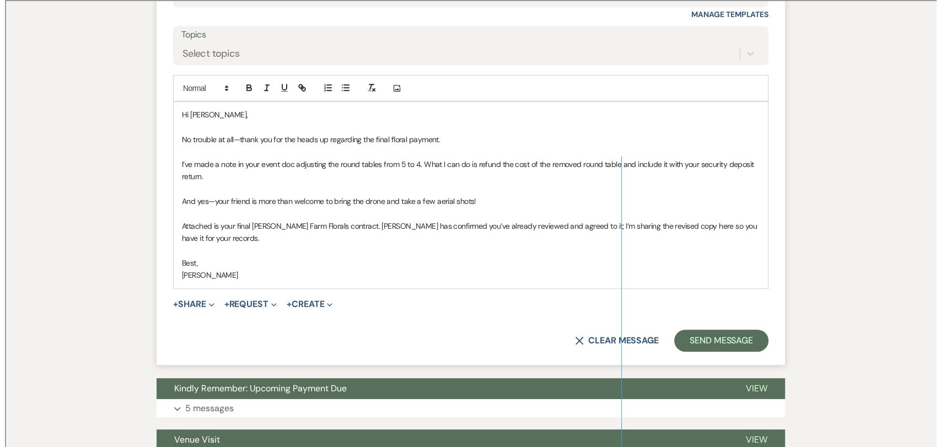
scroll to position [609, 0]
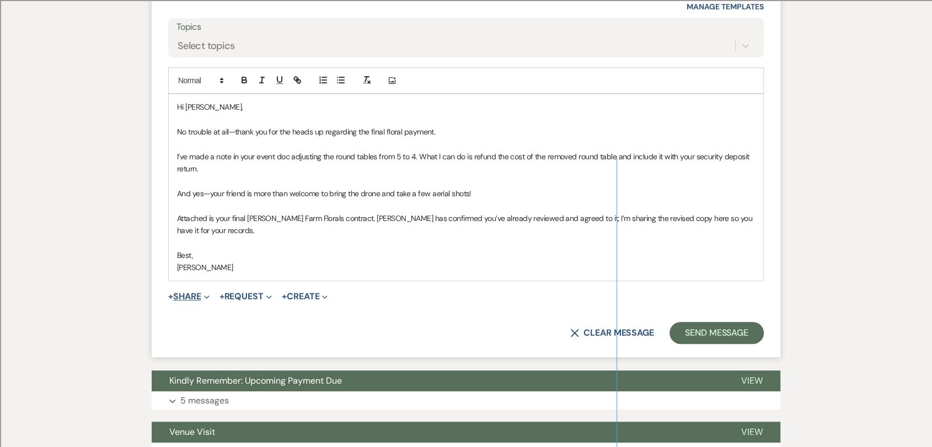
click at [191, 292] on button "+ Share Expand" at bounding box center [188, 296] width 41 height 9
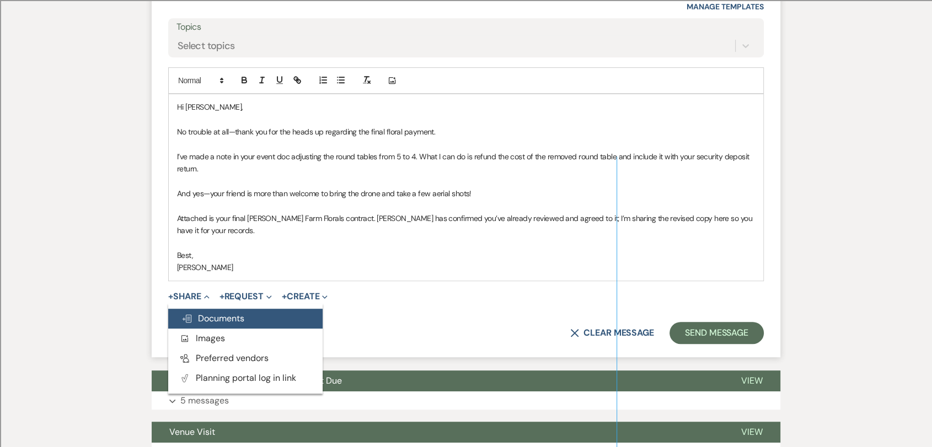
click at [243, 313] on span "Doc Upload Documents" at bounding box center [212, 319] width 63 height 12
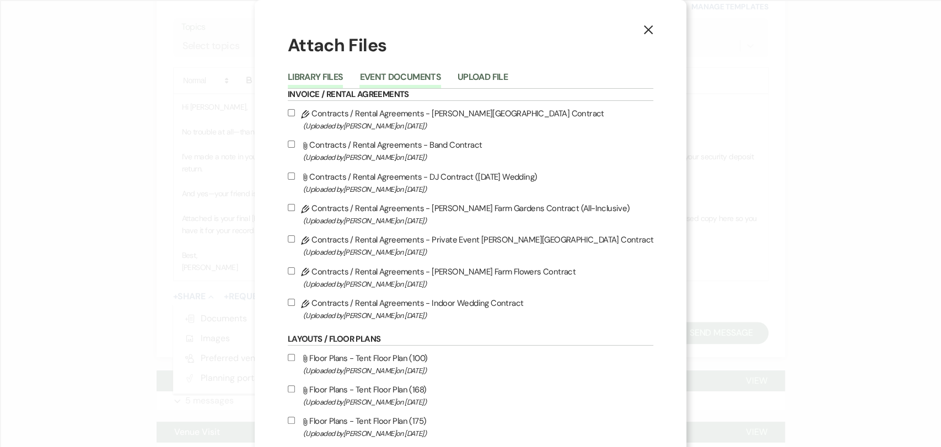
click at [429, 78] on button "Event Documents" at bounding box center [399, 80] width 81 height 15
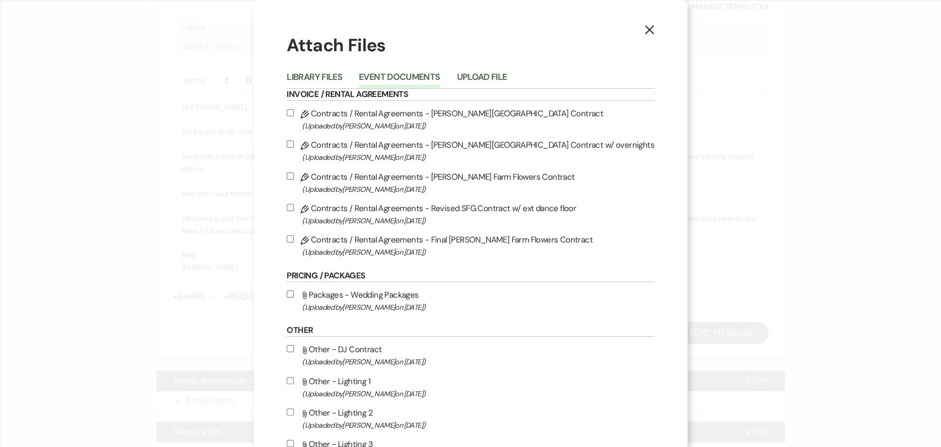
click at [398, 244] on label "Pencil Contracts / Rental Agreements - Final [PERSON_NAME] Farm Flowers Contrac…" at bounding box center [470, 246] width 367 height 26
click at [294, 243] on input "Pencil Contracts / Rental Agreements - Final [PERSON_NAME] Farm Flowers Contrac…" at bounding box center [290, 238] width 7 height 7
checkbox input "true"
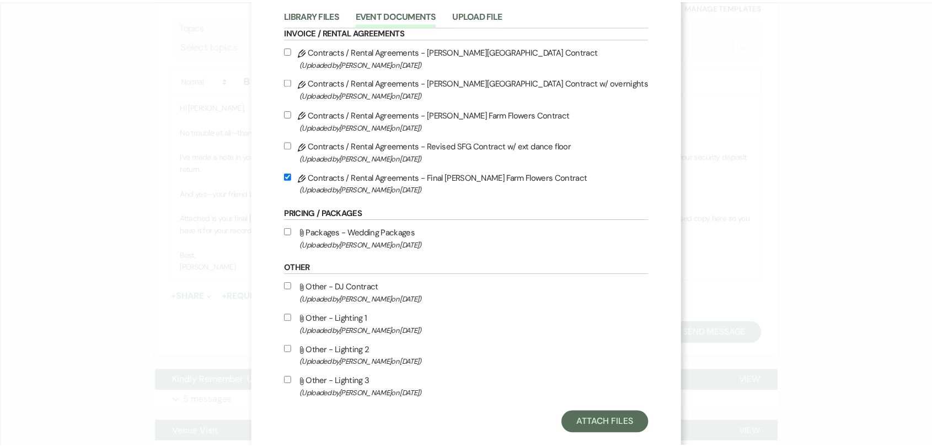
scroll to position [85, 0]
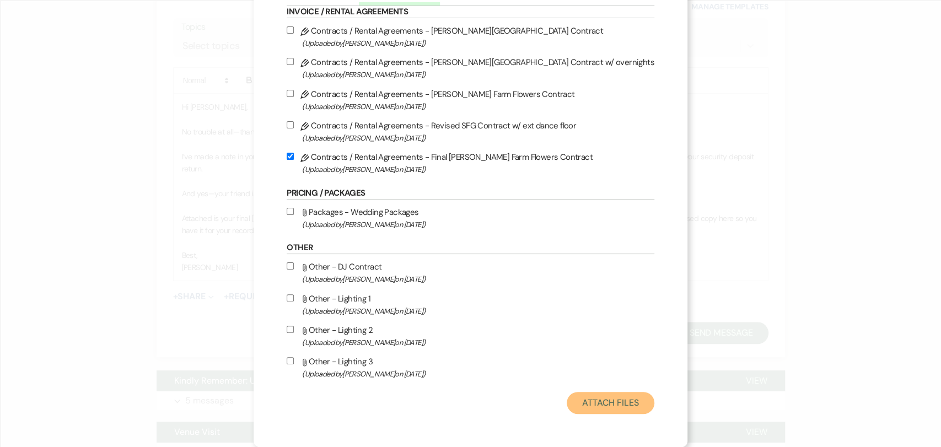
click at [598, 405] on button "Attach Files" at bounding box center [611, 403] width 88 height 22
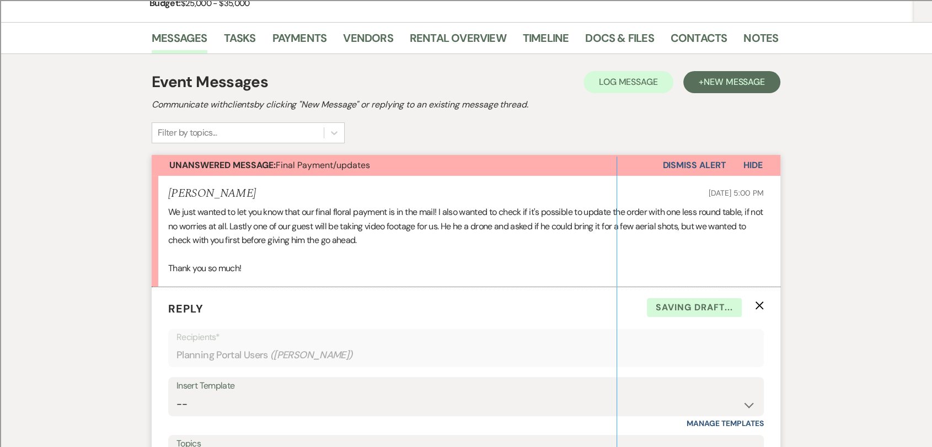
scroll to position [0, 0]
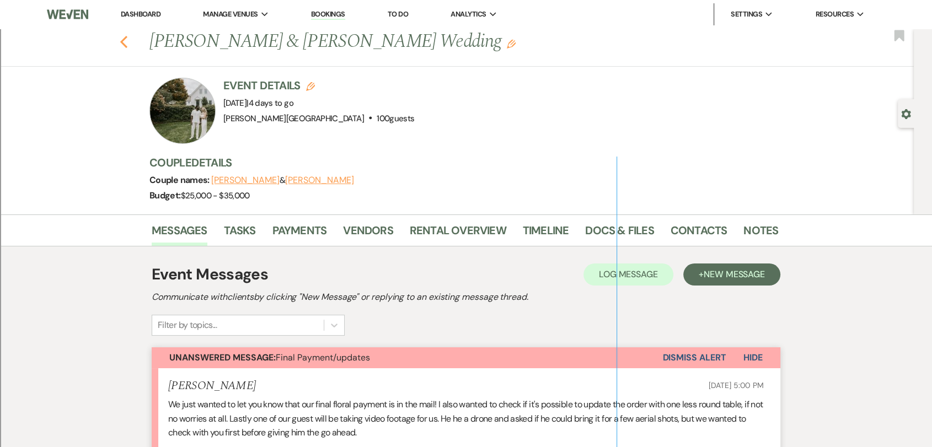
click at [127, 41] on use "button" at bounding box center [123, 42] width 7 height 12
select select "8"
select select "2"
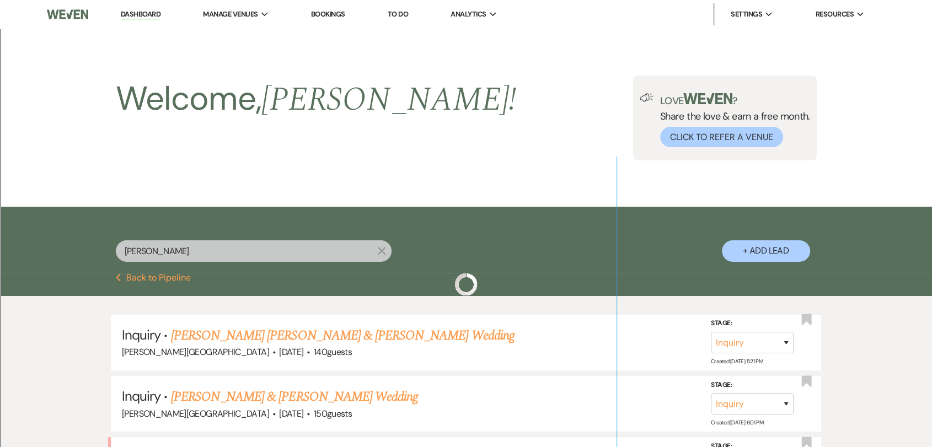
scroll to position [184, 0]
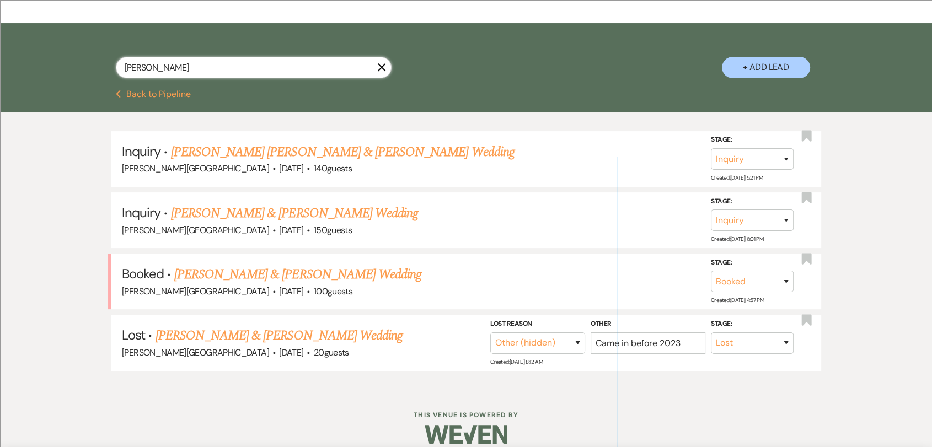
click at [338, 76] on input "[PERSON_NAME]" at bounding box center [254, 68] width 276 height 22
click at [337, 67] on input "[PERSON_NAME]" at bounding box center [254, 68] width 276 height 22
type input "[PERSON_NAME]"
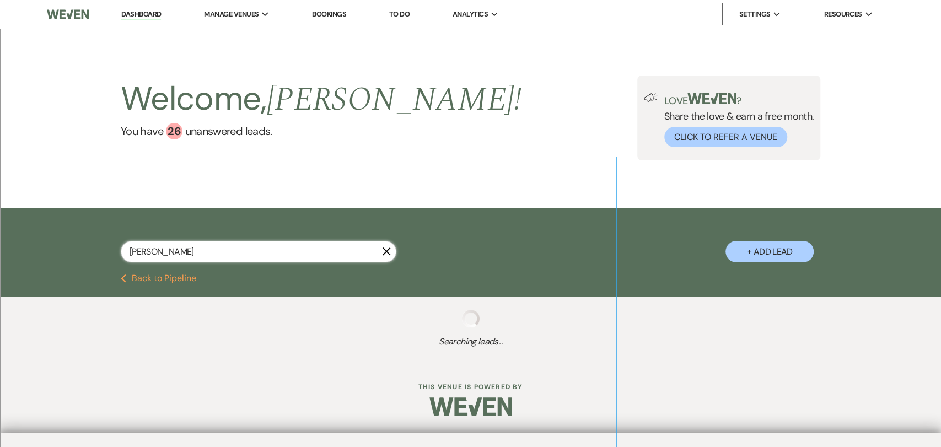
select select "8"
select select "2"
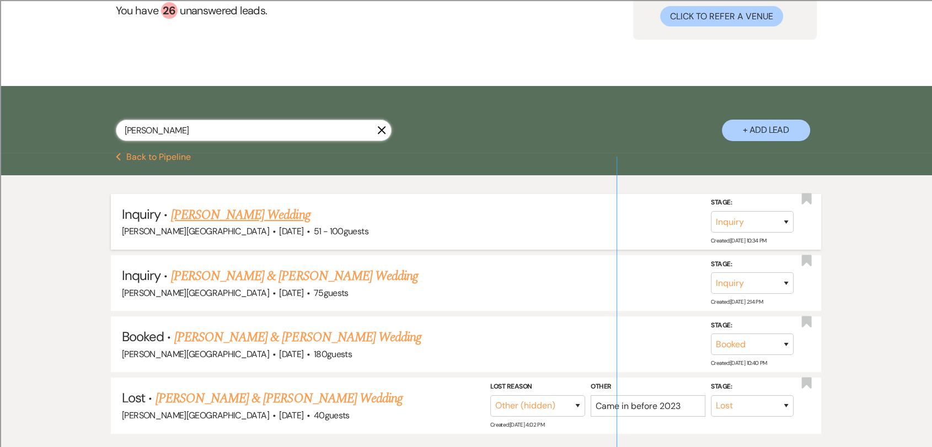
scroll to position [196, 0]
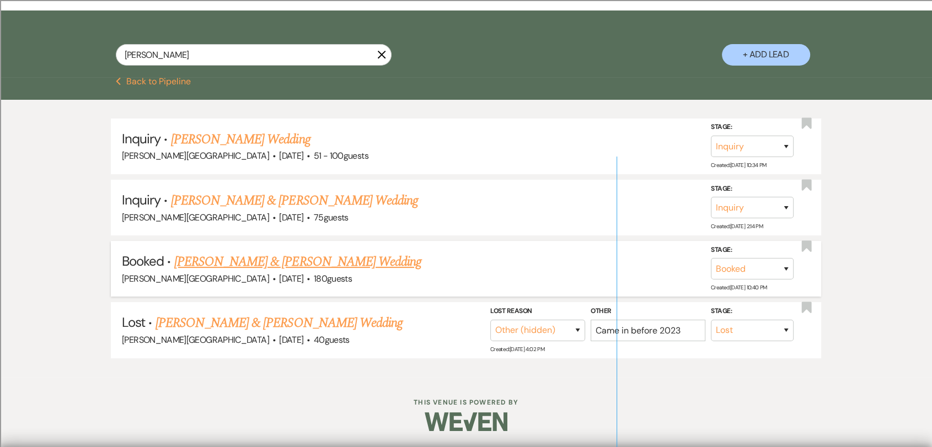
click at [348, 264] on link "[PERSON_NAME] & [PERSON_NAME] Wedding" at bounding box center [297, 262] width 247 height 20
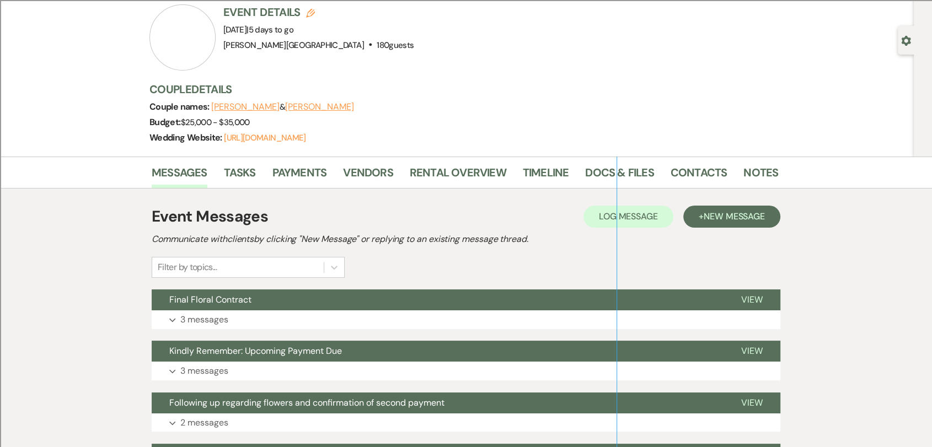
scroll to position [245, 0]
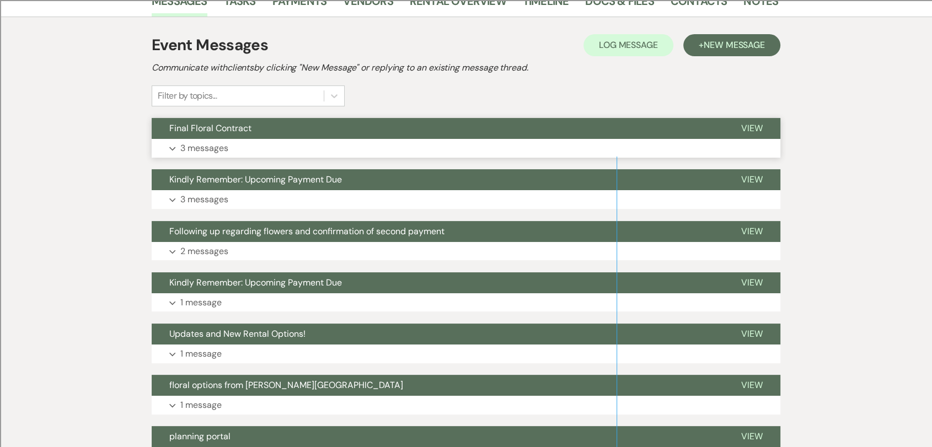
click at [431, 129] on button "Final Floral Contract" at bounding box center [438, 128] width 572 height 21
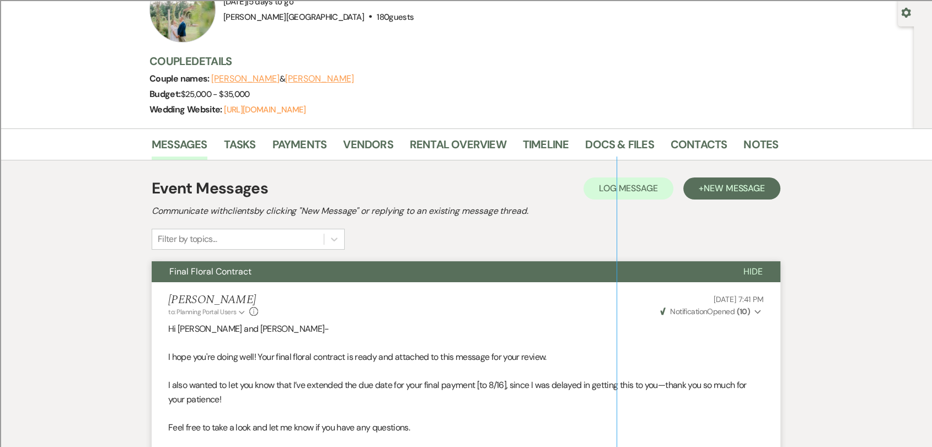
scroll to position [0, 0]
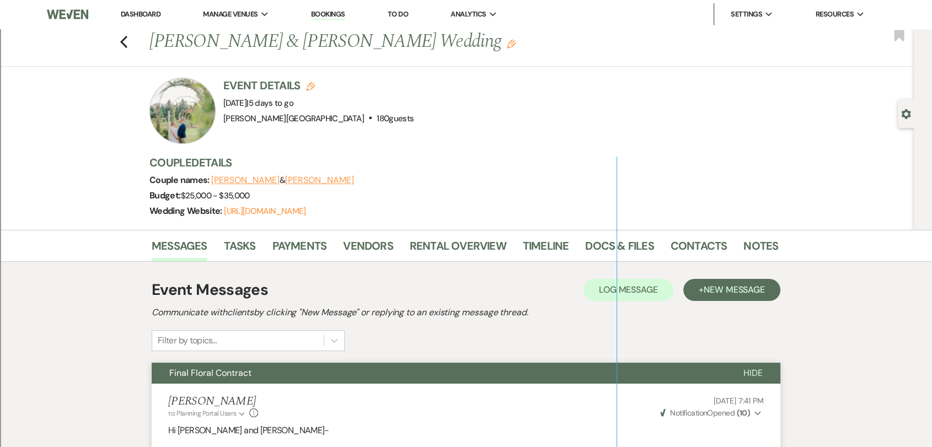
click at [122, 39] on div "Previous [PERSON_NAME] & [PERSON_NAME] Wedding Edit Bookmark" at bounding box center [453, 48] width 919 height 38
click at [126, 41] on use "button" at bounding box center [123, 42] width 7 height 12
select select "8"
select select "2"
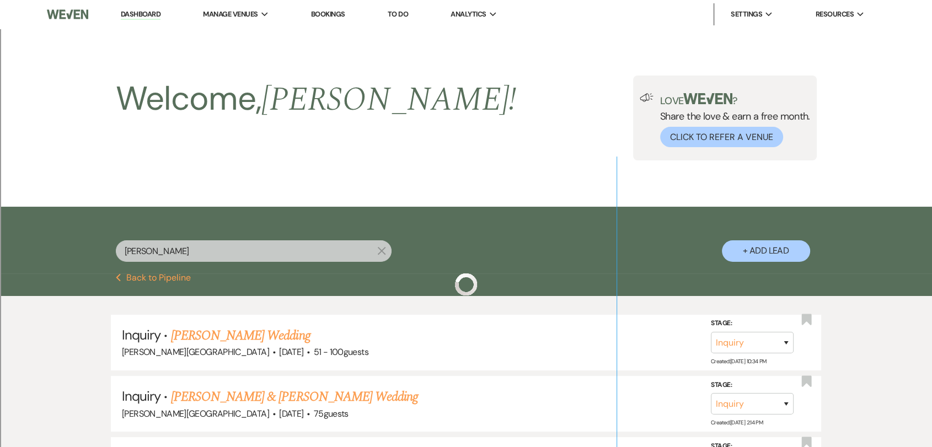
scroll to position [196, 0]
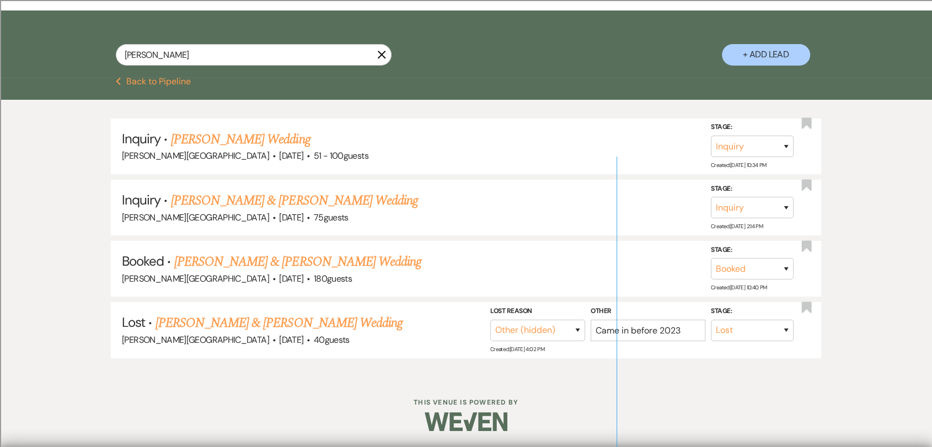
click at [383, 53] on use "button" at bounding box center [381, 55] width 8 height 8
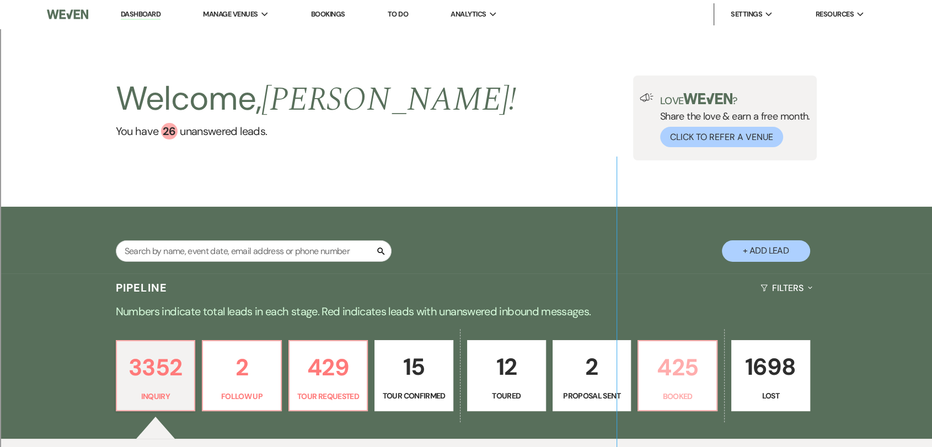
click at [661, 367] on p "425" at bounding box center [677, 367] width 65 height 37
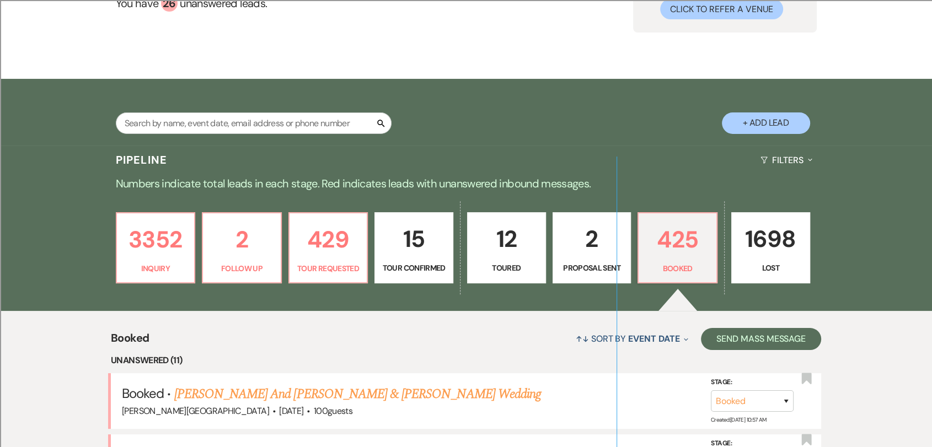
scroll to position [373, 0]
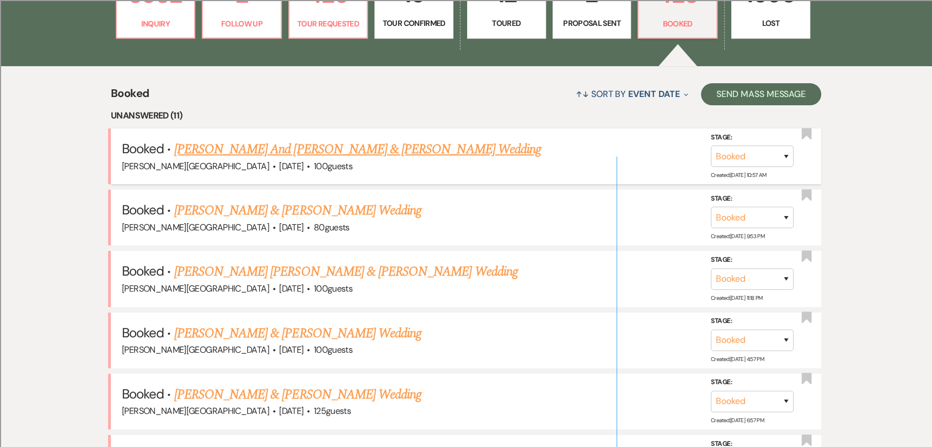
click at [292, 151] on link "[PERSON_NAME] And [PERSON_NAME] & [PERSON_NAME] Wedding" at bounding box center [357, 149] width 367 height 20
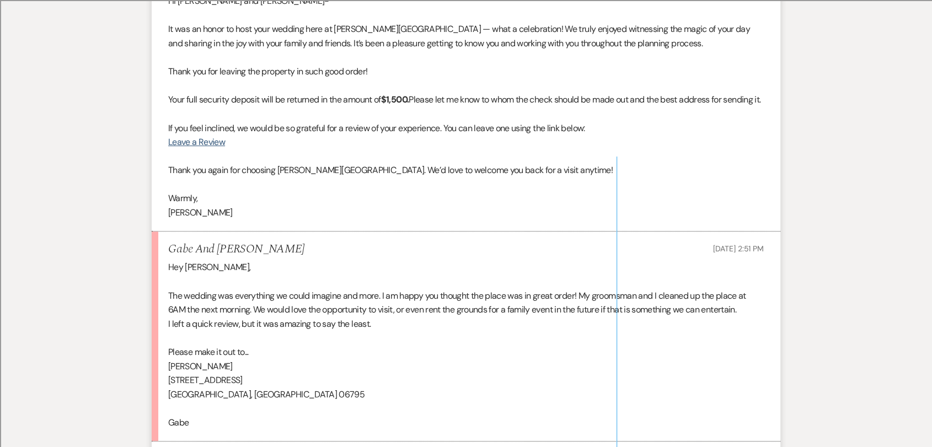
scroll to position [477, 0]
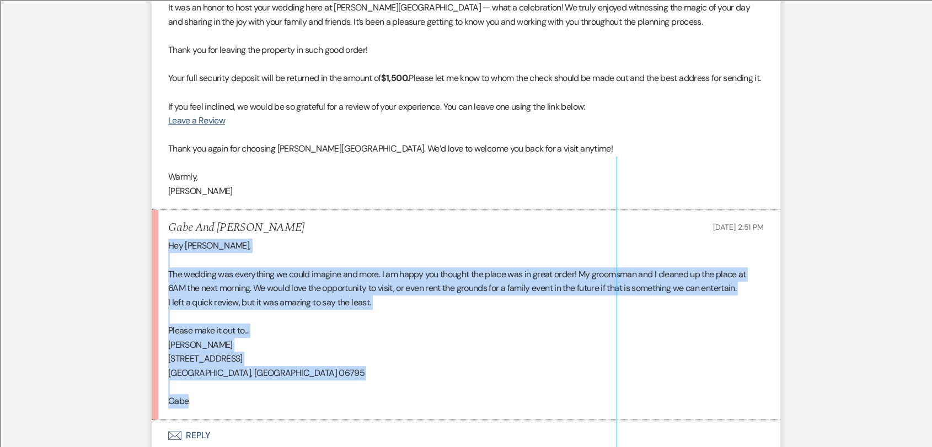
drag, startPoint x: 214, startPoint y: 390, endPoint x: 163, endPoint y: 222, distance: 176.3
click at [163, 222] on li "Gabe And [PERSON_NAME] [DATE] 2:51 PM Hey [PERSON_NAME], The wedding was everyt…" at bounding box center [466, 315] width 629 height 210
copy div "Hey [PERSON_NAME], The wedding was everything we could imagine and more. I am h…"
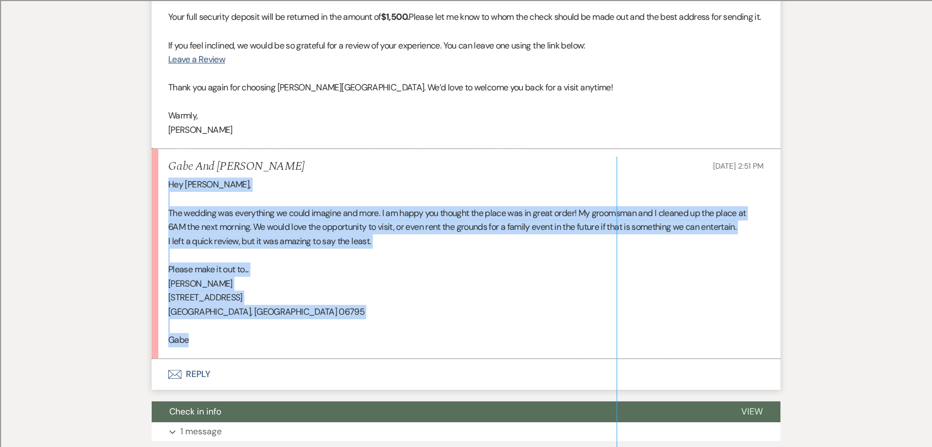
click at [196, 360] on button "Envelope Reply" at bounding box center [466, 374] width 629 height 31
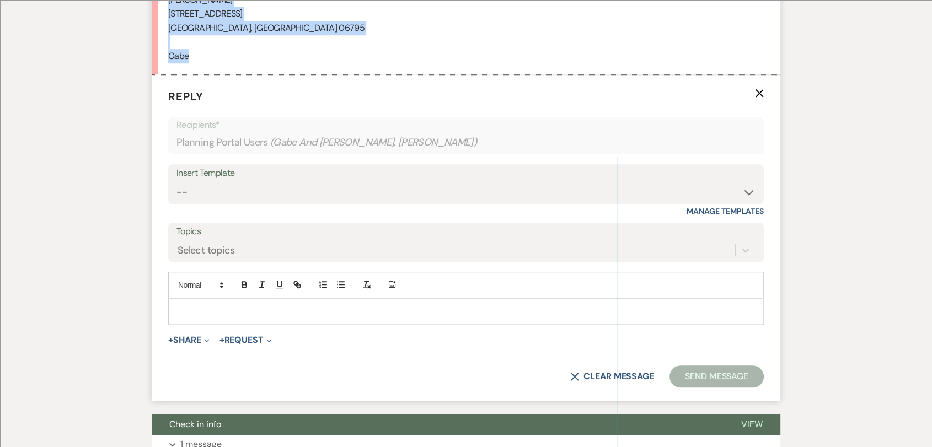
scroll to position [824, 0]
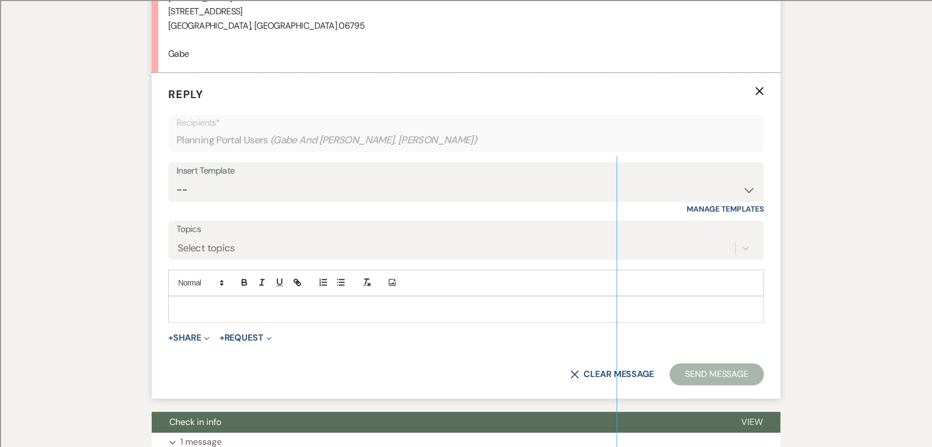
click at [252, 303] on p at bounding box center [466, 309] width 578 height 12
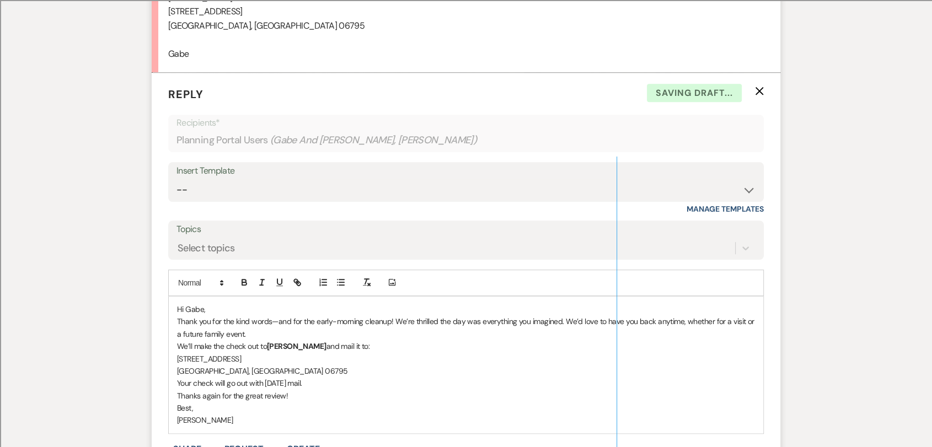
click at [216, 303] on p "Hi Gabe," at bounding box center [466, 309] width 578 height 12
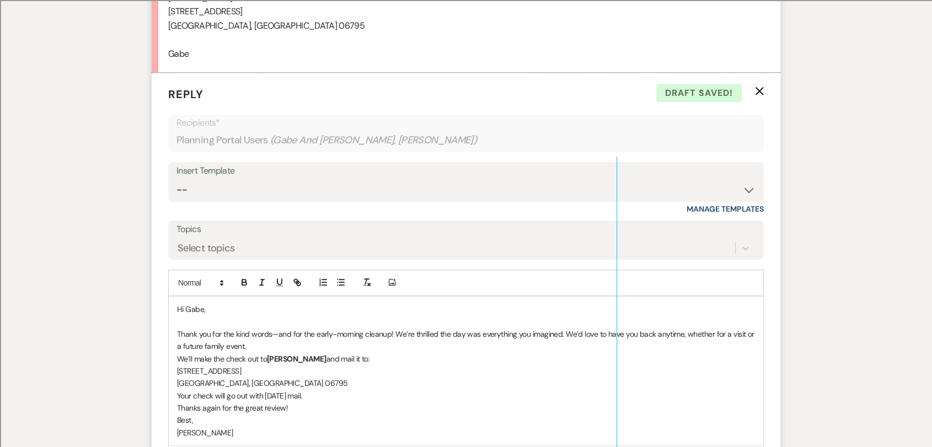
click at [408, 353] on p "We’ll make the check out to [PERSON_NAME] and mail it to:" at bounding box center [466, 359] width 578 height 12
click at [384, 335] on p "Thank you for the kind words—and for the early-morning cleanup! We’re thrilled …" at bounding box center [466, 340] width 578 height 25
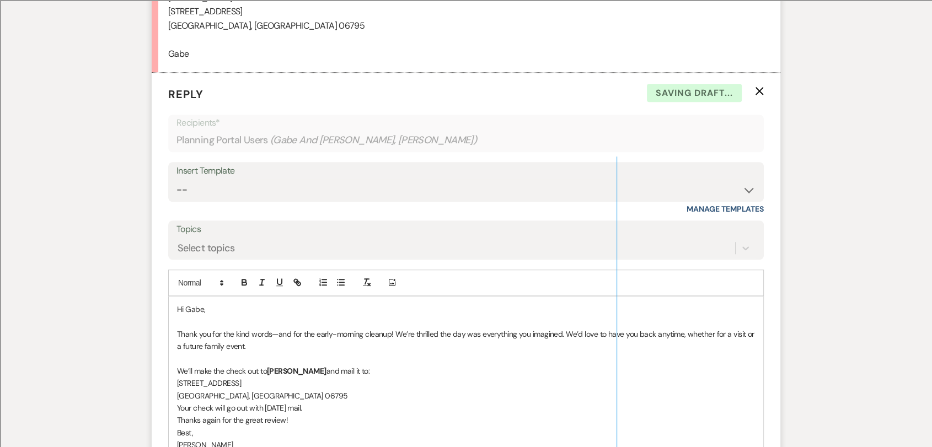
drag, startPoint x: 378, startPoint y: 358, endPoint x: 269, endPoint y: 356, distance: 109.7
click at [269, 365] on p "We’ll make the check out to [PERSON_NAME] and mail it to:" at bounding box center [466, 371] width 578 height 12
click at [408, 390] on p "[GEOGRAPHIC_DATA], [GEOGRAPHIC_DATA] 06795" at bounding box center [466, 396] width 578 height 12
click at [177, 390] on p "[GEOGRAPHIC_DATA], [GEOGRAPHIC_DATA] 06795" at bounding box center [466, 396] width 578 height 12
click at [296, 390] on p "[GEOGRAPHIC_DATA], [GEOGRAPHIC_DATA] 06795" at bounding box center [466, 396] width 578 height 12
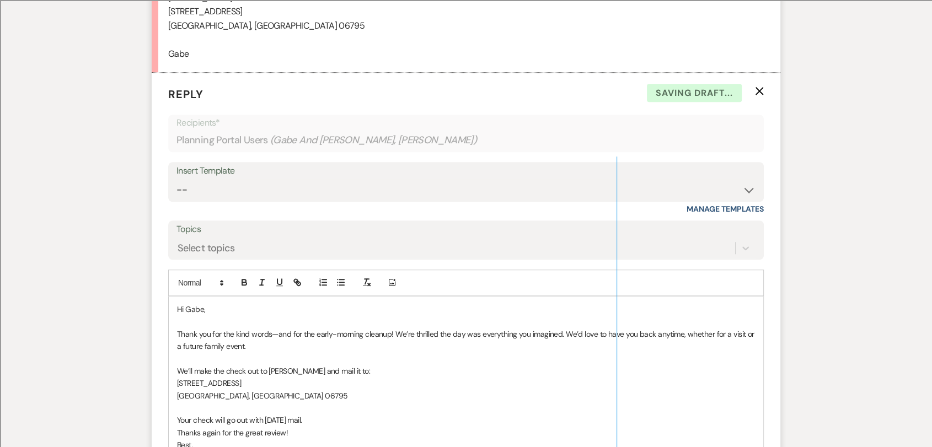
click at [335, 414] on p "Your check will go out with [DATE] mail." at bounding box center [466, 420] width 578 height 12
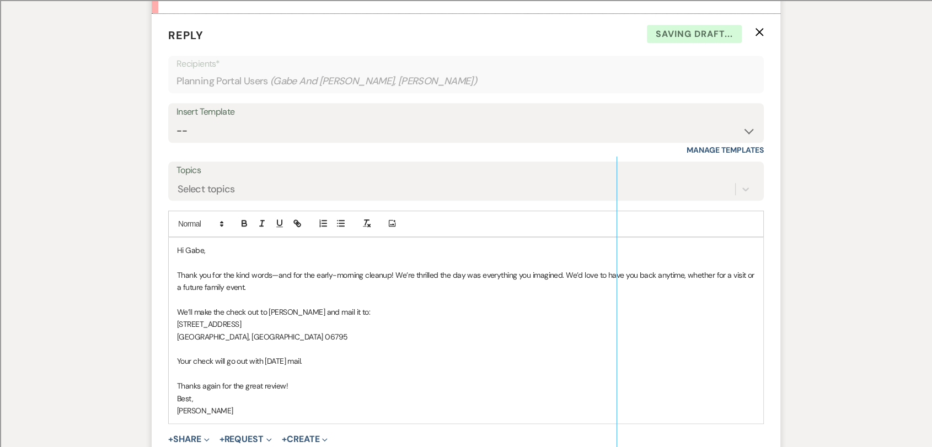
scroll to position [885, 0]
click at [179, 402] on p "[PERSON_NAME]" at bounding box center [466, 408] width 578 height 12
click at [308, 378] on p "Thanks again for the great review!" at bounding box center [466, 384] width 578 height 12
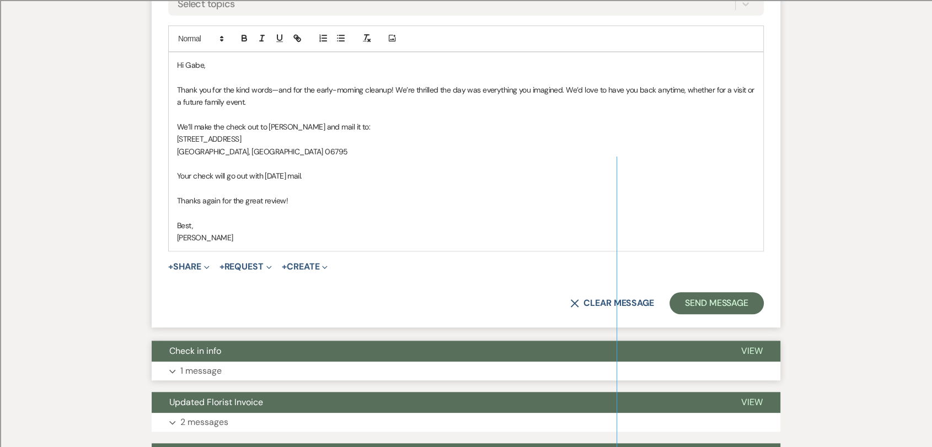
scroll to position [1069, 0]
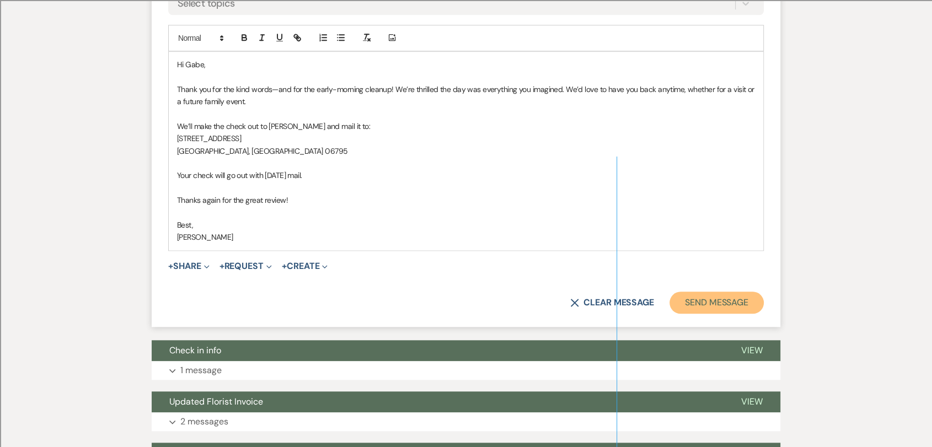
click at [684, 293] on button "Send Message" at bounding box center [716, 303] width 94 height 22
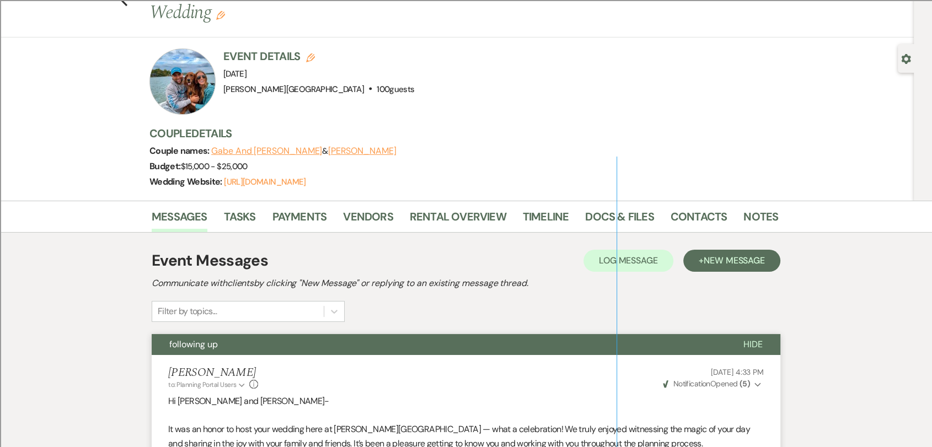
scroll to position [0, 0]
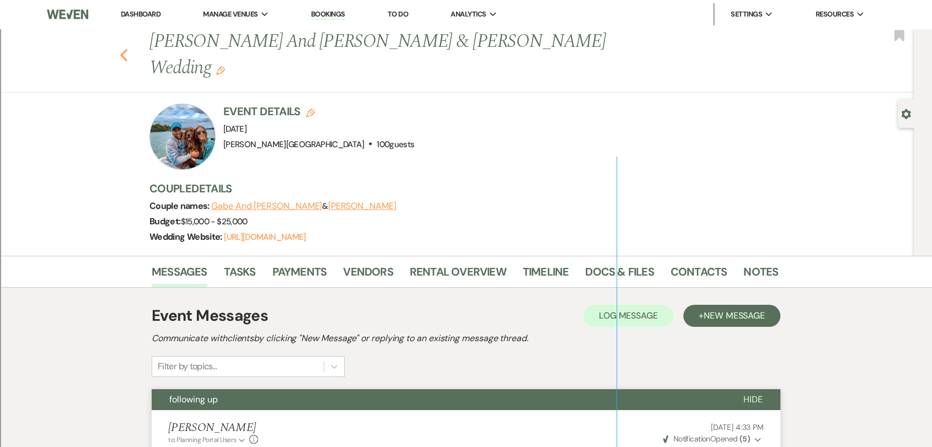
click at [127, 49] on icon "Previous" at bounding box center [124, 55] width 8 height 13
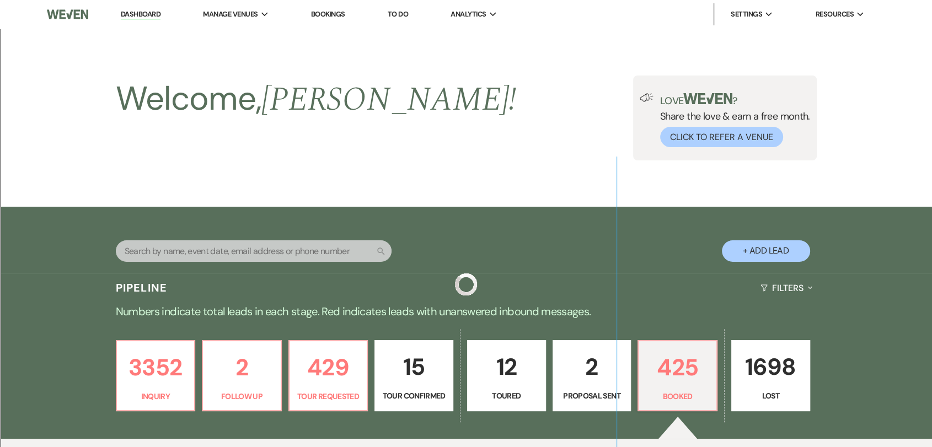
scroll to position [373, 0]
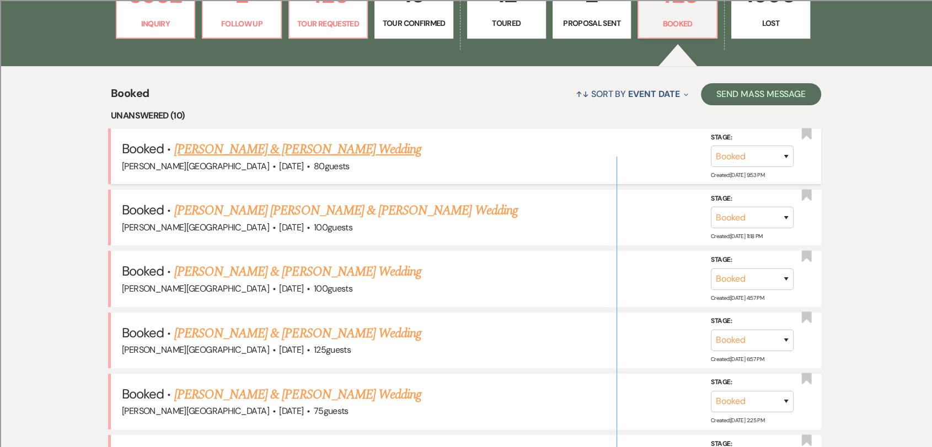
click at [292, 147] on link "[PERSON_NAME] & [PERSON_NAME] Wedding" at bounding box center [297, 149] width 247 height 20
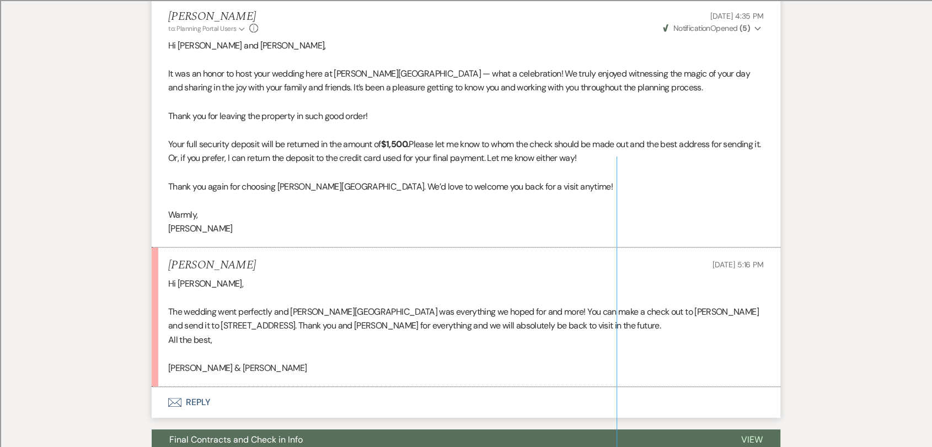
scroll to position [367, 0]
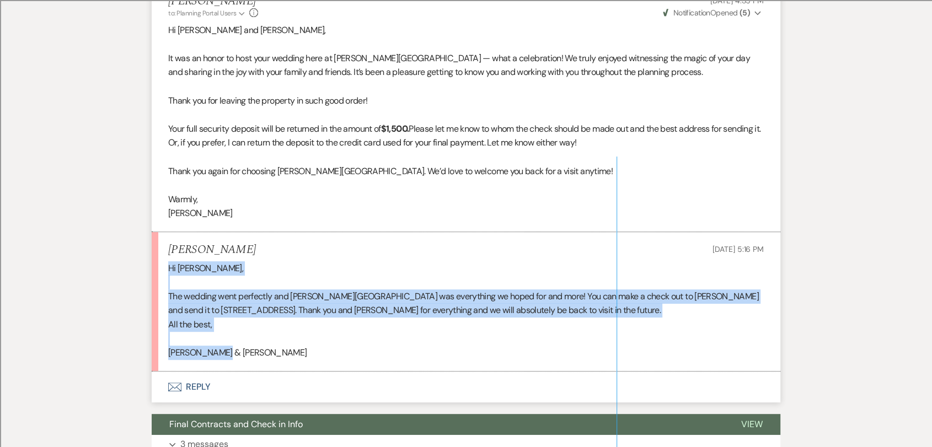
drag, startPoint x: 230, startPoint y: 351, endPoint x: 164, endPoint y: 272, distance: 102.6
click at [164, 272] on li "[PERSON_NAME] [DATE] 5:16 PM Hi [PERSON_NAME], The wedding went perfectly and […" at bounding box center [466, 301] width 629 height 139
copy div "Hi [PERSON_NAME], The wedding went perfectly and [PERSON_NAME][GEOGRAPHIC_DATA]…"
click at [285, 319] on p "All the best," at bounding box center [465, 325] width 595 height 14
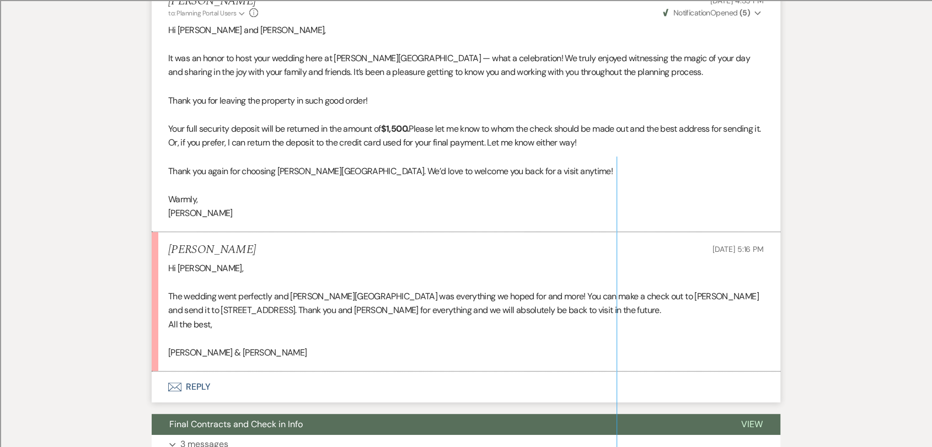
click at [212, 382] on button "Envelope Reply" at bounding box center [466, 387] width 629 height 31
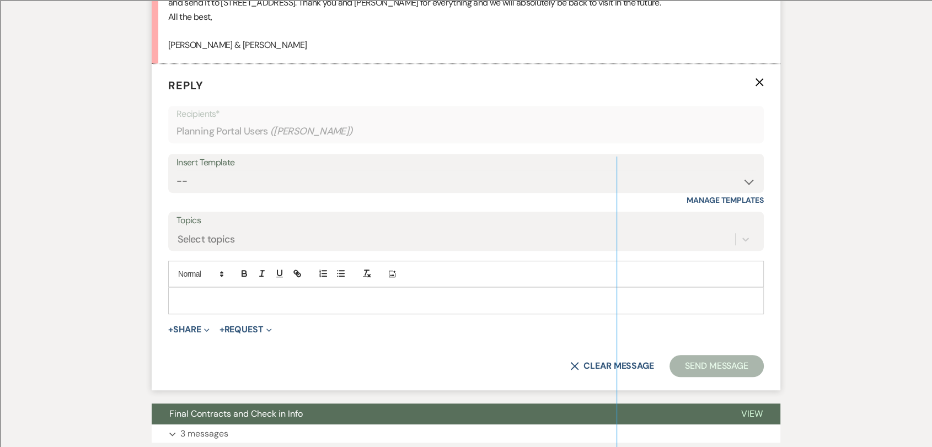
scroll to position [678, 0]
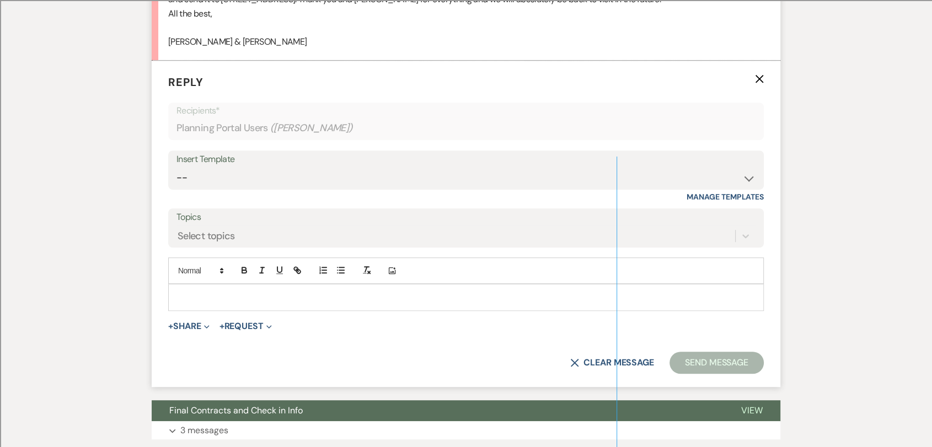
click at [307, 297] on p at bounding box center [466, 297] width 578 height 12
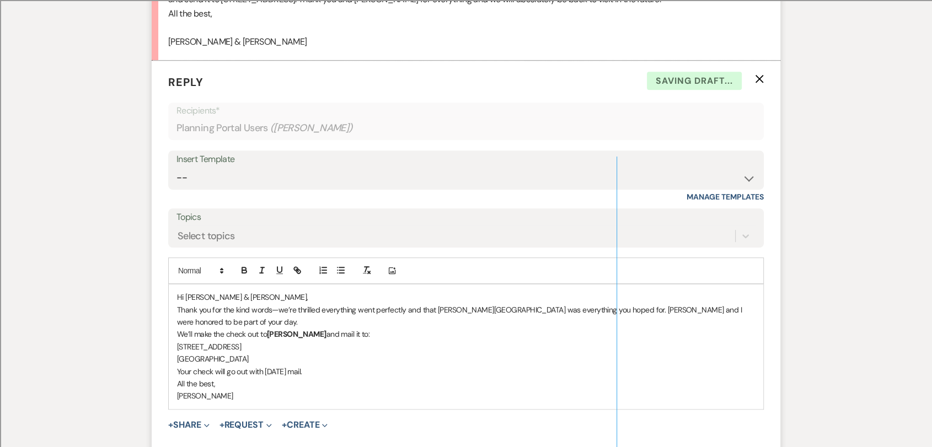
click at [278, 305] on p "Thank you for the kind words—we’re thrilled everything went perfectly and that …" at bounding box center [466, 316] width 578 height 25
click at [282, 297] on p "Hi [PERSON_NAME] & [PERSON_NAME]," at bounding box center [466, 297] width 578 height 12
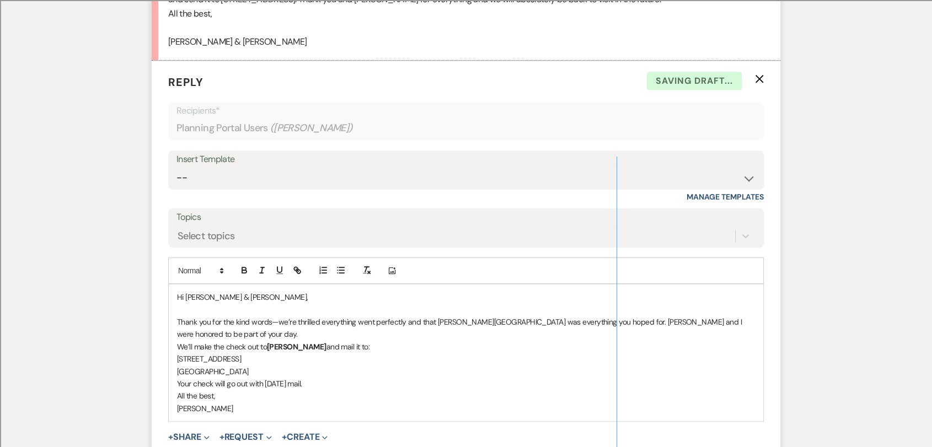
click at [315, 332] on p "Thank you for the kind words—we’re thrilled everything went perfectly and that …" at bounding box center [466, 328] width 578 height 25
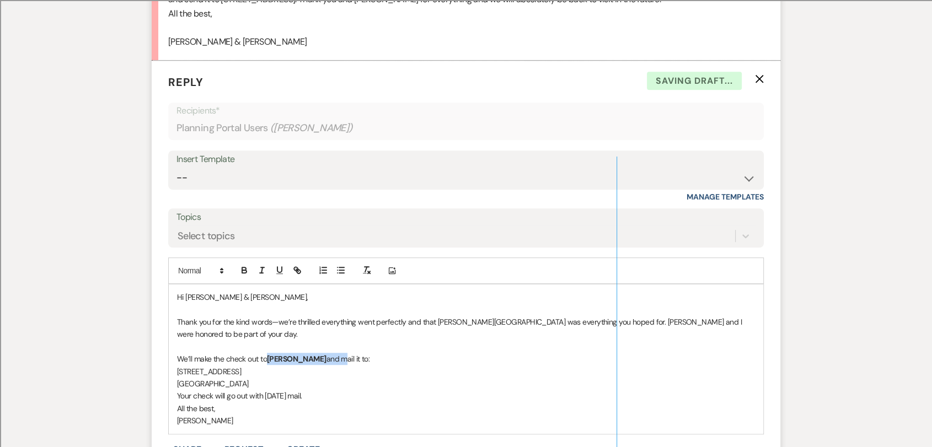
drag, startPoint x: 331, startPoint y: 357, endPoint x: 270, endPoint y: 359, distance: 61.2
click at [270, 359] on p "We’ll make the check out to [PERSON_NAME] and mail it to:" at bounding box center [466, 359] width 578 height 12
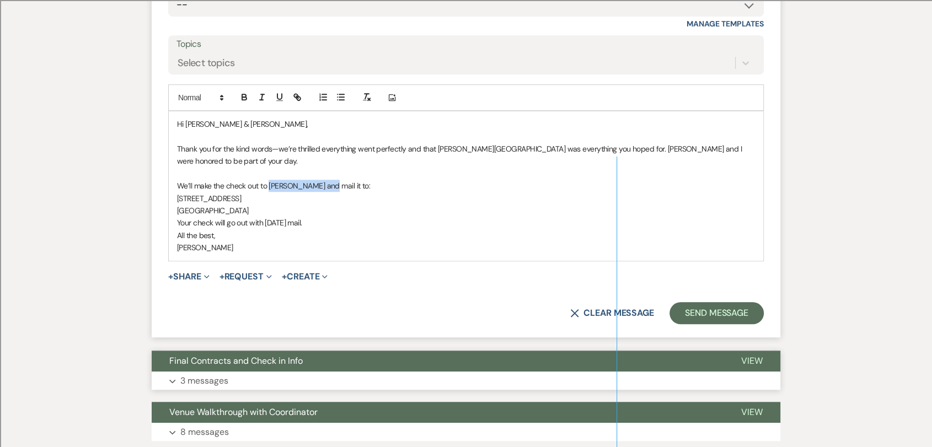
scroll to position [862, 0]
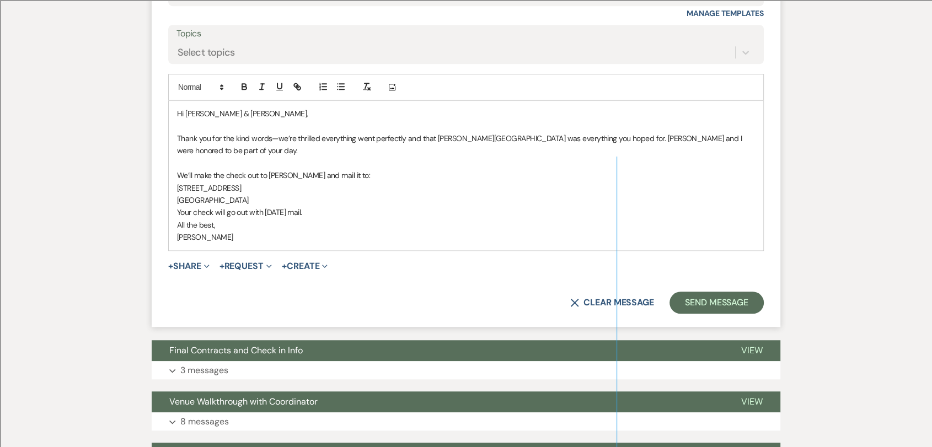
click at [330, 198] on p "[GEOGRAPHIC_DATA]" at bounding box center [466, 200] width 578 height 12
click at [334, 216] on p "Your check will go out with [DATE] mail." at bounding box center [466, 212] width 578 height 12
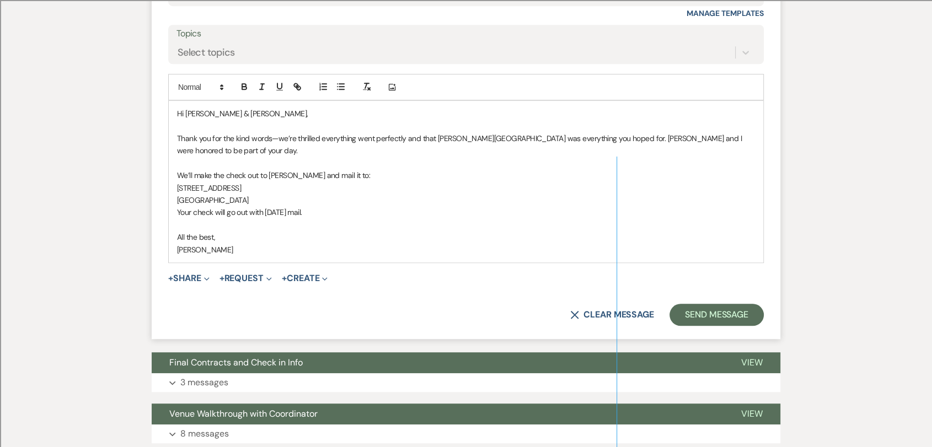
click at [251, 238] on p "All the best," at bounding box center [466, 237] width 578 height 12
click at [273, 199] on p "[GEOGRAPHIC_DATA]" at bounding box center [466, 200] width 578 height 12
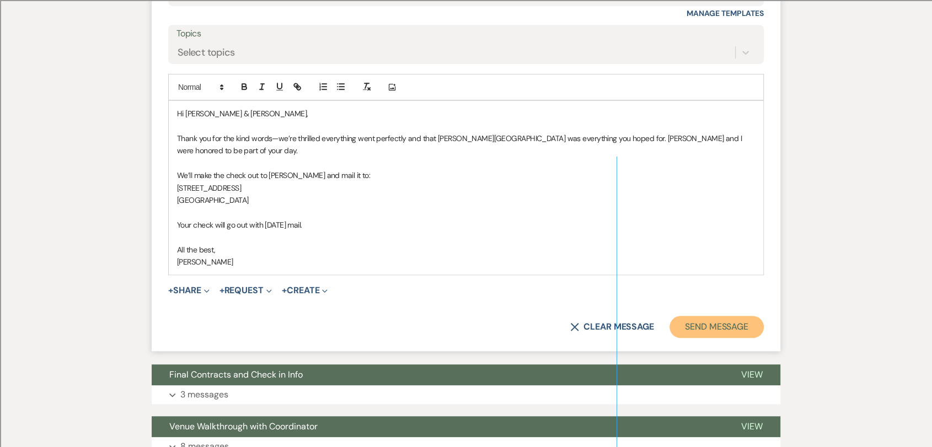
click at [703, 328] on button "Send Message" at bounding box center [716, 327] width 94 height 22
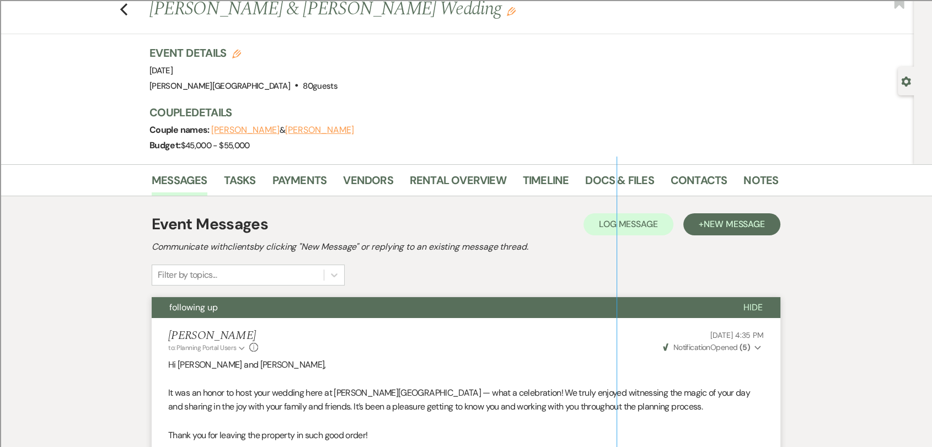
scroll to position [0, 0]
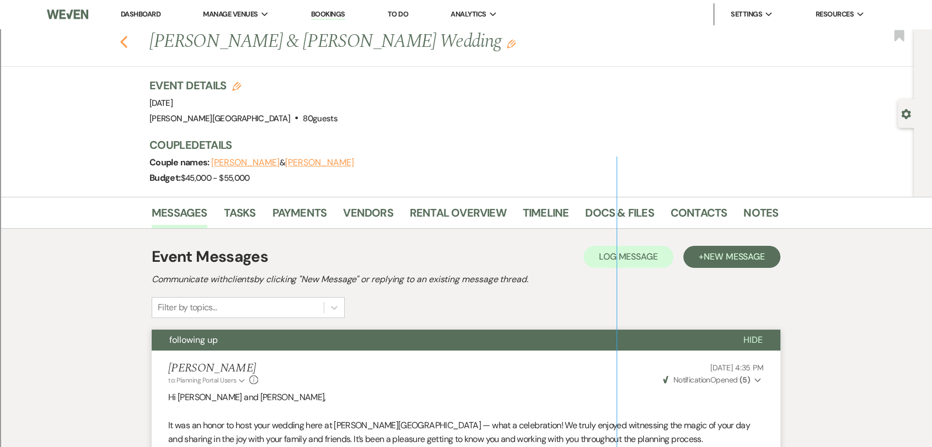
click at [127, 37] on use "button" at bounding box center [123, 42] width 7 height 12
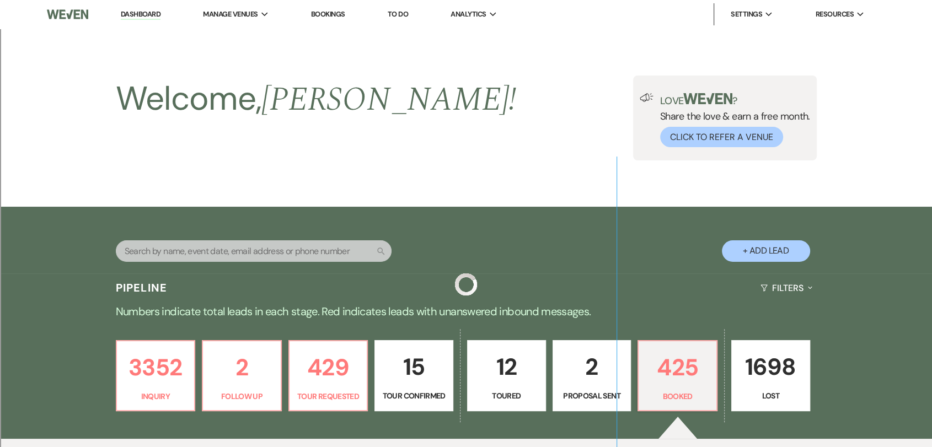
scroll to position [373, 0]
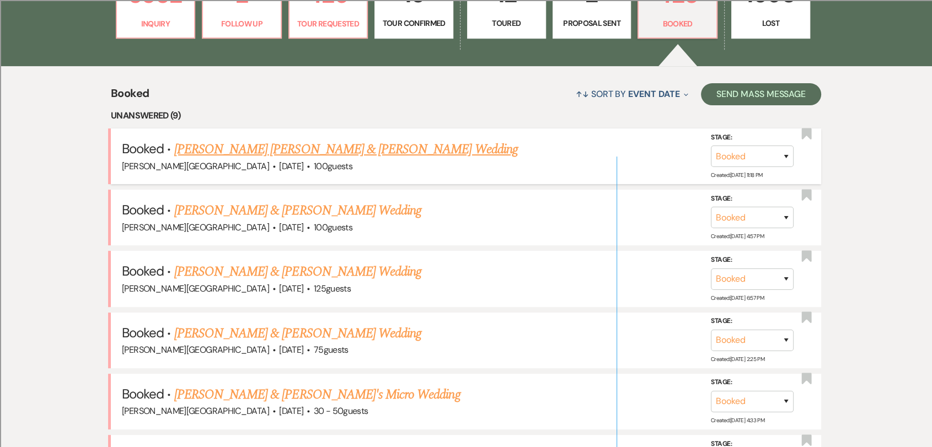
click at [306, 153] on link "[PERSON_NAME] [PERSON_NAME] & [PERSON_NAME] Wedding" at bounding box center [345, 149] width 343 height 20
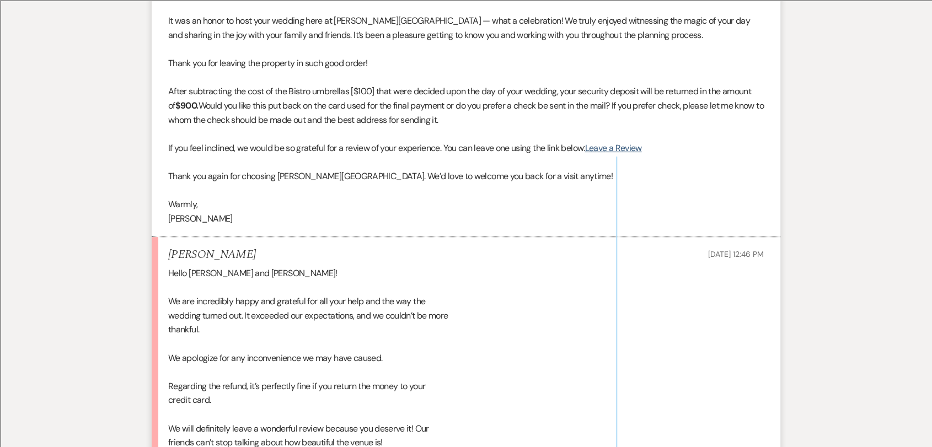
scroll to position [551, 0]
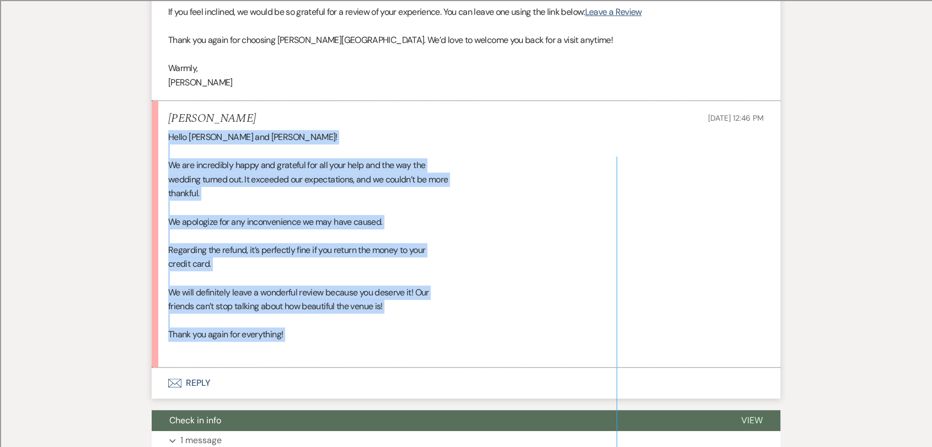
drag, startPoint x: 304, startPoint y: 314, endPoint x: 167, endPoint y: 114, distance: 242.9
click at [167, 114] on li "[PERSON_NAME] [DATE] 12:46 PM Hello [PERSON_NAME] and [PERSON_NAME]! We are inc…" at bounding box center [466, 234] width 629 height 266
click at [307, 283] on div "Hello [PERSON_NAME] and [PERSON_NAME]! We are incredibly happy and grateful for…" at bounding box center [465, 243] width 595 height 226
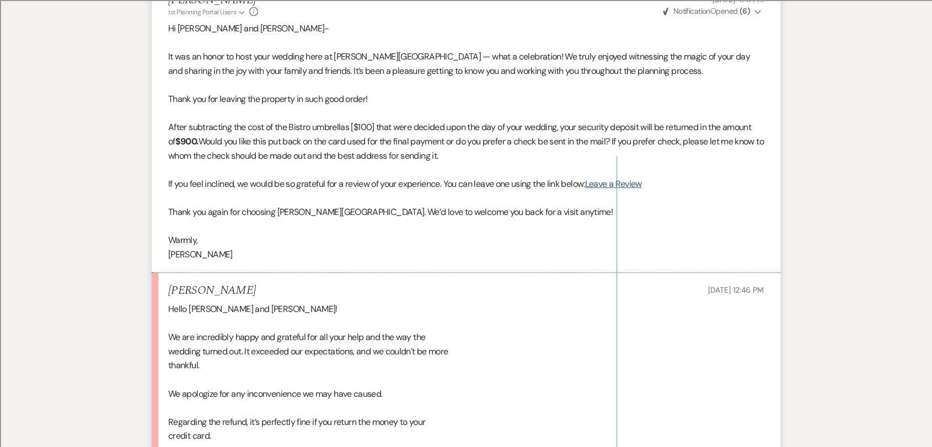
scroll to position [184, 0]
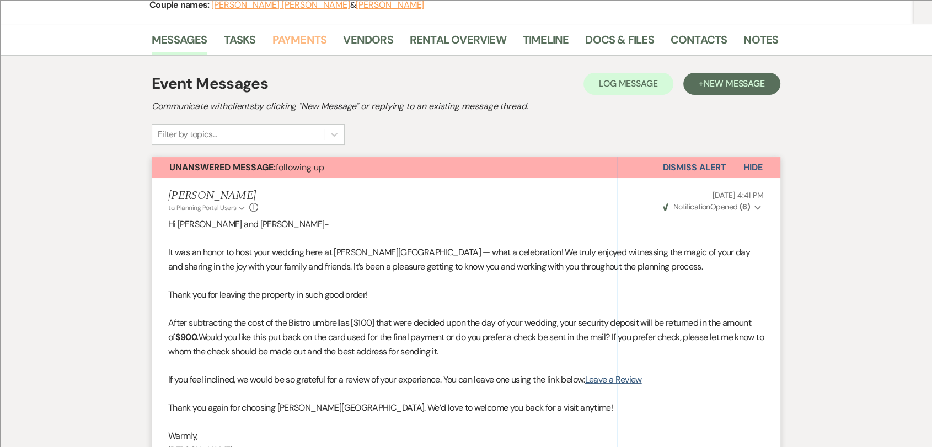
click at [316, 31] on link "Payments" at bounding box center [299, 43] width 55 height 24
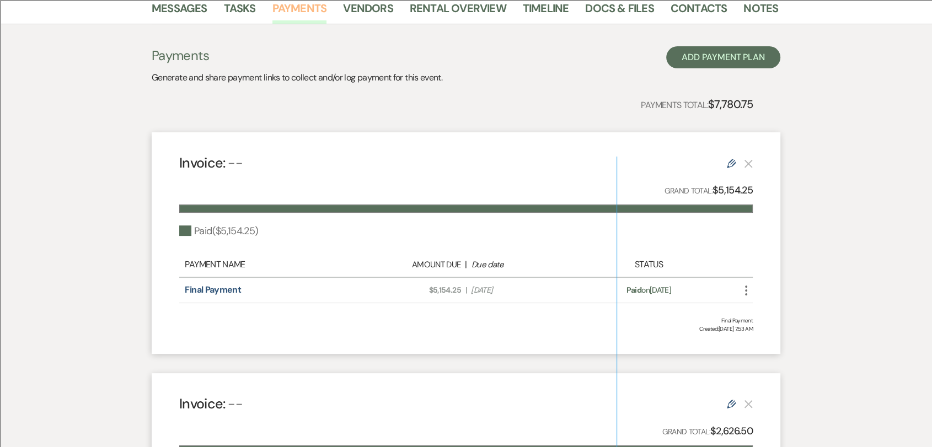
scroll to position [245, 0]
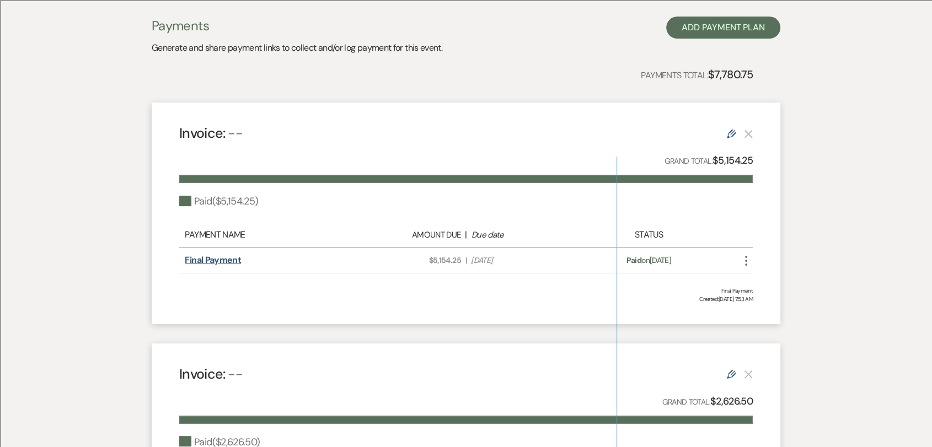
click at [224, 254] on link "Final Payment" at bounding box center [213, 260] width 56 height 12
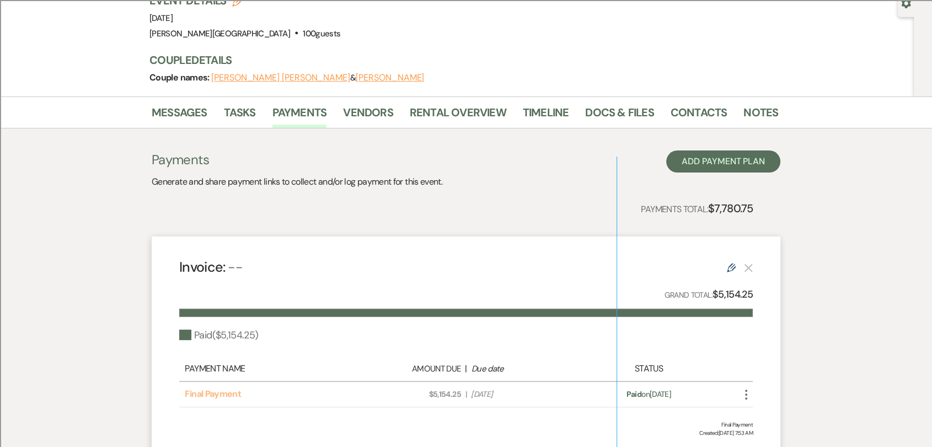
scroll to position [0, 0]
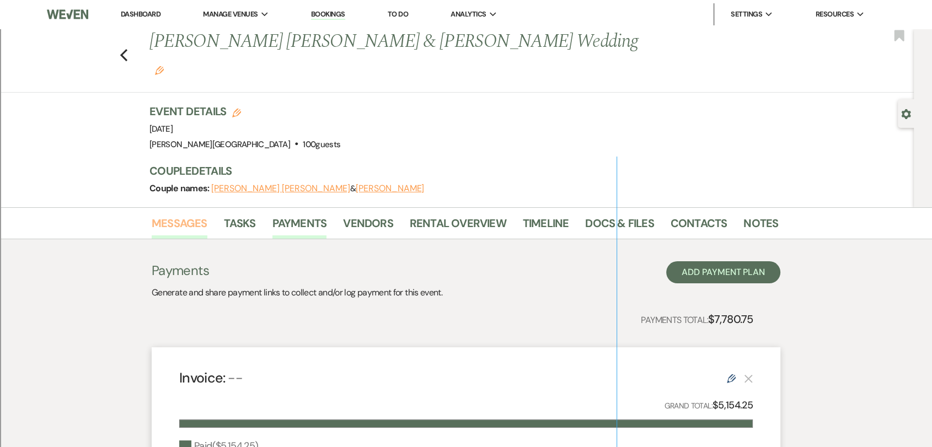
click at [171, 214] on link "Messages" at bounding box center [180, 226] width 56 height 24
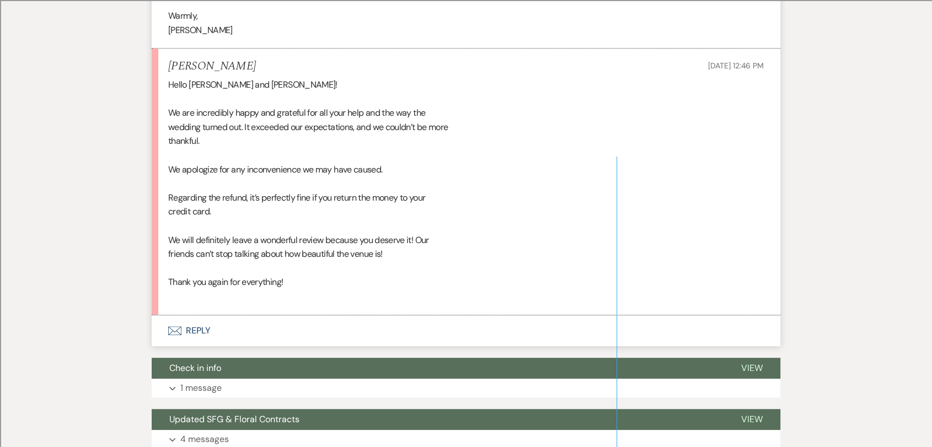
scroll to position [796, 0]
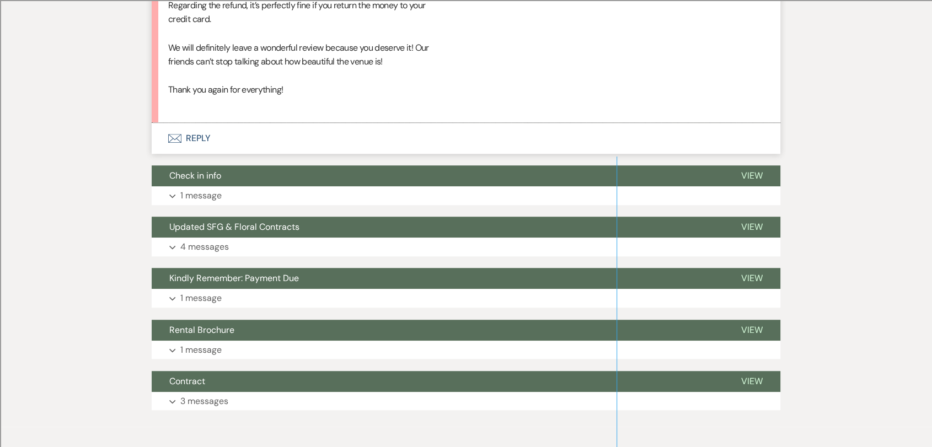
click at [196, 123] on button "Envelope Reply" at bounding box center [466, 138] width 629 height 31
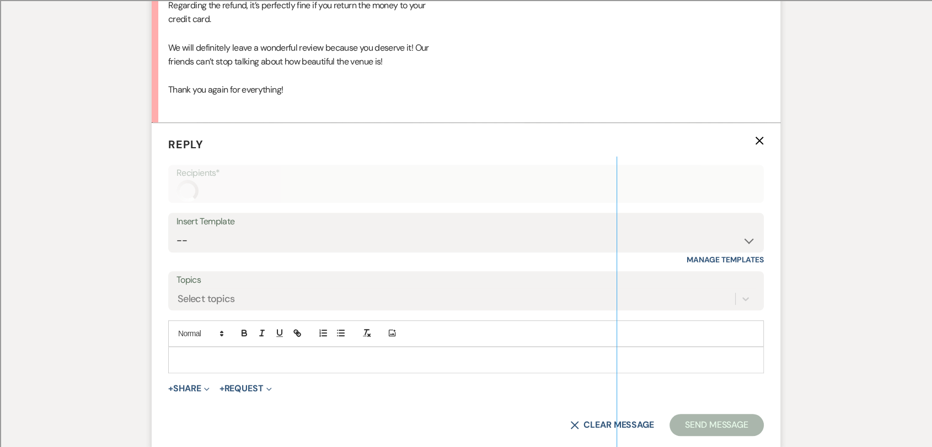
scroll to position [832, 0]
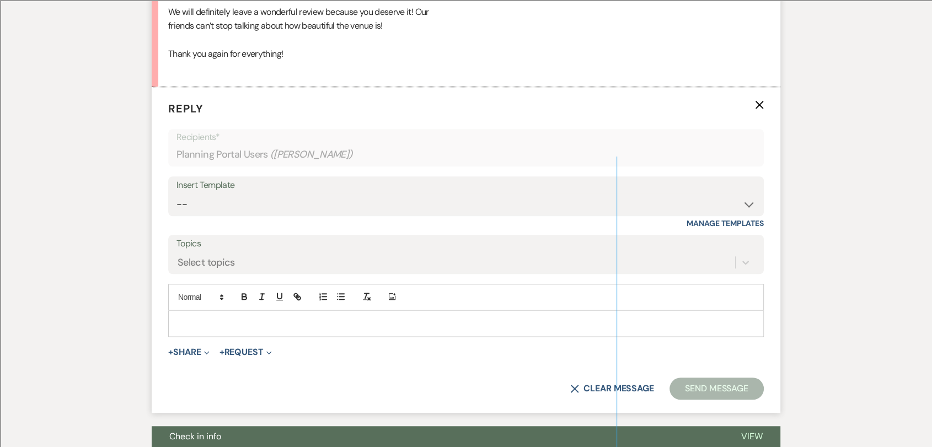
click at [309, 318] on p at bounding box center [466, 324] width 578 height 12
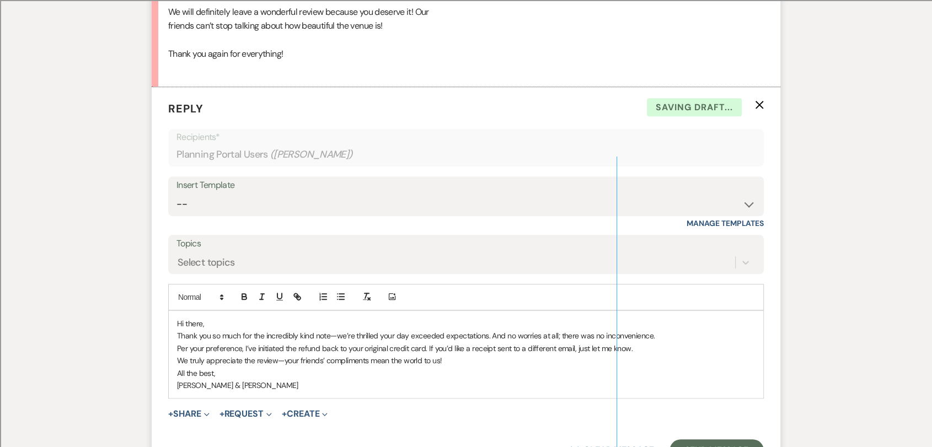
click at [195, 318] on p "Hi there," at bounding box center [466, 324] width 578 height 12
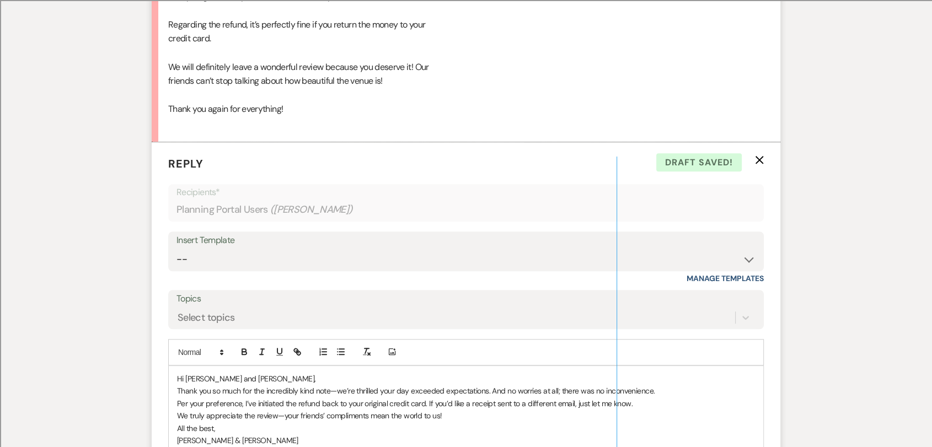
scroll to position [796, 0]
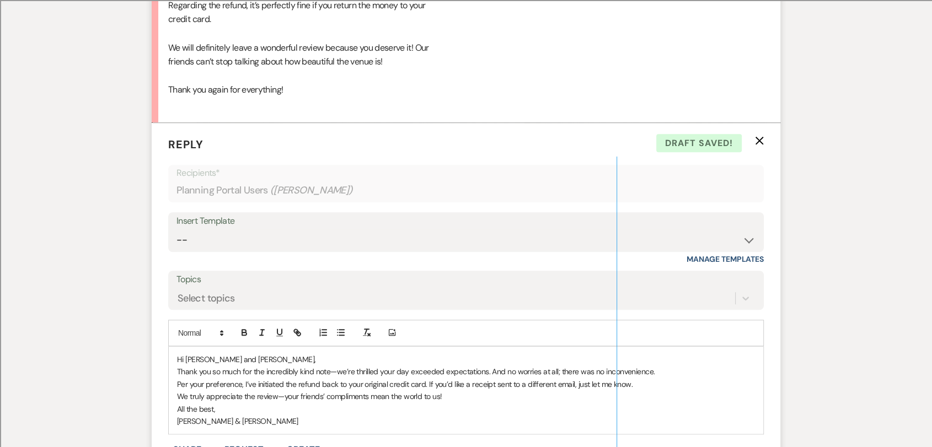
click at [196, 353] on p "Hi [PERSON_NAME] and [PERSON_NAME]," at bounding box center [466, 359] width 578 height 12
click at [287, 353] on p "Hi [PERSON_NAME] and [PERSON_NAME]," at bounding box center [466, 359] width 578 height 12
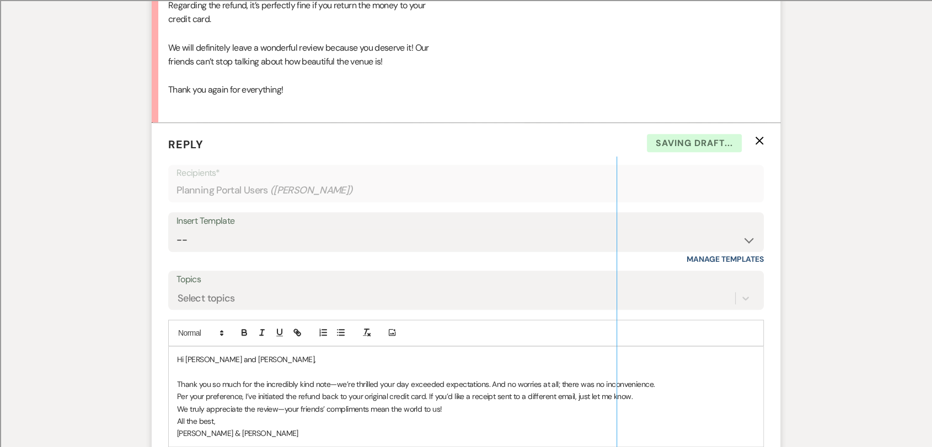
click at [663, 378] on p "Thank you so much for the incredibly kind note—we’re thrilled your day exceeded…" at bounding box center [466, 384] width 578 height 12
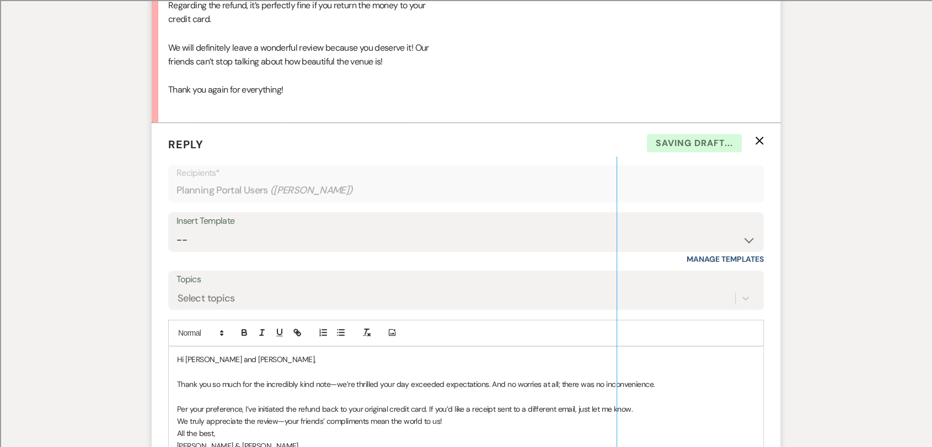
click at [644, 403] on p "Per your preference, I’ve initiated the refund back to your original credit car…" at bounding box center [466, 409] width 578 height 12
drag, startPoint x: 633, startPoint y: 384, endPoint x: 444, endPoint y: 383, distance: 188.6
click at [444, 403] on p "Per your preference, I’ve initiated the refund back to your original credit car…" at bounding box center [466, 409] width 578 height 12
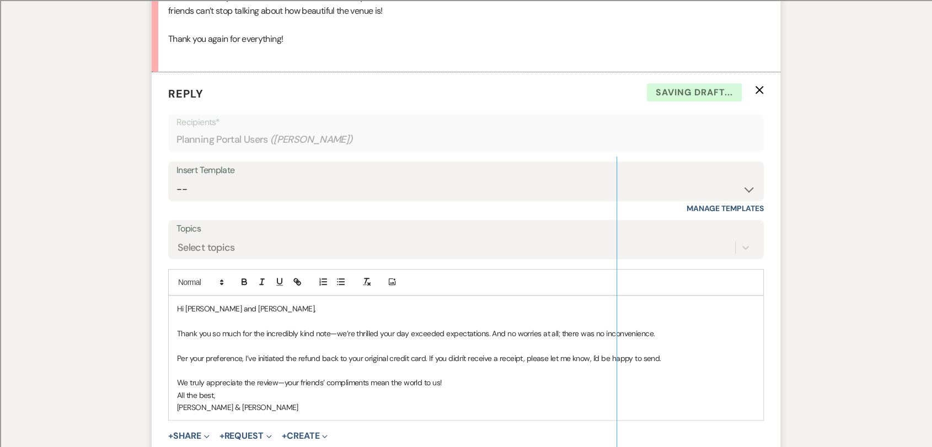
scroll to position [919, 0]
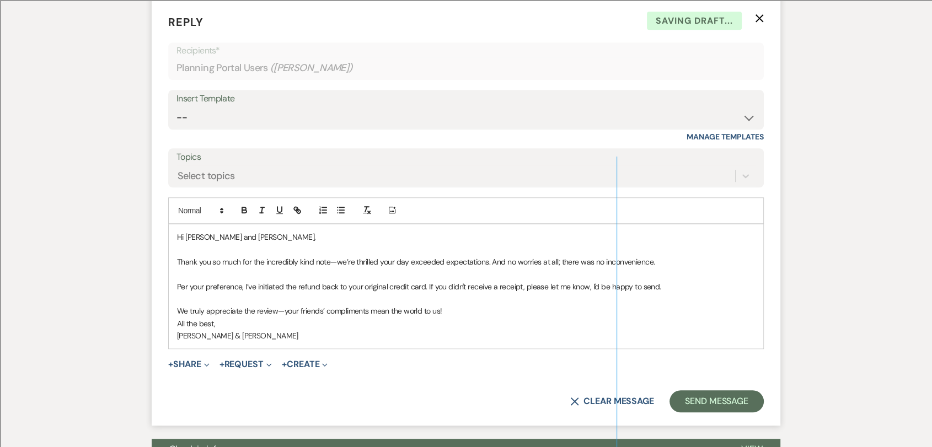
click at [480, 318] on p "All the best," at bounding box center [466, 324] width 578 height 12
click at [477, 305] on p "We truly appreciate the review—your friends’ compliments mean the world to us!" at bounding box center [466, 311] width 578 height 12
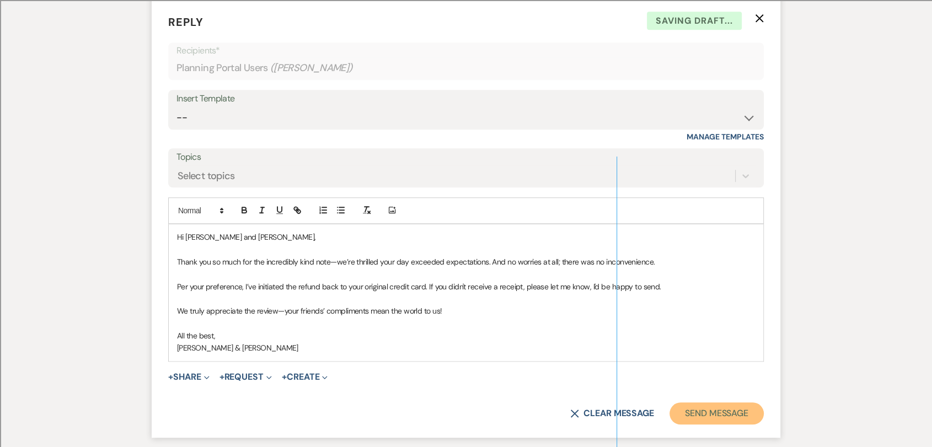
click at [680, 402] on button "Send Message" at bounding box center [716, 413] width 94 height 22
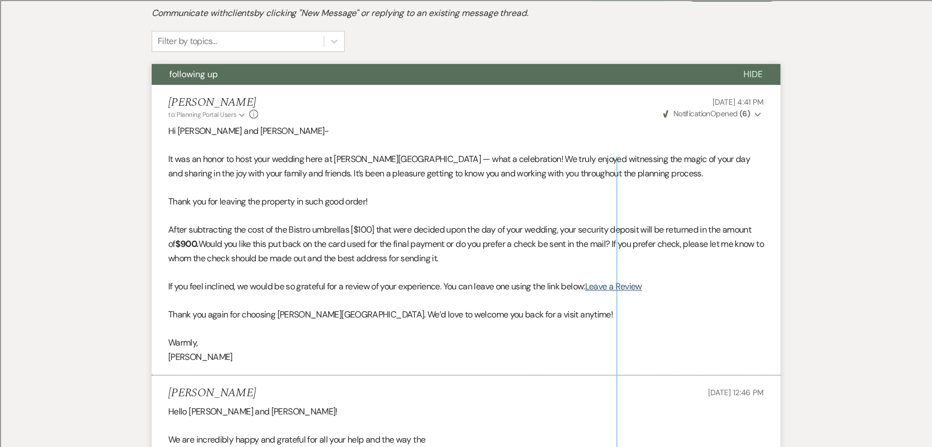
scroll to position [0, 0]
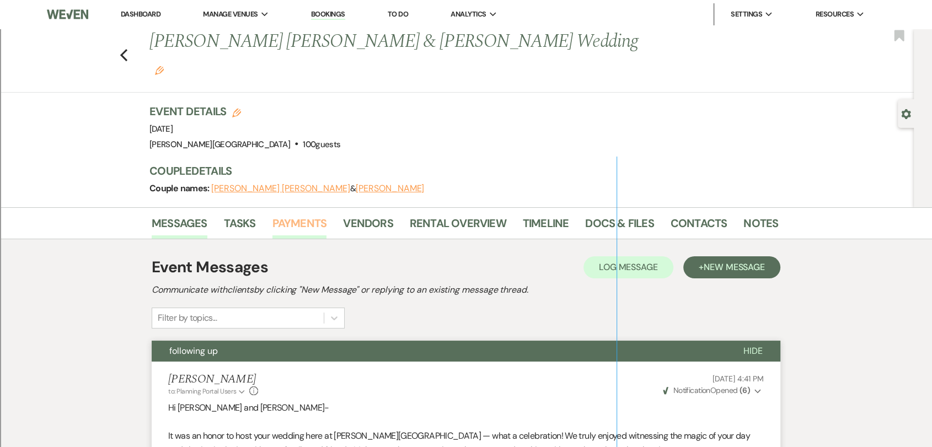
click at [287, 214] on link "Payments" at bounding box center [299, 226] width 55 height 24
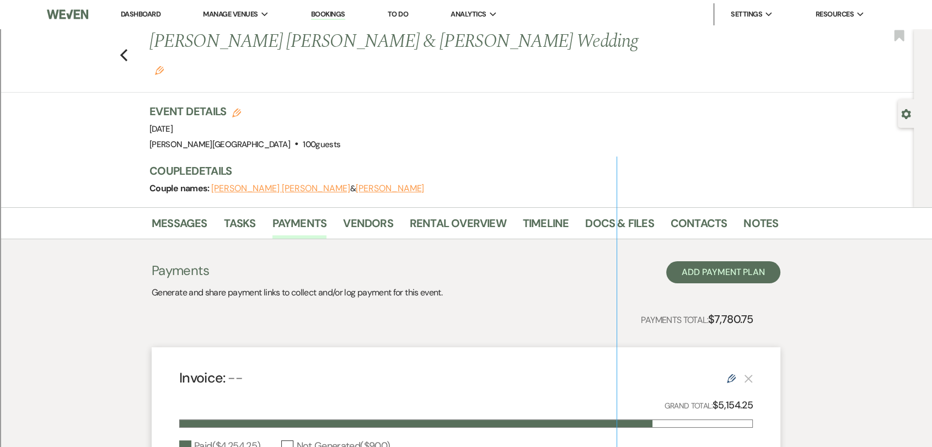
click at [124, 36] on div "Previous [PERSON_NAME] [PERSON_NAME] & [PERSON_NAME] Wedding Edit Bookmark" at bounding box center [453, 61] width 919 height 64
click at [126, 49] on icon "Previous" at bounding box center [124, 55] width 8 height 13
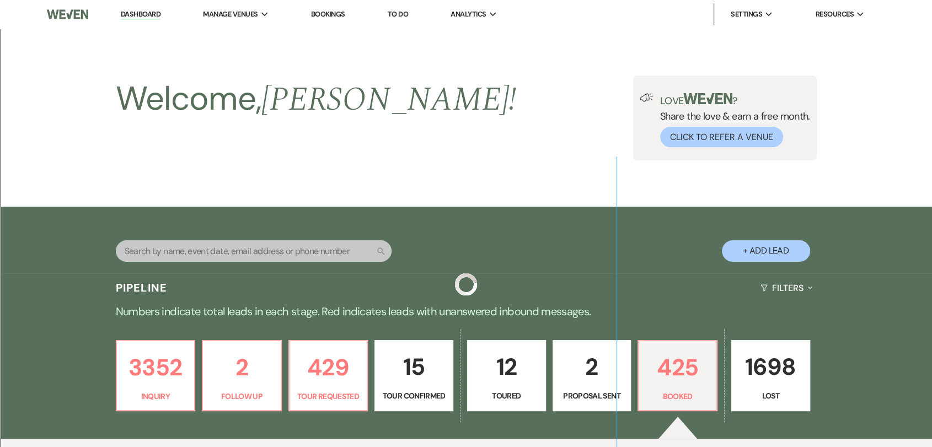
scroll to position [373, 0]
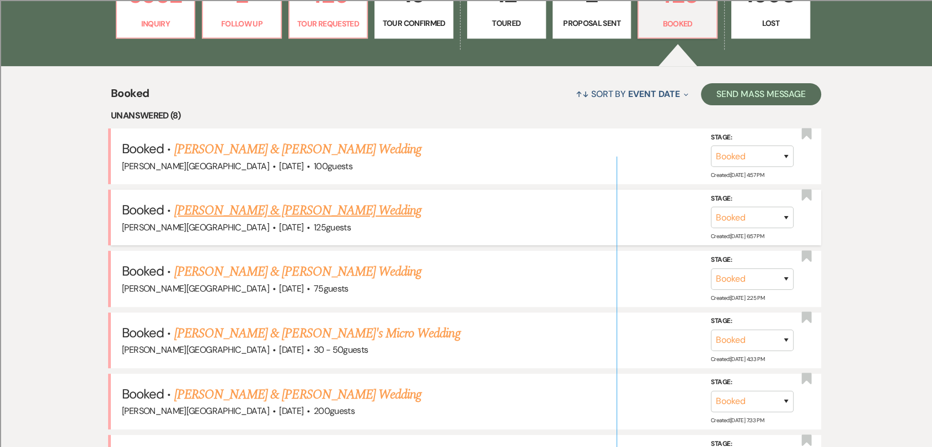
click at [365, 207] on link "[PERSON_NAME] & [PERSON_NAME] Wedding" at bounding box center [297, 211] width 247 height 20
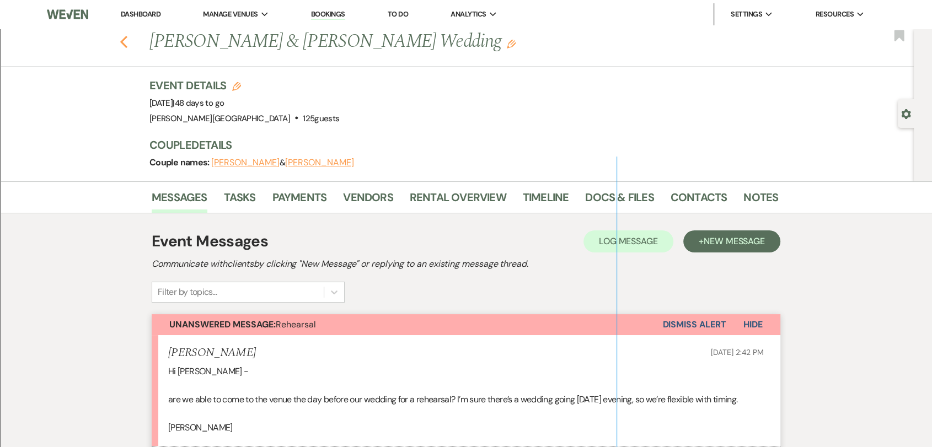
click at [127, 41] on use "button" at bounding box center [123, 42] width 7 height 12
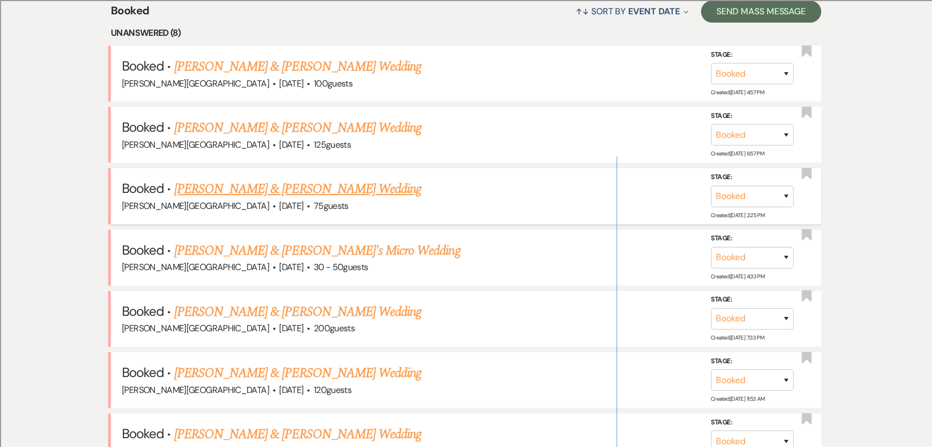
scroll to position [434, 0]
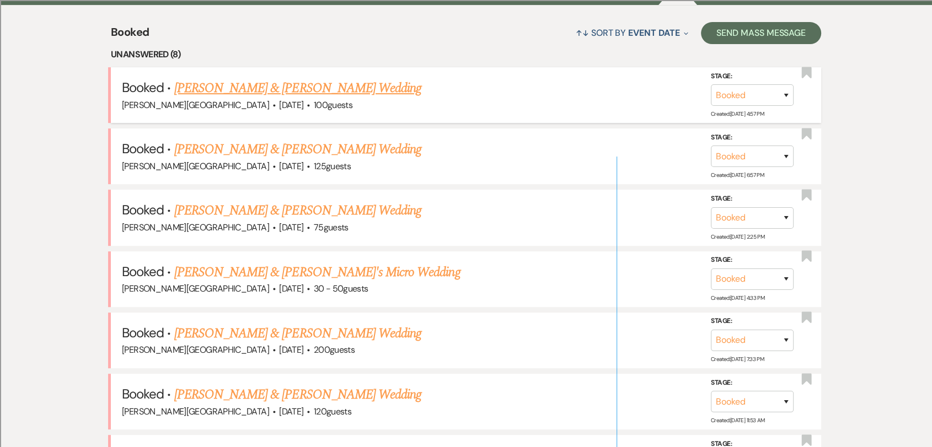
click at [332, 92] on link "[PERSON_NAME] & [PERSON_NAME] Wedding" at bounding box center [297, 88] width 247 height 20
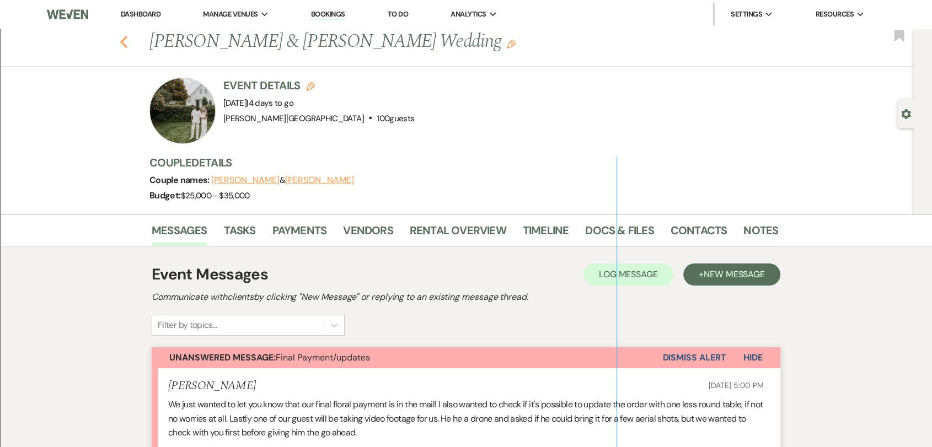
click at [126, 41] on use "button" at bounding box center [123, 42] width 7 height 12
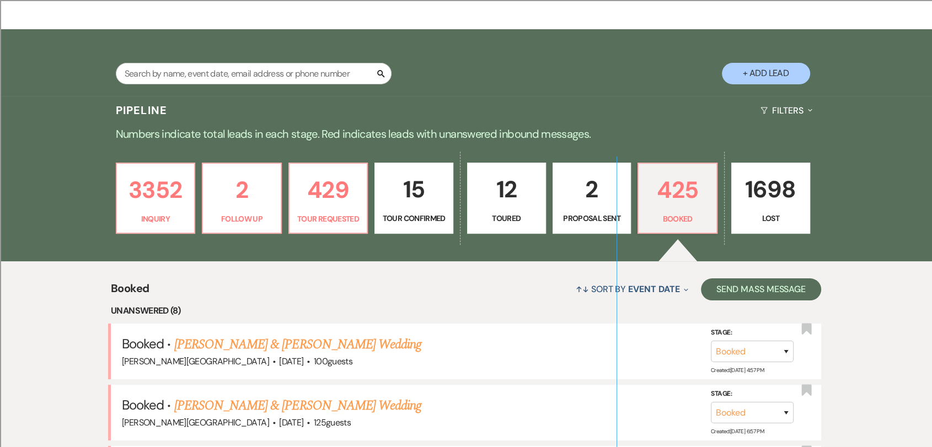
scroll to position [66, 0]
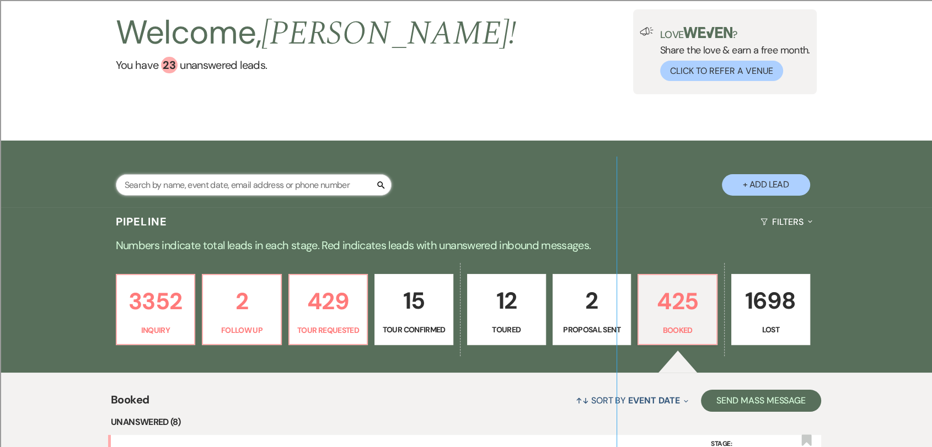
click at [254, 182] on input "text" at bounding box center [254, 185] width 276 height 22
type input "[PERSON_NAME]"
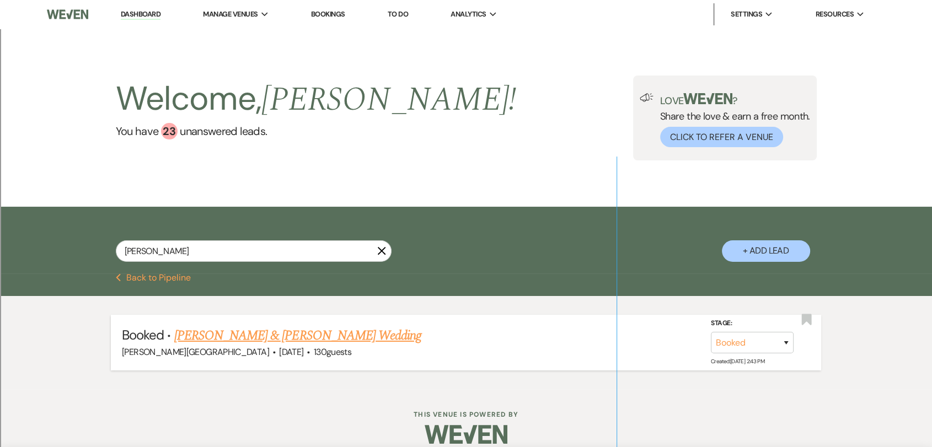
click at [302, 333] on link "[PERSON_NAME] & [PERSON_NAME] Wedding" at bounding box center [297, 336] width 247 height 20
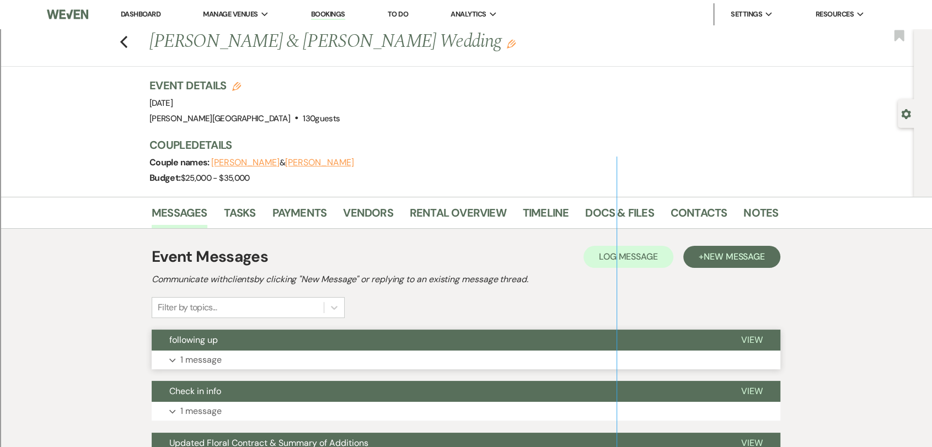
click at [436, 355] on button "Expand 1 message" at bounding box center [466, 360] width 629 height 19
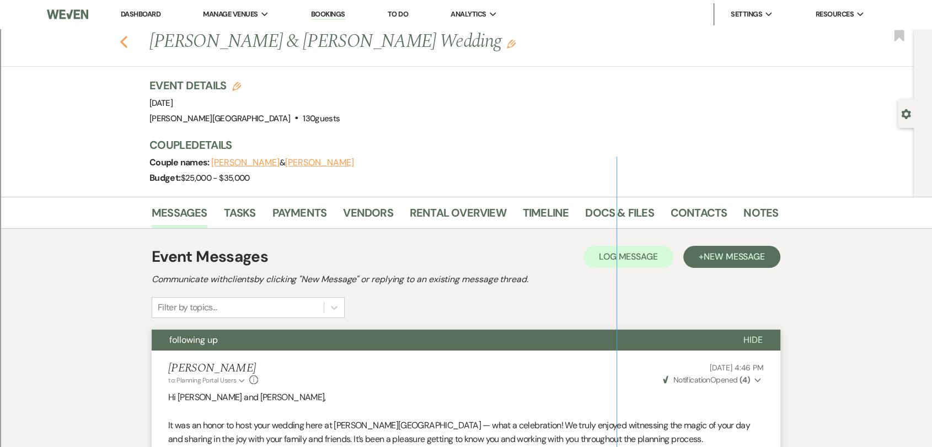
click at [128, 41] on icon "Previous" at bounding box center [124, 41] width 8 height 13
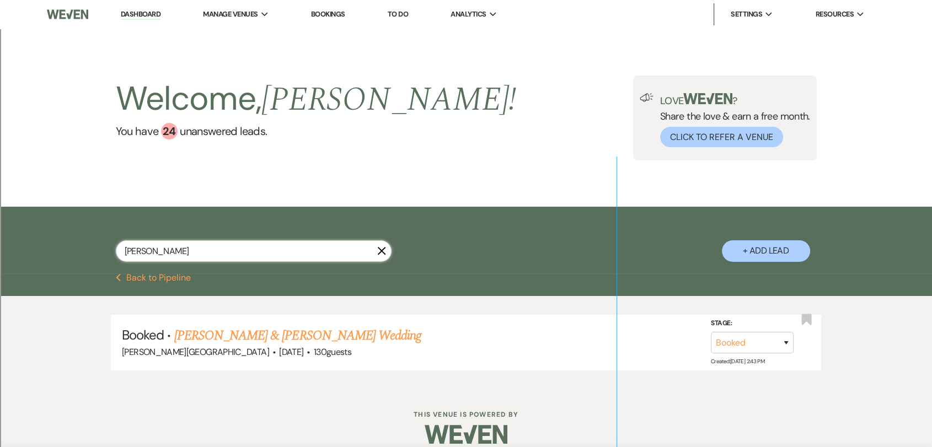
click at [222, 245] on input "[PERSON_NAME]" at bounding box center [254, 251] width 276 height 22
click at [221, 244] on input "[PERSON_NAME]" at bounding box center [254, 251] width 276 height 22
type input "g"
type input "[PERSON_NAME]"
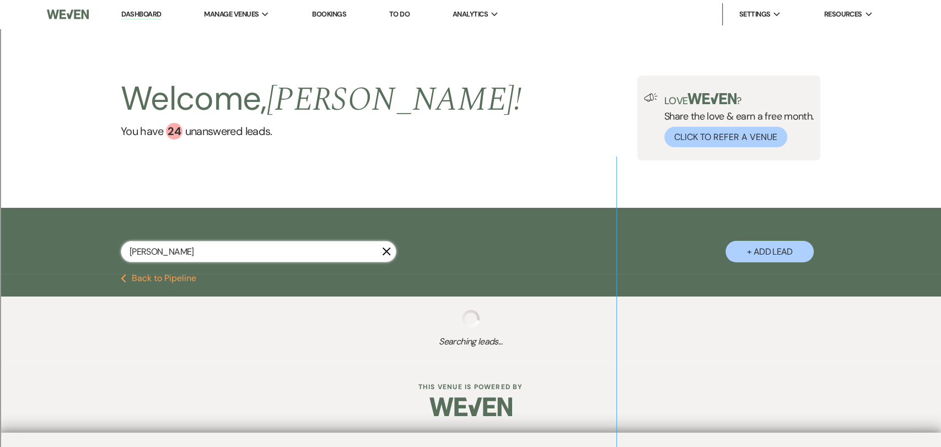
select select "8"
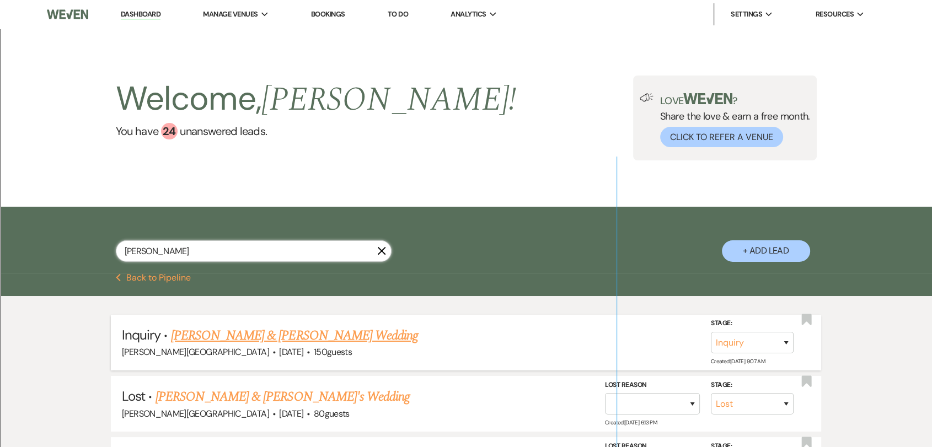
type input "[PERSON_NAME]"
click at [326, 329] on link "[PERSON_NAME] & [PERSON_NAME] Wedding" at bounding box center [294, 336] width 247 height 20
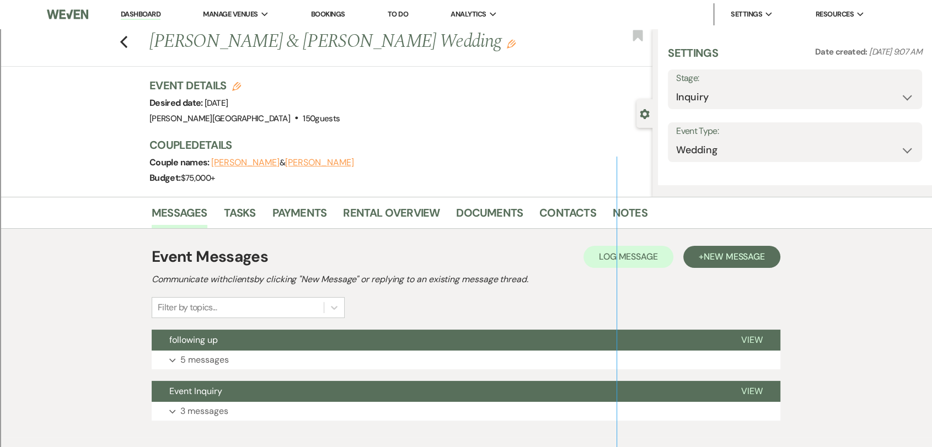
select select "5"
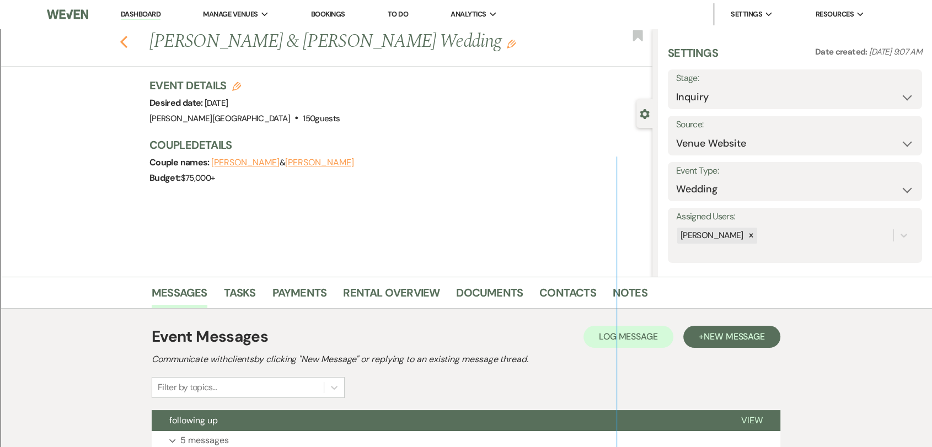
click at [125, 43] on icon "Previous" at bounding box center [124, 41] width 8 height 13
select select "8"
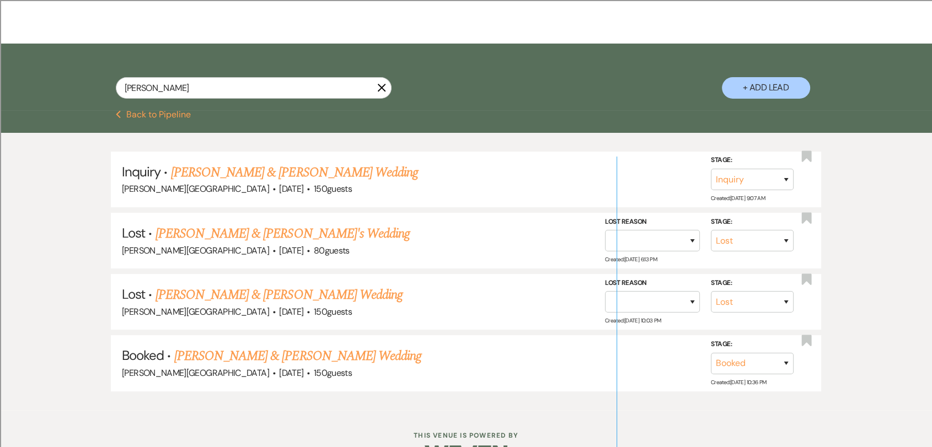
scroll to position [184, 0]
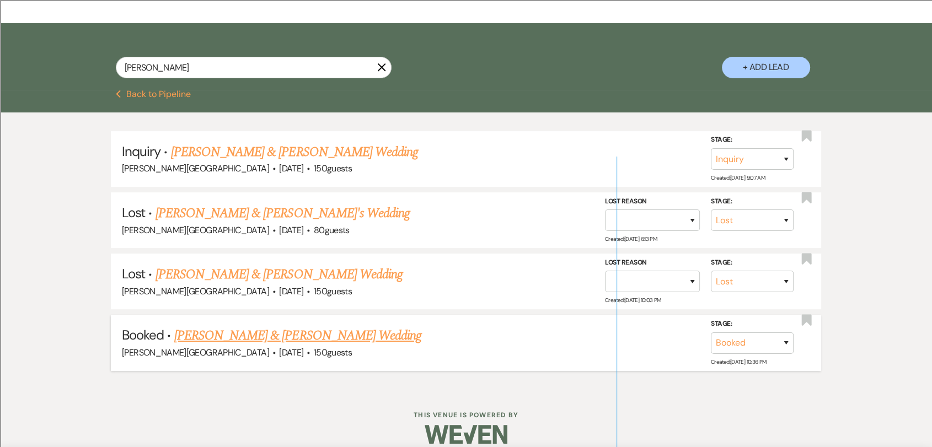
click at [271, 331] on link "[PERSON_NAME] & [PERSON_NAME] Wedding" at bounding box center [297, 336] width 247 height 20
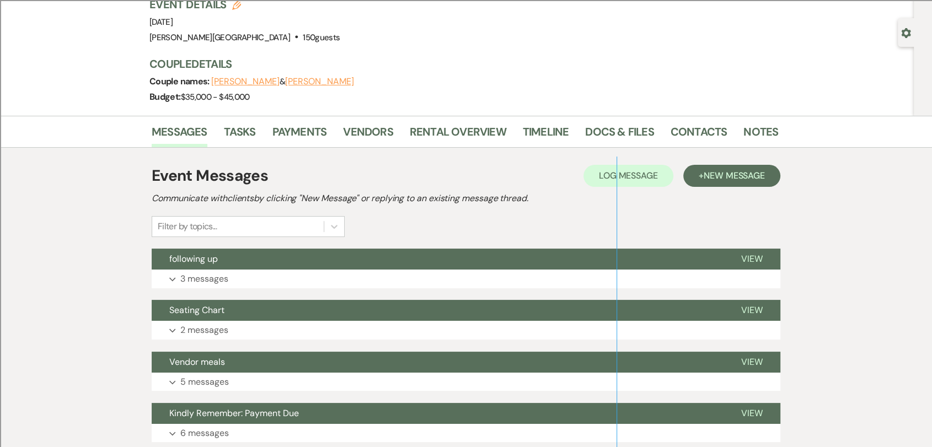
scroll to position [122, 0]
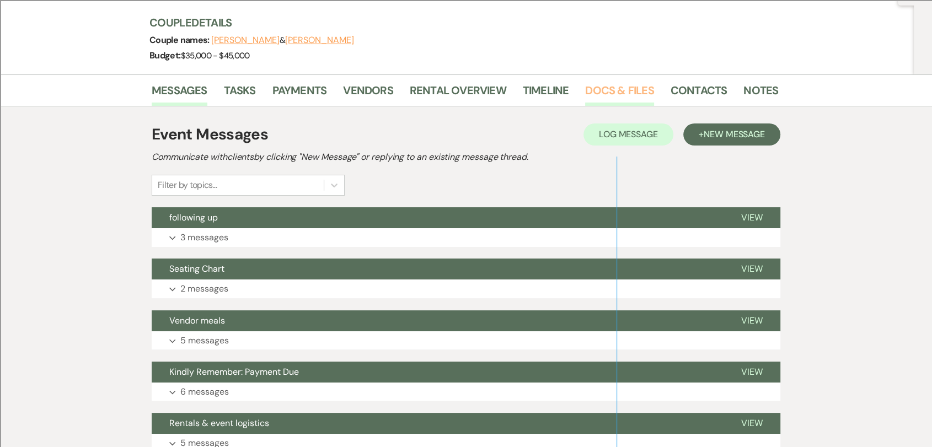
click at [626, 88] on link "Docs & Files" at bounding box center [619, 94] width 68 height 24
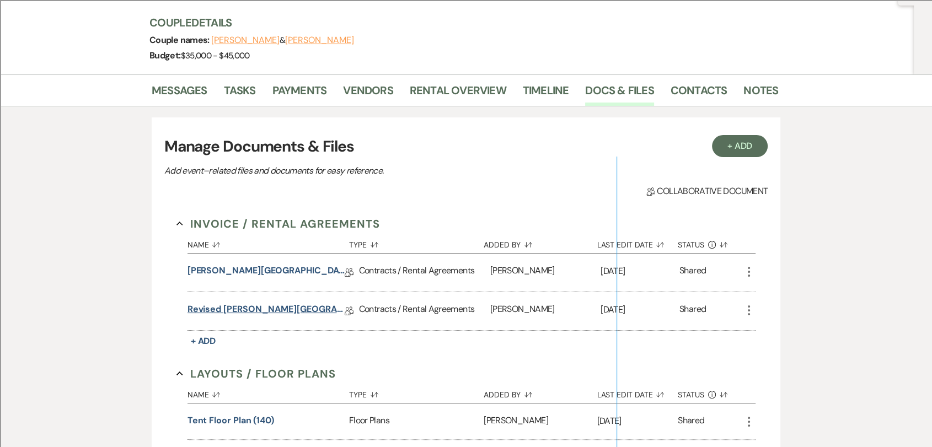
click at [323, 309] on link "Revised [PERSON_NAME][GEOGRAPHIC_DATA] Contract" at bounding box center [265, 311] width 157 height 17
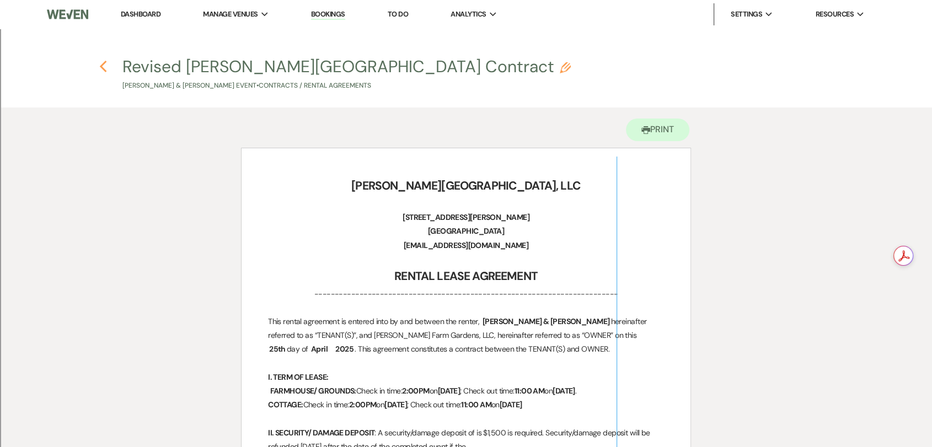
click at [103, 66] on icon "Previous" at bounding box center [103, 66] width 8 height 13
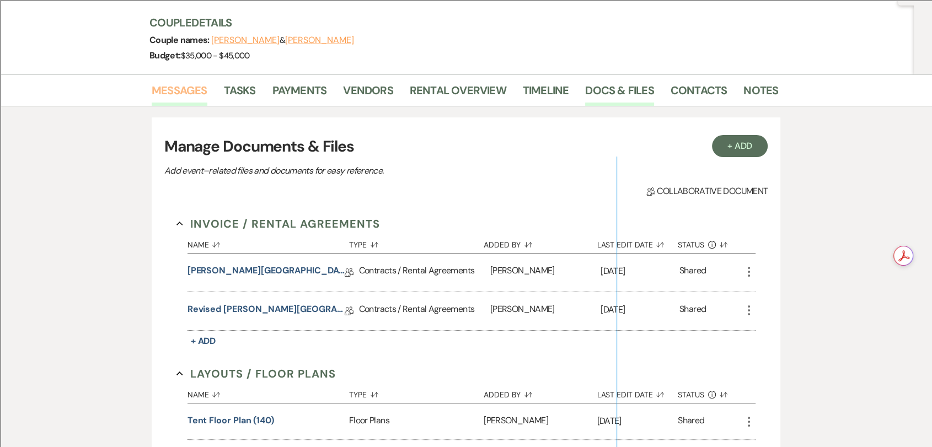
click at [160, 90] on link "Messages" at bounding box center [180, 94] width 56 height 24
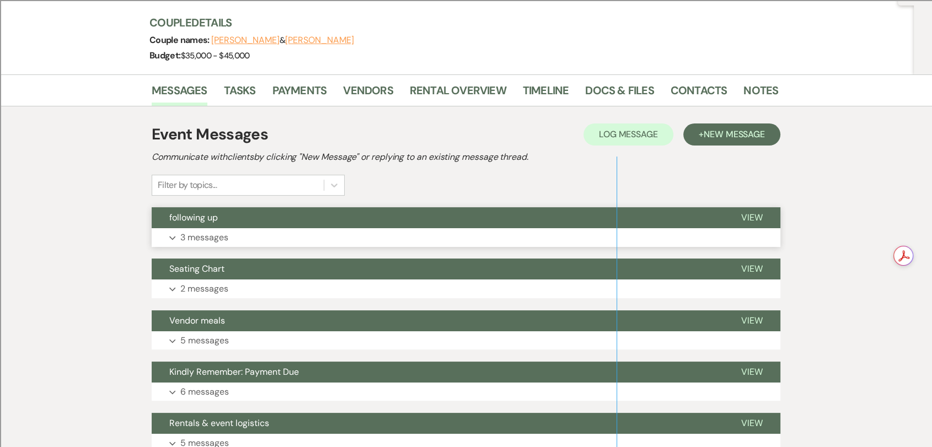
click at [312, 228] on button "Expand 3 messages" at bounding box center [466, 237] width 629 height 19
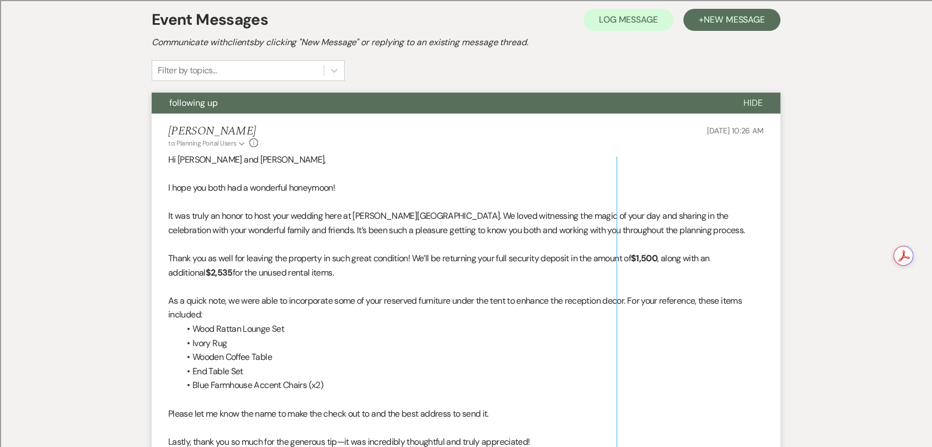
scroll to position [245, 0]
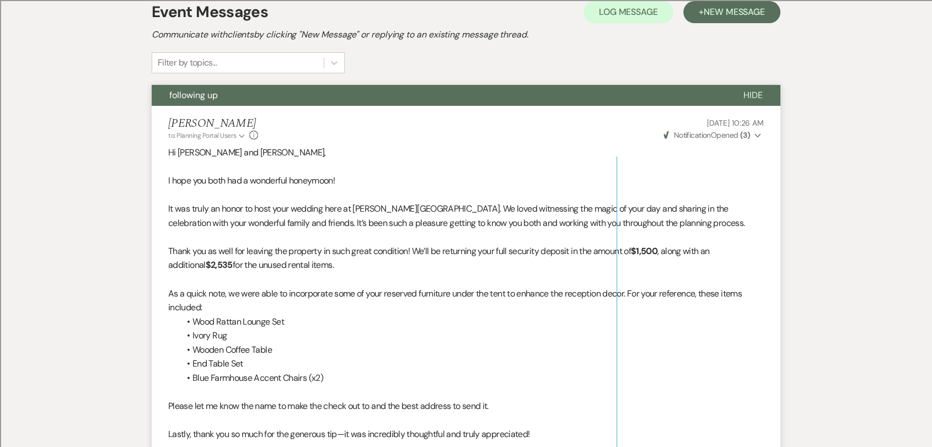
drag, startPoint x: 710, startPoint y: 260, endPoint x: 708, endPoint y: 245, distance: 15.6
click at [708, 245] on p "Thank you as well for leaving the property in such great condition! We’ll be re…" at bounding box center [465, 258] width 595 height 28
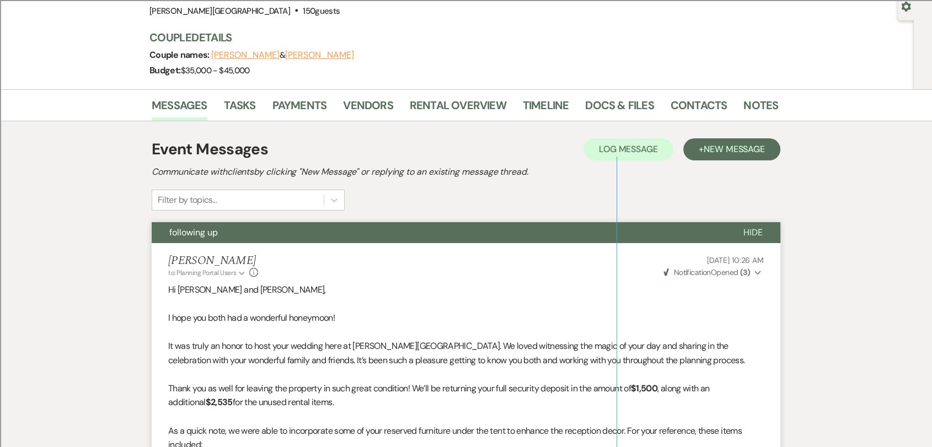
scroll to position [0, 0]
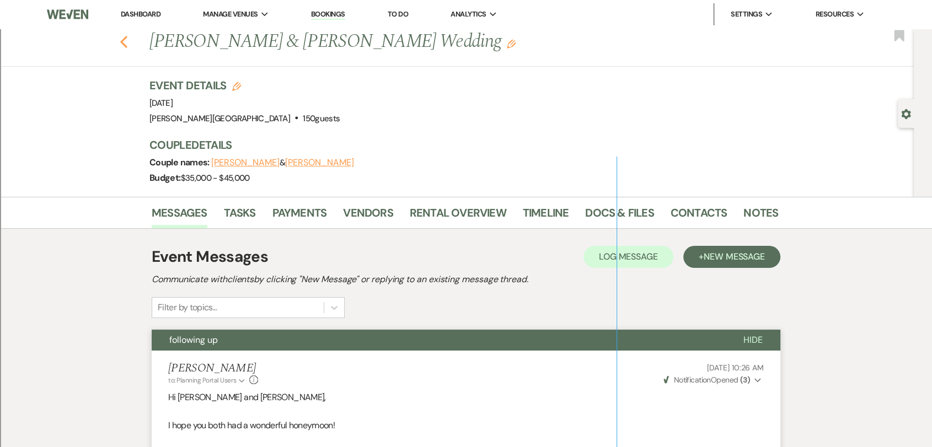
click at [127, 40] on use "button" at bounding box center [123, 42] width 7 height 12
select select "8"
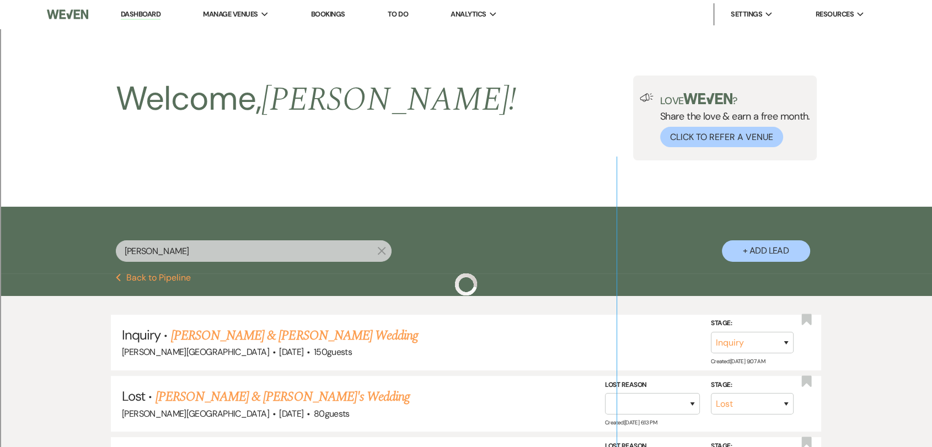
scroll to position [184, 0]
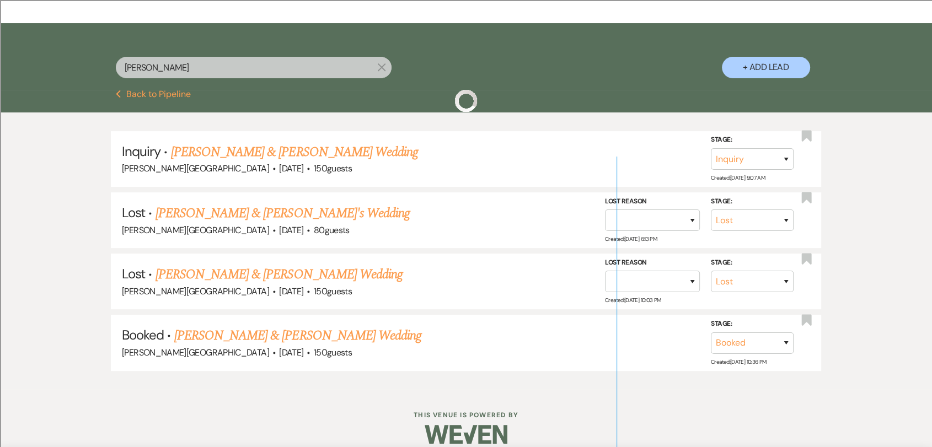
click at [273, 70] on input "[PERSON_NAME]" at bounding box center [254, 68] width 276 height 22
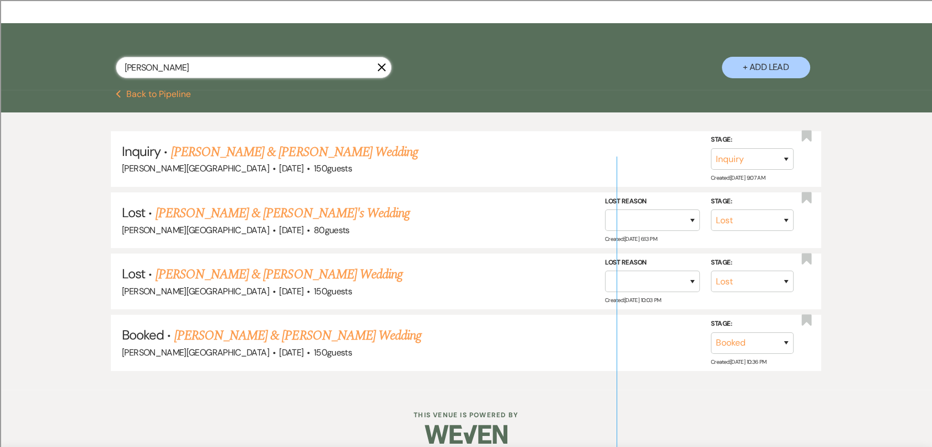
click at [273, 70] on input "[PERSON_NAME]" at bounding box center [254, 68] width 276 height 22
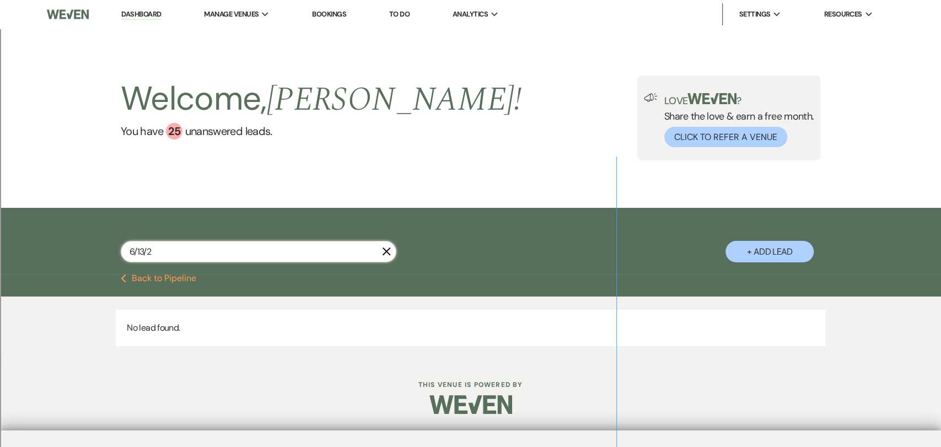
type input "[DATE]"
select select "8"
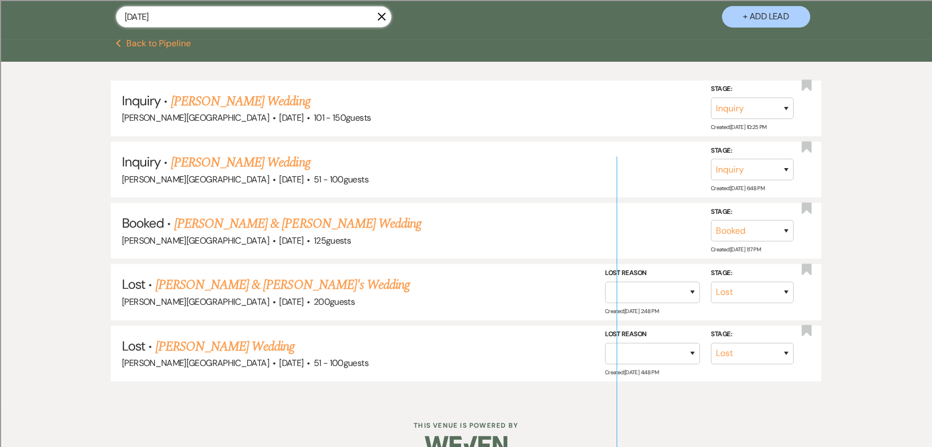
scroll to position [257, 0]
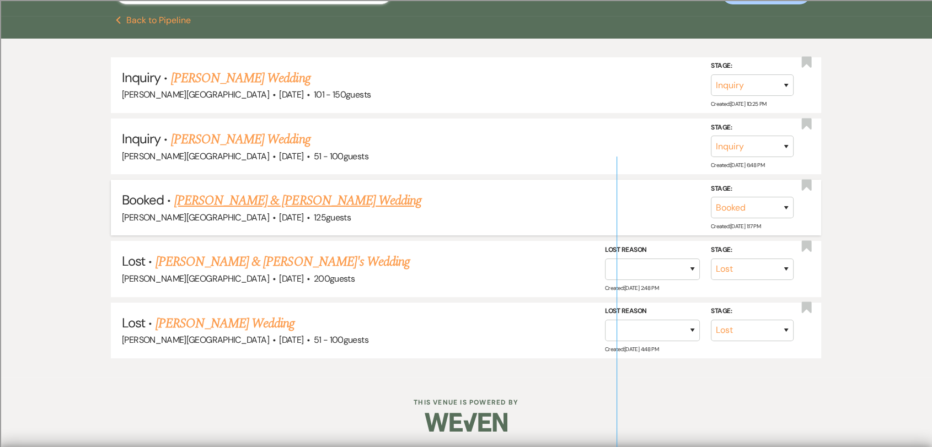
type input "[DATE]"
click at [314, 212] on span "125 guests" at bounding box center [332, 218] width 37 height 12
click at [278, 206] on link "[PERSON_NAME] & [PERSON_NAME] Wedding" at bounding box center [297, 201] width 247 height 20
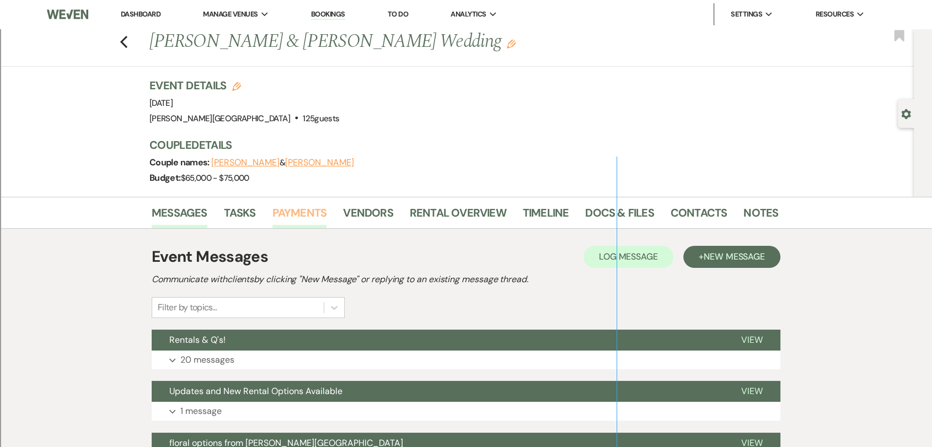
click at [293, 214] on link "Payments" at bounding box center [299, 216] width 55 height 24
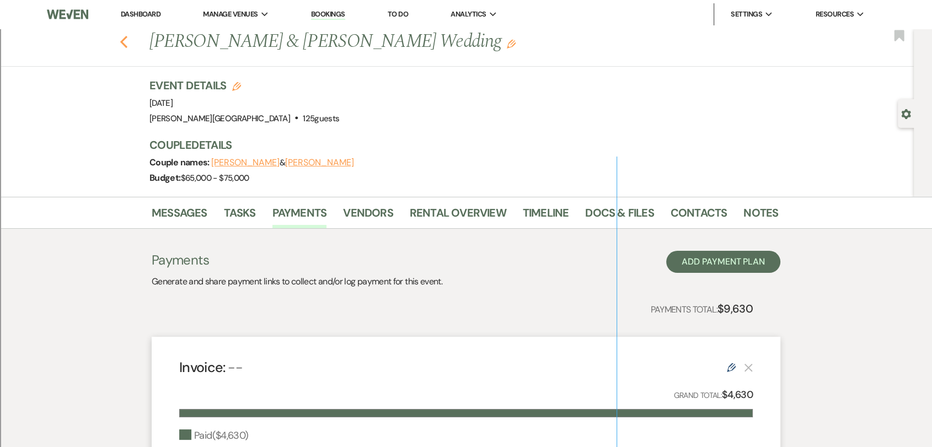
click at [127, 41] on use "button" at bounding box center [123, 42] width 7 height 12
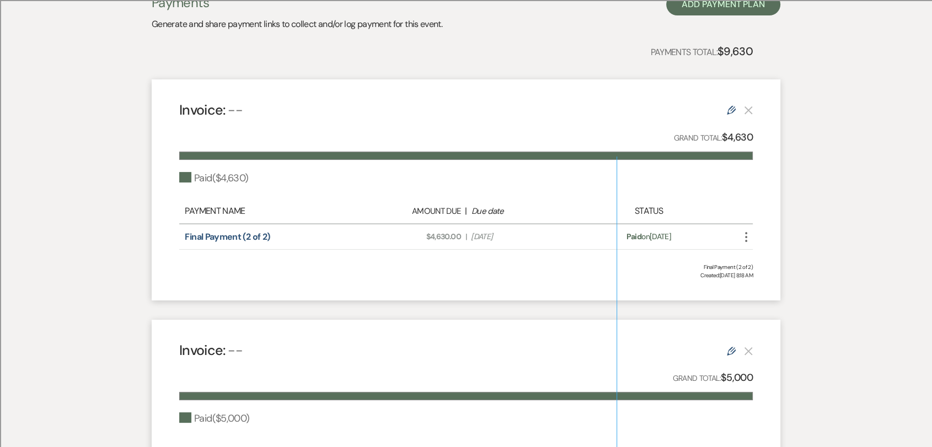
select select "8"
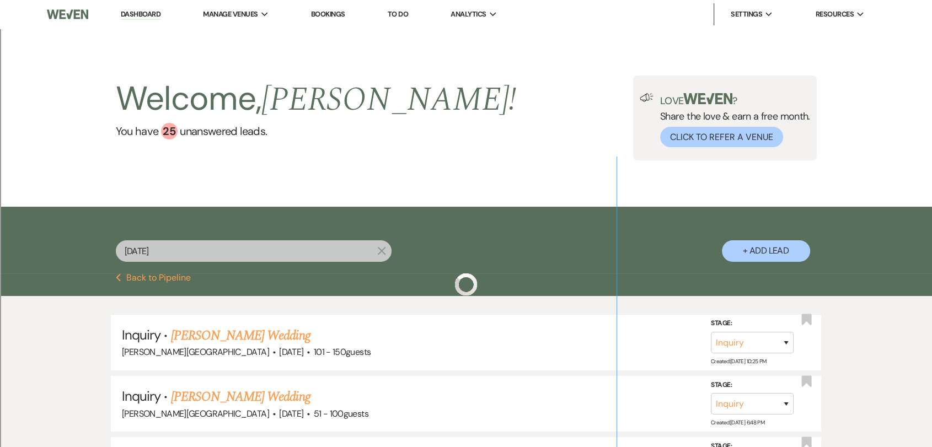
scroll to position [0, 0]
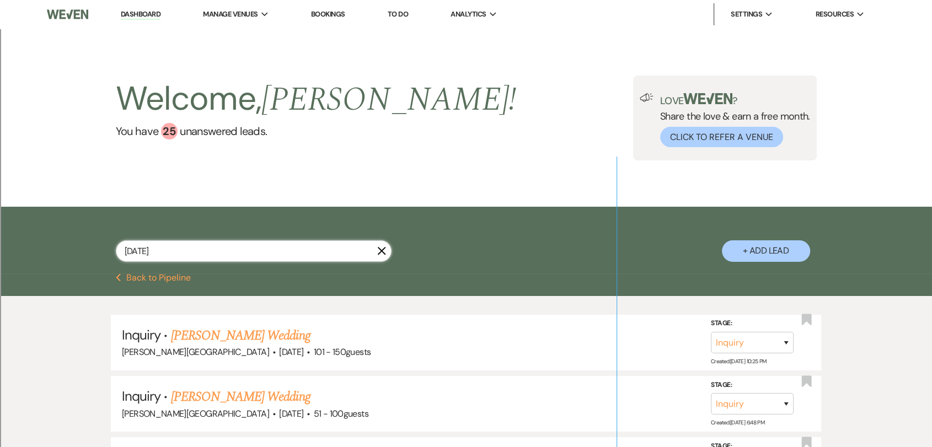
click at [157, 248] on input "[DATE]" at bounding box center [254, 251] width 276 height 22
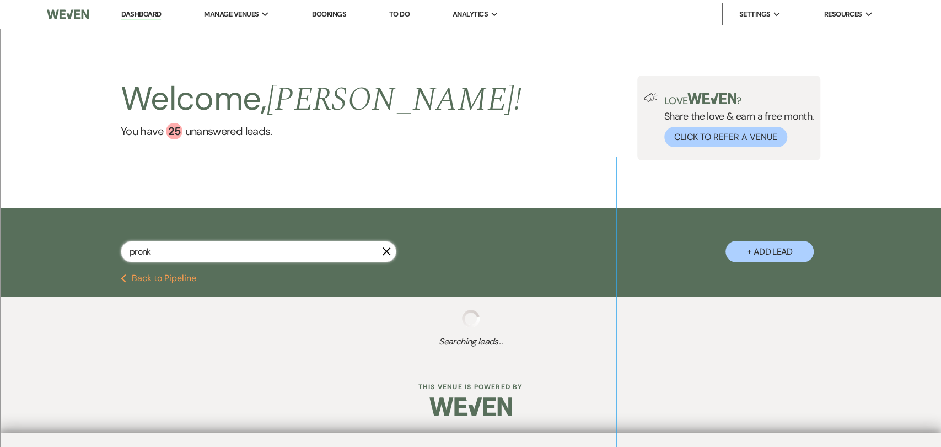
type input "pronk"
select select "2"
select select "8"
select select "2"
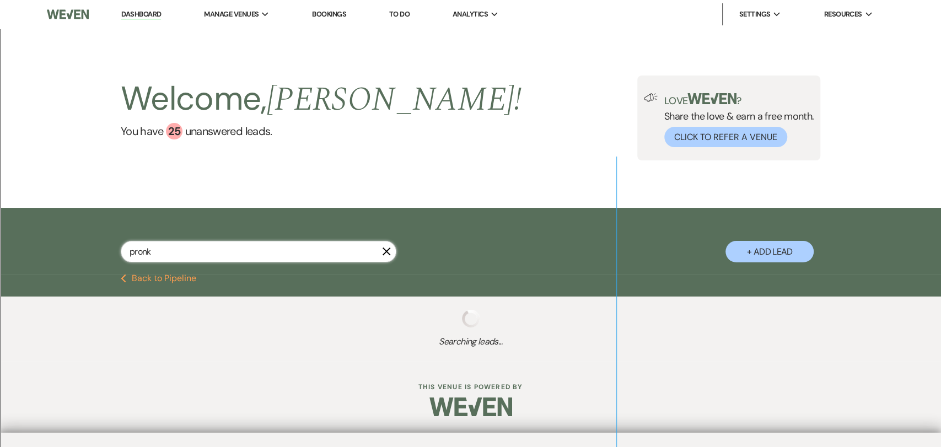
select select "2"
select select "8"
select select "2"
select select "8"
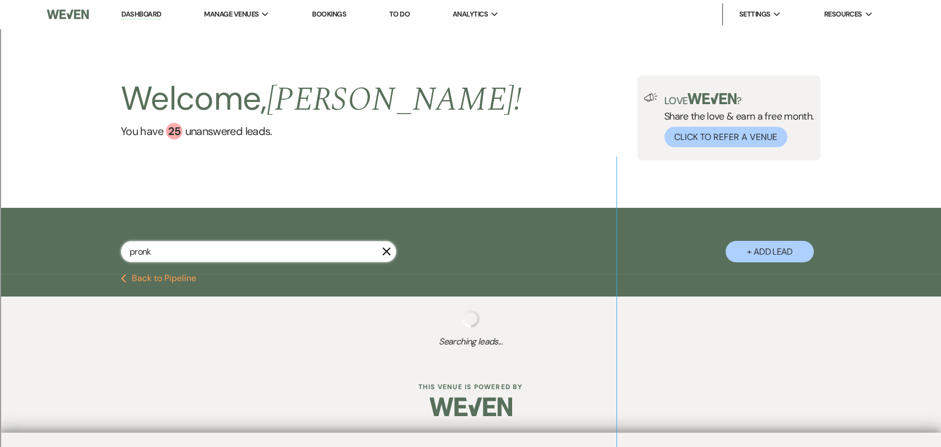
select select "8"
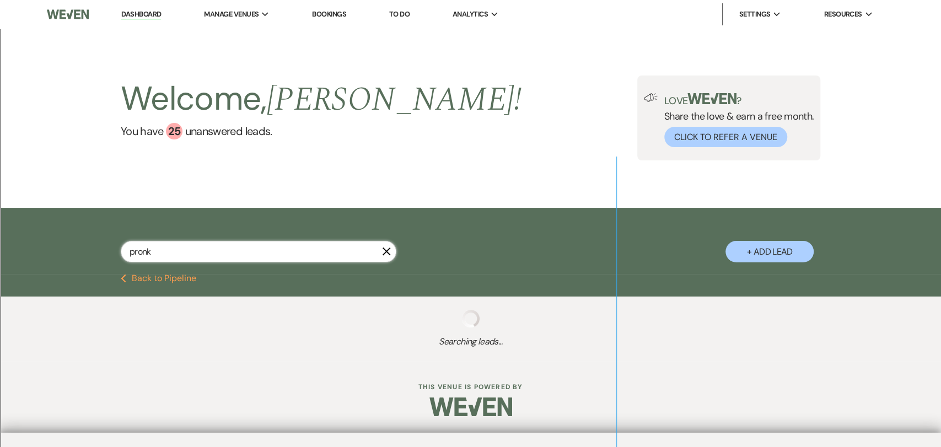
select select "8"
select select "2"
select select "8"
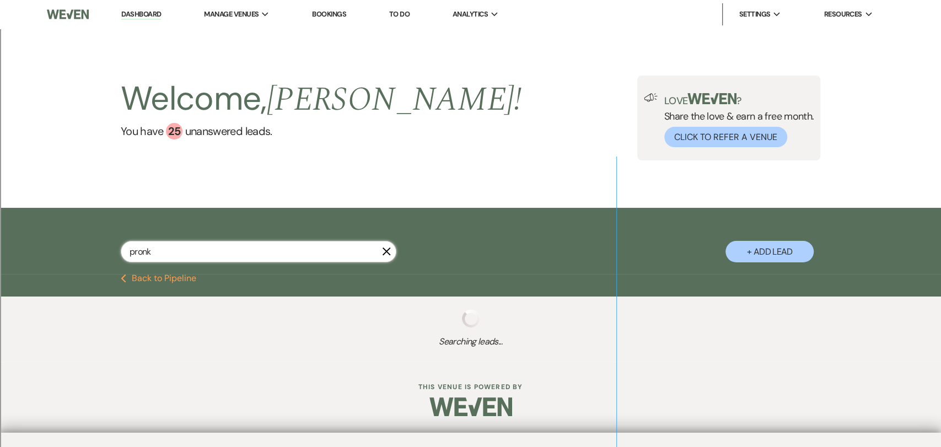
select select "8"
select select "2"
select select "8"
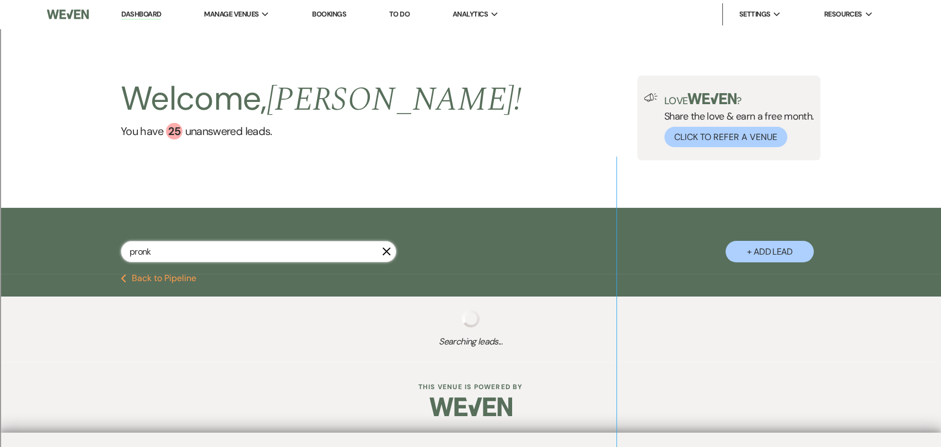
select select "8"
select select "4"
select select "8"
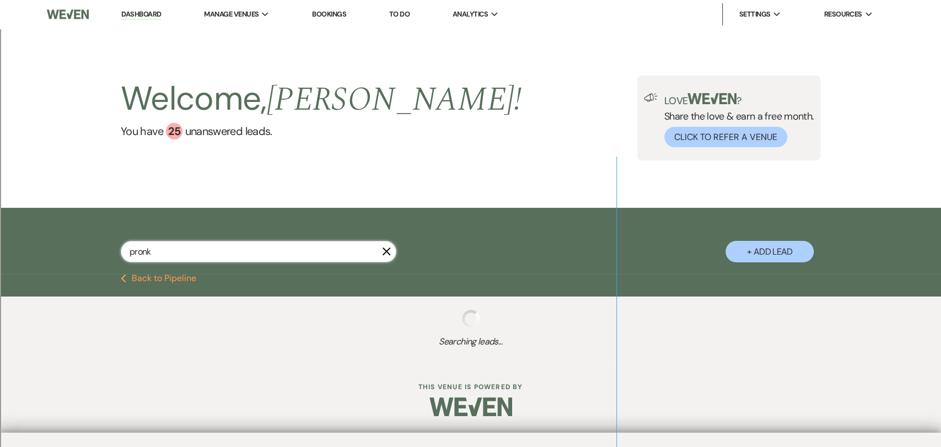
select select "8"
select select "2"
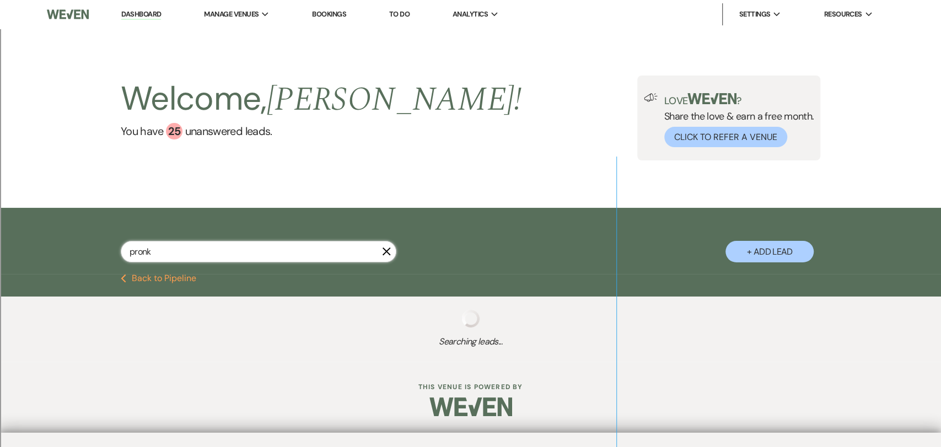
select select "8"
select select "2"
select select "8"
select select "2"
select select "8"
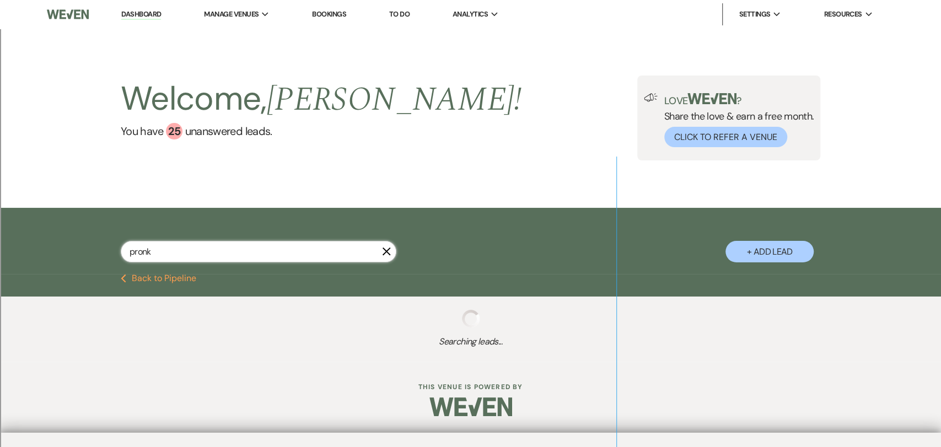
select select "2"
select select "8"
select select "2"
select select "8"
select select "2"
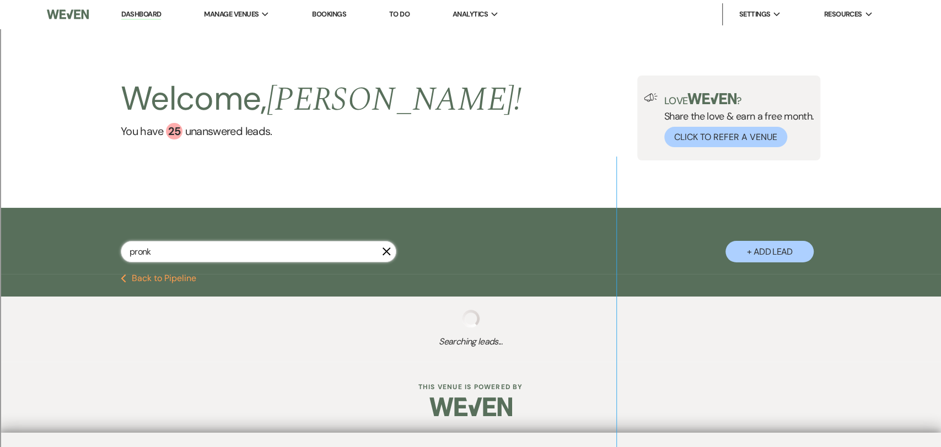
select select "8"
select select "2"
select select "8"
select select "2"
select select "8"
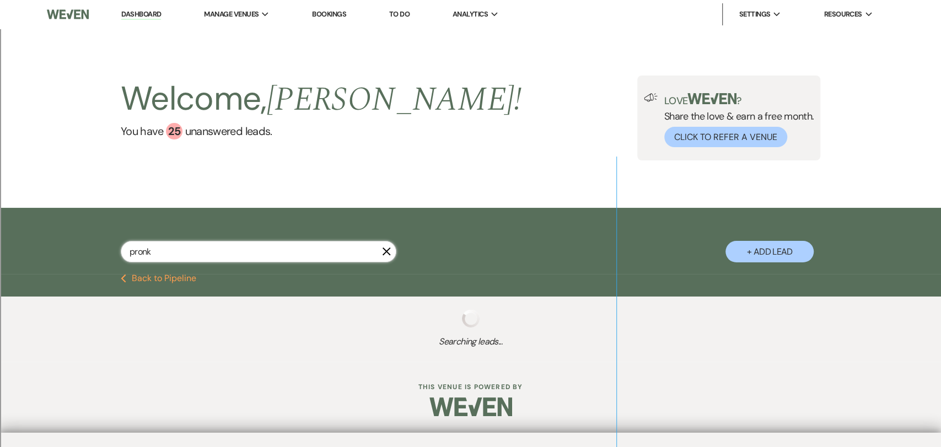
select select "2"
select select "8"
select select "2"
select select "8"
select select "2"
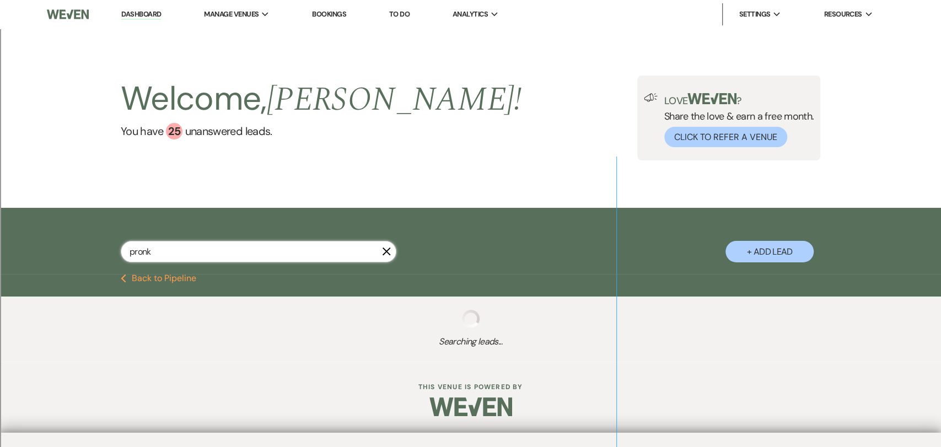
select select "8"
select select "2"
select select "8"
select select "2"
select select "8"
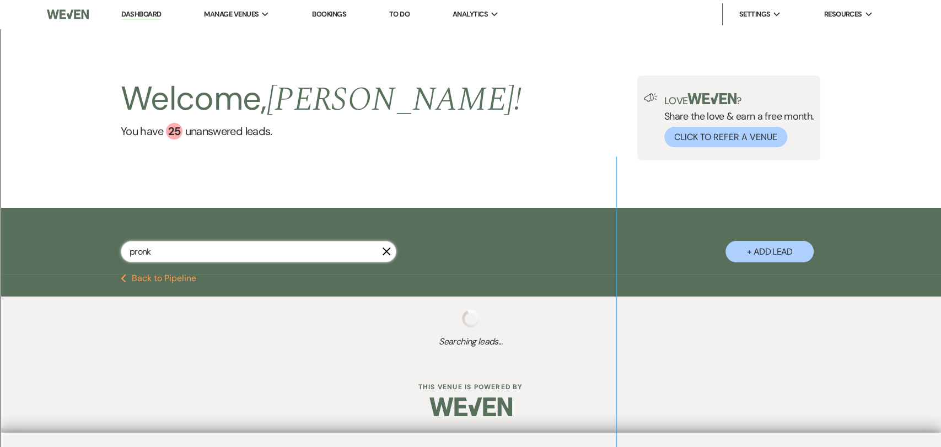
select select "2"
select select "8"
select select "2"
select select "8"
select select "2"
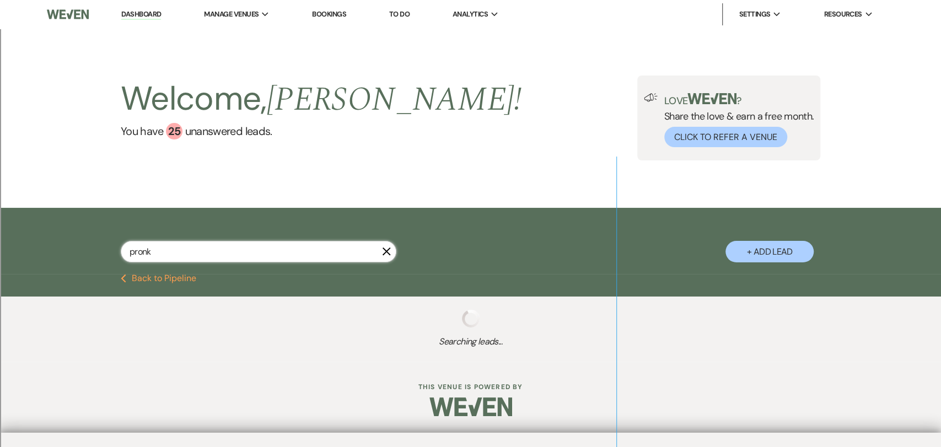
select select "8"
select select "2"
select select "8"
select select "2"
select select "8"
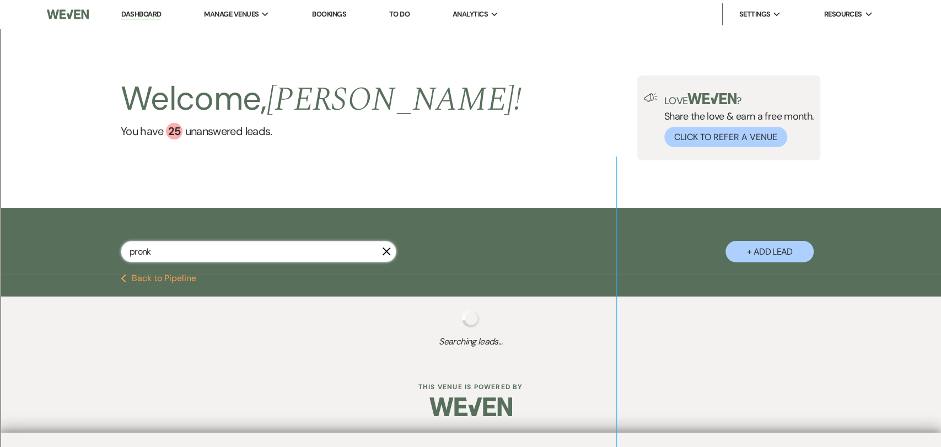
select select "2"
select select "8"
select select "2"
select select "8"
select select "2"
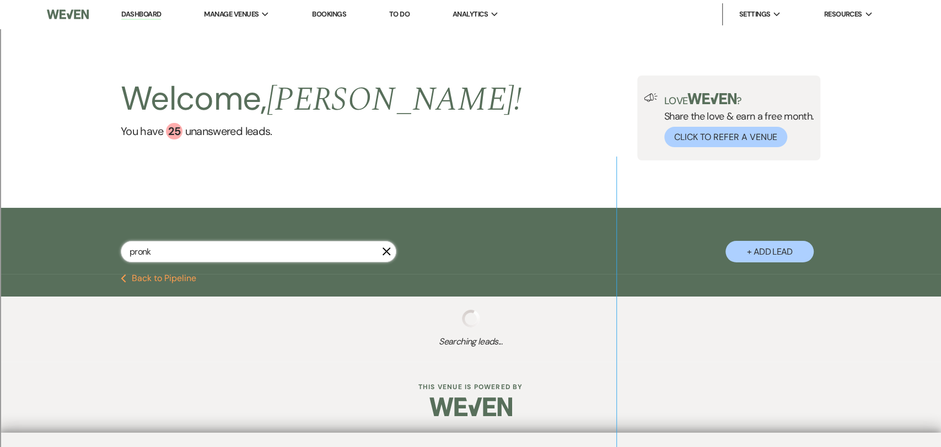
select select "8"
select select "2"
select select "8"
select select "2"
select select "8"
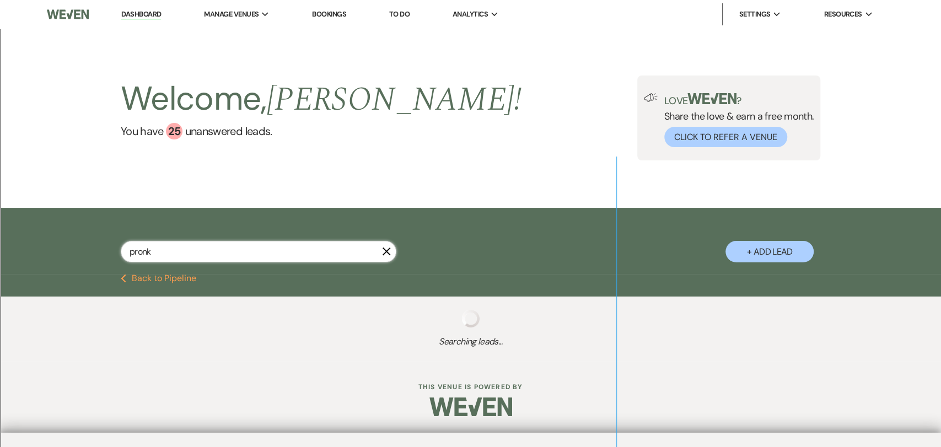
select select "2"
select select "8"
select select "2"
select select "8"
select select "2"
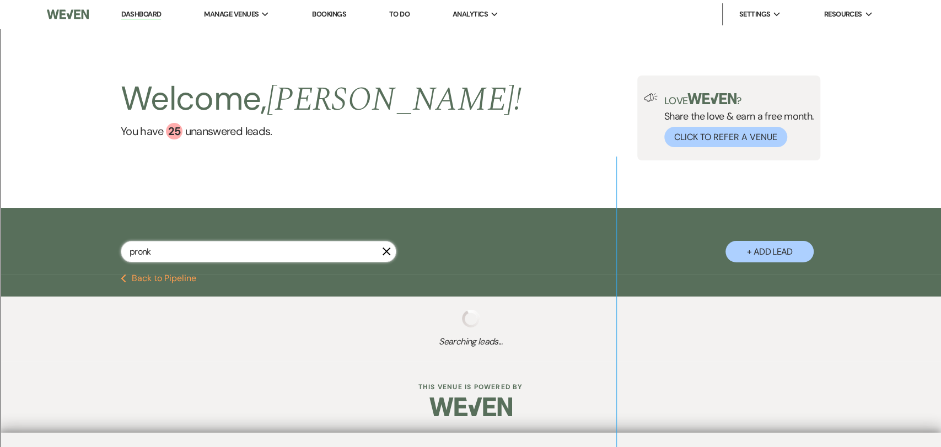
select select "8"
select select "2"
select select "8"
select select "2"
select select "8"
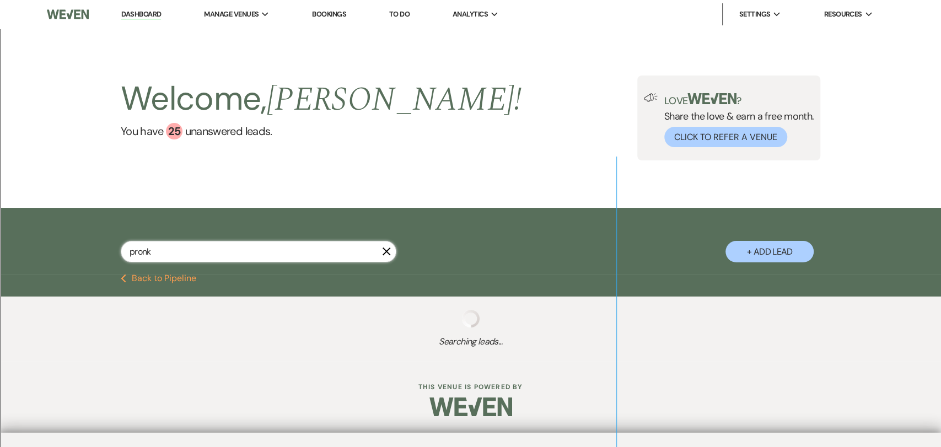
select select "2"
select select "8"
select select "2"
select select "8"
select select "2"
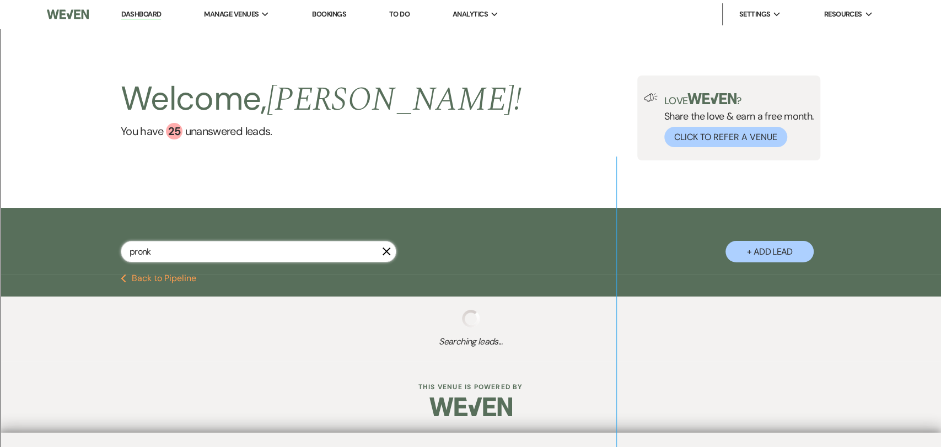
select select "8"
select select "2"
select select "8"
select select "2"
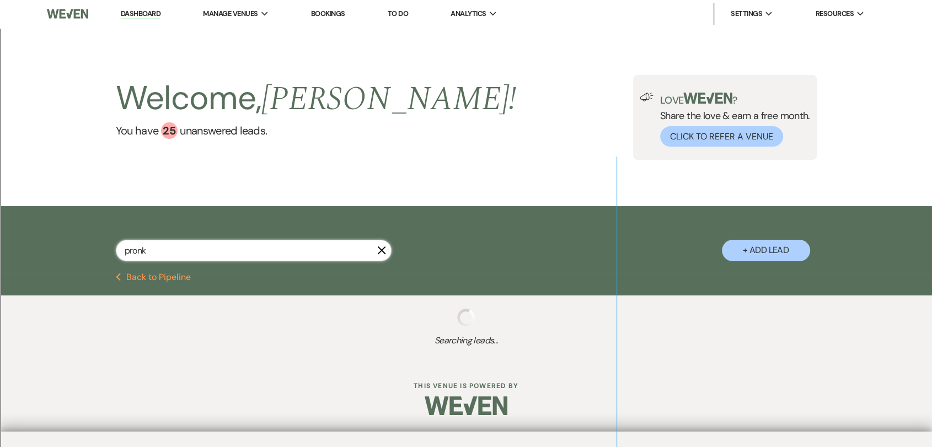
select select "8"
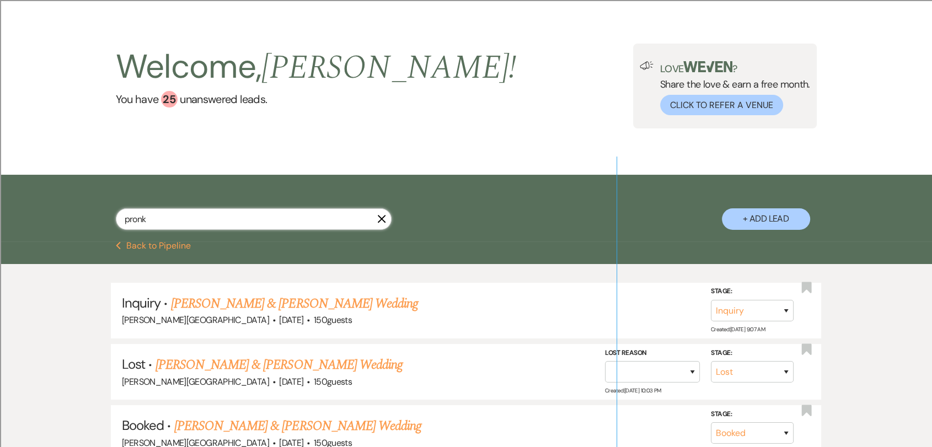
scroll to position [61, 0]
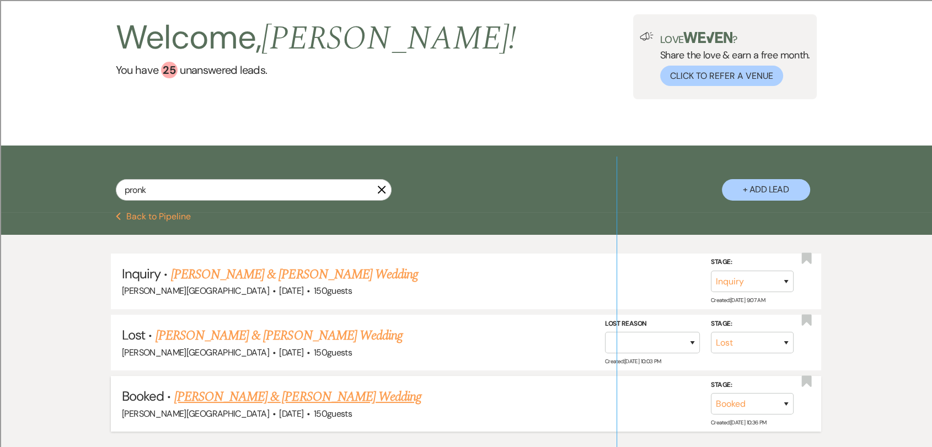
click at [350, 394] on link "[PERSON_NAME] & [PERSON_NAME] Wedding" at bounding box center [297, 397] width 247 height 20
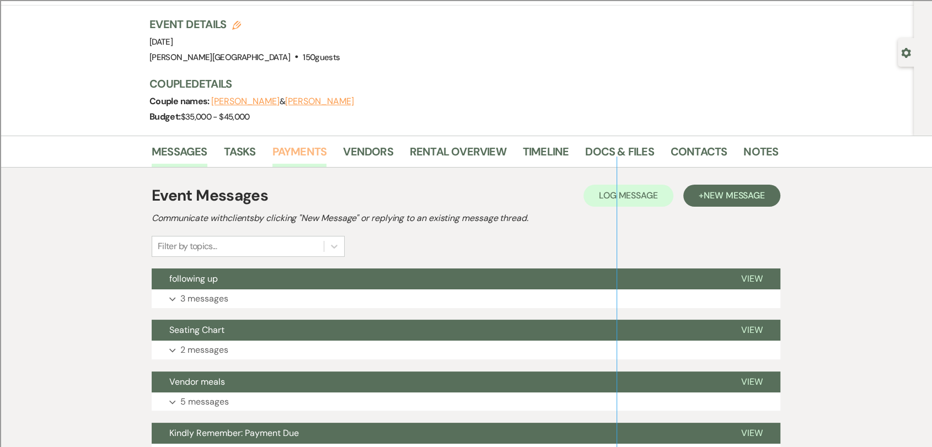
click at [293, 158] on link "Payments" at bounding box center [299, 155] width 55 height 24
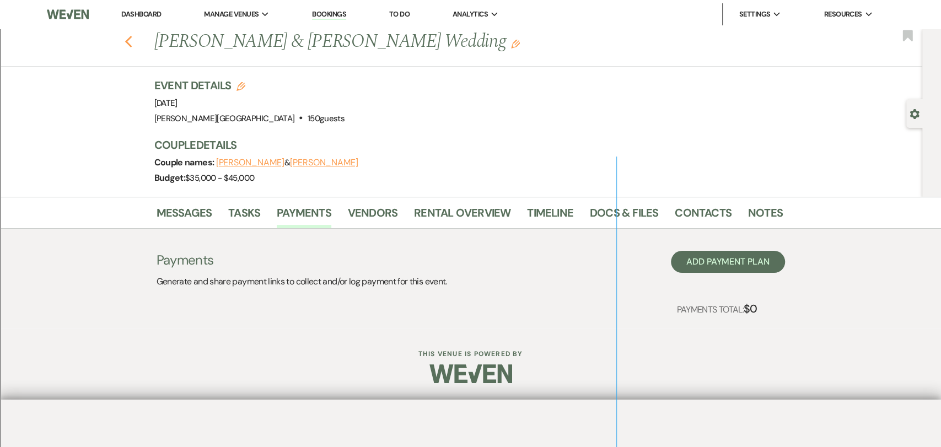
click at [131, 40] on icon "Previous" at bounding box center [129, 41] width 8 height 13
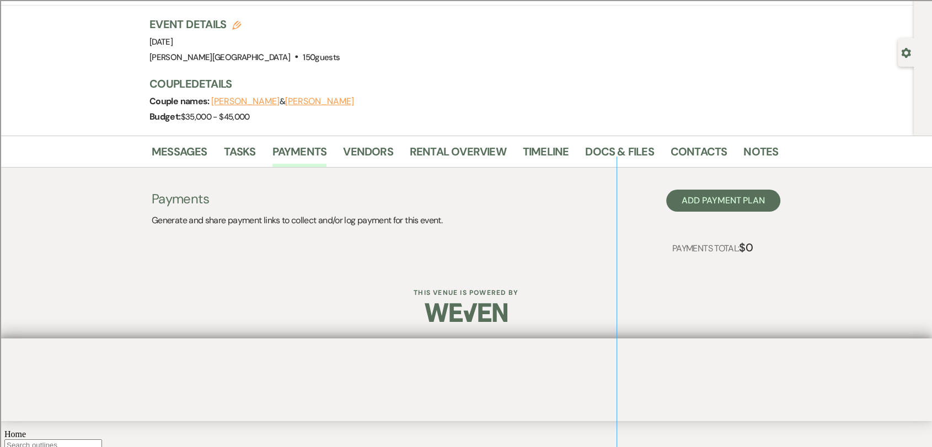
select select "8"
